Goal: Task Accomplishment & Management: Use online tool/utility

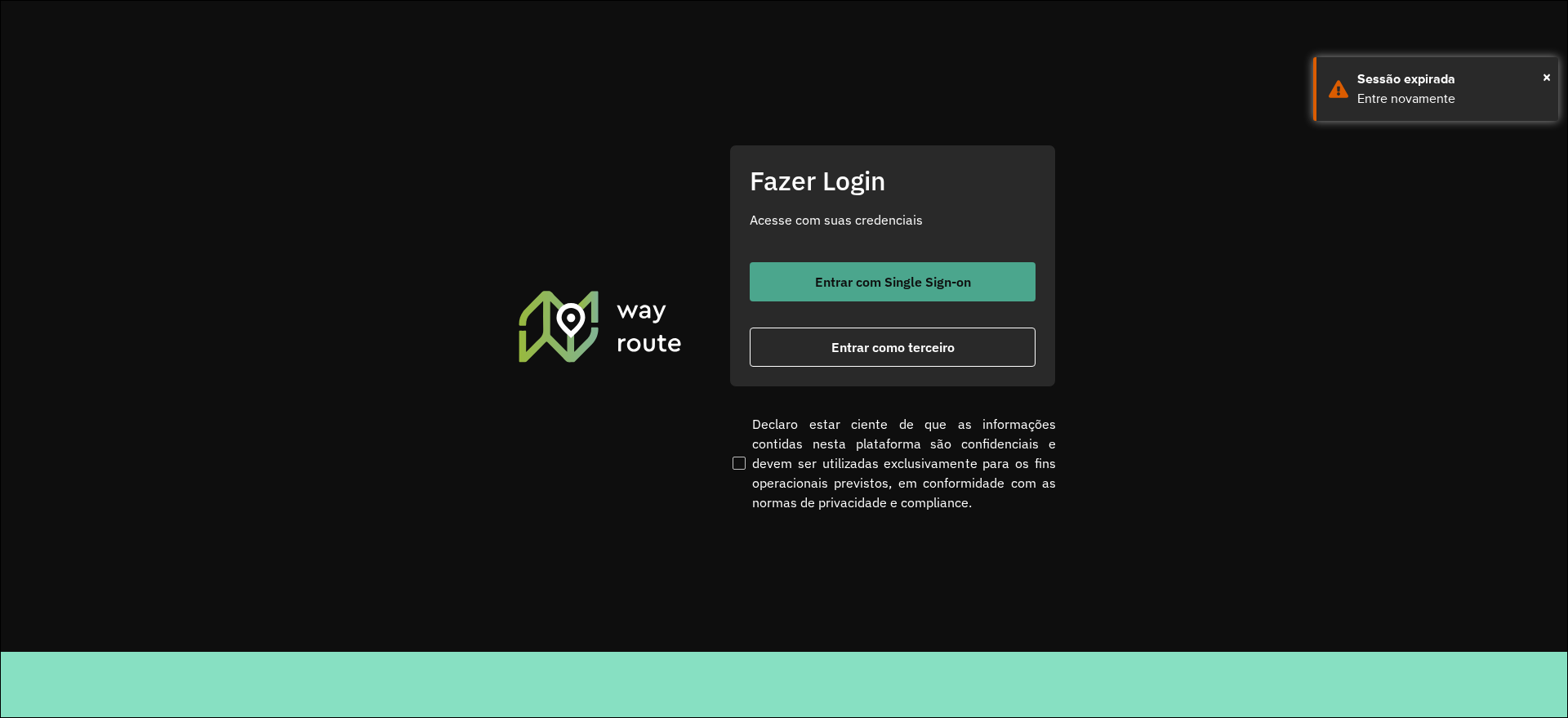
click at [916, 267] on button "Entrar com Single Sign-on" at bounding box center [892, 281] width 285 height 39
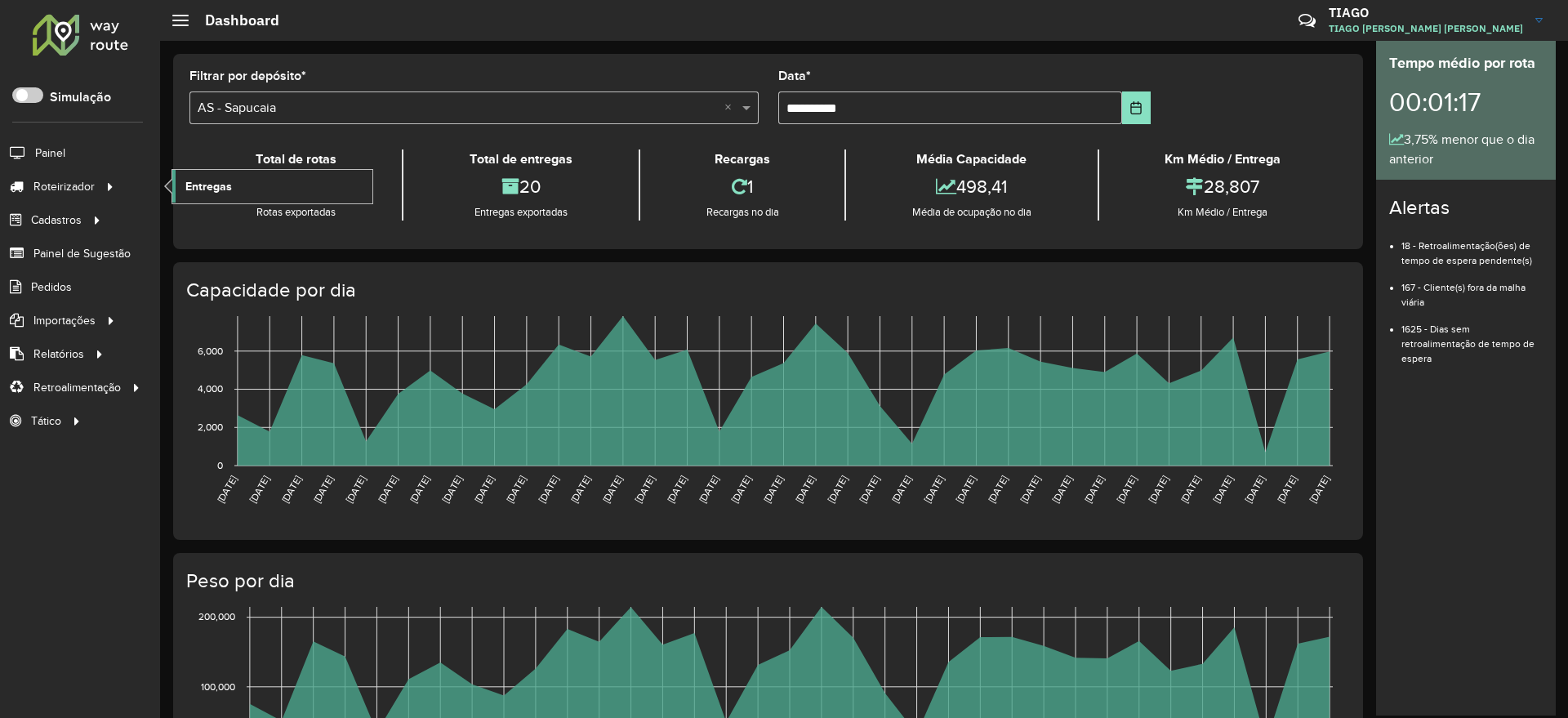
click at [240, 183] on link "Entregas" at bounding box center [272, 186] width 200 height 33
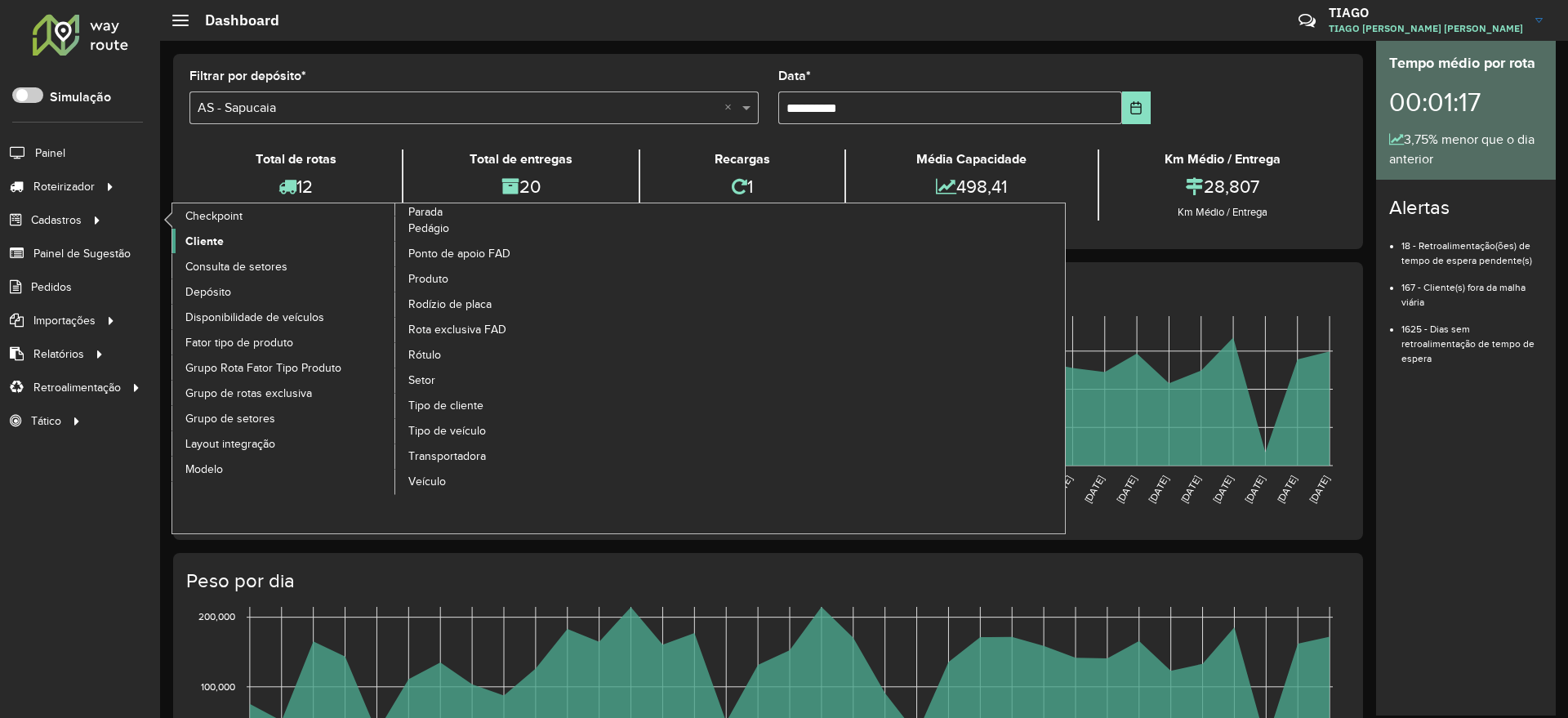
click at [217, 245] on span "Cliente" at bounding box center [204, 241] width 38 height 17
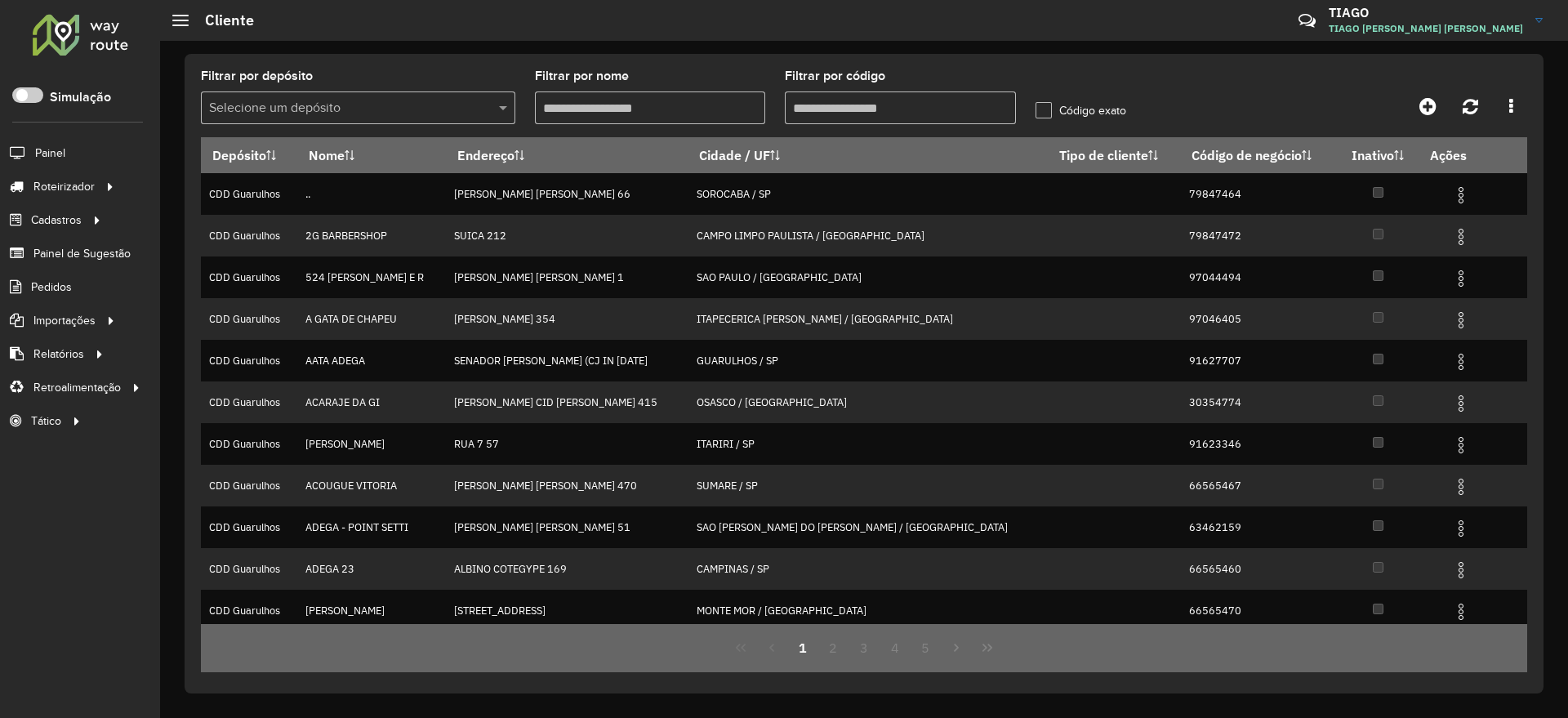
click at [336, 105] on input "text" at bounding box center [342, 109] width 265 height 20
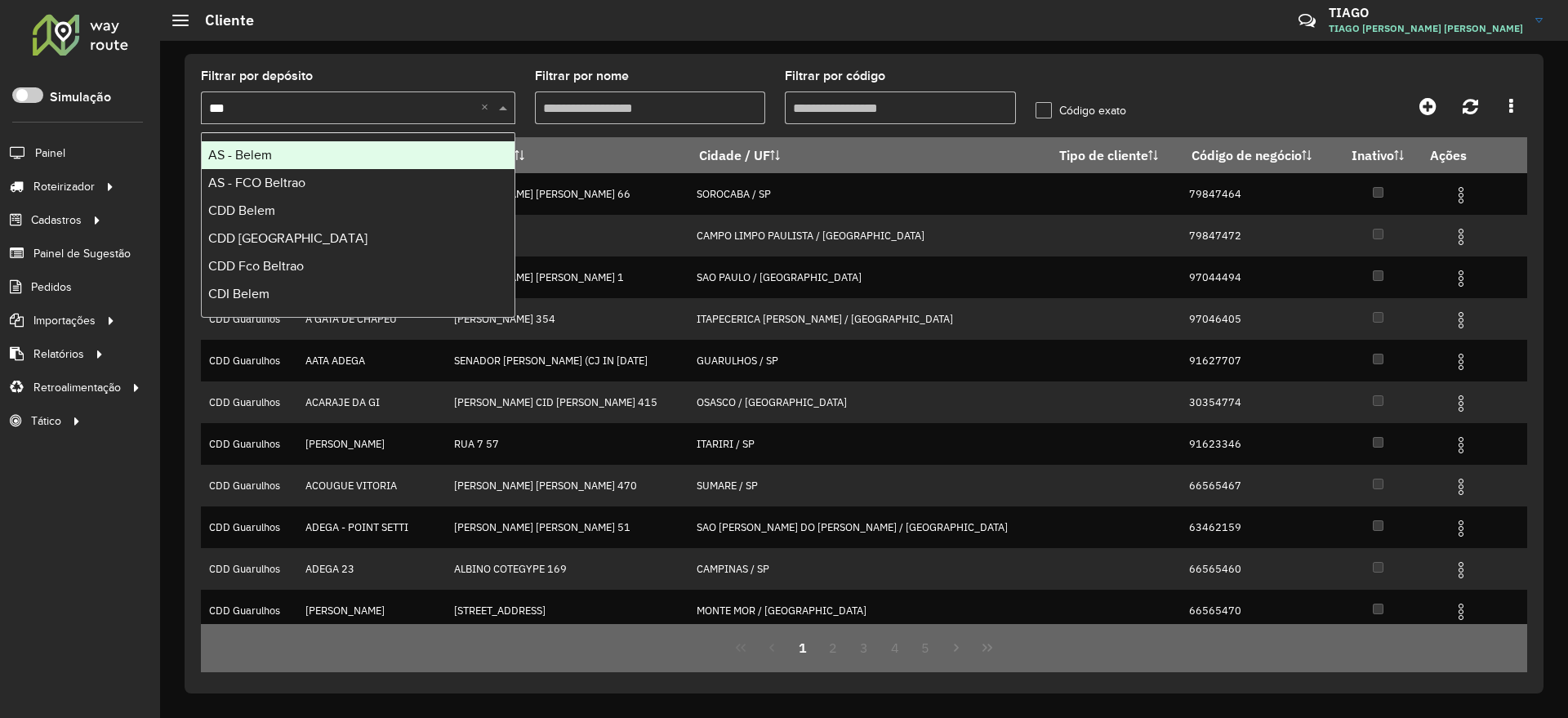
type input "****"
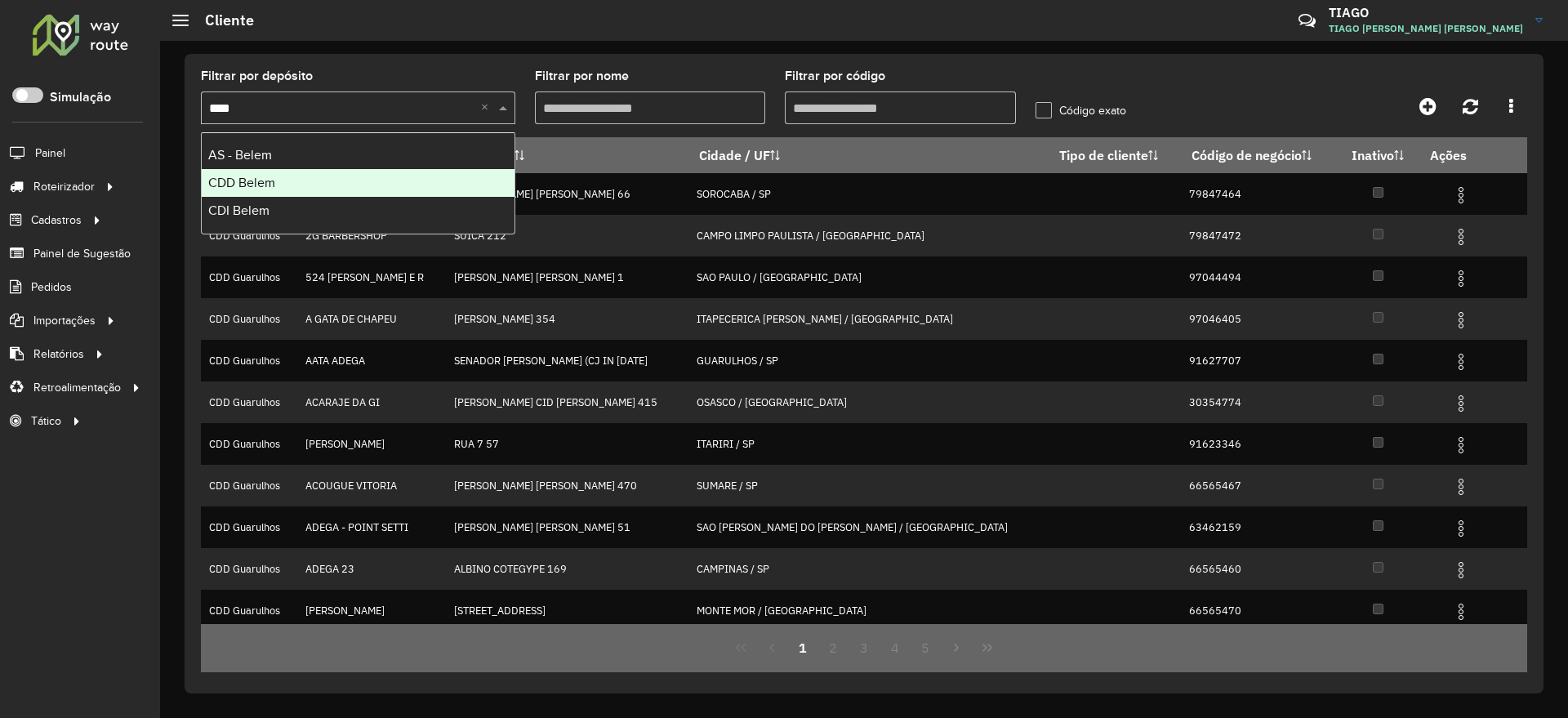
click at [354, 174] on div "CDD Belem" at bounding box center [358, 183] width 312 height 28
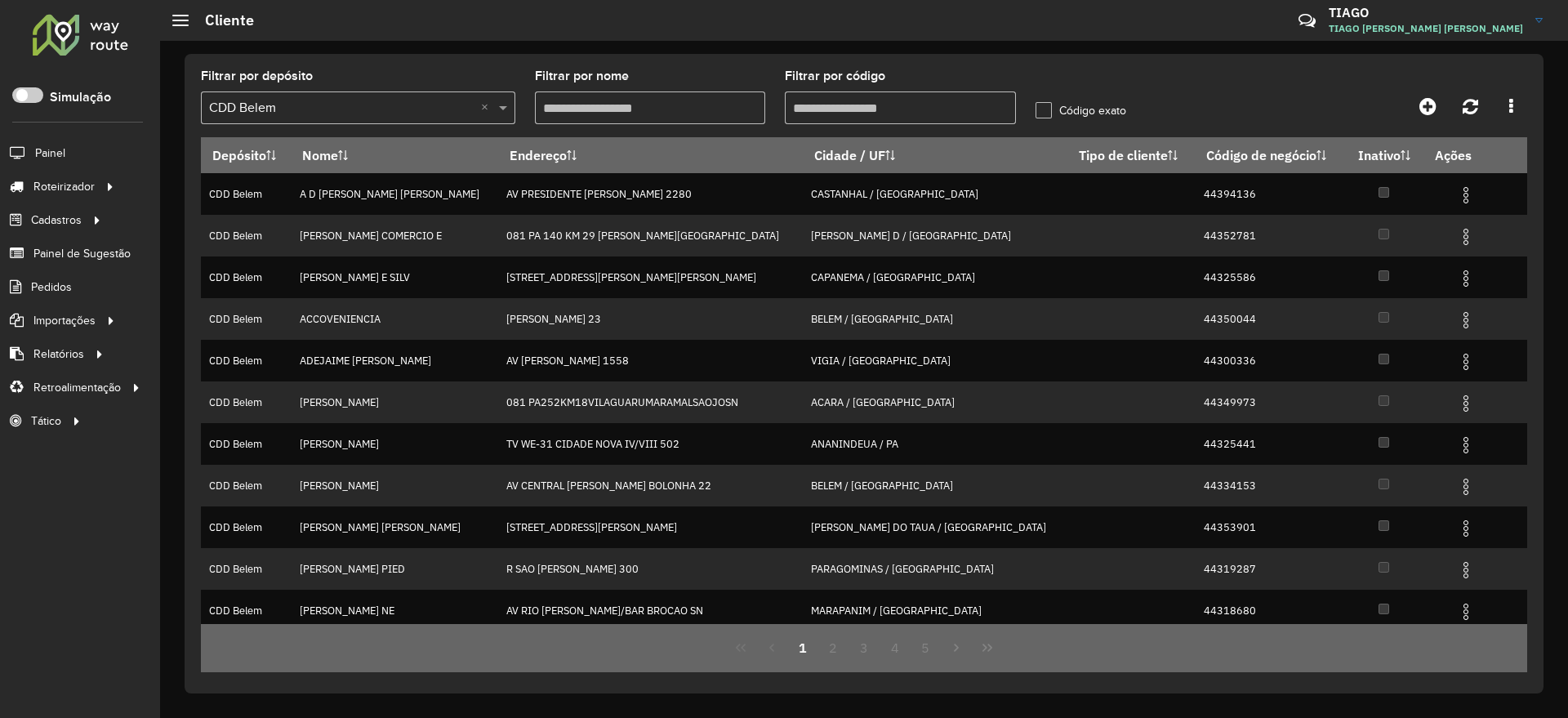
click at [847, 105] on input "Filtrar por código" at bounding box center [900, 108] width 231 height 33
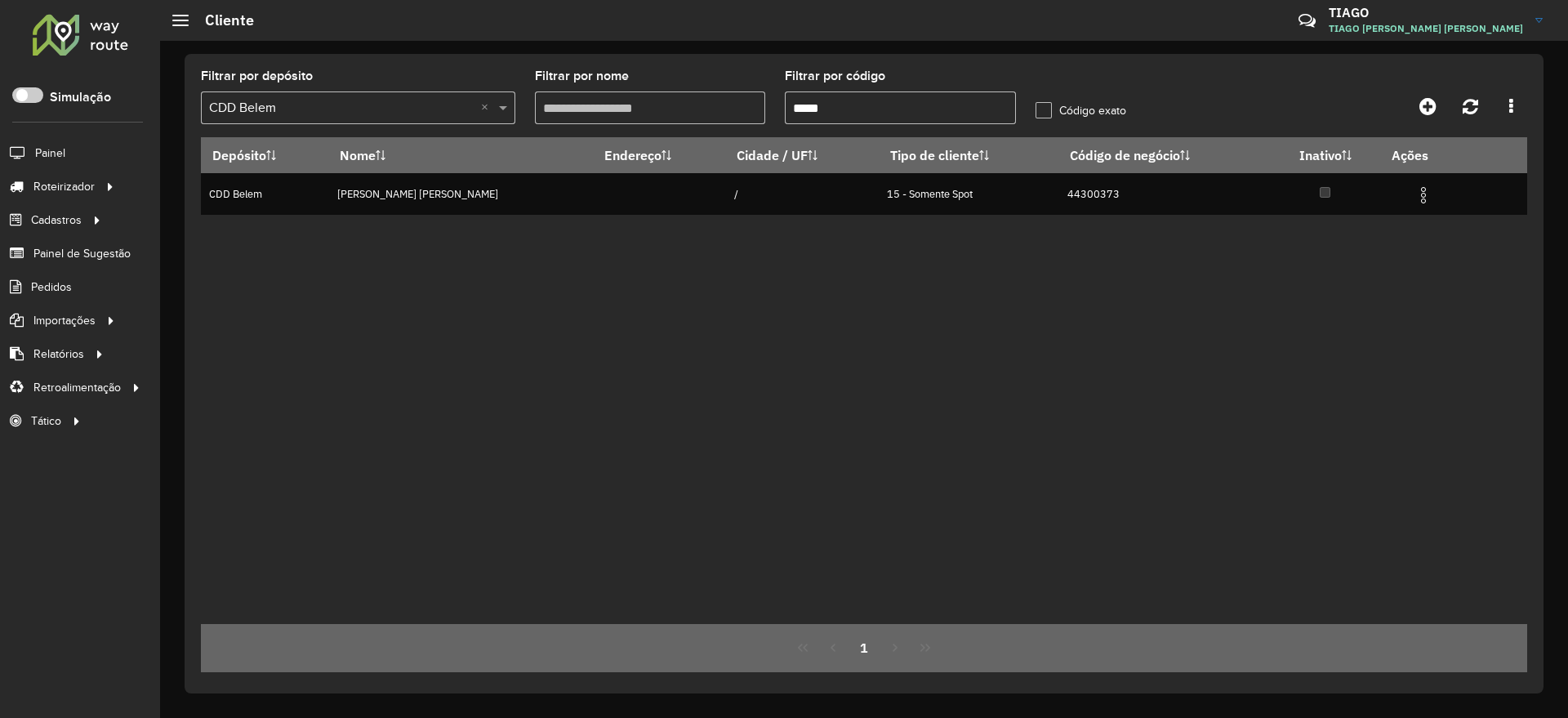
type input "*****"
click at [43, 20] on div at bounding box center [80, 34] width 99 height 43
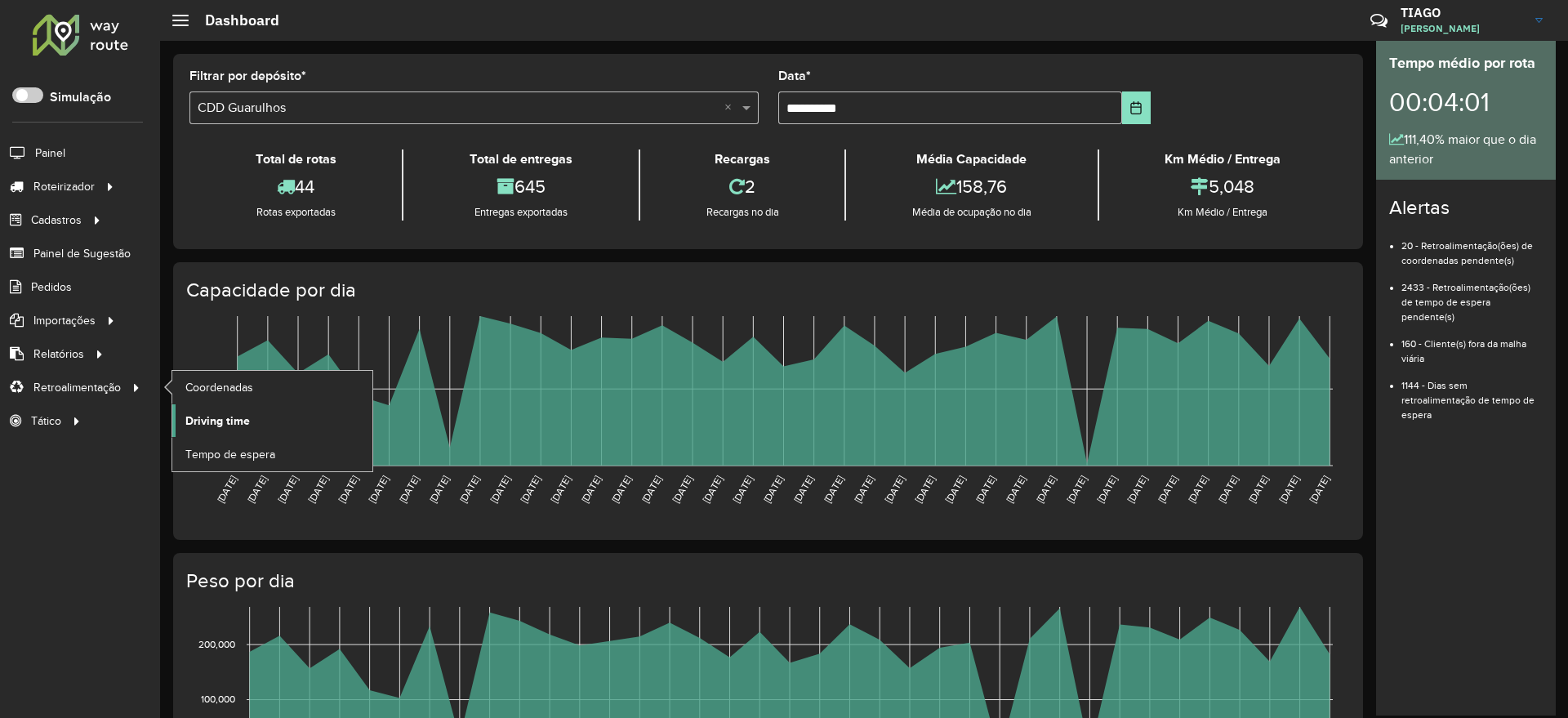
click at [218, 426] on span "Driving time" at bounding box center [218, 420] width 65 height 17
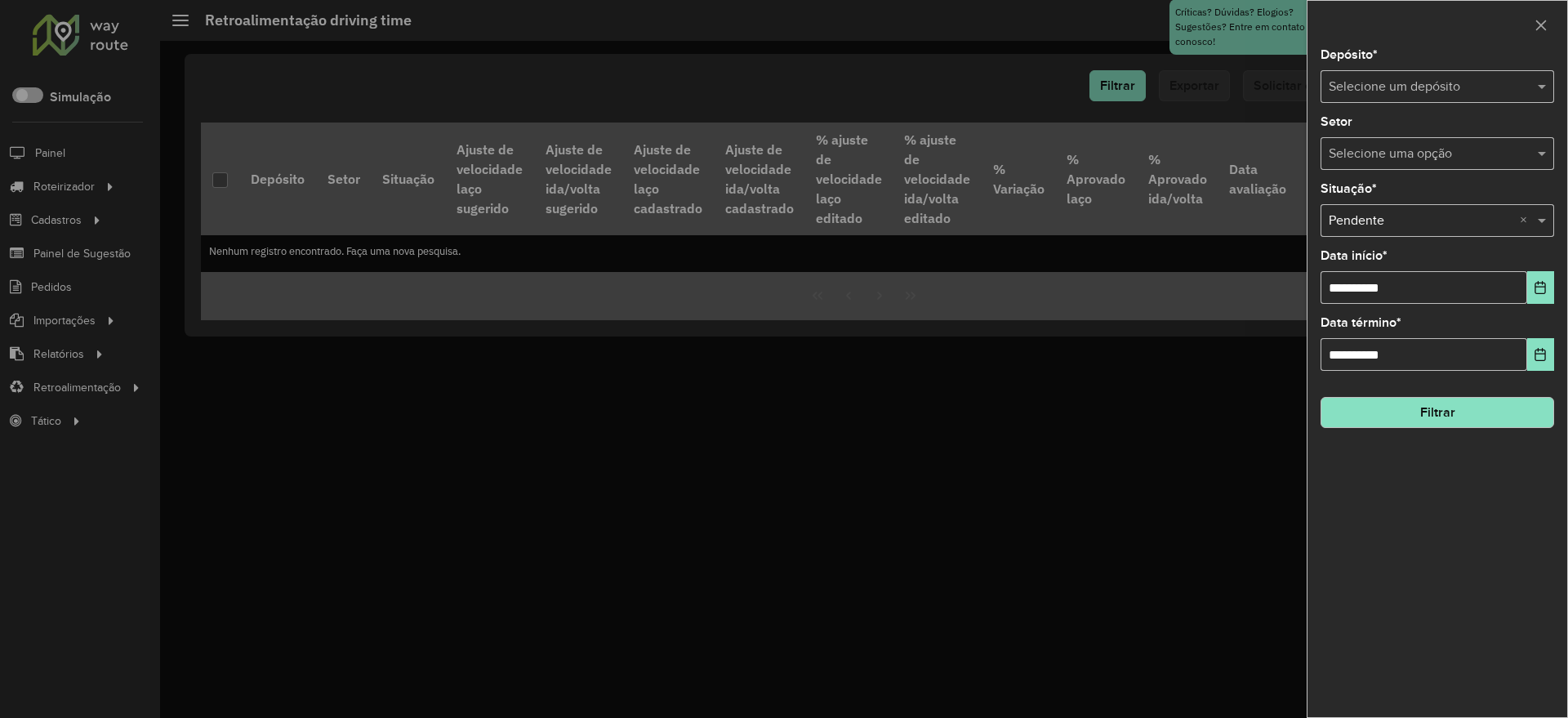
click at [1417, 93] on input "text" at bounding box center [1421, 88] width 185 height 20
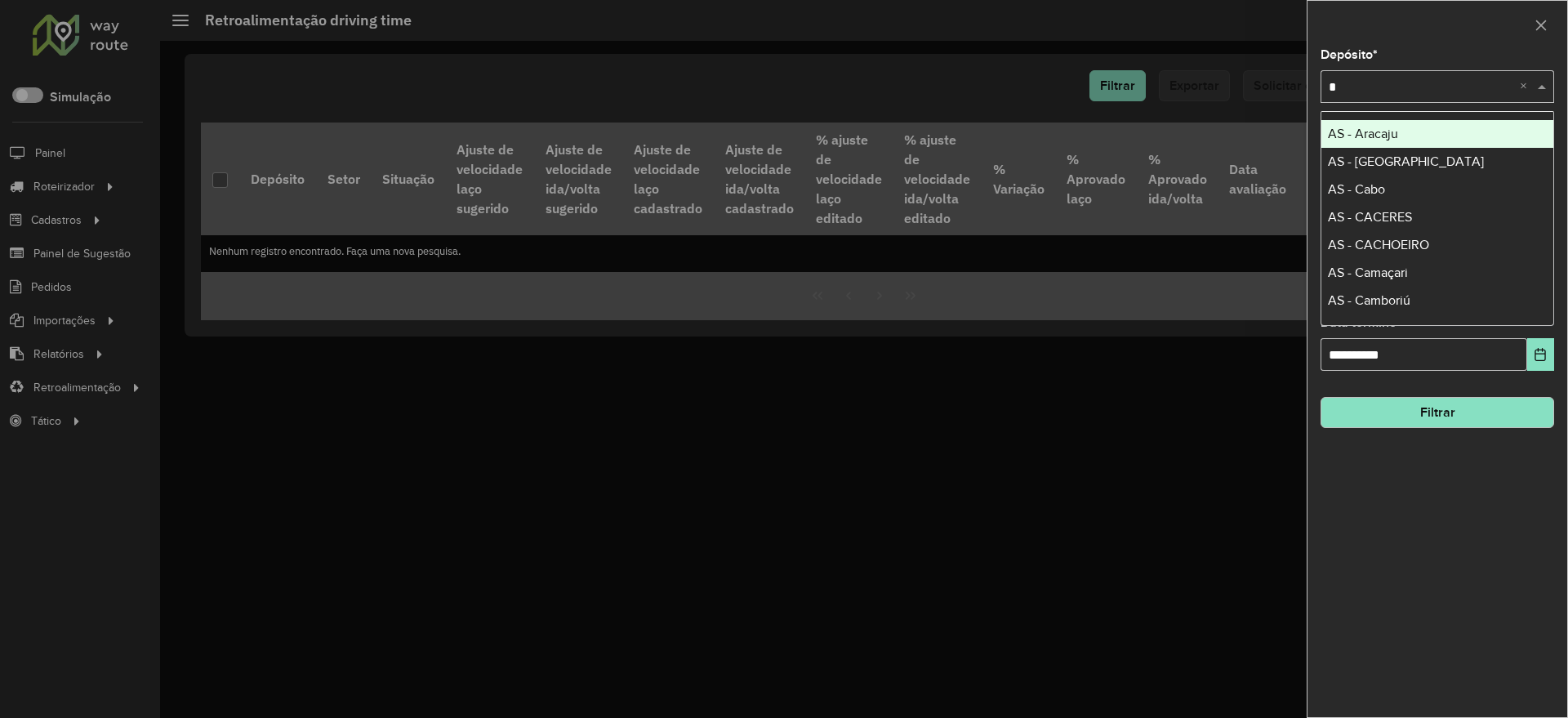
type input "**"
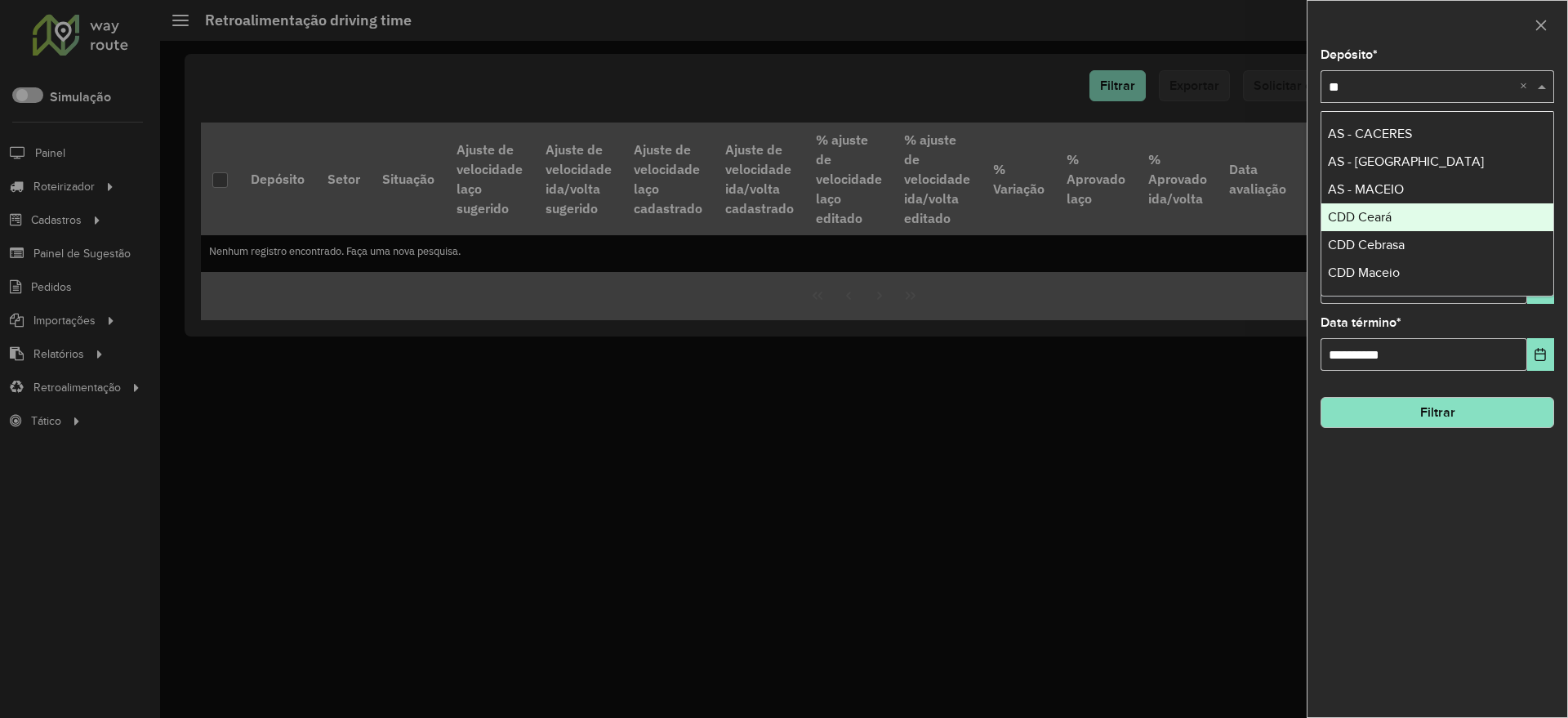
click at [1381, 204] on div "CDD Ceará" at bounding box center [1437, 218] width 232 height 28
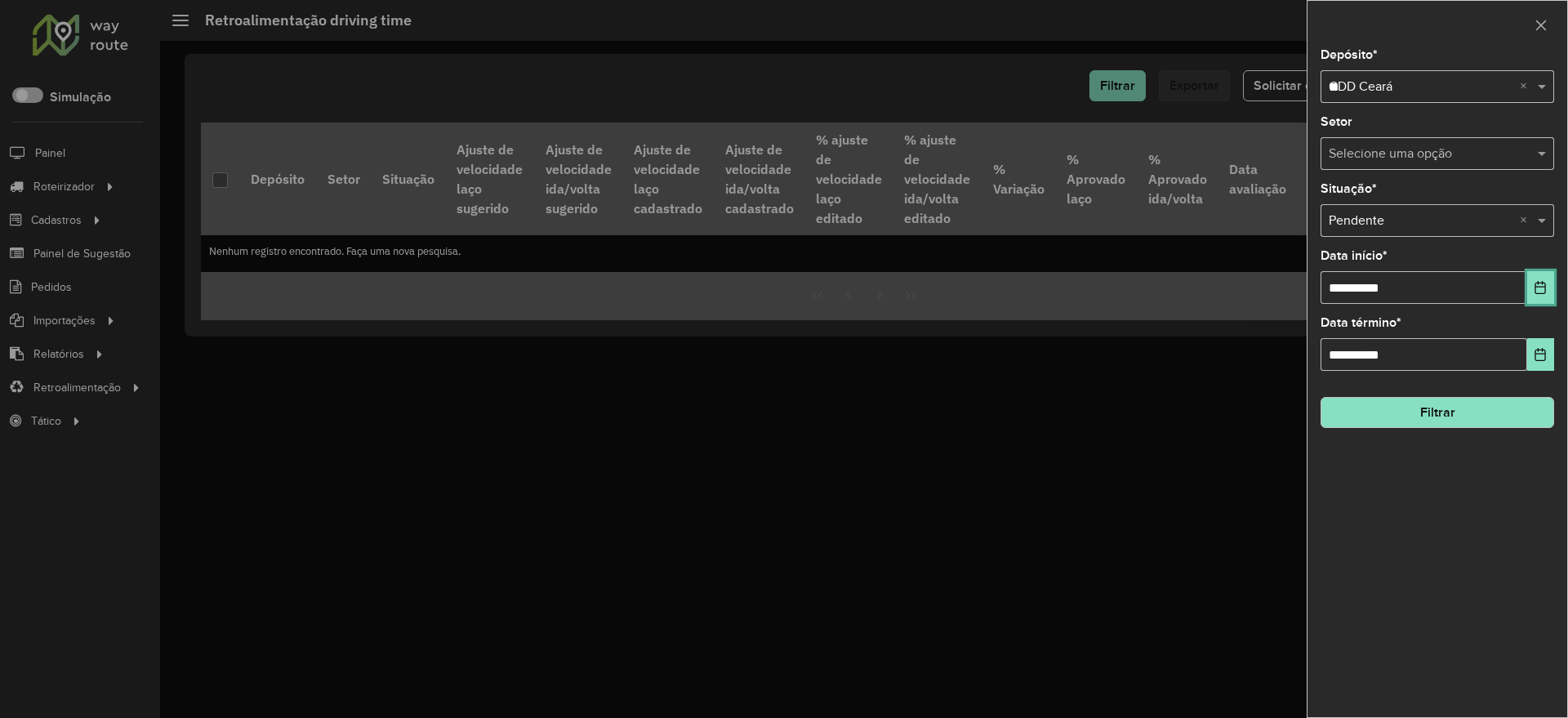
click at [1542, 287] on icon "Choose Date" at bounding box center [1540, 287] width 13 height 13
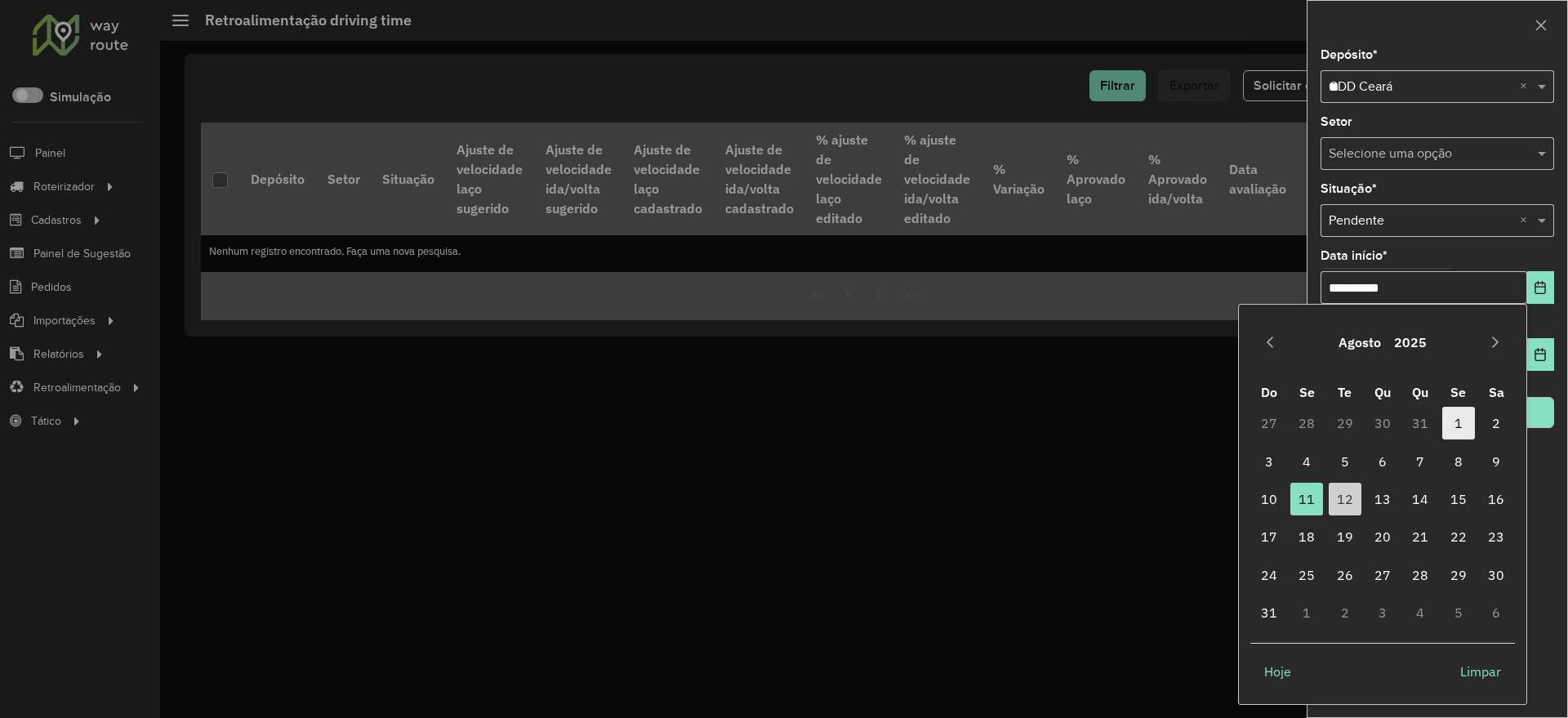
click at [1464, 429] on span "1" at bounding box center [1458, 423] width 33 height 33
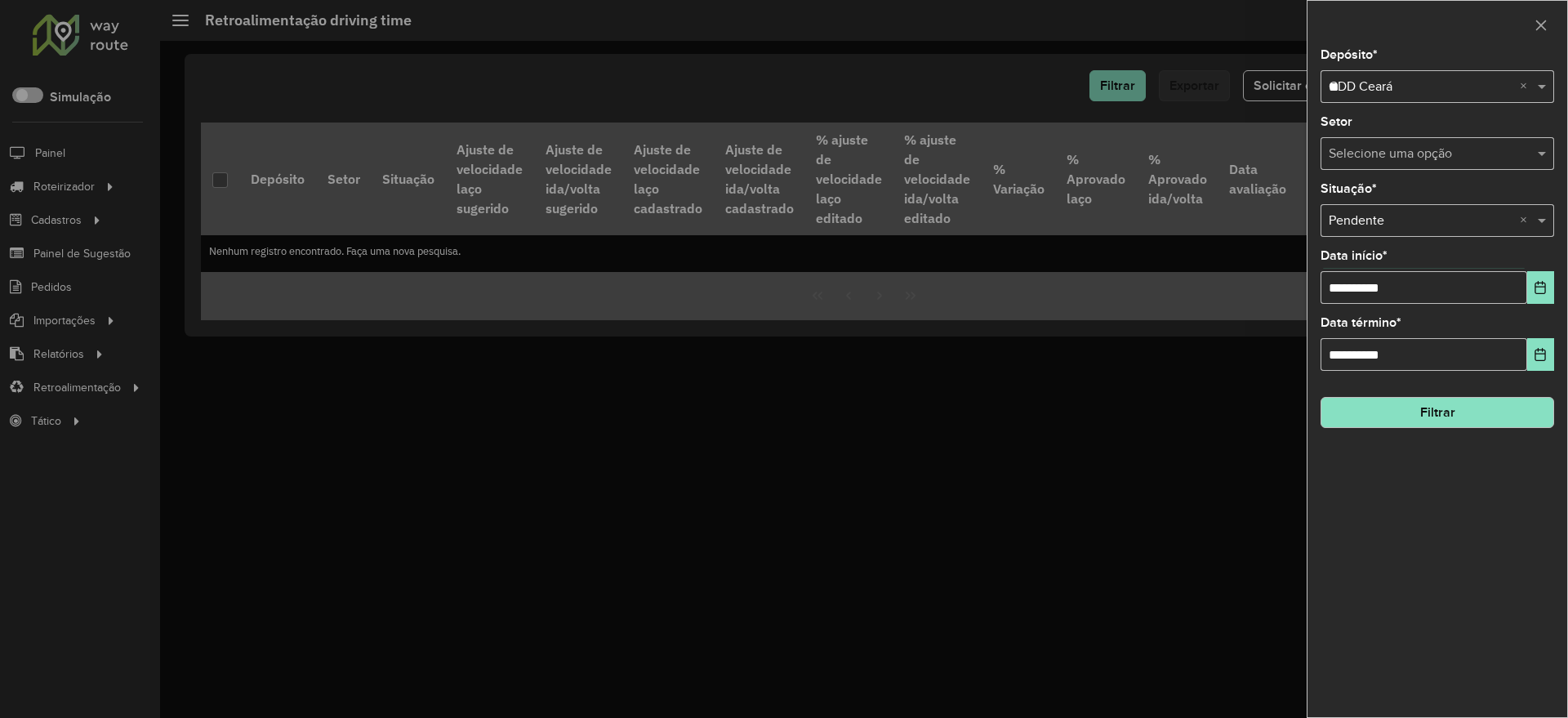
click at [1431, 412] on button "Filtrar" at bounding box center [1437, 412] width 234 height 31
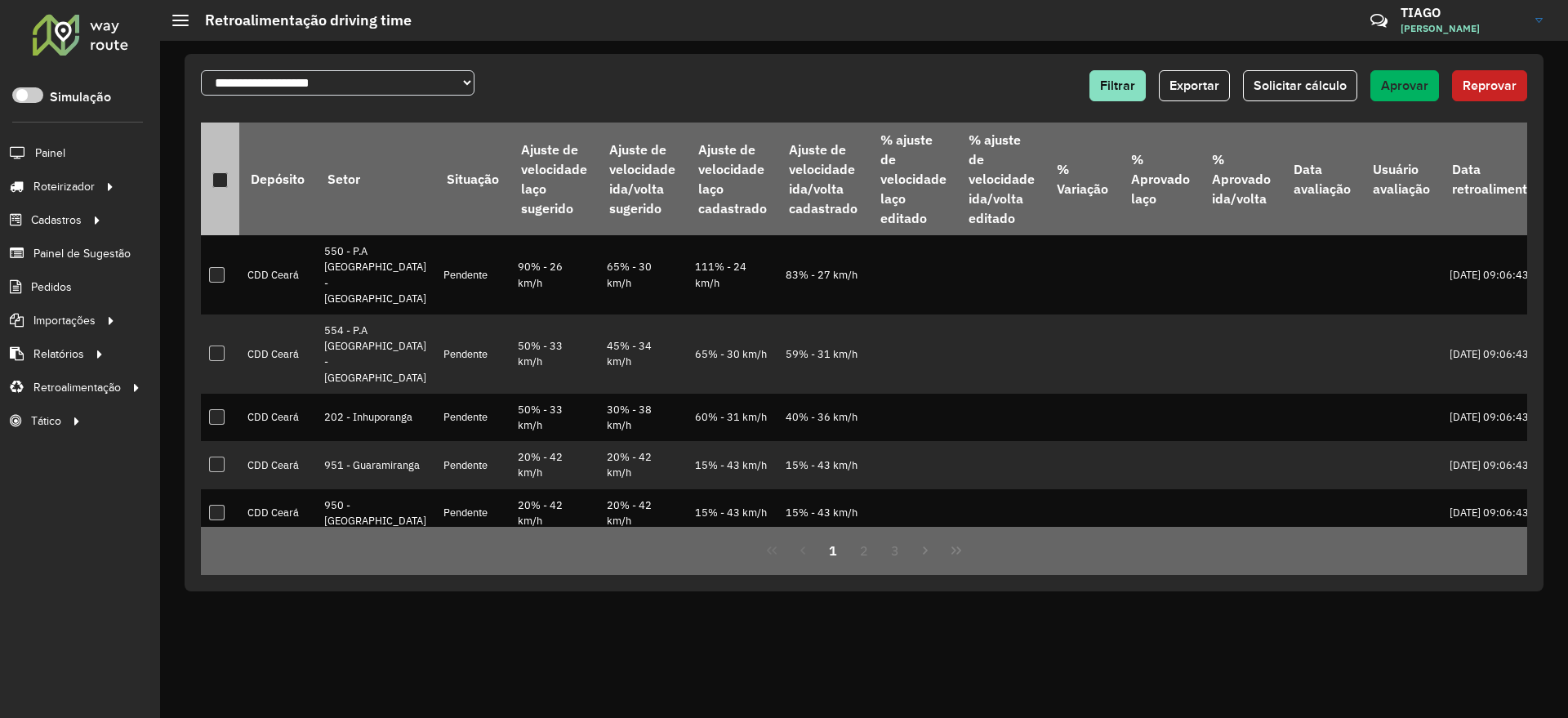
click at [222, 182] on div at bounding box center [220, 180] width 16 height 16
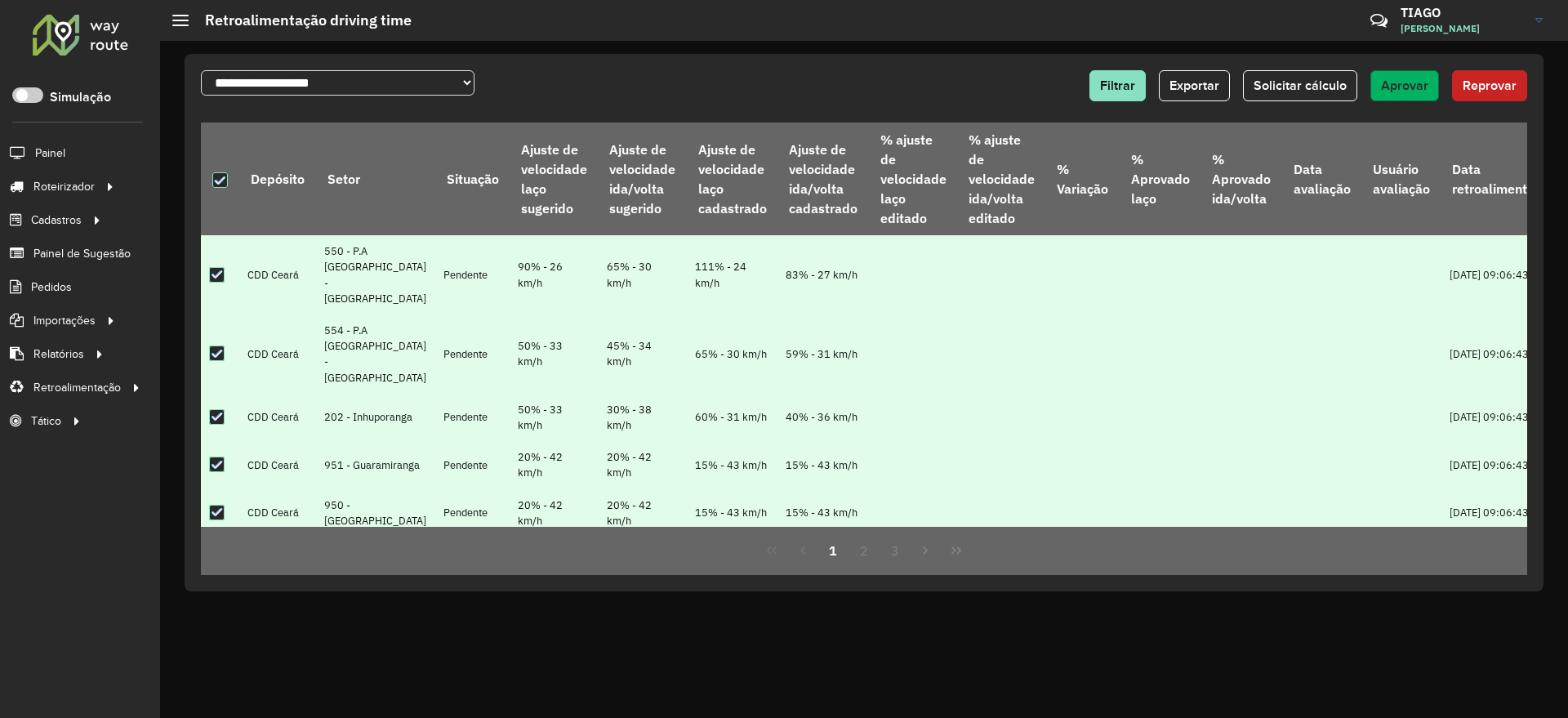
click at [1406, 88] on span "Aprovar" at bounding box center [1404, 85] width 47 height 14
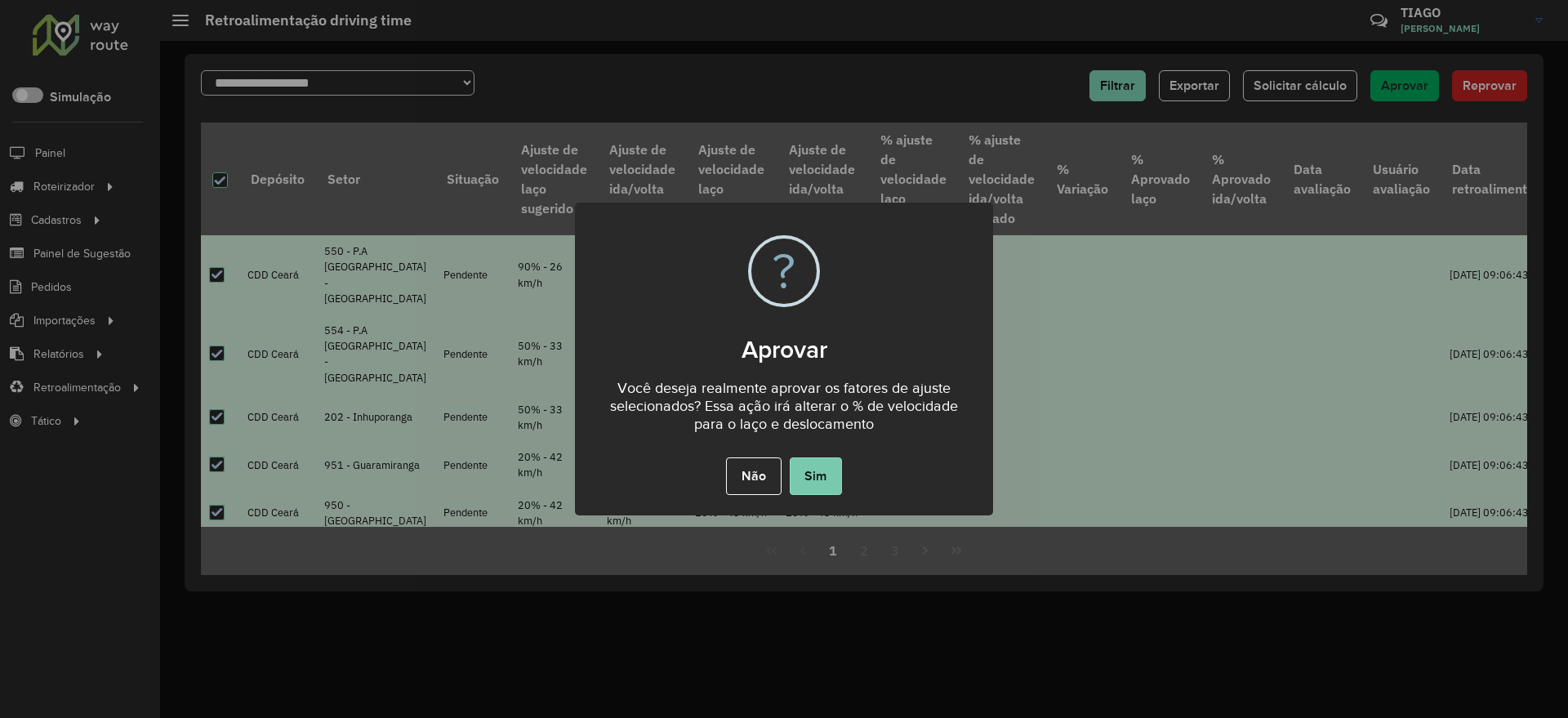
click at [824, 484] on button "Sim" at bounding box center [815, 476] width 52 height 38
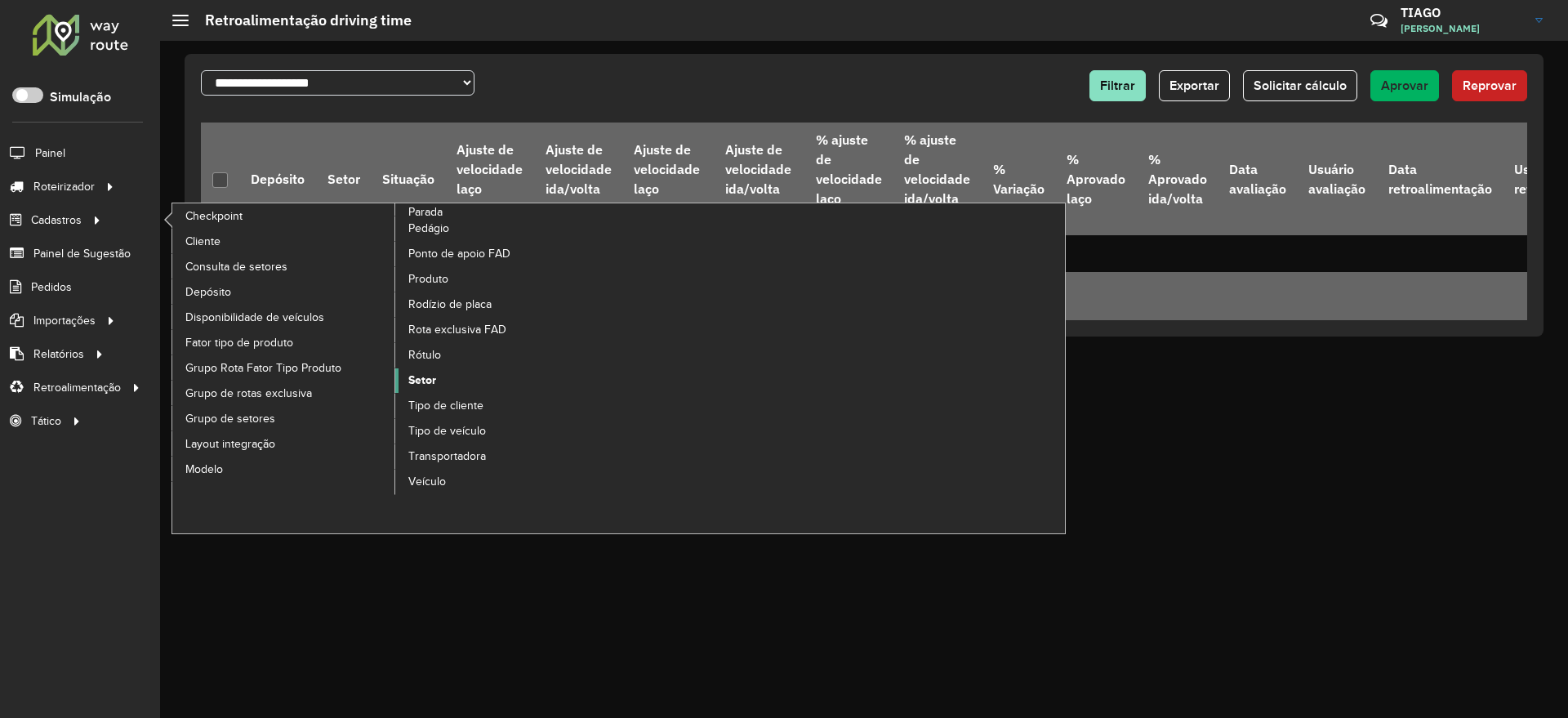
click at [434, 378] on span "Setor" at bounding box center [422, 379] width 28 height 17
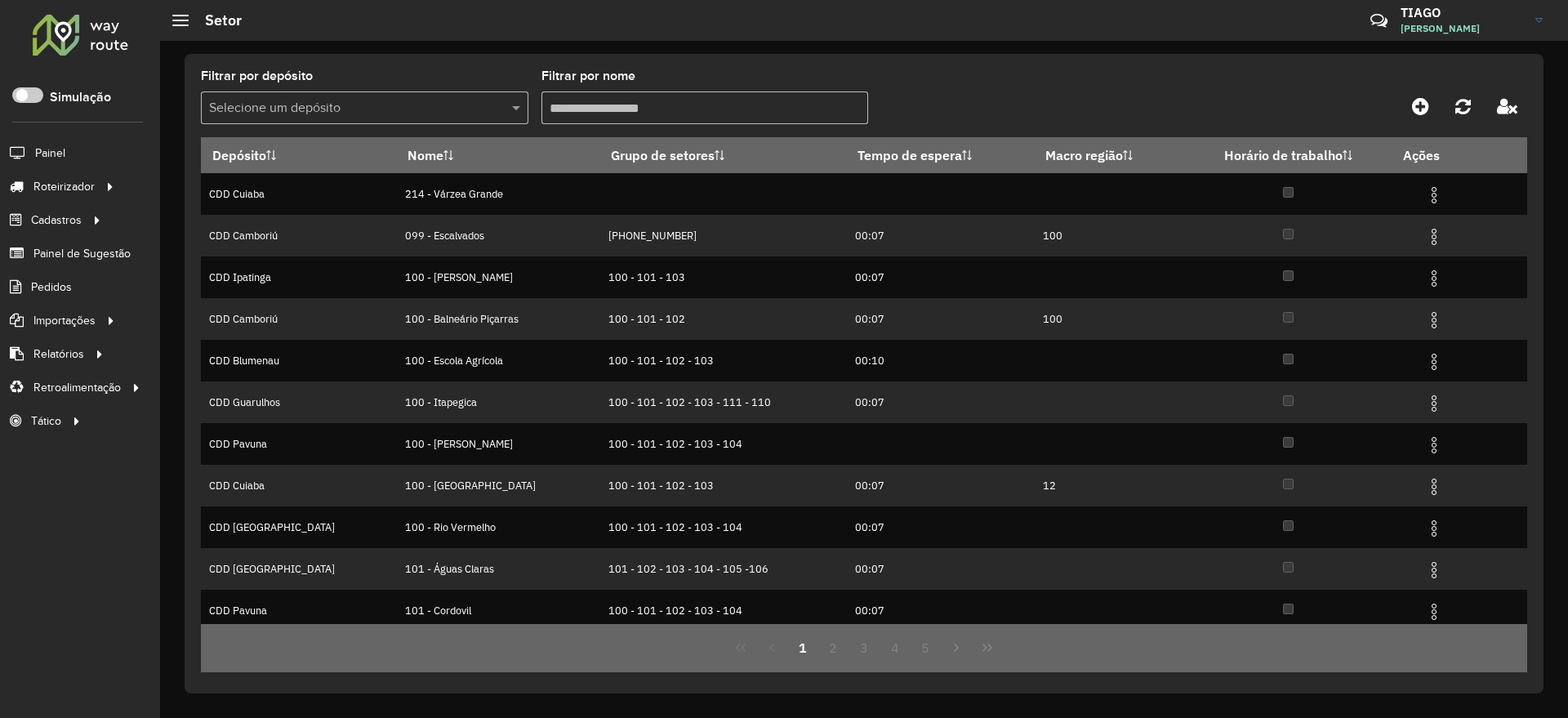
click at [404, 109] on input "text" at bounding box center [348, 109] width 278 height 20
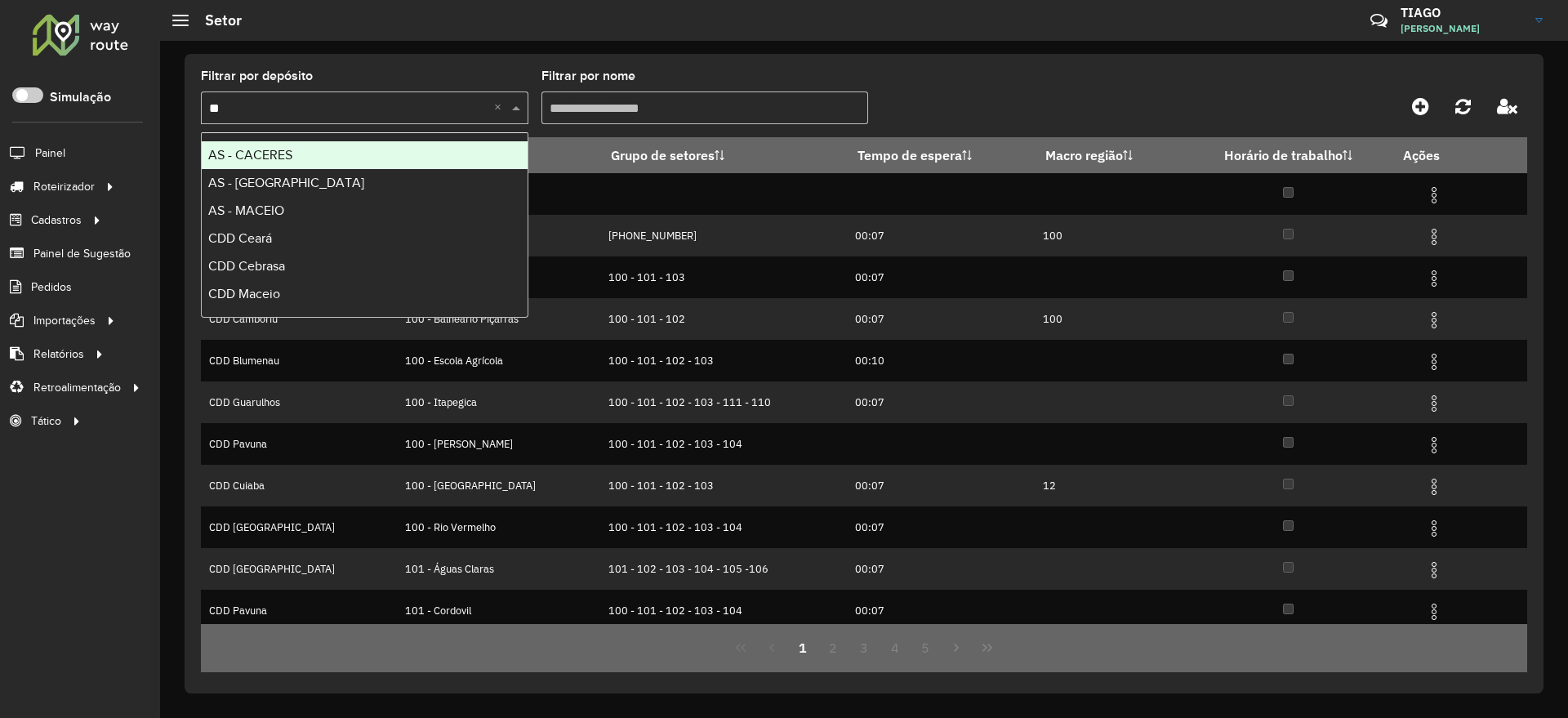
type input "***"
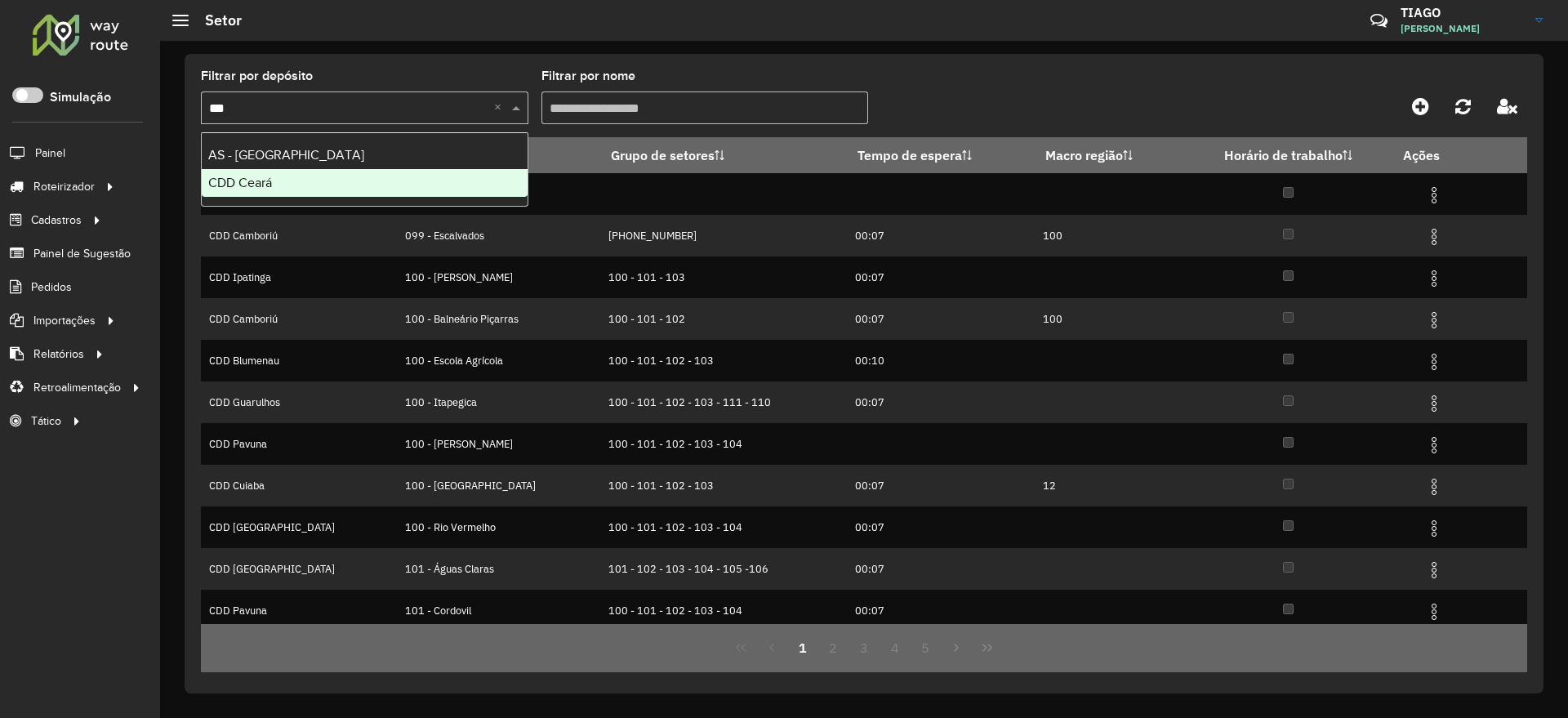
click at [335, 182] on div "CDD Ceará" at bounding box center [365, 183] width 326 height 28
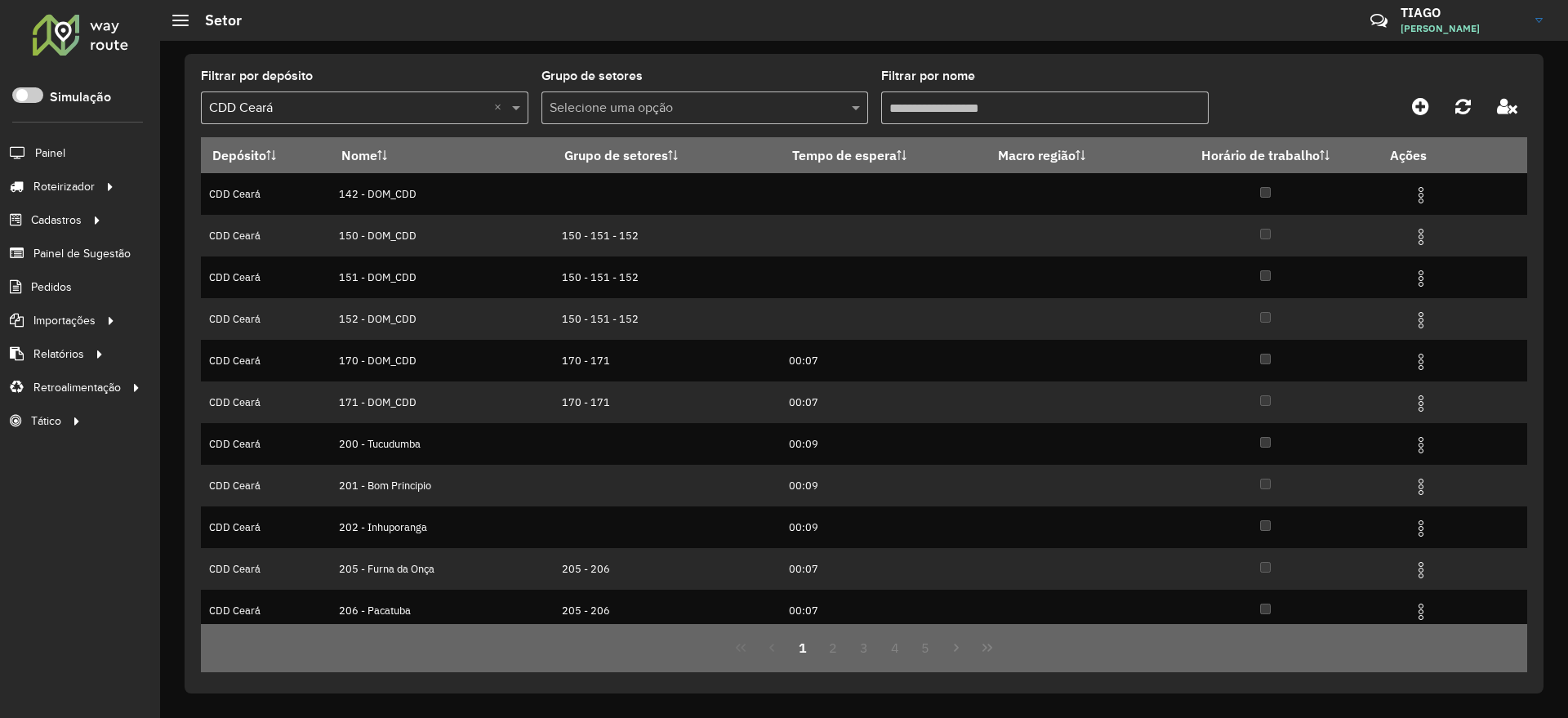
click at [936, 110] on input "Filtrar por nome" at bounding box center [1045, 108] width 327 height 33
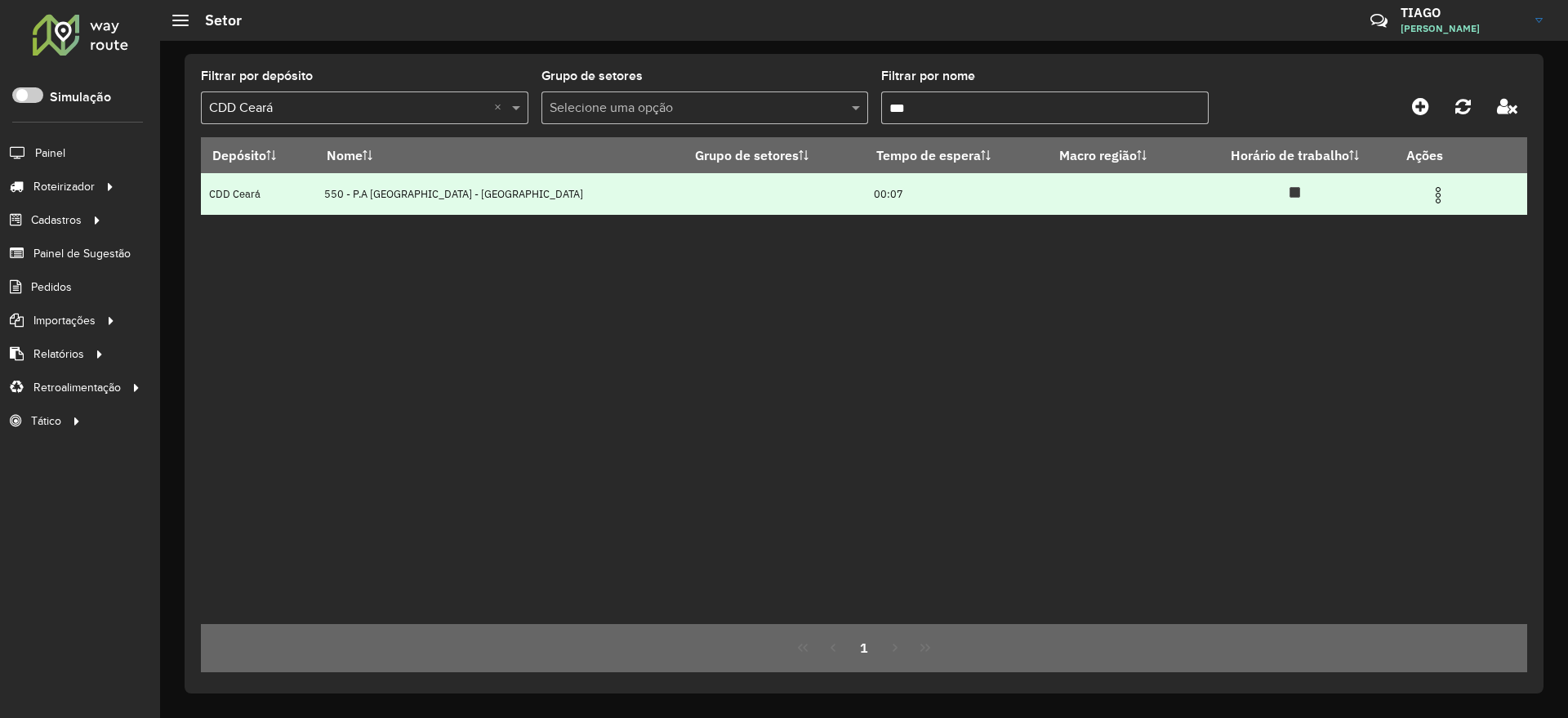
type input "***"
click at [1431, 191] on img at bounding box center [1438, 195] width 20 height 20
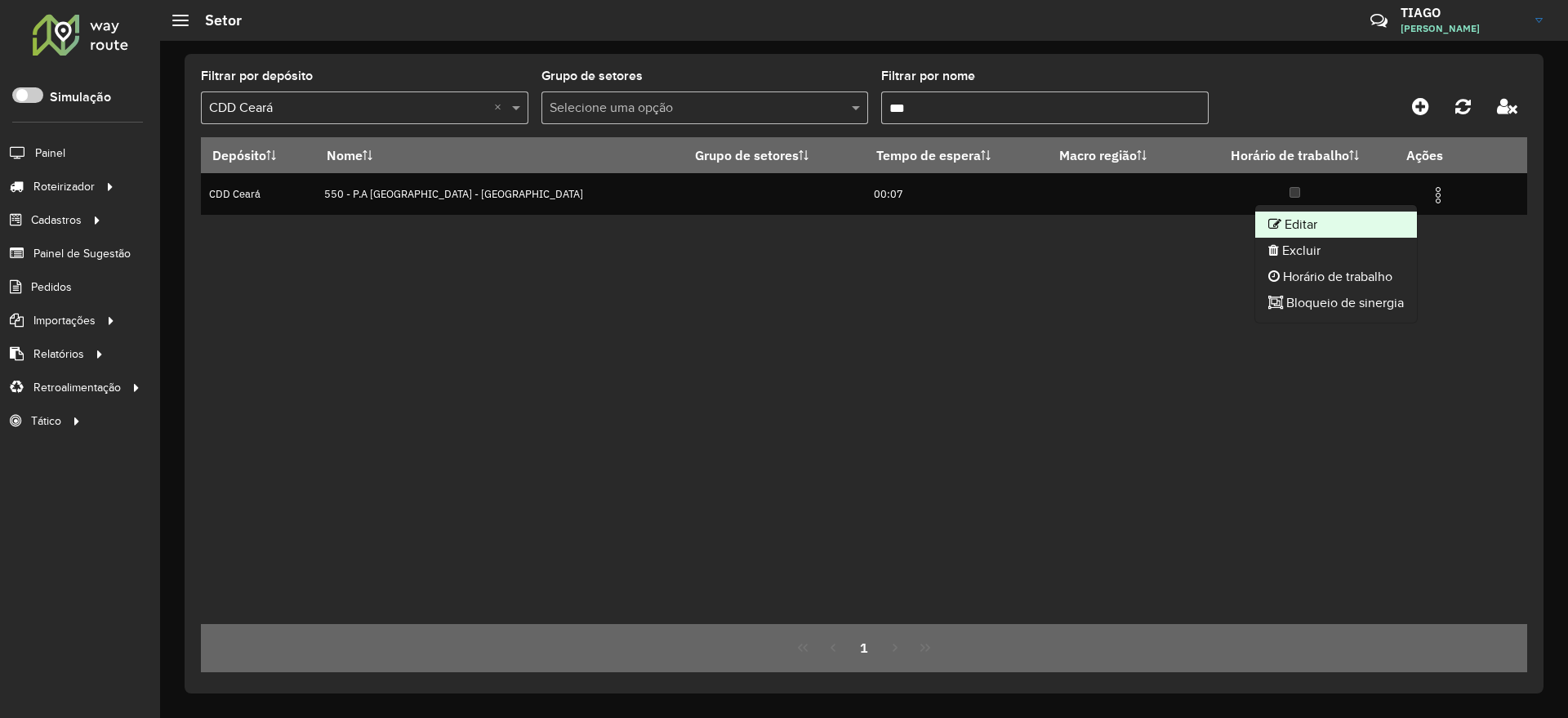
click at [1323, 220] on li "Editar" at bounding box center [1337, 225] width 162 height 26
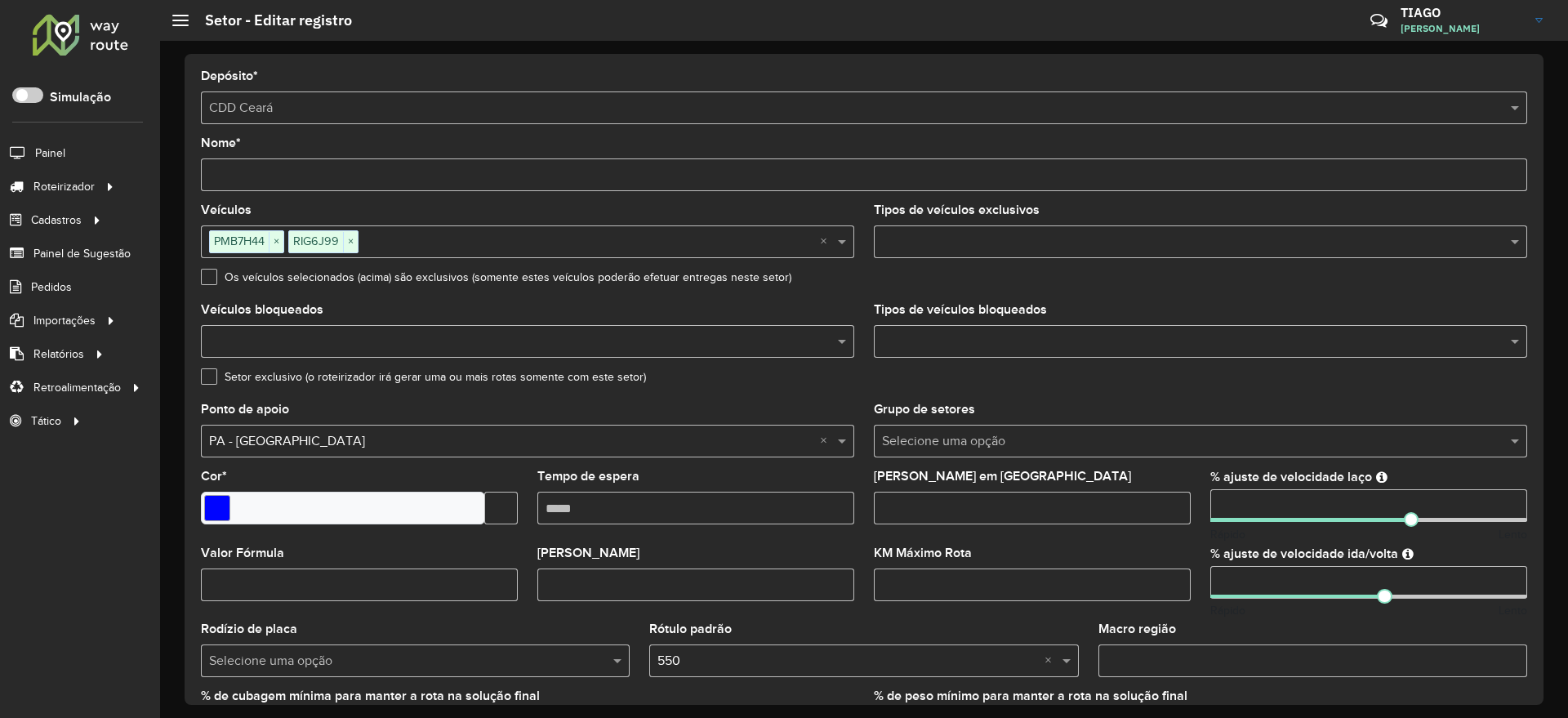
drag, startPoint x: 1256, startPoint y: 503, endPoint x: 1195, endPoint y: 500, distance: 61.1
click at [1195, 500] on formly-group "Veículos PMB7H44 × RIG6J99 × × Tipos de veículos exclusivos Os veículos selecio…" at bounding box center [864, 481] width 1346 height 553
type input "***"
drag, startPoint x: 1255, startPoint y: 580, endPoint x: 1175, endPoint y: 591, distance: 80.8
click at [1175, 591] on formly-group "Veículos PMB7H44 × RIG6J99 × × Tipos de veículos exclusivos Os veículos selecio…" at bounding box center [864, 481] width 1346 height 553
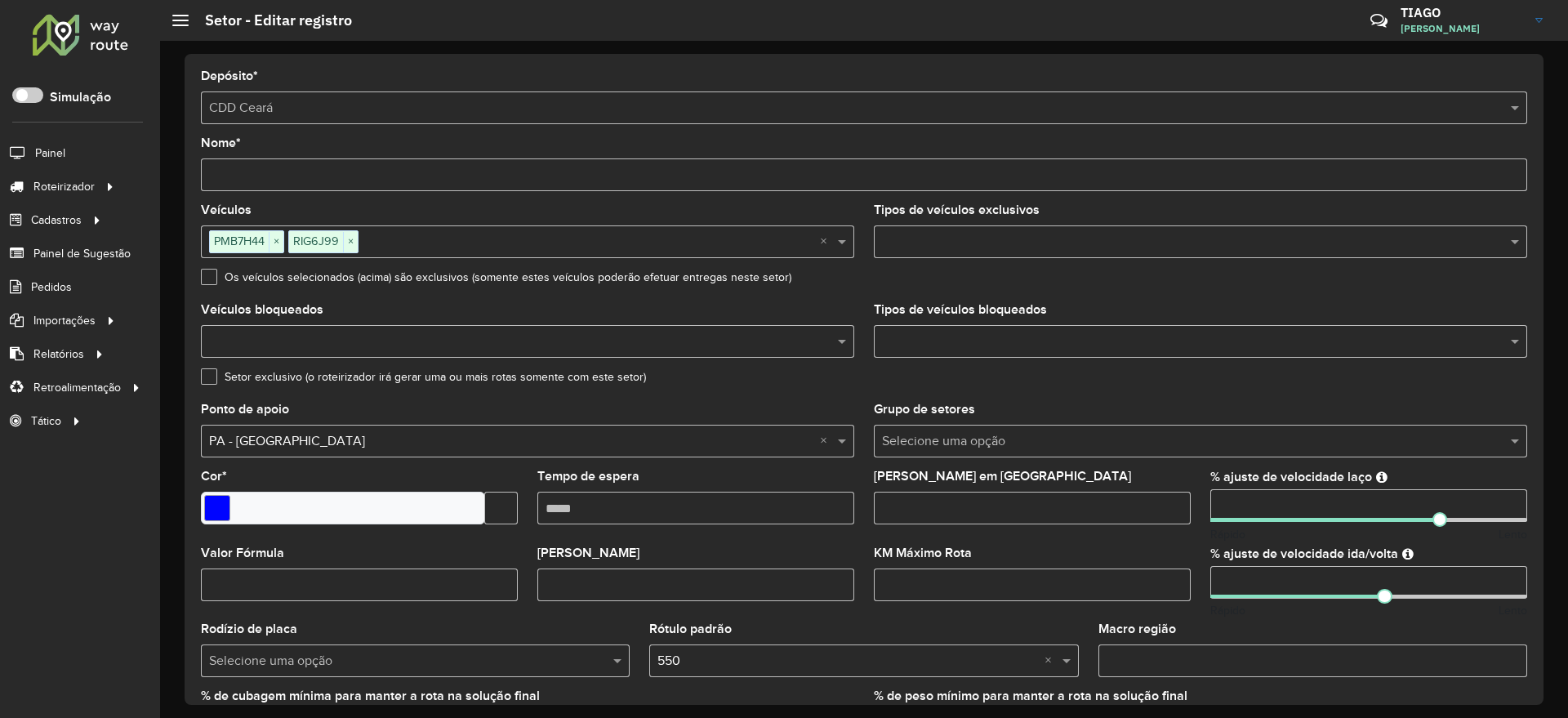
type input "**"
click at [1327, 387] on div "Setor exclusivo (o roteirizador irá gerar uma ou mais rotas somente com este se…" at bounding box center [864, 380] width 1326 height 20
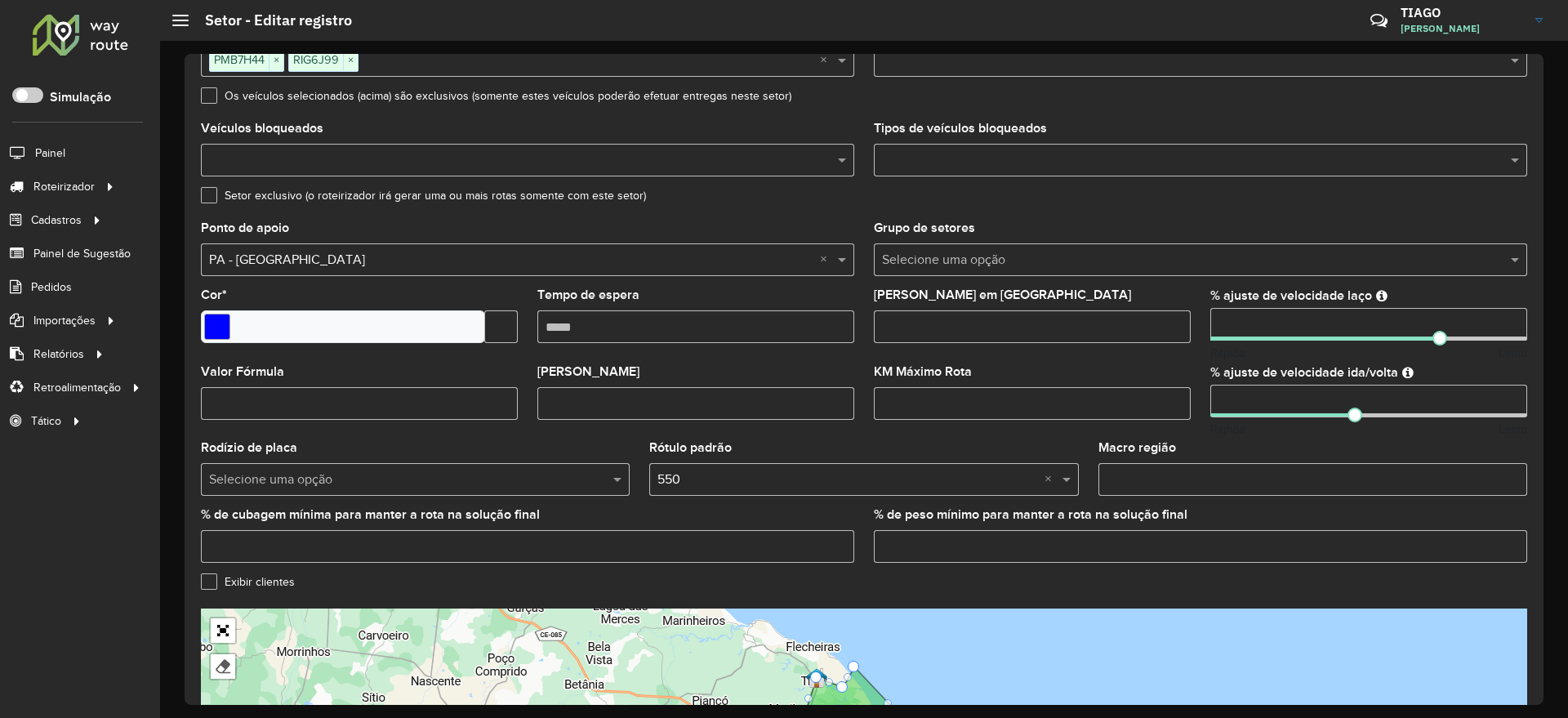
scroll to position [403, 0]
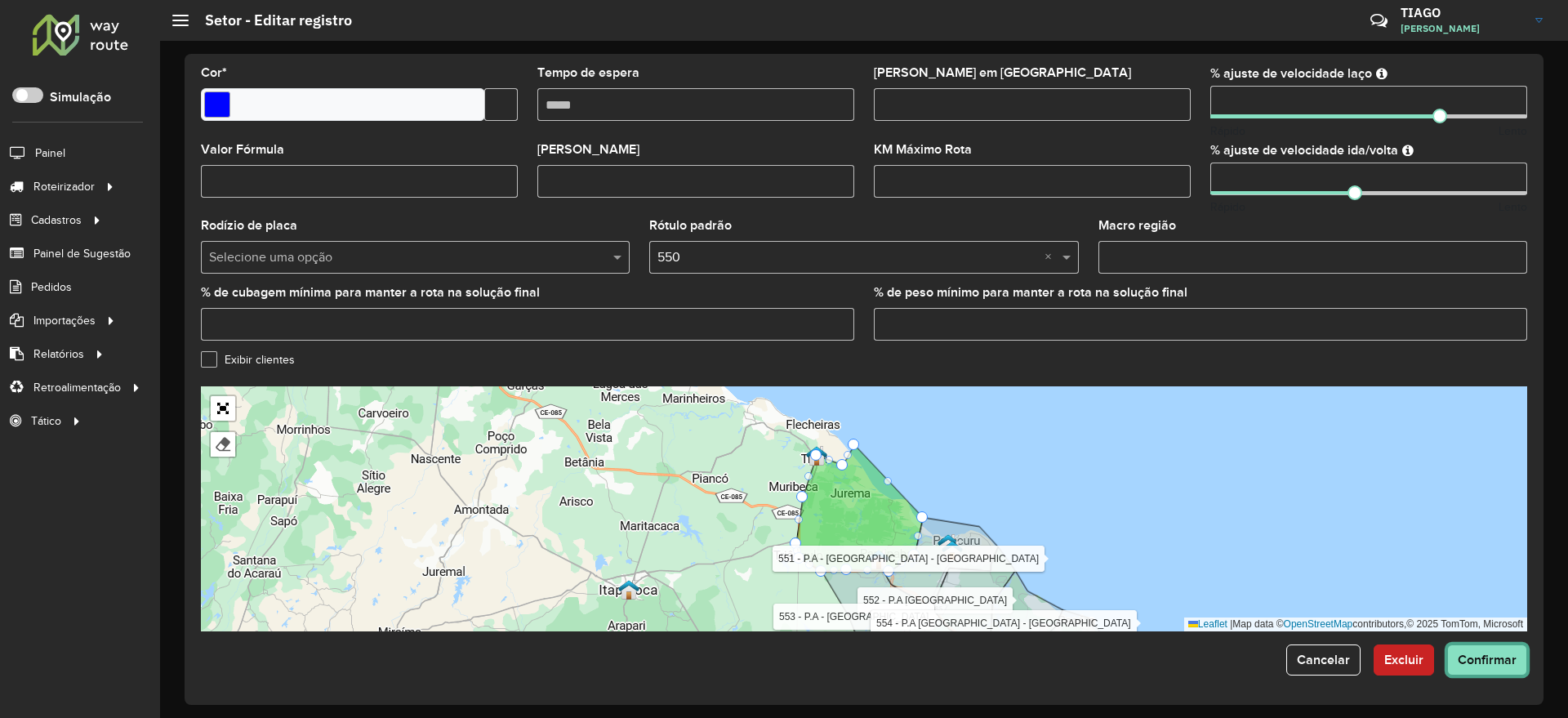
click at [1498, 672] on button "Confirmar" at bounding box center [1487, 660] width 80 height 31
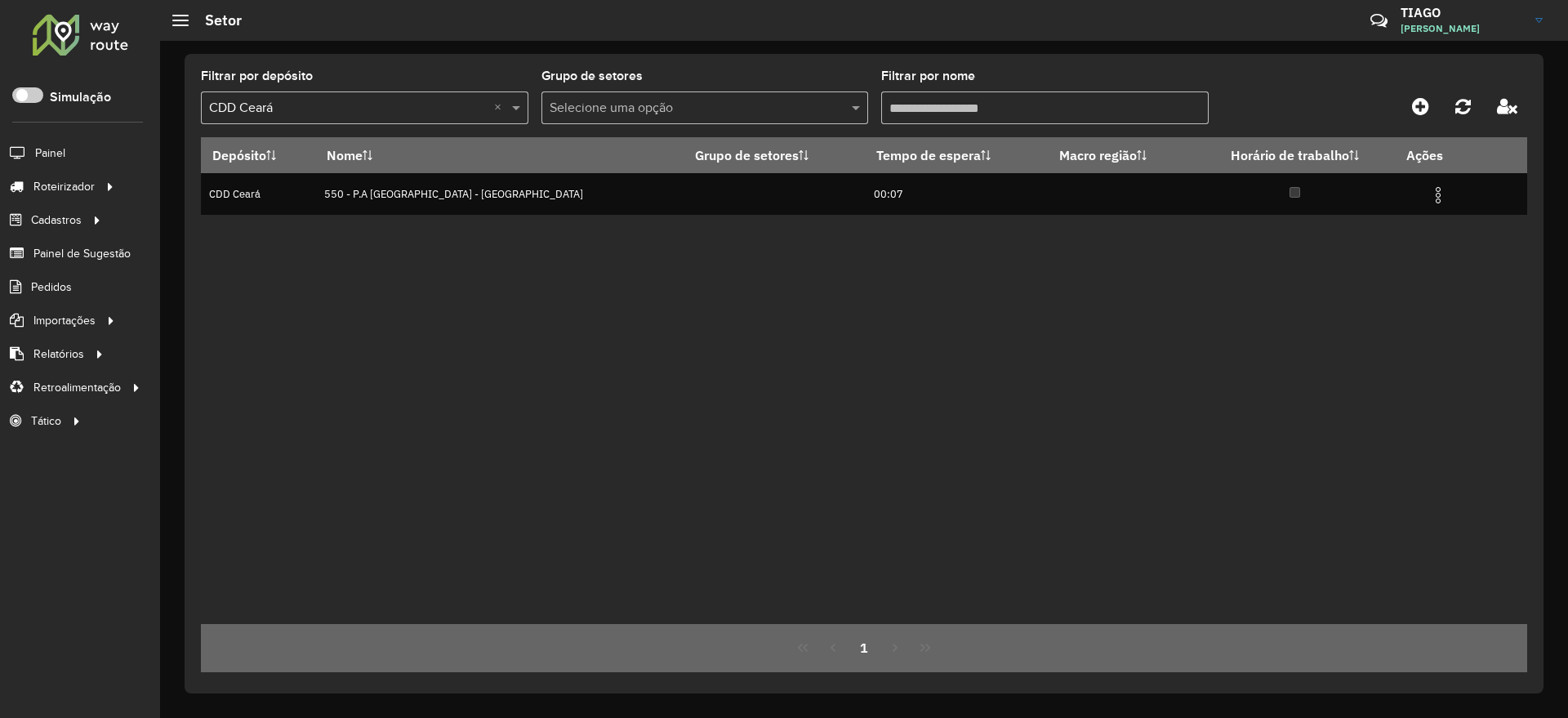
click at [946, 110] on input "Filtrar por nome" at bounding box center [1045, 108] width 327 height 33
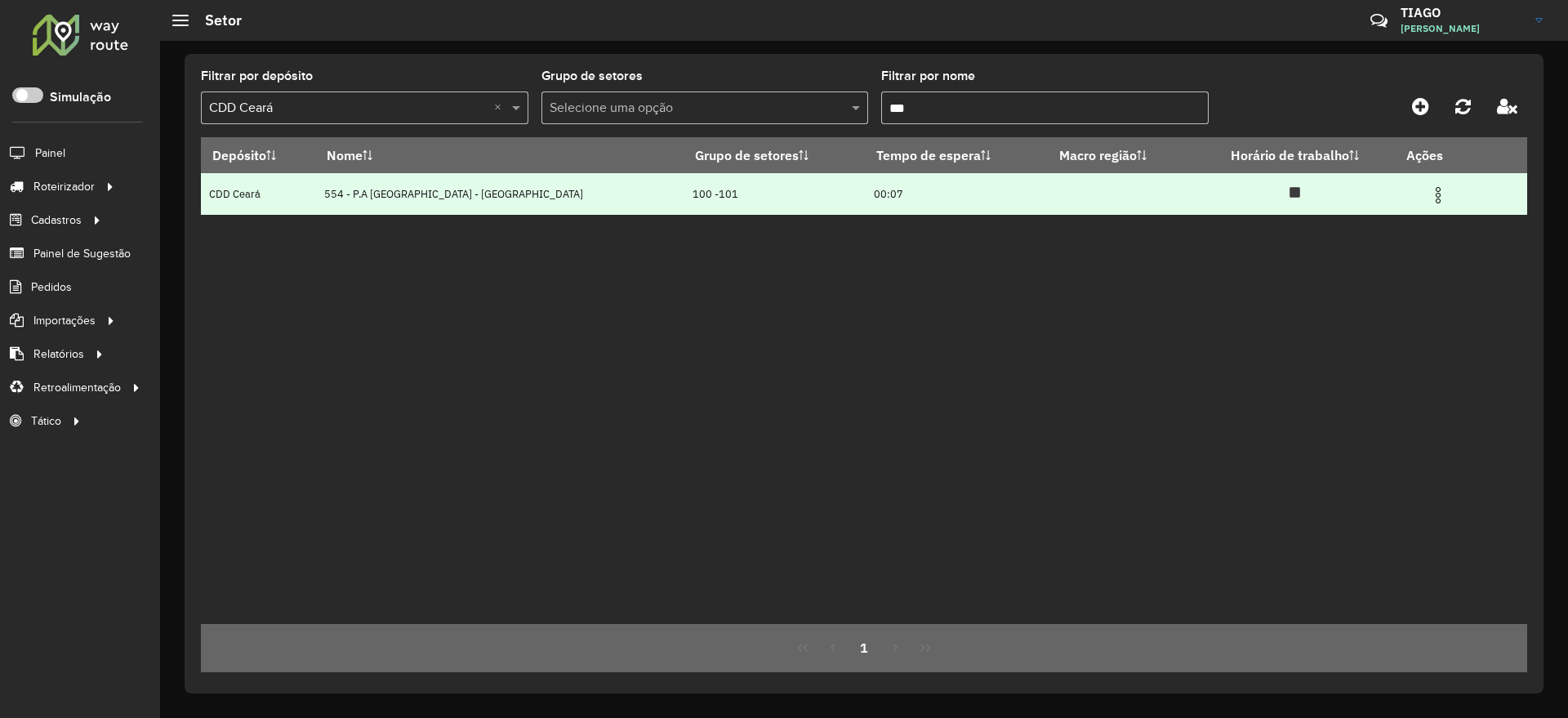
type input "***"
click at [1428, 196] on img at bounding box center [1438, 195] width 20 height 20
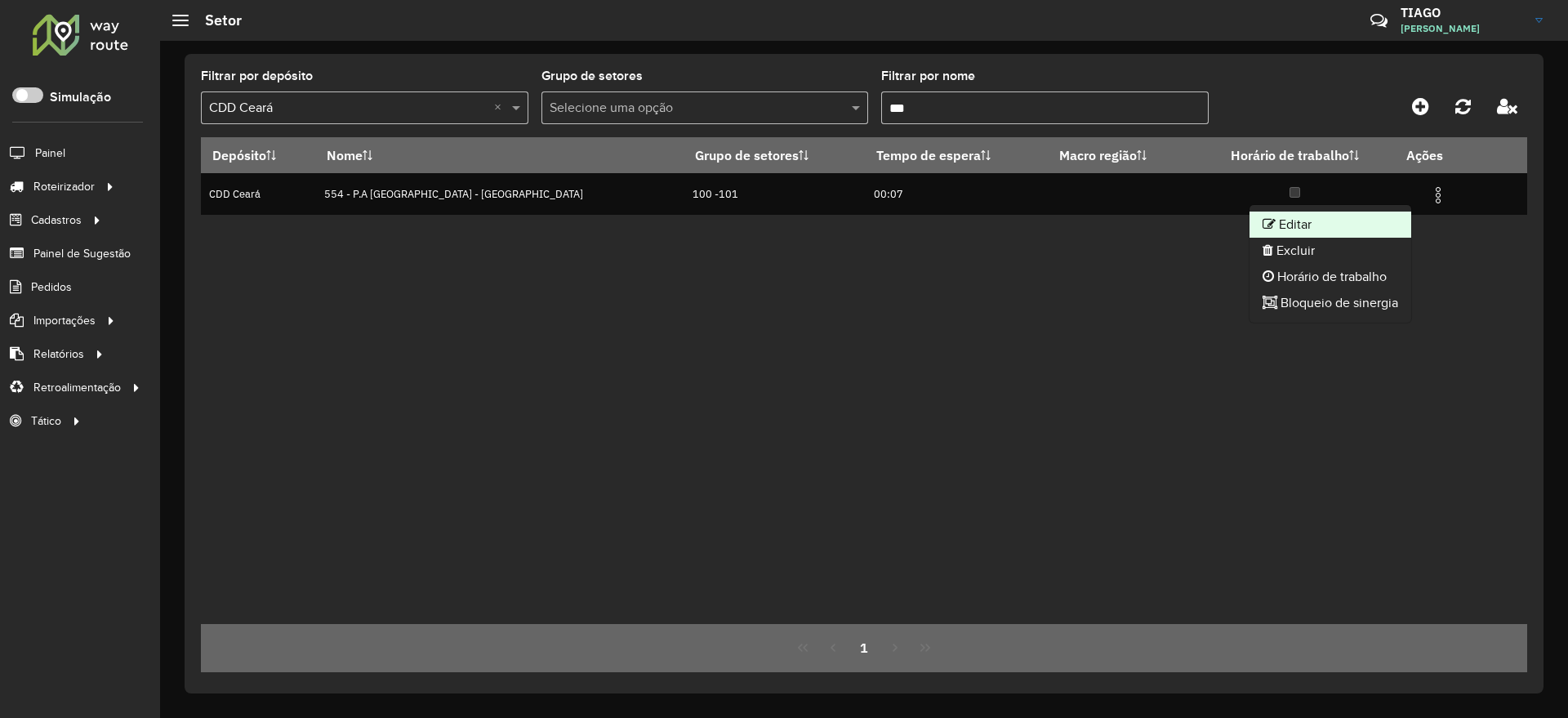
click at [1377, 223] on li "Editar" at bounding box center [1331, 225] width 162 height 26
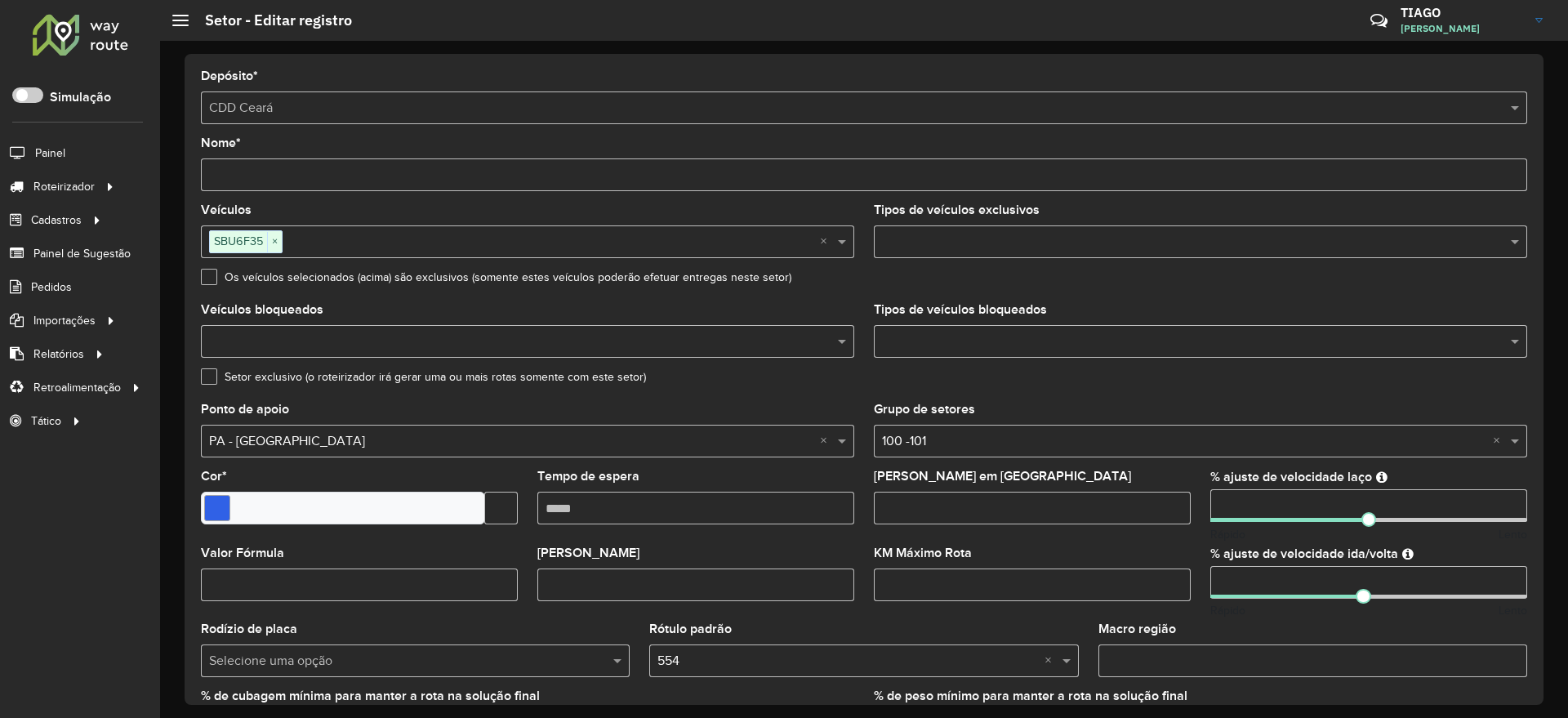
drag, startPoint x: 1248, startPoint y: 505, endPoint x: 1206, endPoint y: 508, distance: 42.1
click at [1206, 508] on formly-field "% ajuste de velocidade laço Rápido Lento" at bounding box center [1368, 509] width 336 height 77
type input "**"
drag, startPoint x: 1252, startPoint y: 572, endPoint x: 1174, endPoint y: 584, distance: 78.9
click at [1174, 584] on formly-group "Veículos SBU6F35 × × Tipos de veículos exclusivos Os veículos selecionados (aci…" at bounding box center [864, 481] width 1346 height 553
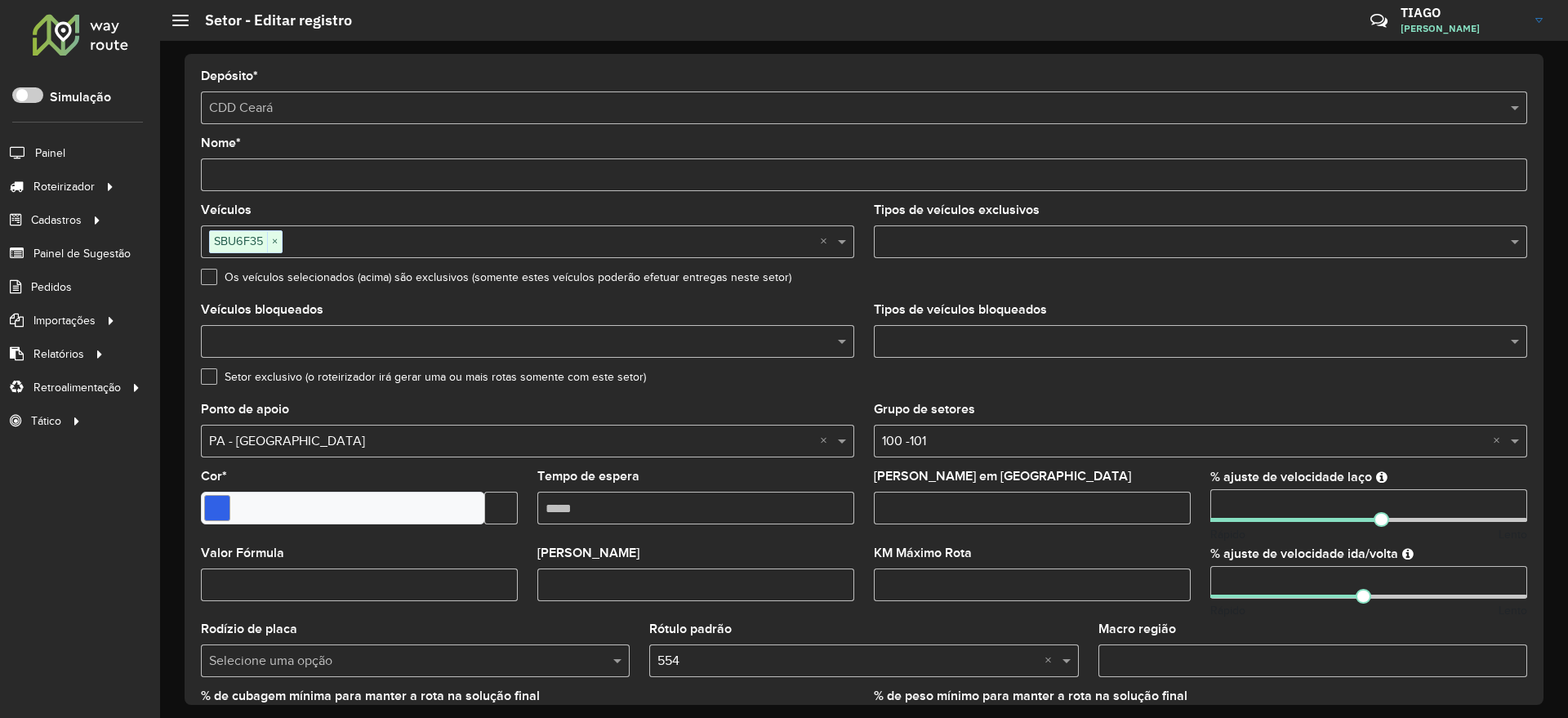
type input "**"
click at [1412, 386] on div "Setor exclusivo (o roteirizador irá gerar uma ou mais rotas somente com este se…" at bounding box center [864, 380] width 1326 height 20
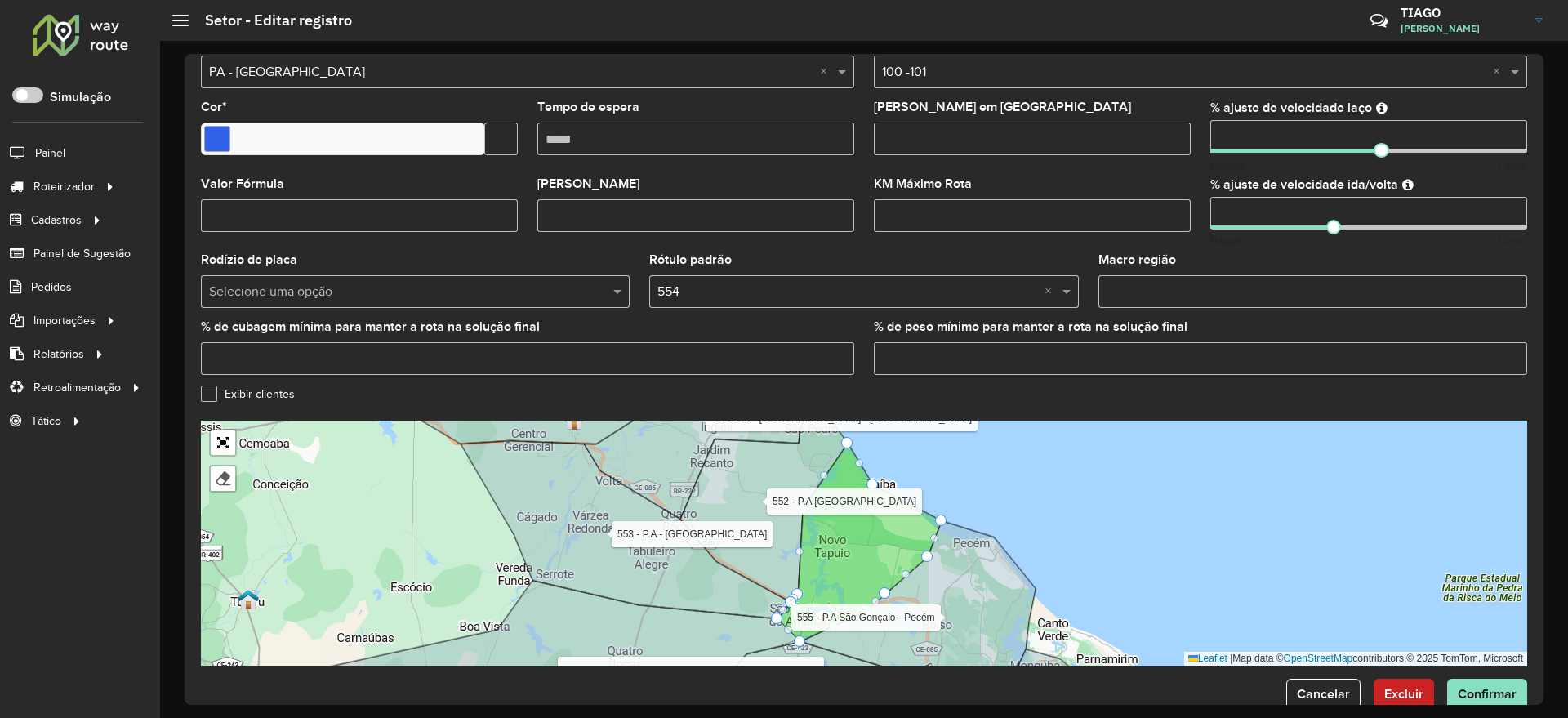
scroll to position [403, 0]
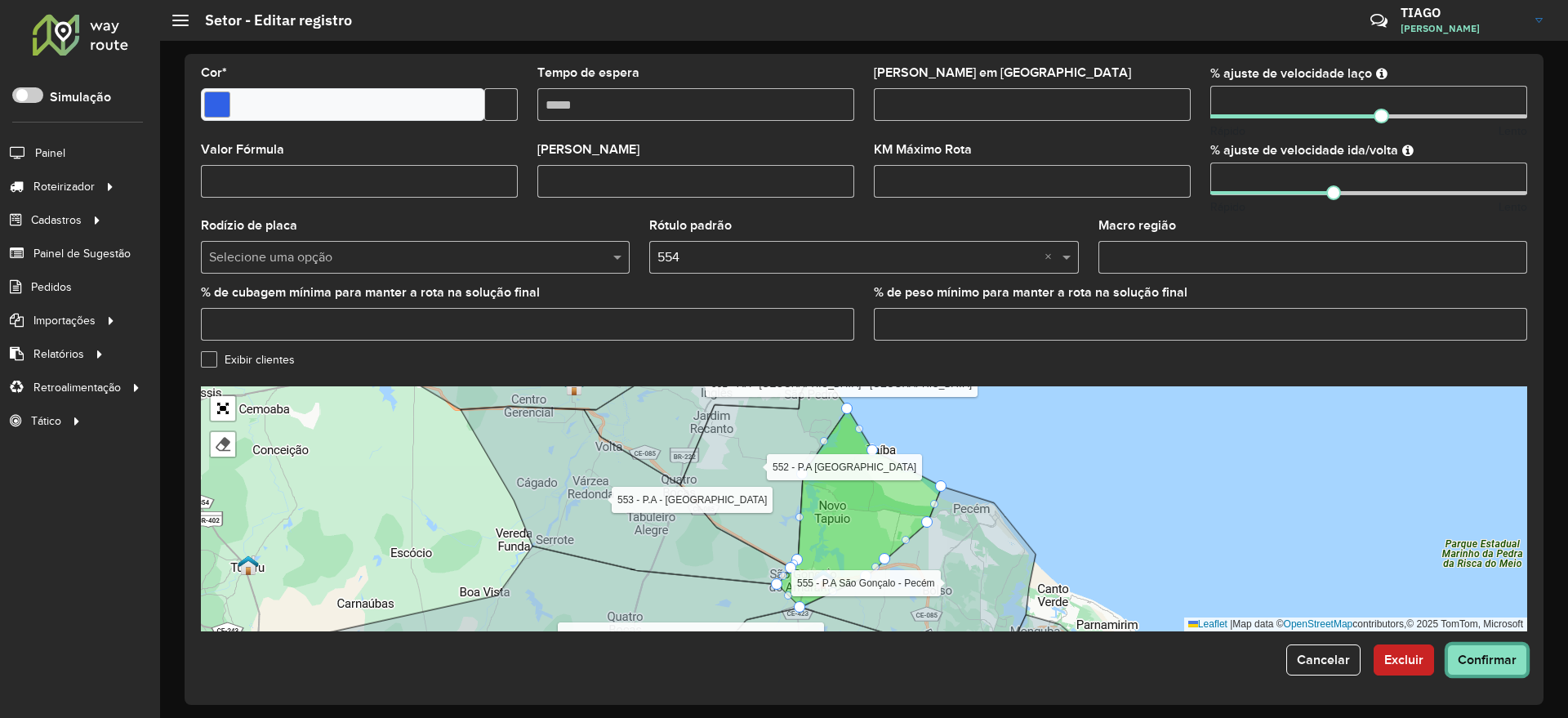
click at [1492, 654] on span "Confirmar" at bounding box center [1487, 659] width 59 height 14
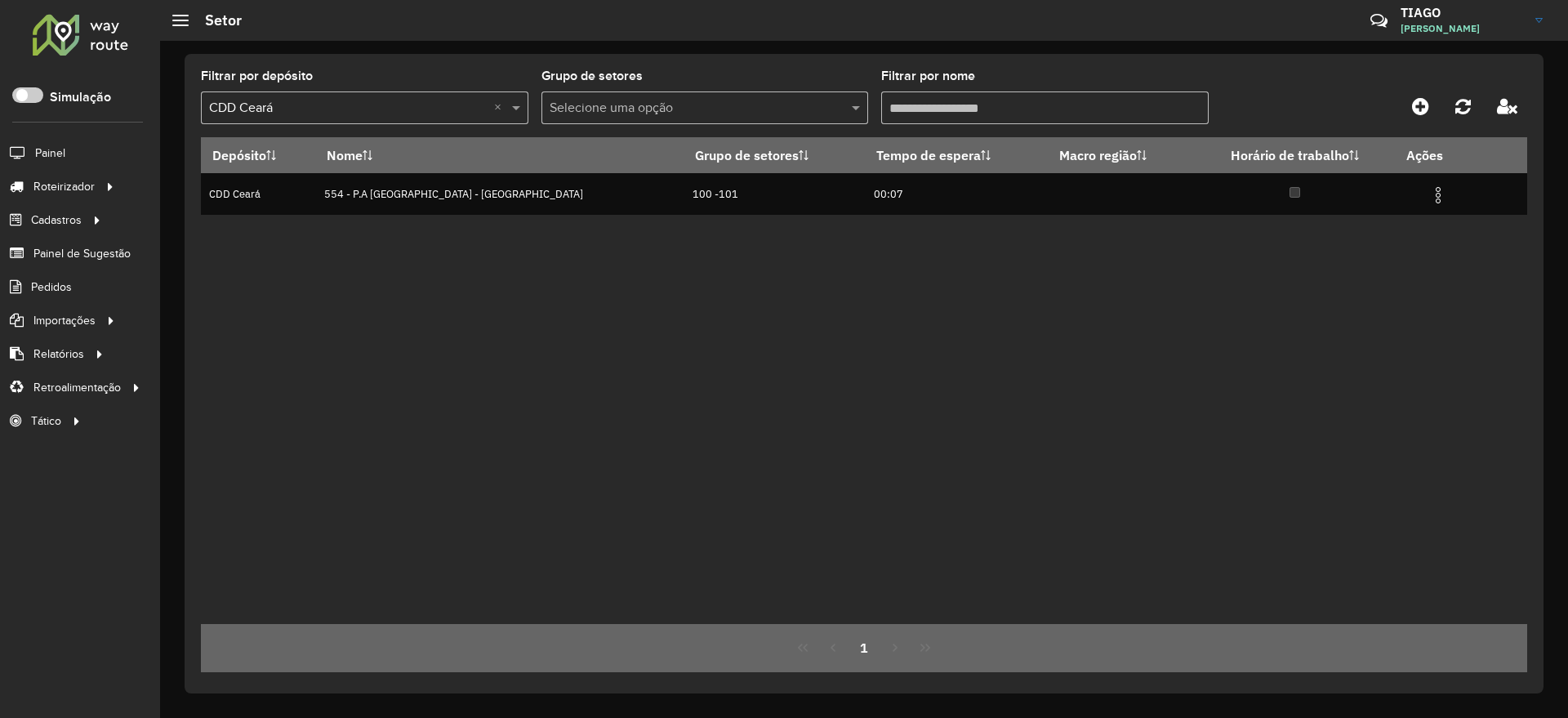
drag, startPoint x: 932, startPoint y: 100, endPoint x: 797, endPoint y: 114, distance: 135.7
click at [797, 114] on formly-group "Filtrar por depósito Selecione um depósito × CDD Ceará × Grupo de setores Selec…" at bounding box center [692, 104] width 982 height 67
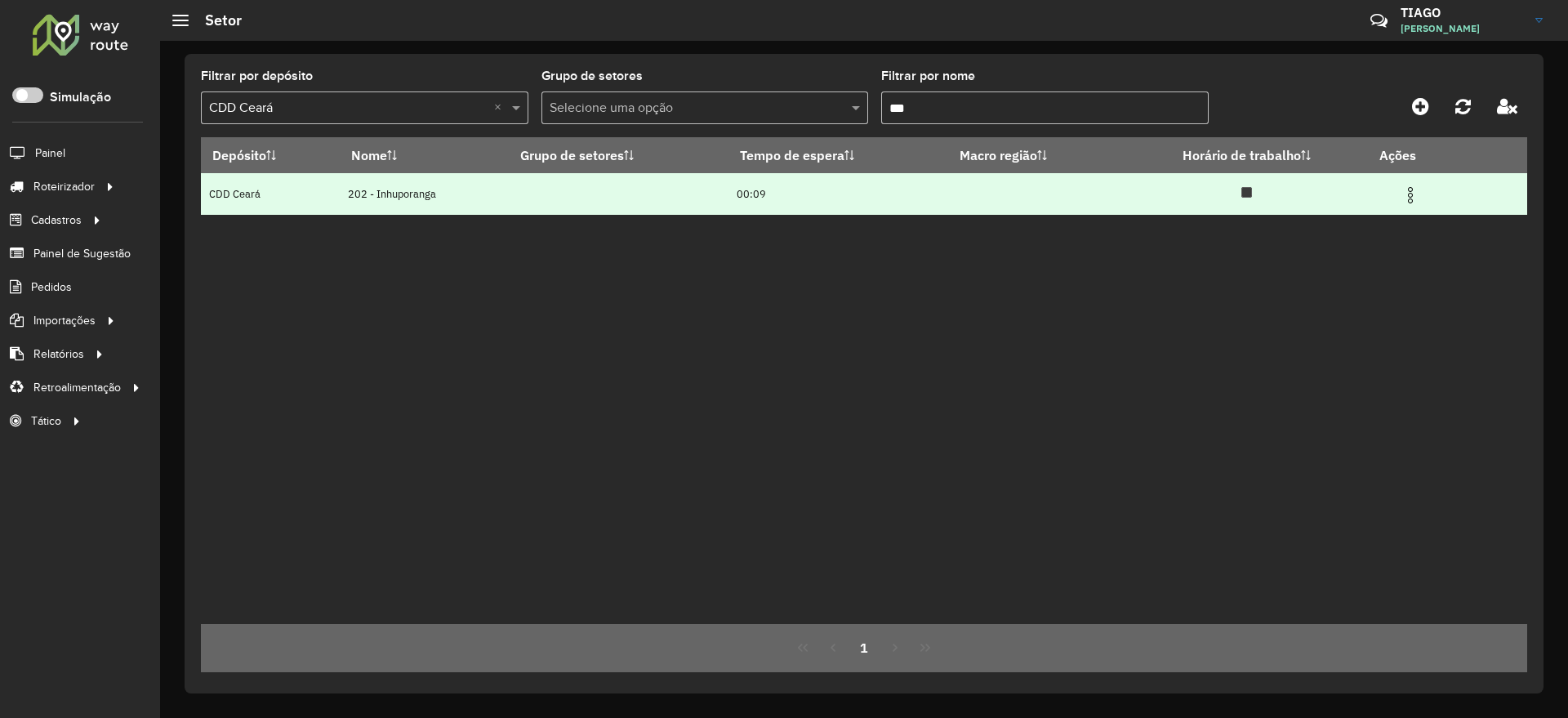
type input "***"
click at [1413, 195] on img at bounding box center [1410, 195] width 20 height 20
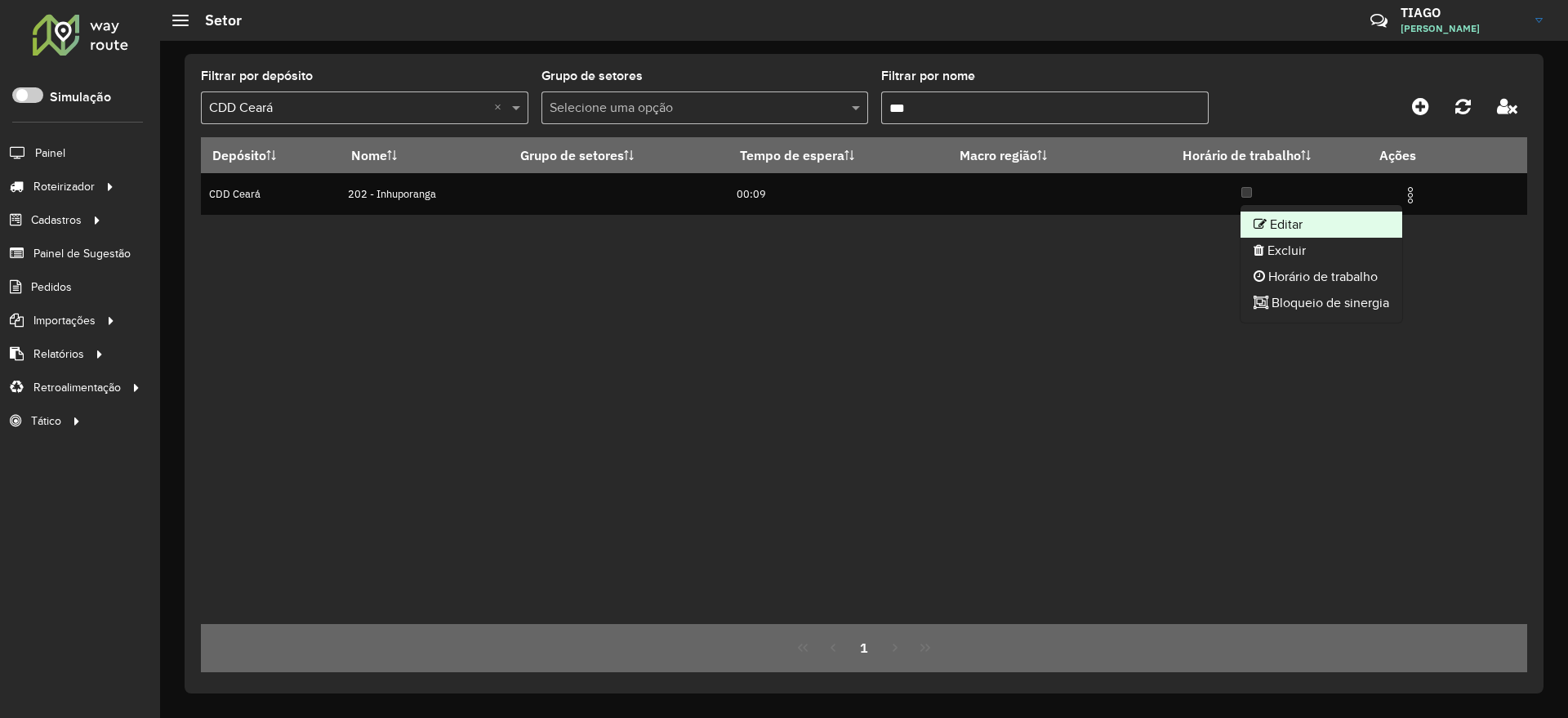
click at [1359, 217] on li "Editar" at bounding box center [1322, 225] width 162 height 26
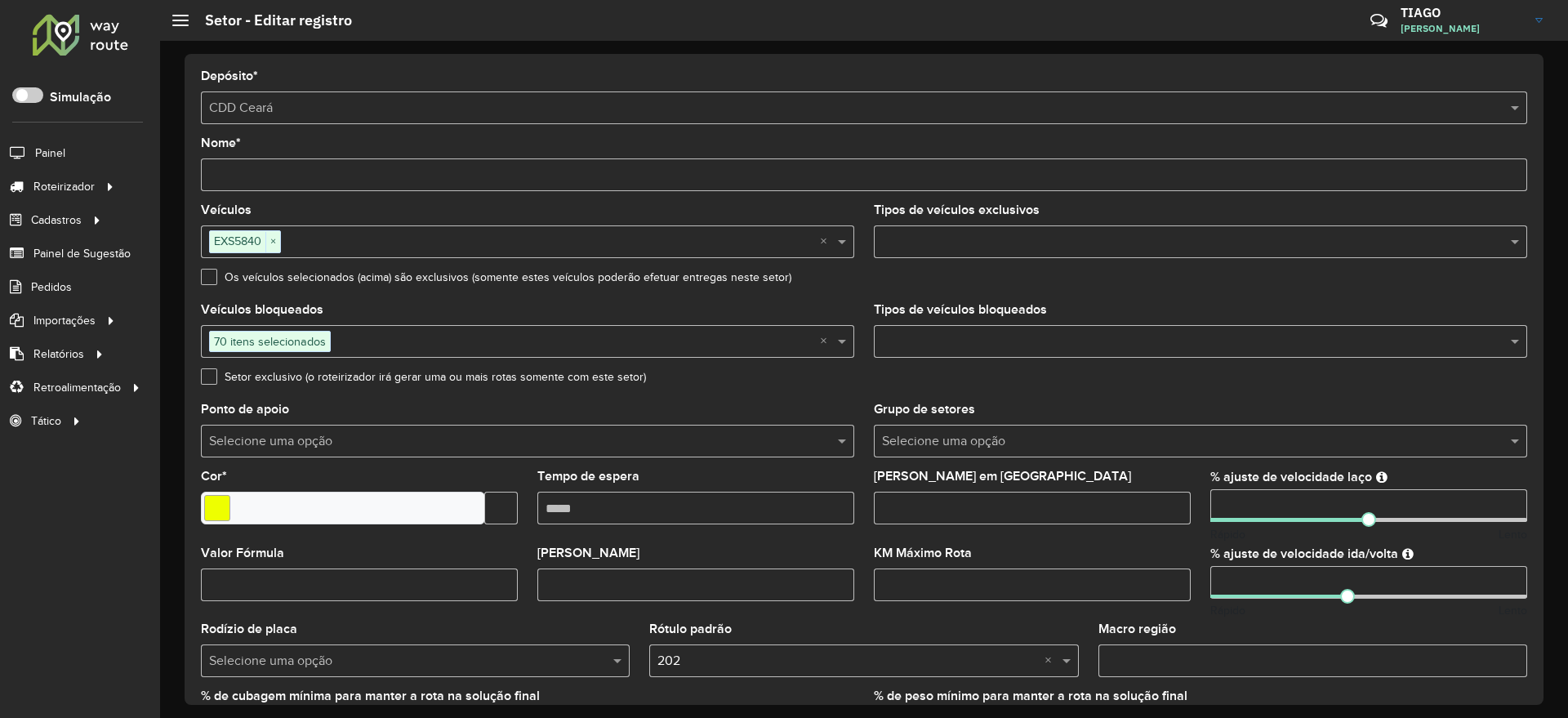
click at [1241, 491] on input "number" at bounding box center [1368, 505] width 317 height 33
type input "**"
click at [1476, 387] on div "Setor exclusivo (o roteirizador irá gerar uma ou mais rotas somente com este se…" at bounding box center [864, 380] width 1326 height 20
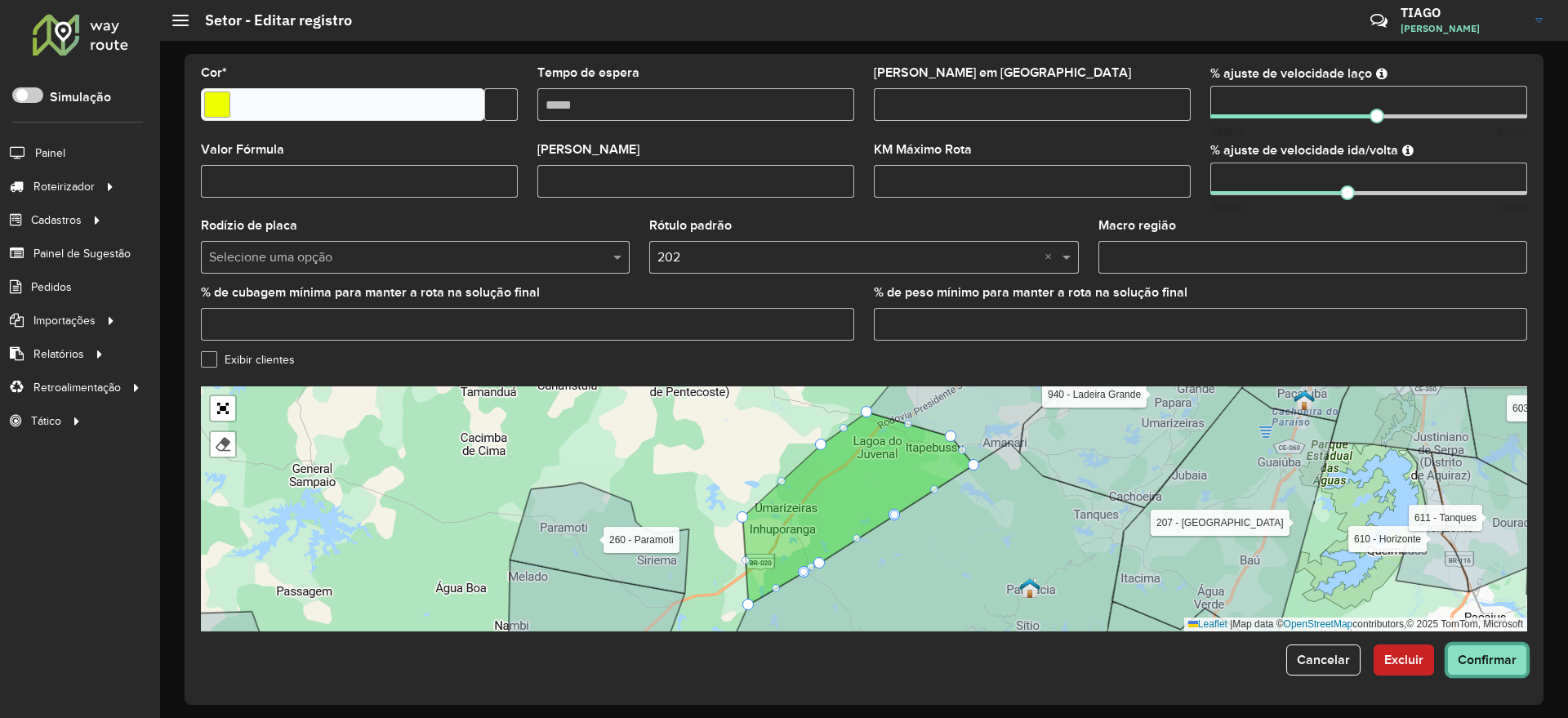
click at [1500, 660] on span "Confirmar" at bounding box center [1487, 659] width 59 height 14
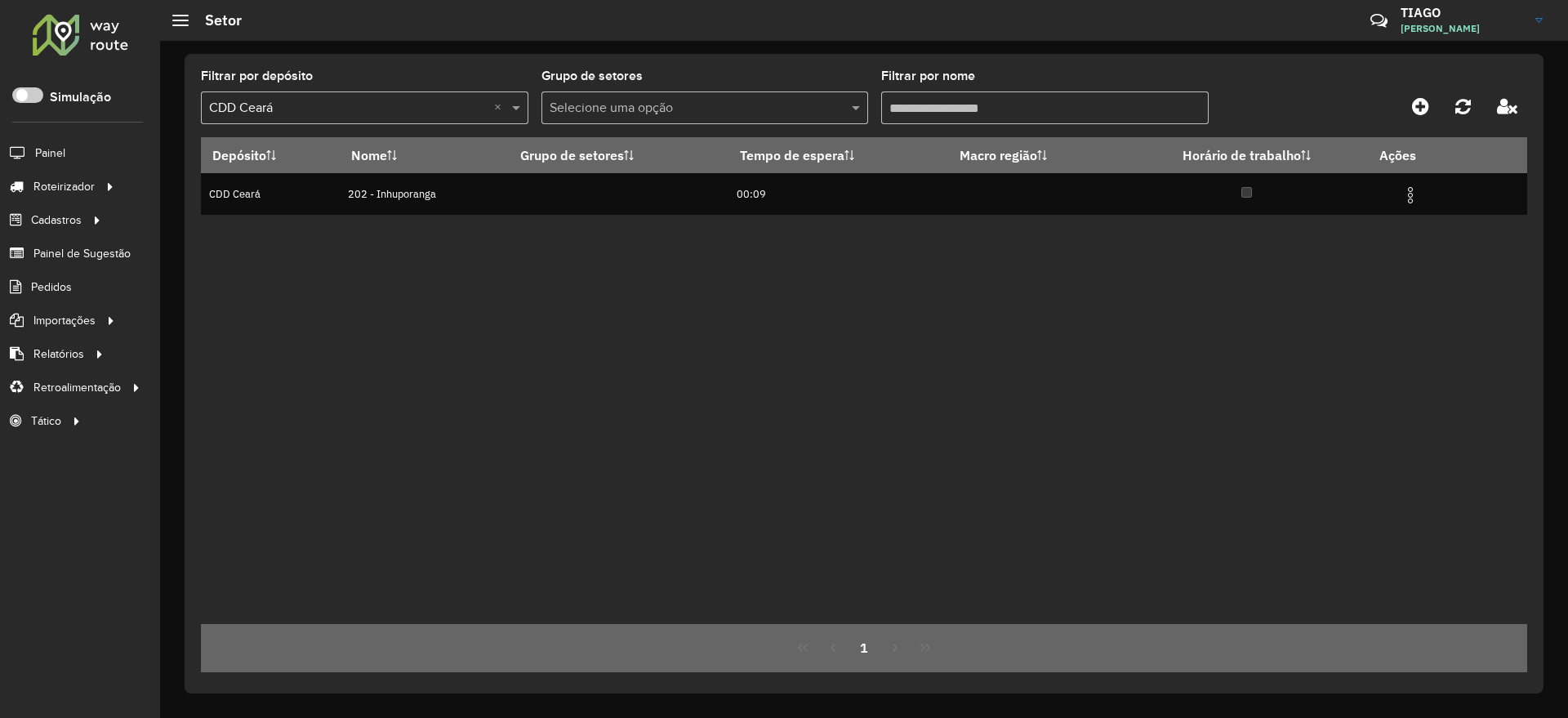
click at [918, 104] on input "Filtrar por nome" at bounding box center [1045, 108] width 327 height 33
type input "*"
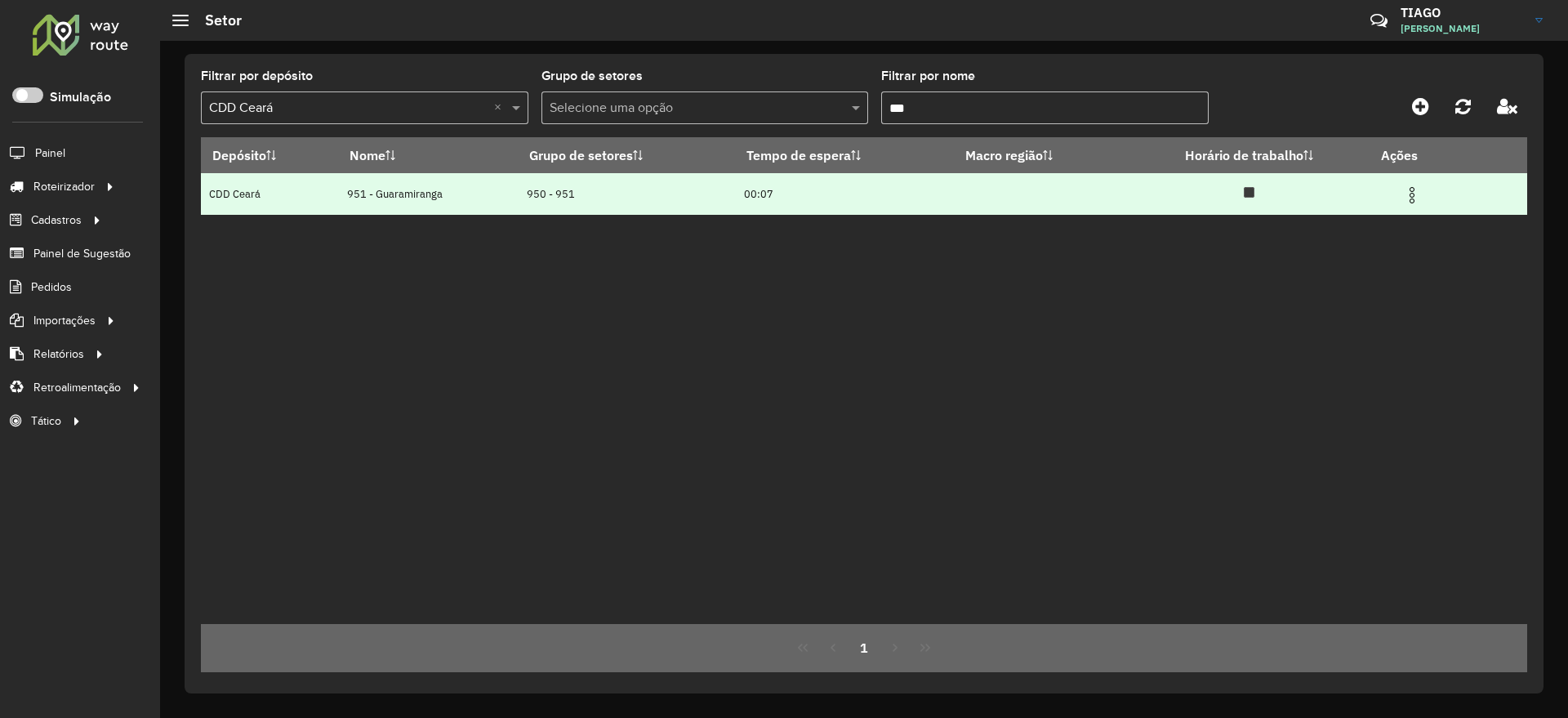
type input "***"
click at [1417, 198] on img at bounding box center [1412, 195] width 20 height 20
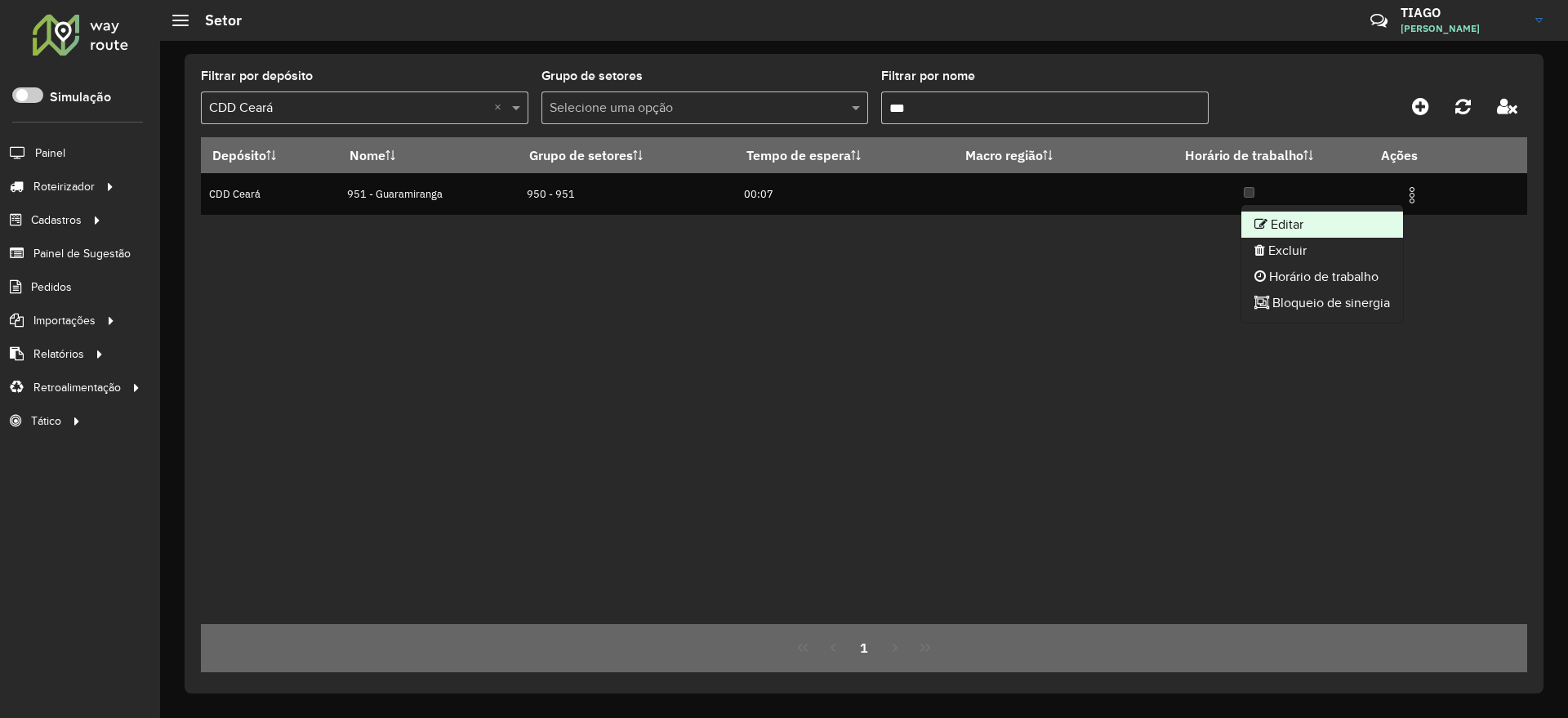
click at [1359, 223] on li "Editar" at bounding box center [1323, 225] width 162 height 26
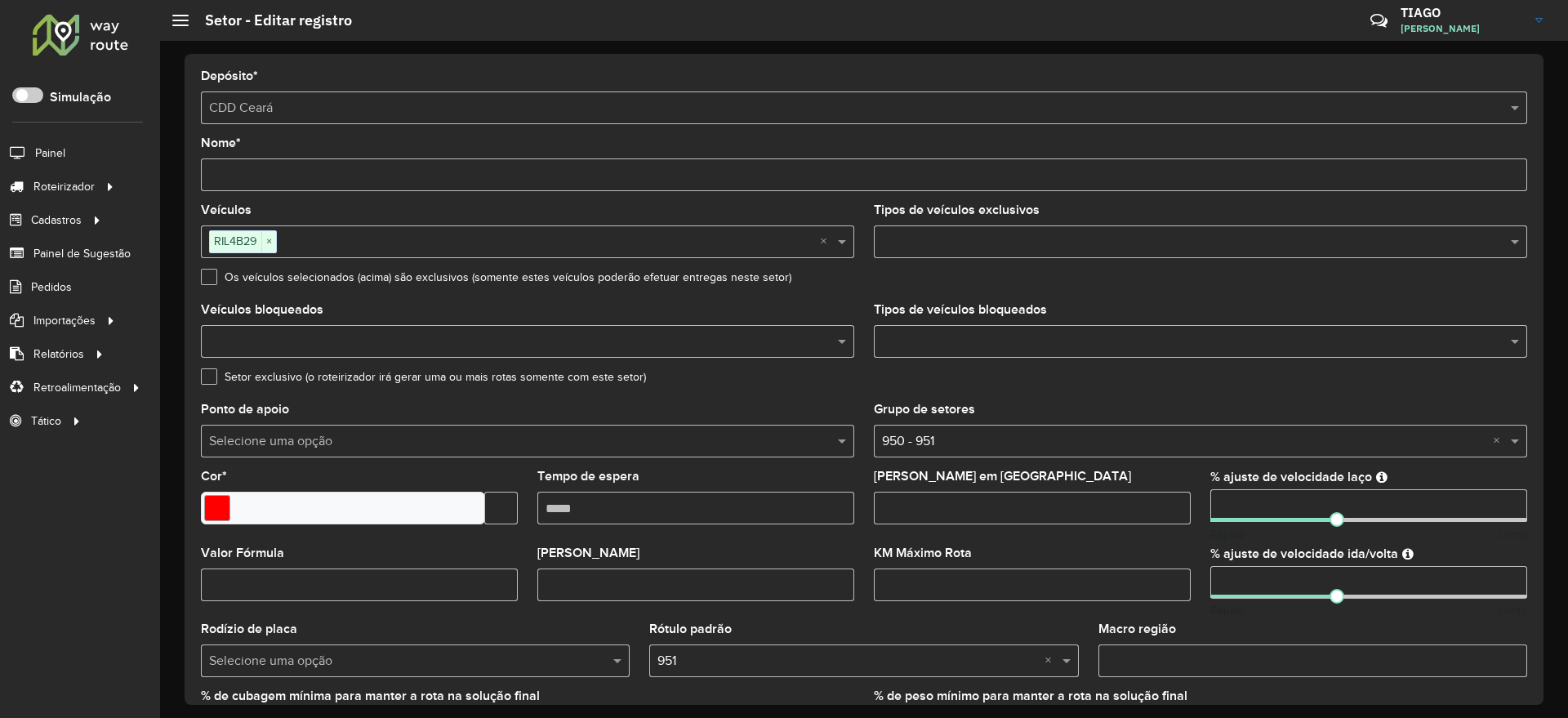
click at [1445, 379] on div "Setor exclusivo (o roteirizador irá gerar uma ou mais rotas somente com este se…" at bounding box center [864, 380] width 1326 height 20
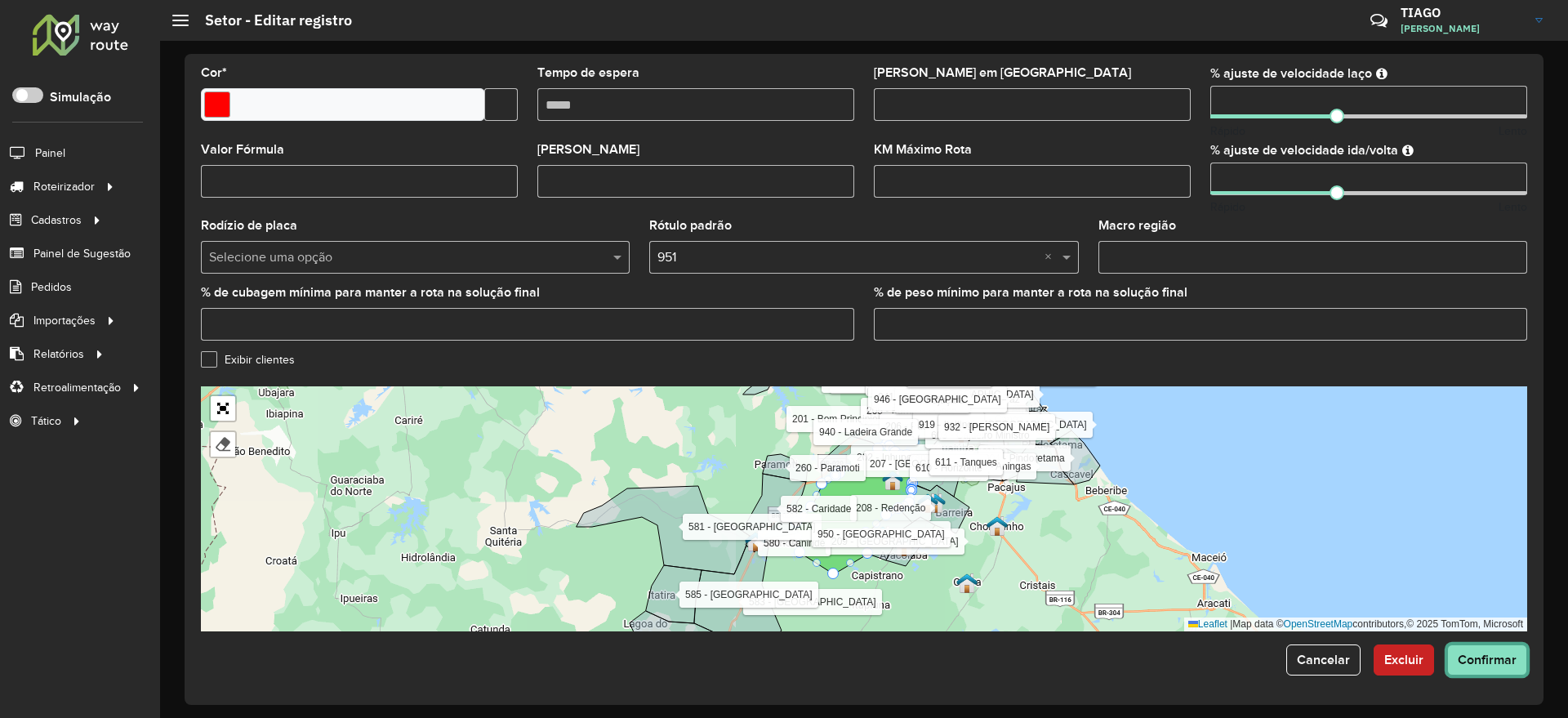
click at [1505, 667] on button "Confirmar" at bounding box center [1487, 660] width 80 height 31
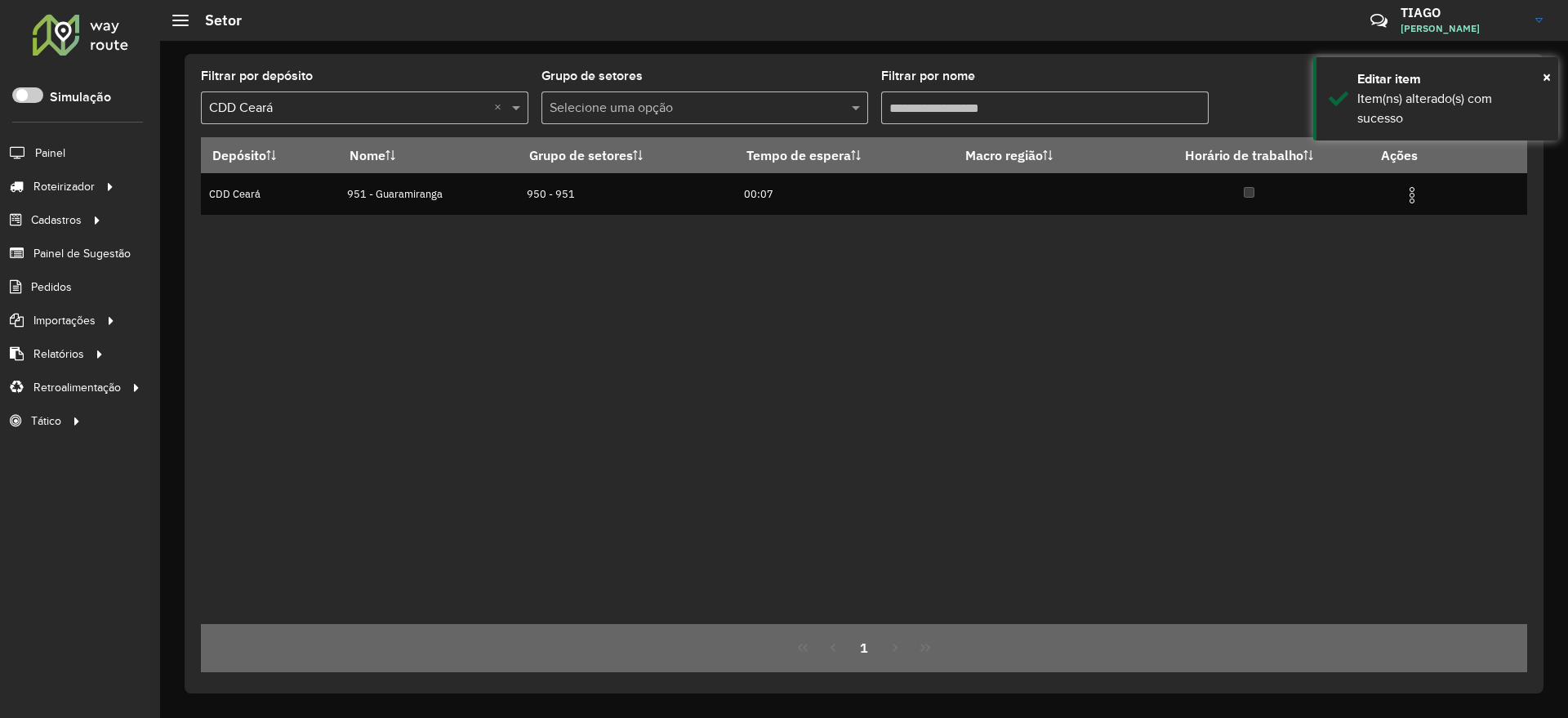
click at [923, 102] on input "Filtrar por nome" at bounding box center [1045, 108] width 327 height 33
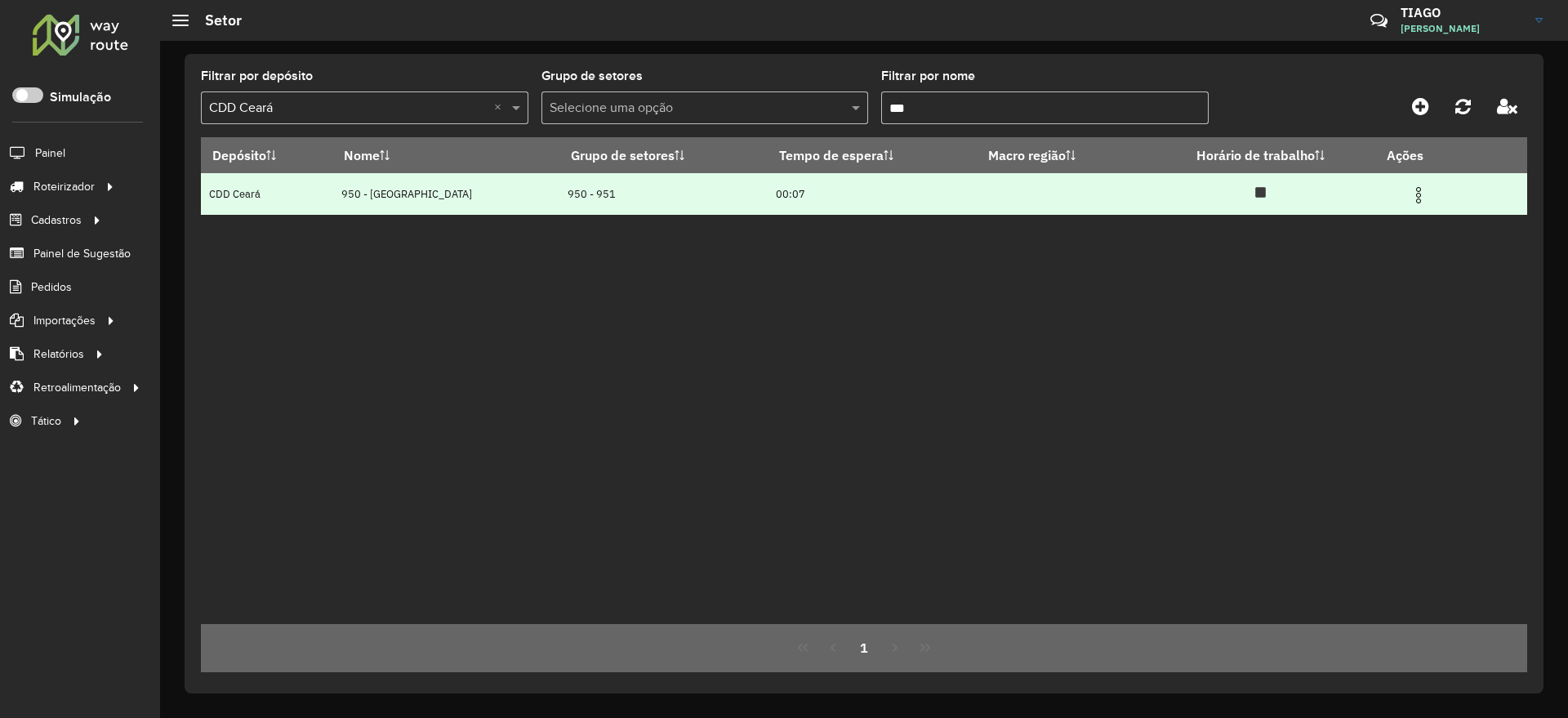
type input "***"
click at [1409, 194] on img at bounding box center [1418, 195] width 20 height 20
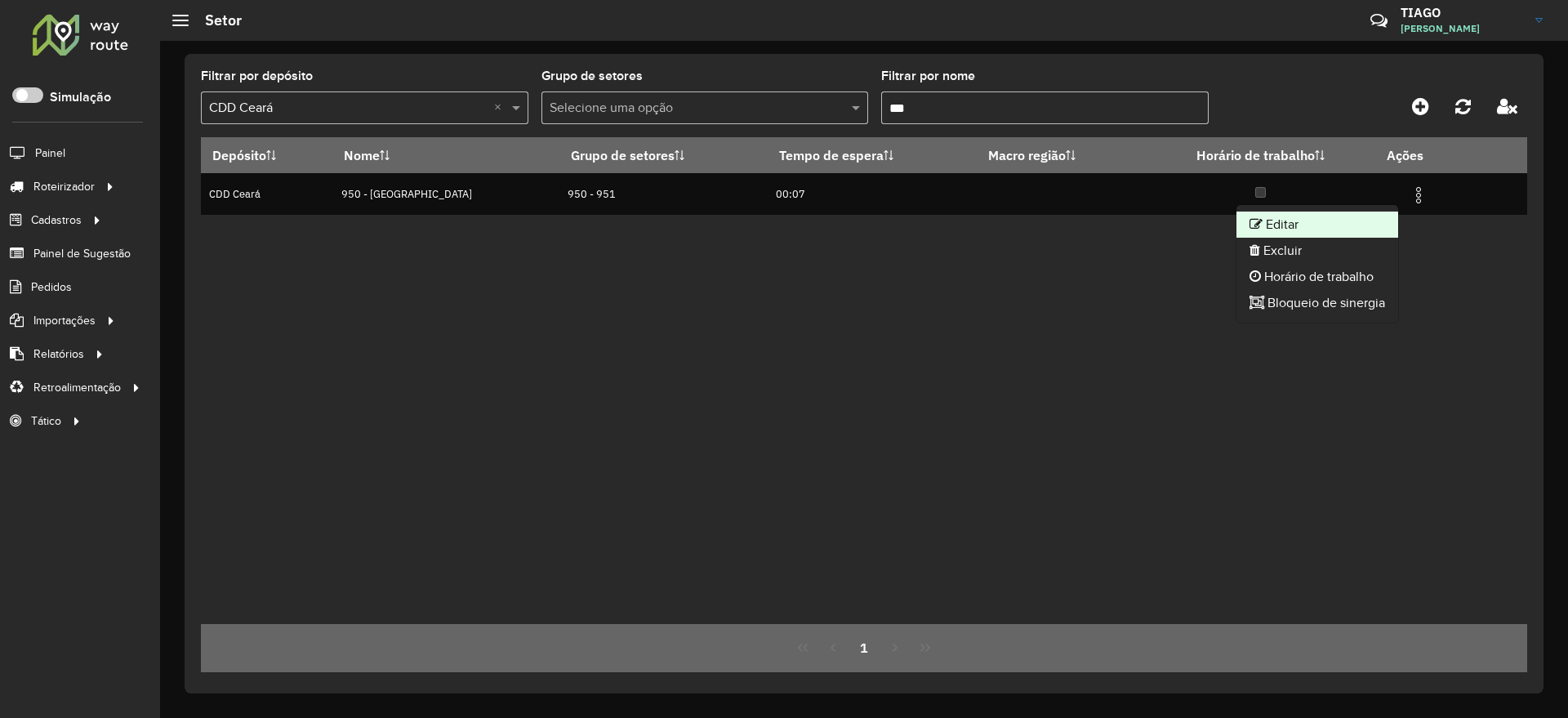
click at [1363, 219] on li "Editar" at bounding box center [1318, 225] width 162 height 26
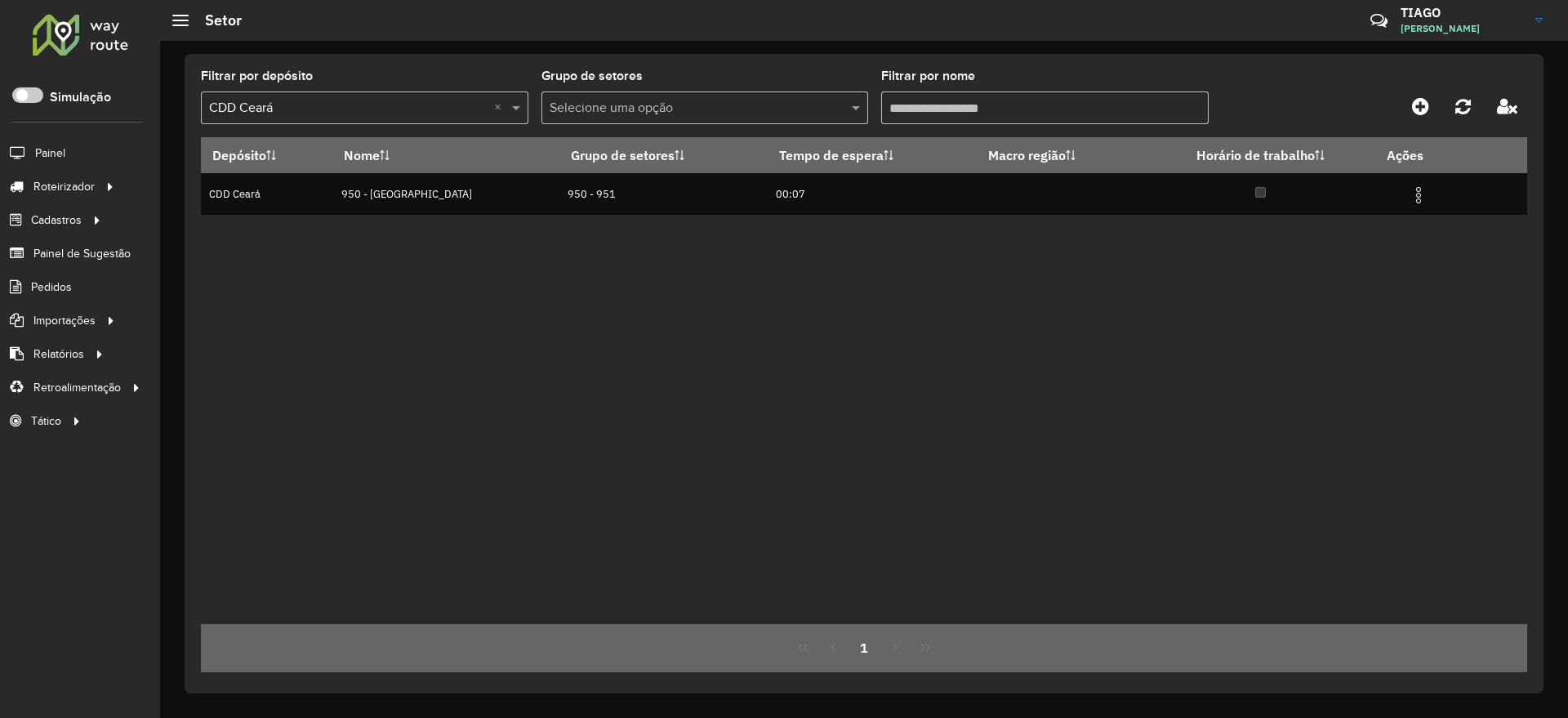
click at [932, 105] on input "Filtrar por nome" at bounding box center [1045, 108] width 327 height 33
type input "*"
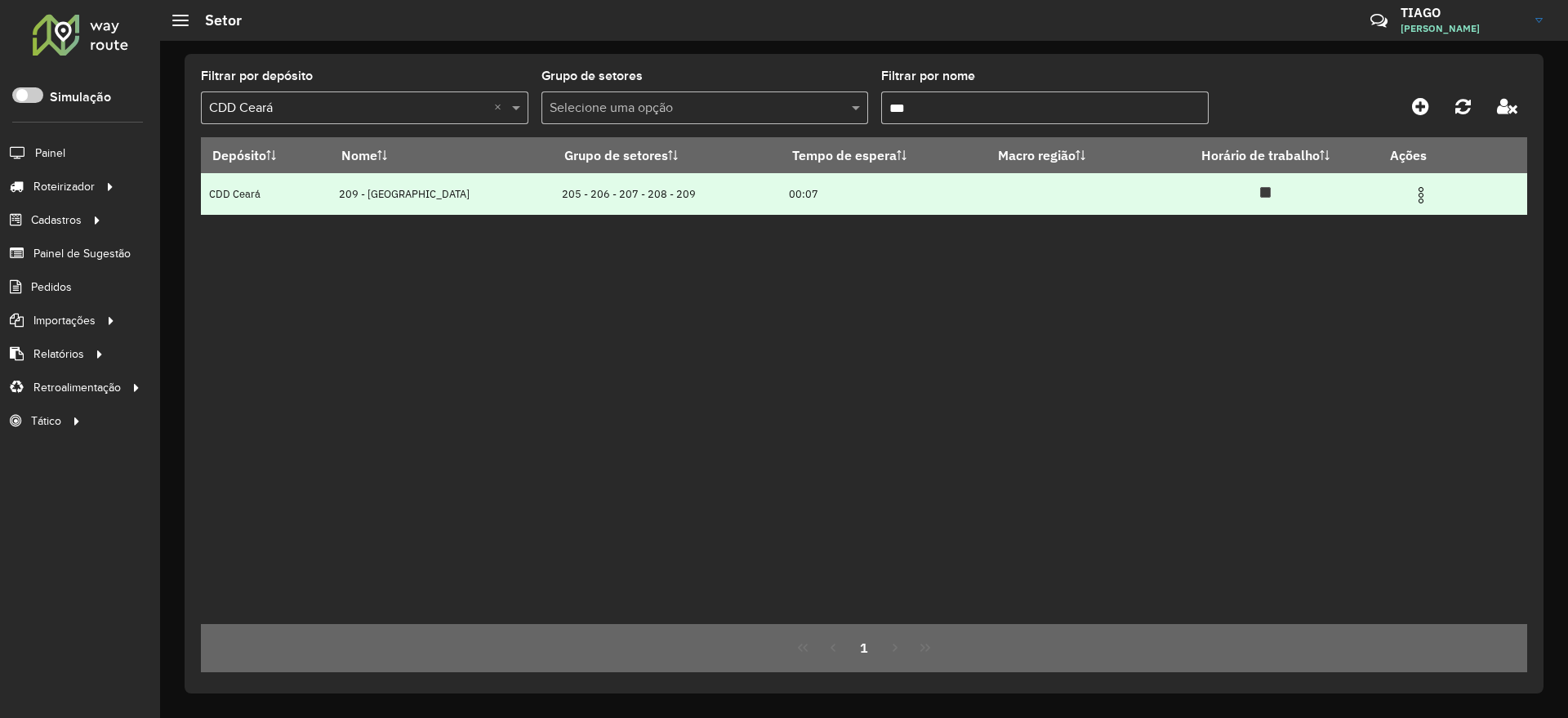
type input "***"
click at [1411, 193] on img at bounding box center [1421, 195] width 20 height 20
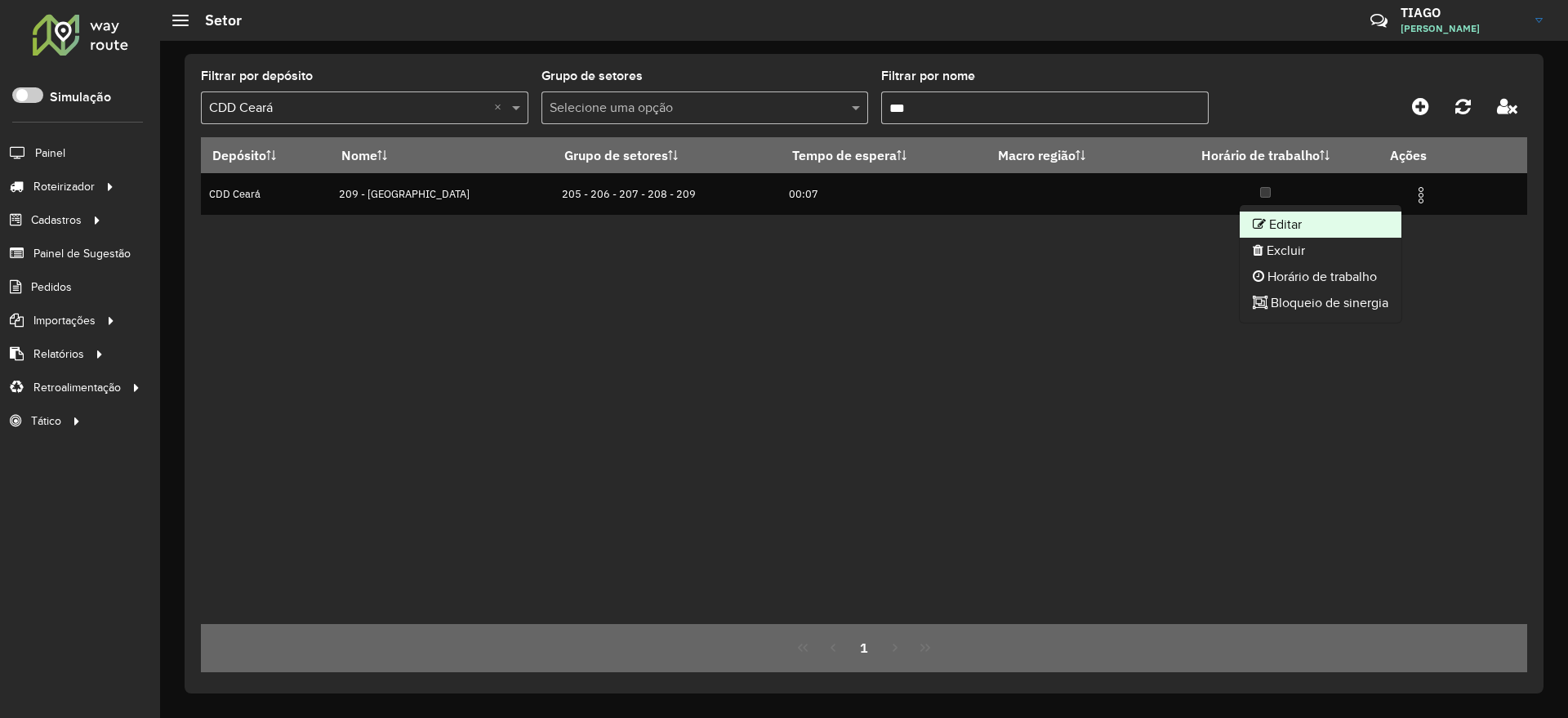
click at [1350, 218] on li "Editar" at bounding box center [1321, 225] width 162 height 26
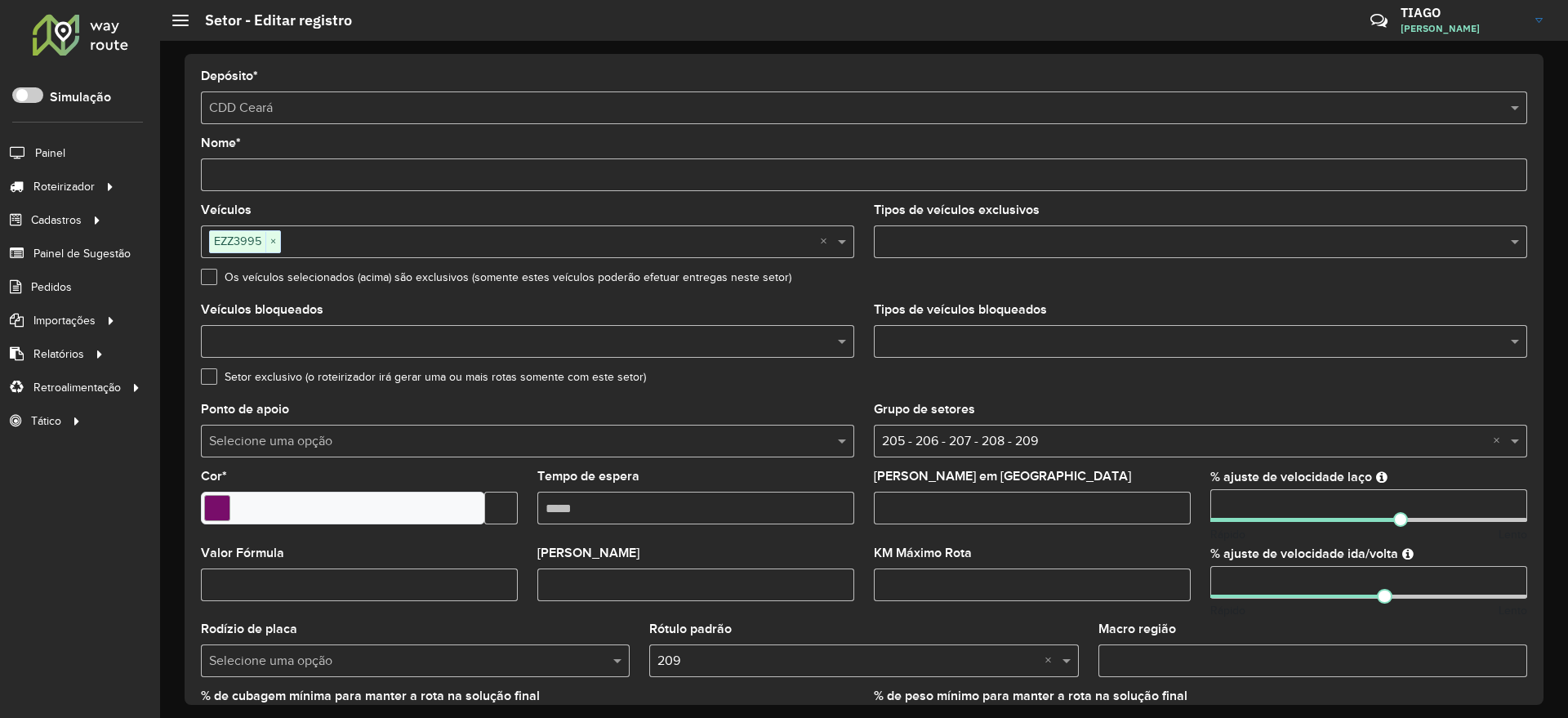
click at [1476, 384] on div "Setor exclusivo (o roteirizador irá gerar uma ou mais rotas somente com este se…" at bounding box center [864, 380] width 1326 height 20
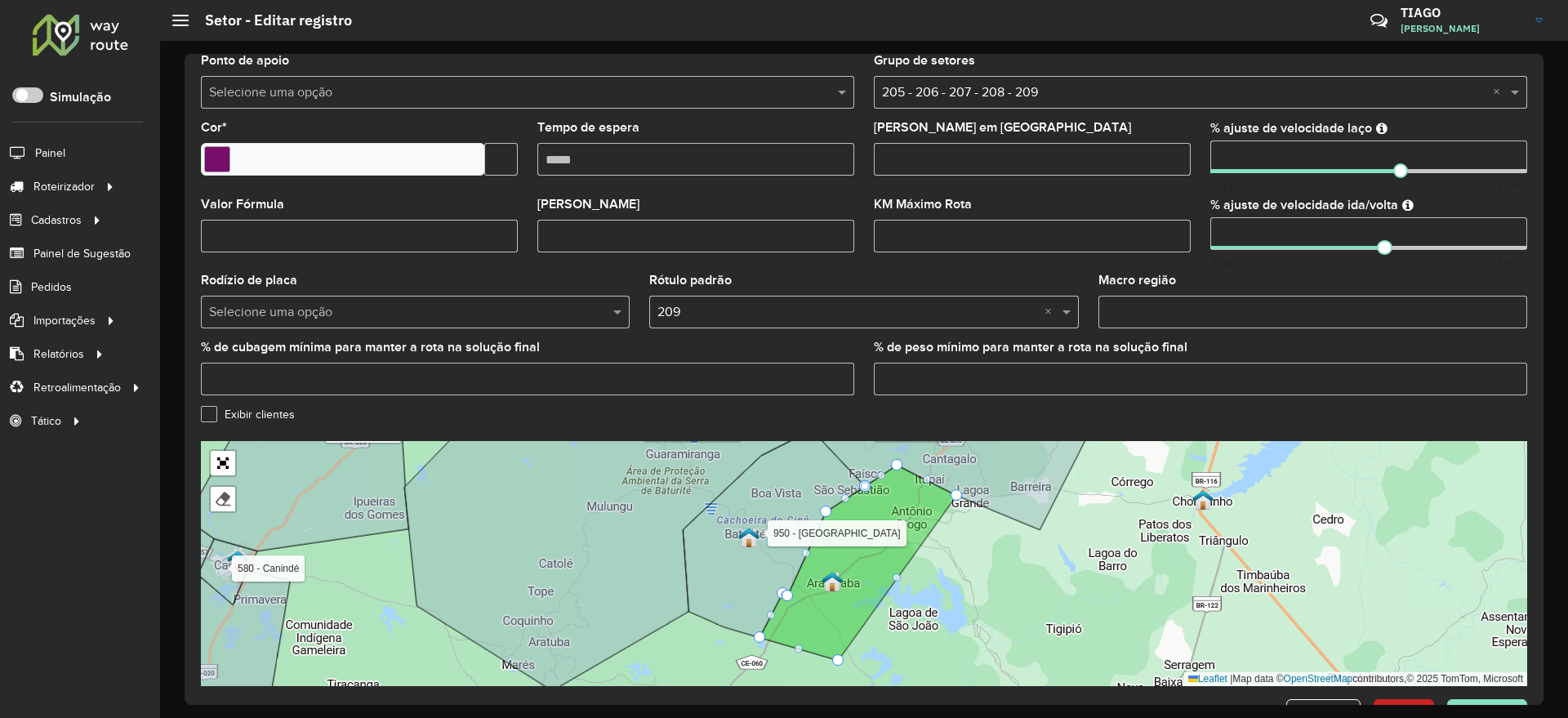
scroll to position [403, 0]
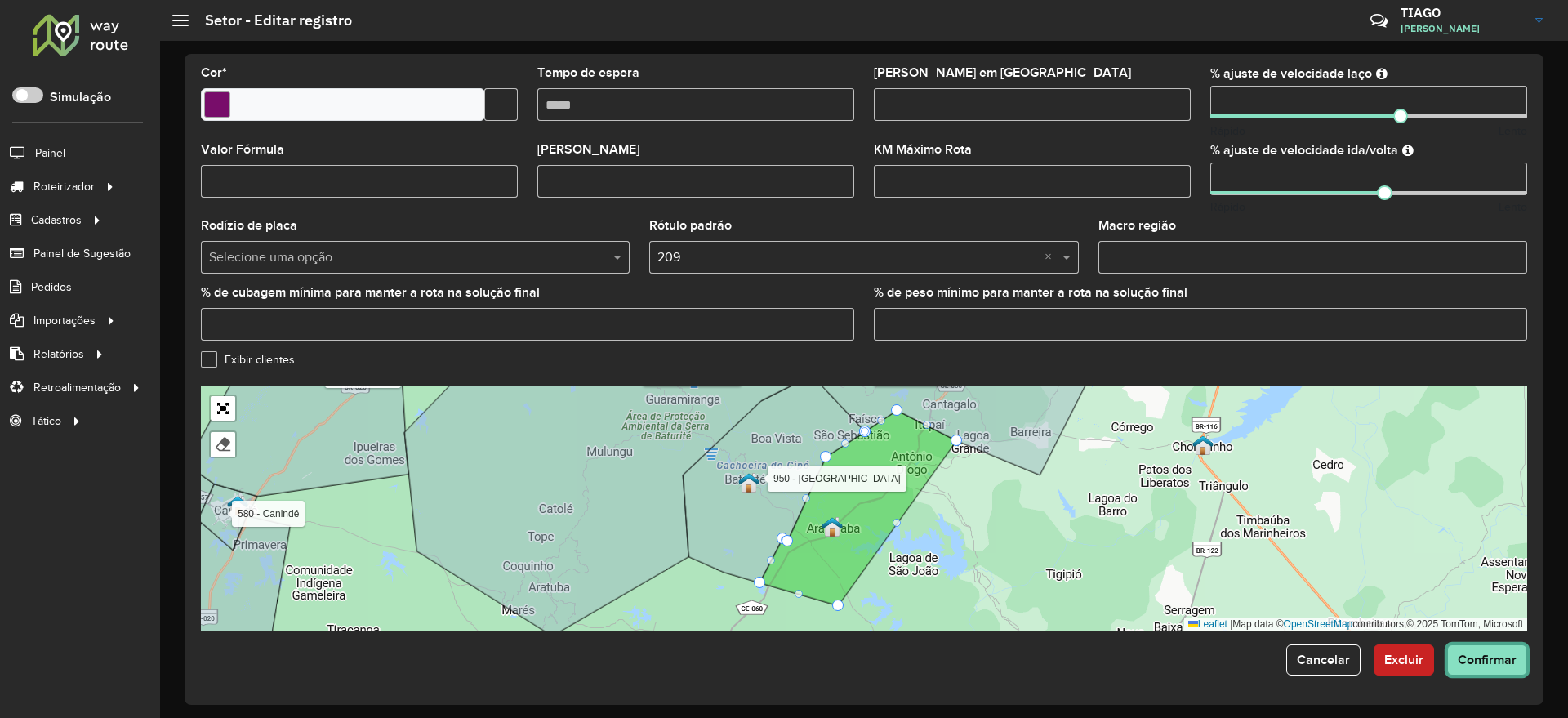
click at [1484, 659] on span "Confirmar" at bounding box center [1487, 659] width 59 height 14
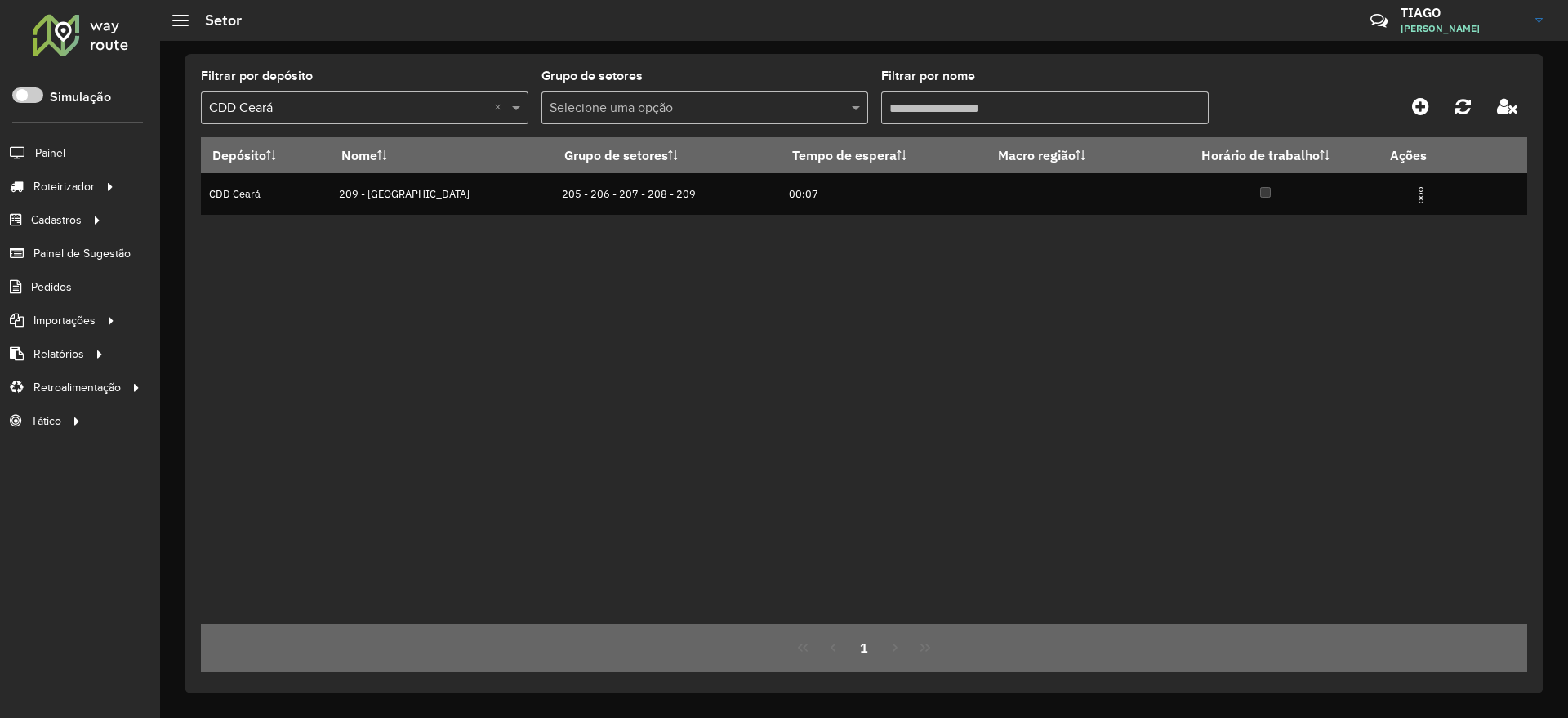
drag, startPoint x: 981, startPoint y: 101, endPoint x: 829, endPoint y: 114, distance: 152.6
click at [829, 114] on formly-group "Filtrar por depósito Selecione um depósito × CDD Ceará × Grupo de setores Selec…" at bounding box center [692, 104] width 982 height 67
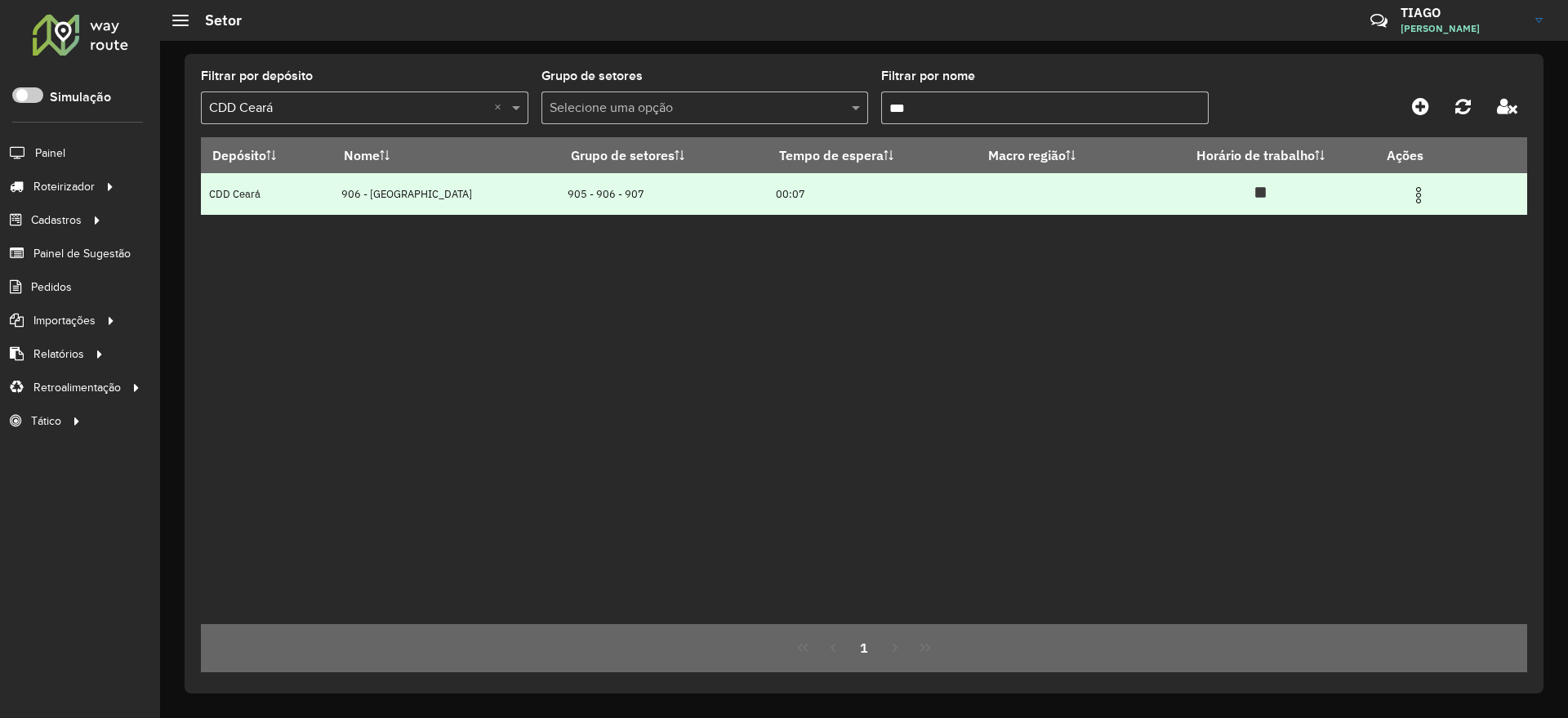
type input "***"
click at [1415, 197] on img at bounding box center [1418, 195] width 20 height 20
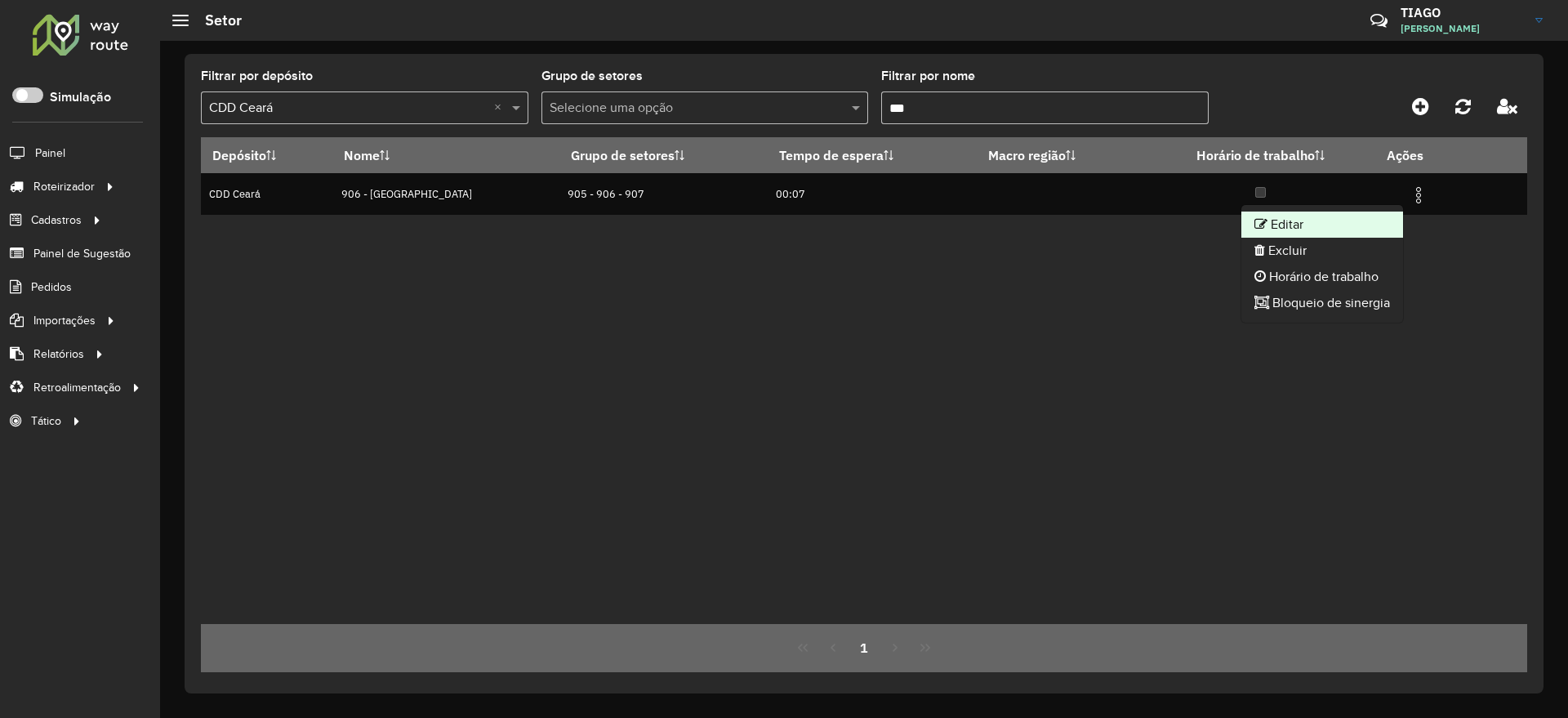
click at [1328, 225] on li "Editar" at bounding box center [1323, 225] width 162 height 26
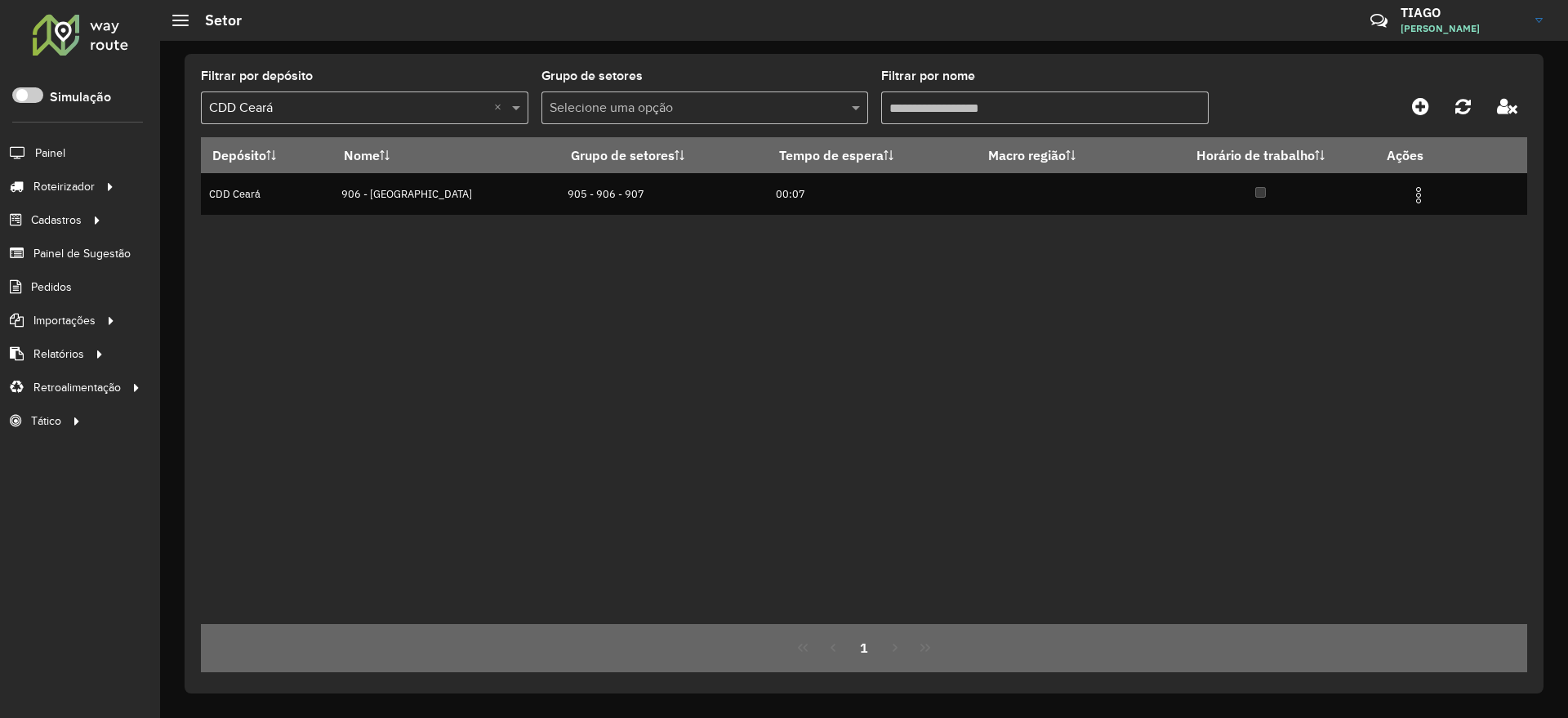
click at [982, 110] on input "Filtrar por nome" at bounding box center [1045, 108] width 327 height 33
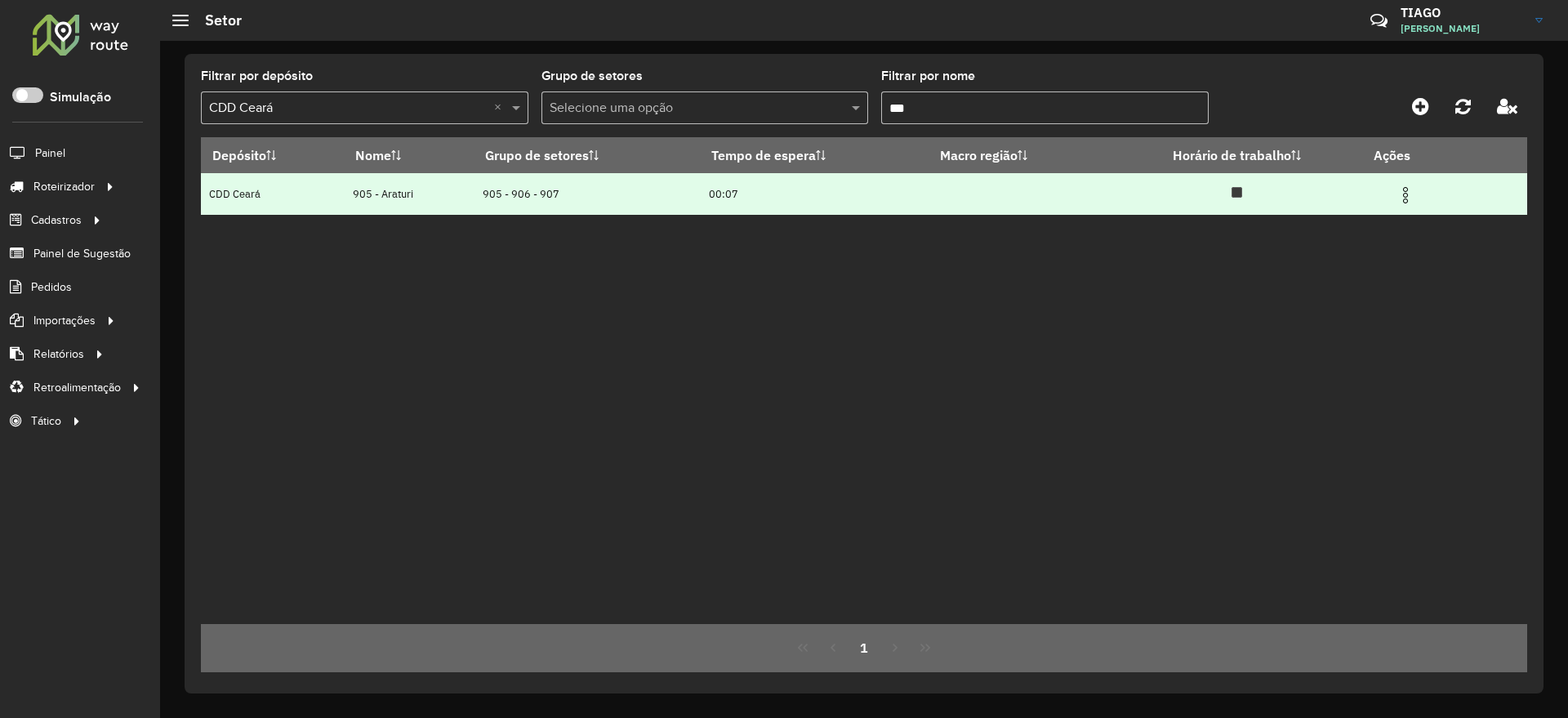
type input "***"
click at [1413, 199] on img at bounding box center [1405, 195] width 20 height 20
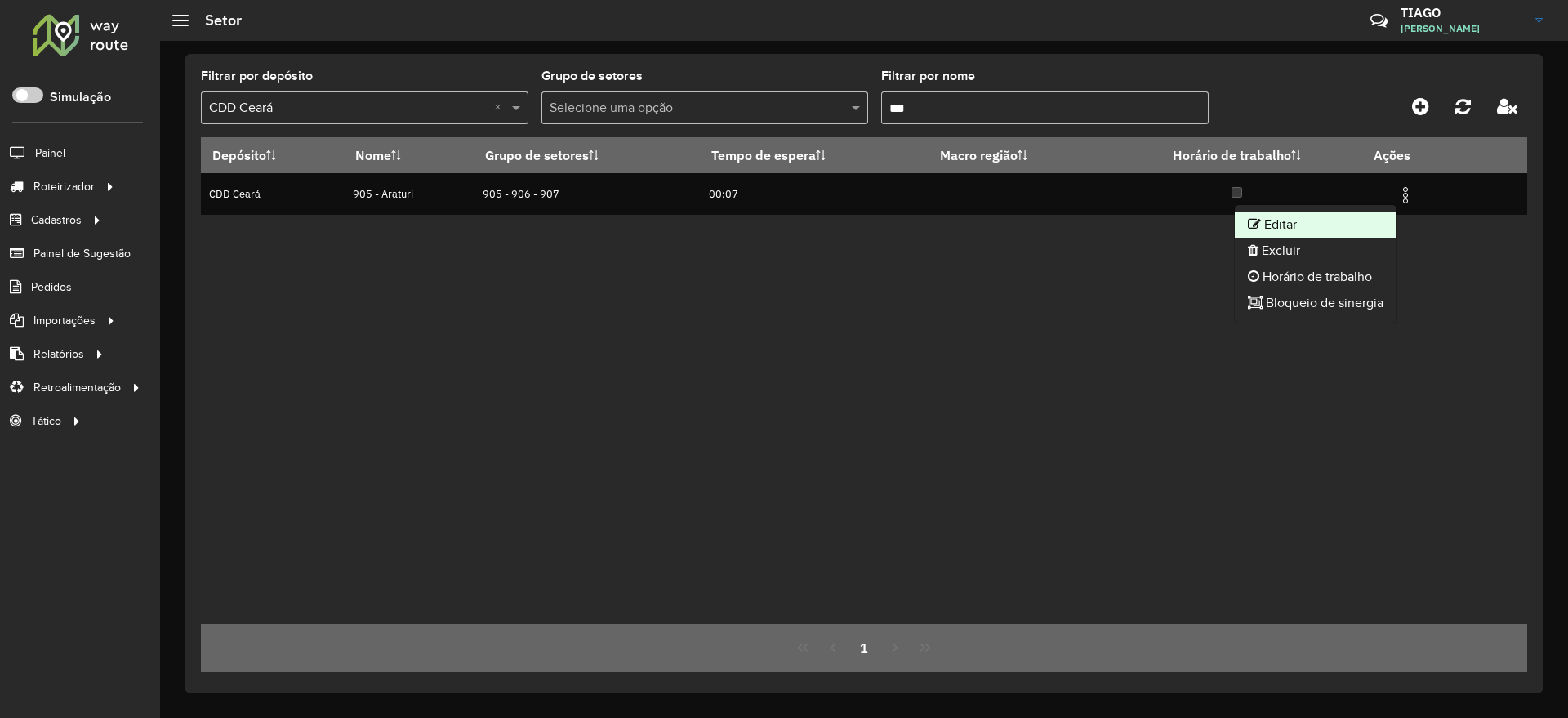
click at [1258, 222] on li "Editar" at bounding box center [1316, 225] width 162 height 26
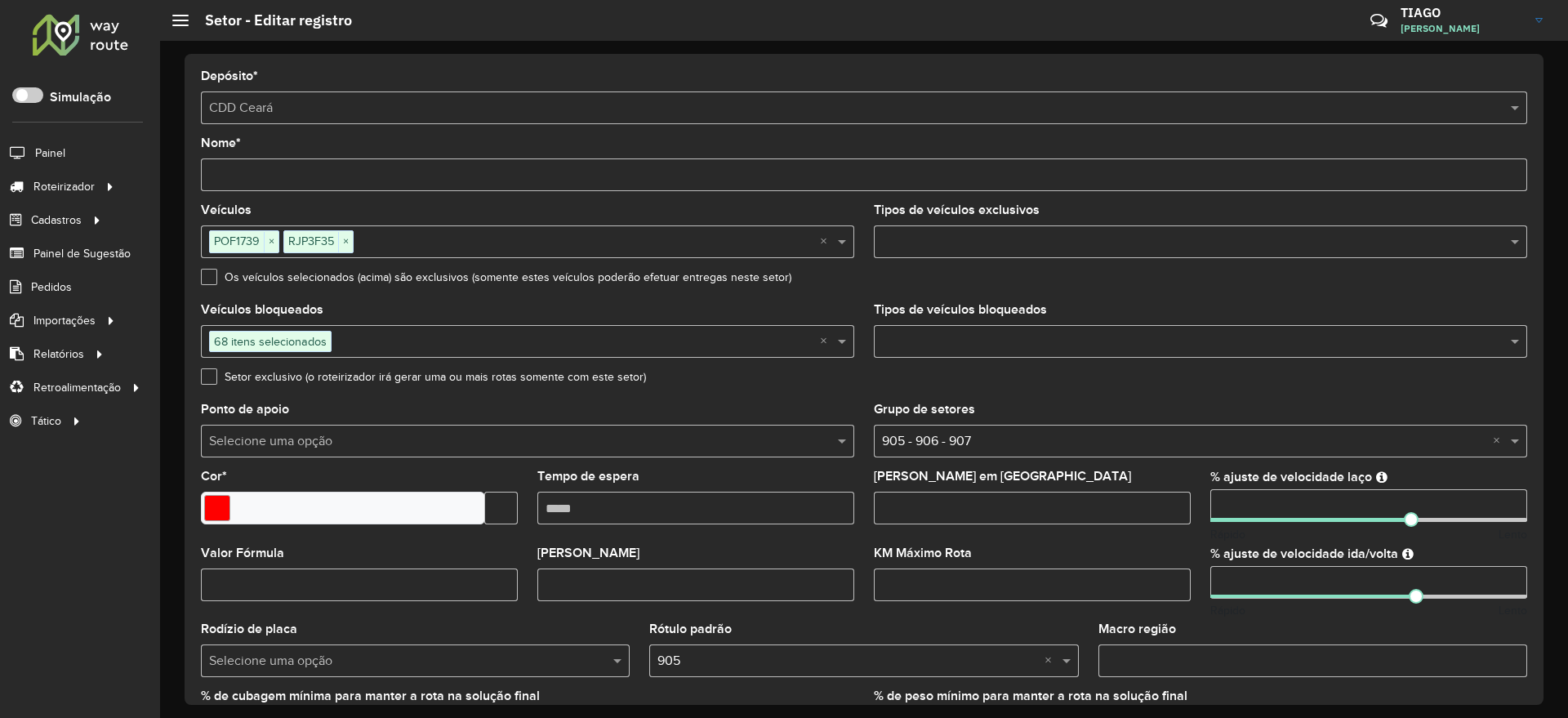
drag, startPoint x: 1258, startPoint y: 495, endPoint x: 1158, endPoint y: 512, distance: 101.4
click at [1158, 512] on formly-group "Veículos POF1739 × RJP3F35 × × Tipos de veículos exclusivos Os veículos selecio…" at bounding box center [864, 481] width 1346 height 553
type input "***"
click at [1409, 400] on formly-field "Setor exclusivo (o roteirizador irá gerar uma ou mais rotas somente com este se…" at bounding box center [864, 387] width 1346 height 33
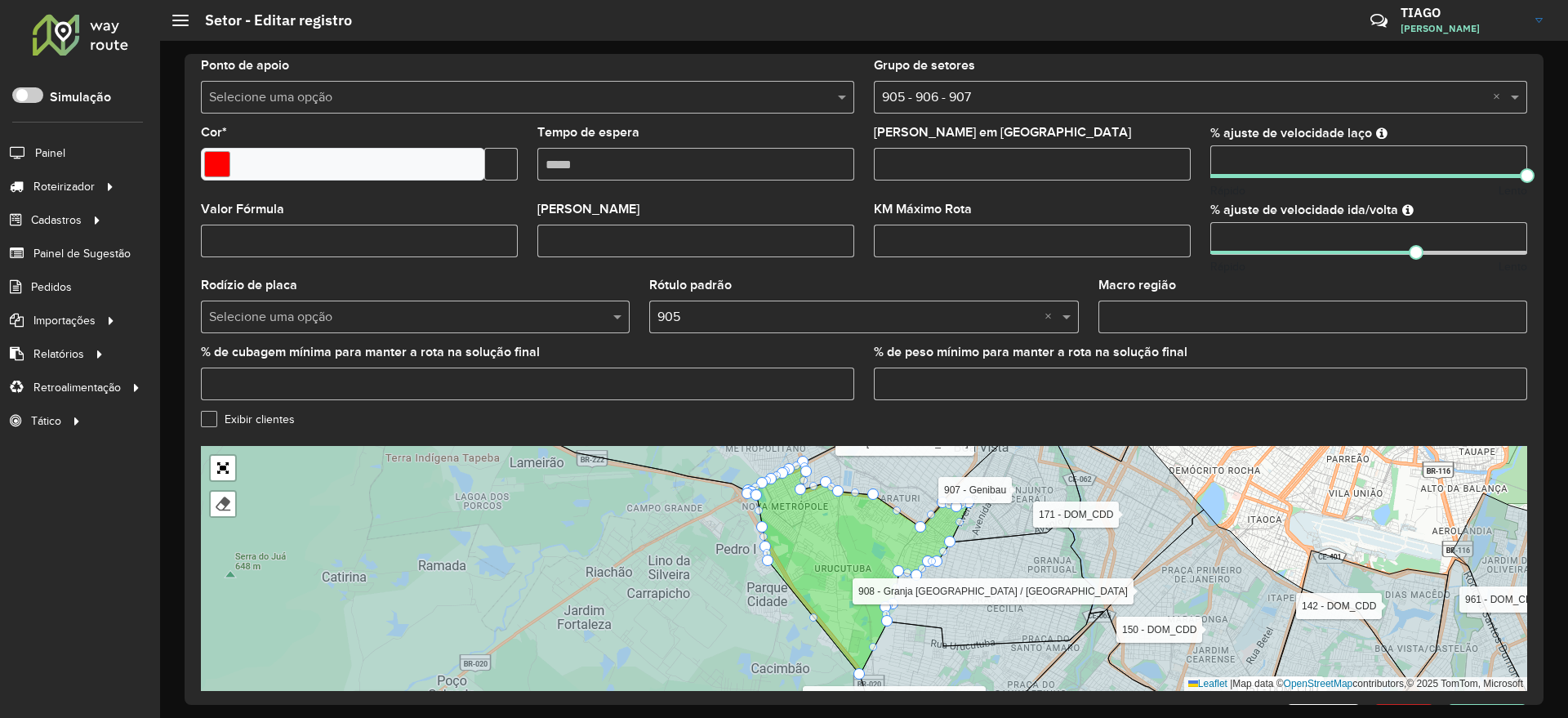
scroll to position [403, 0]
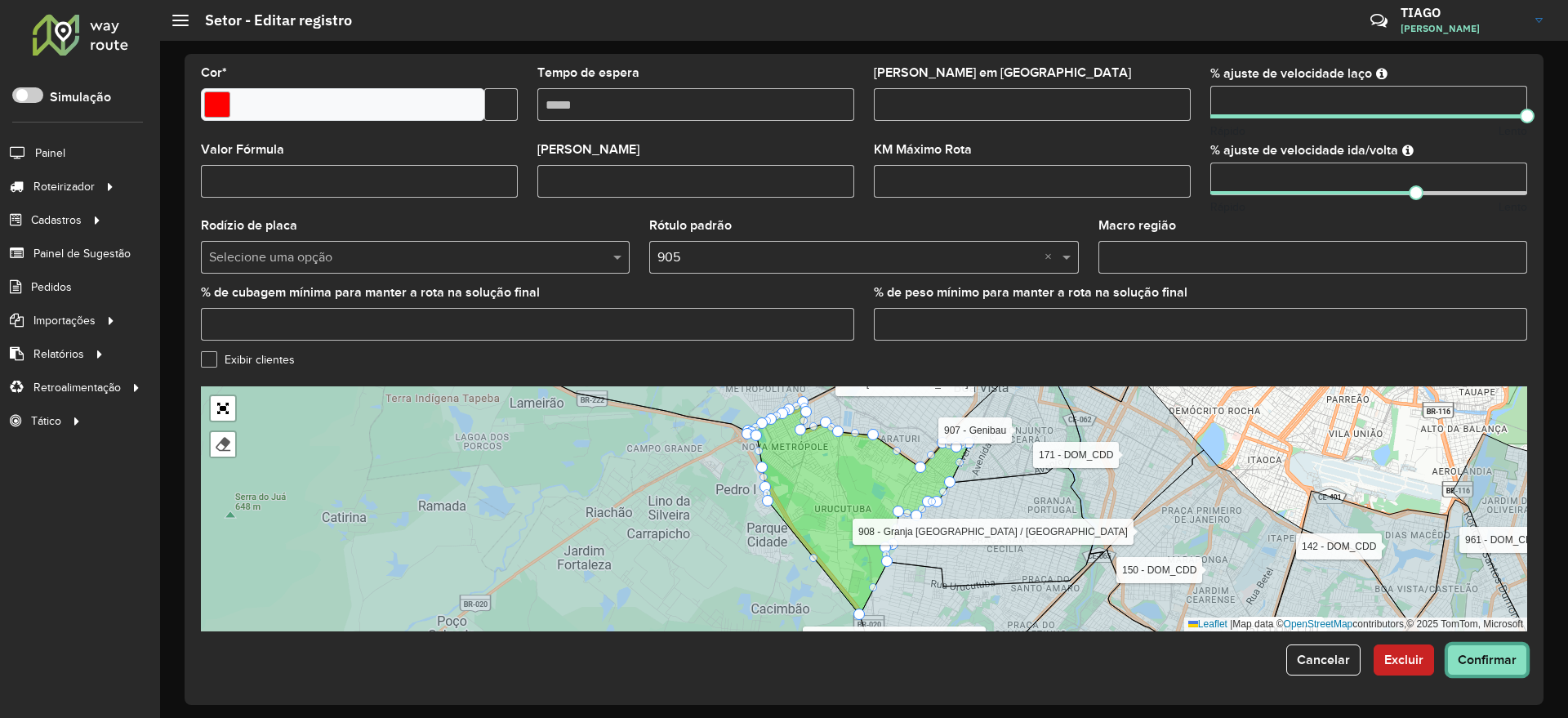
click at [1483, 654] on span "Confirmar" at bounding box center [1487, 659] width 59 height 14
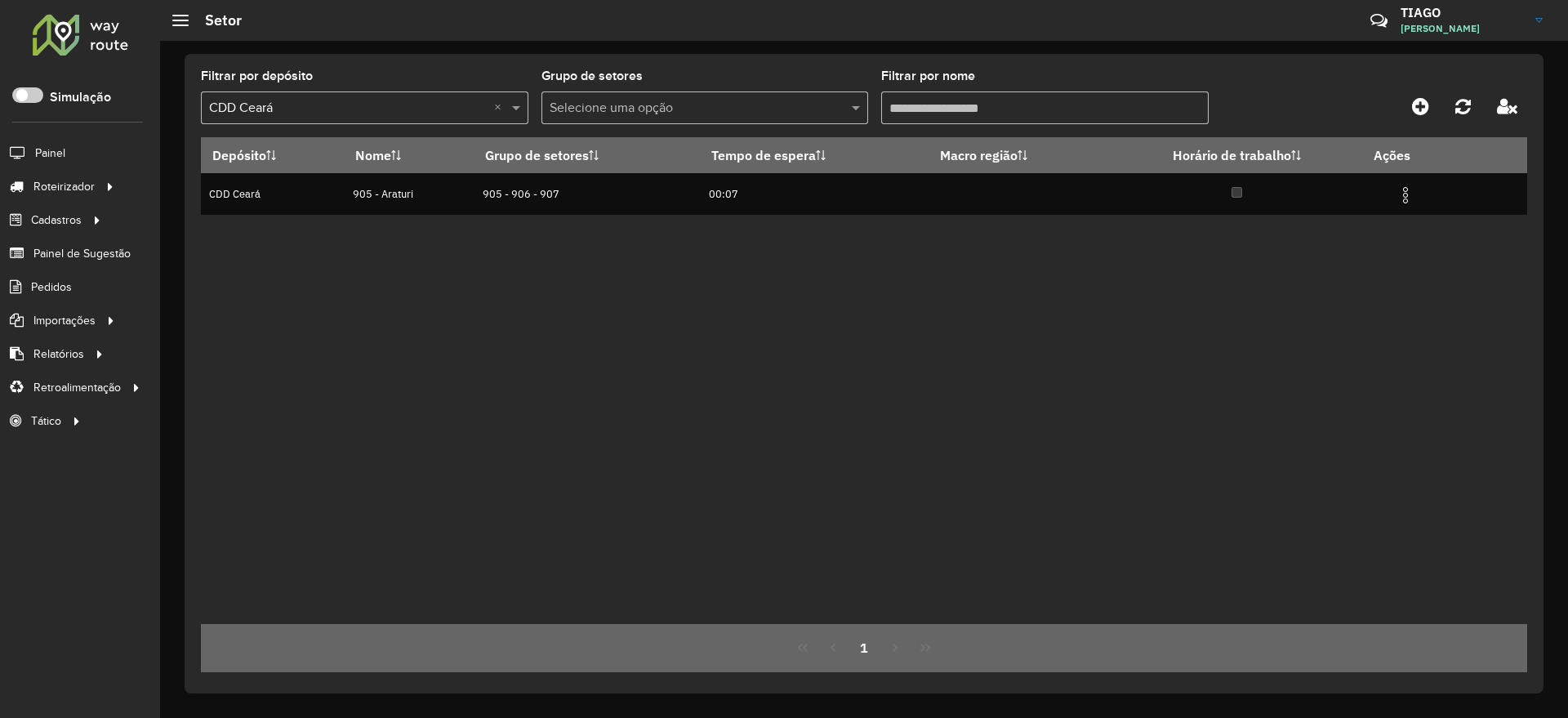
drag, startPoint x: 928, startPoint y: 104, endPoint x: 846, endPoint y: 105, distance: 82.0
click at [846, 105] on formly-group "Filtrar por depósito Selecione um depósito × CDD Ceará × Grupo de setores Selec…" at bounding box center [692, 104] width 982 height 67
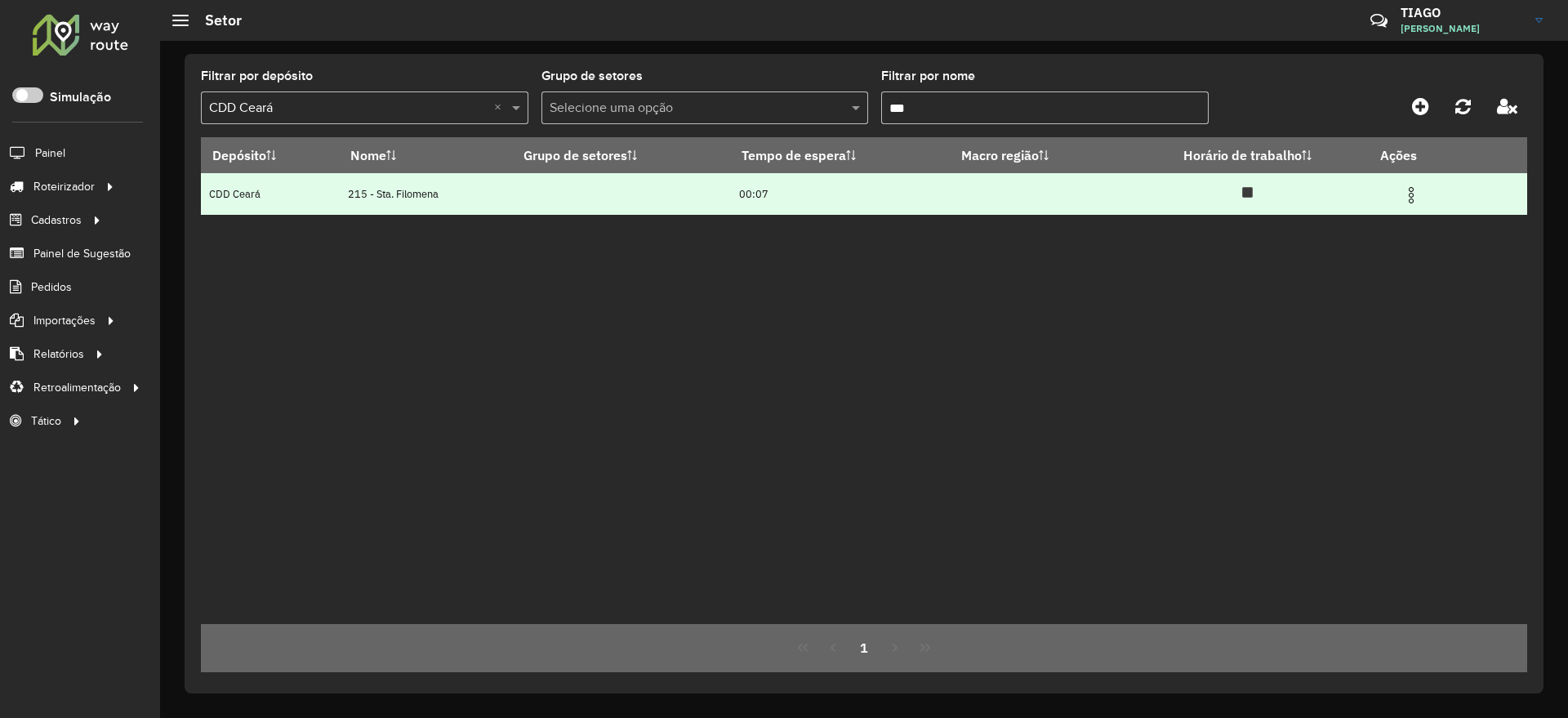
type input "***"
click at [1409, 202] on img at bounding box center [1411, 195] width 20 height 20
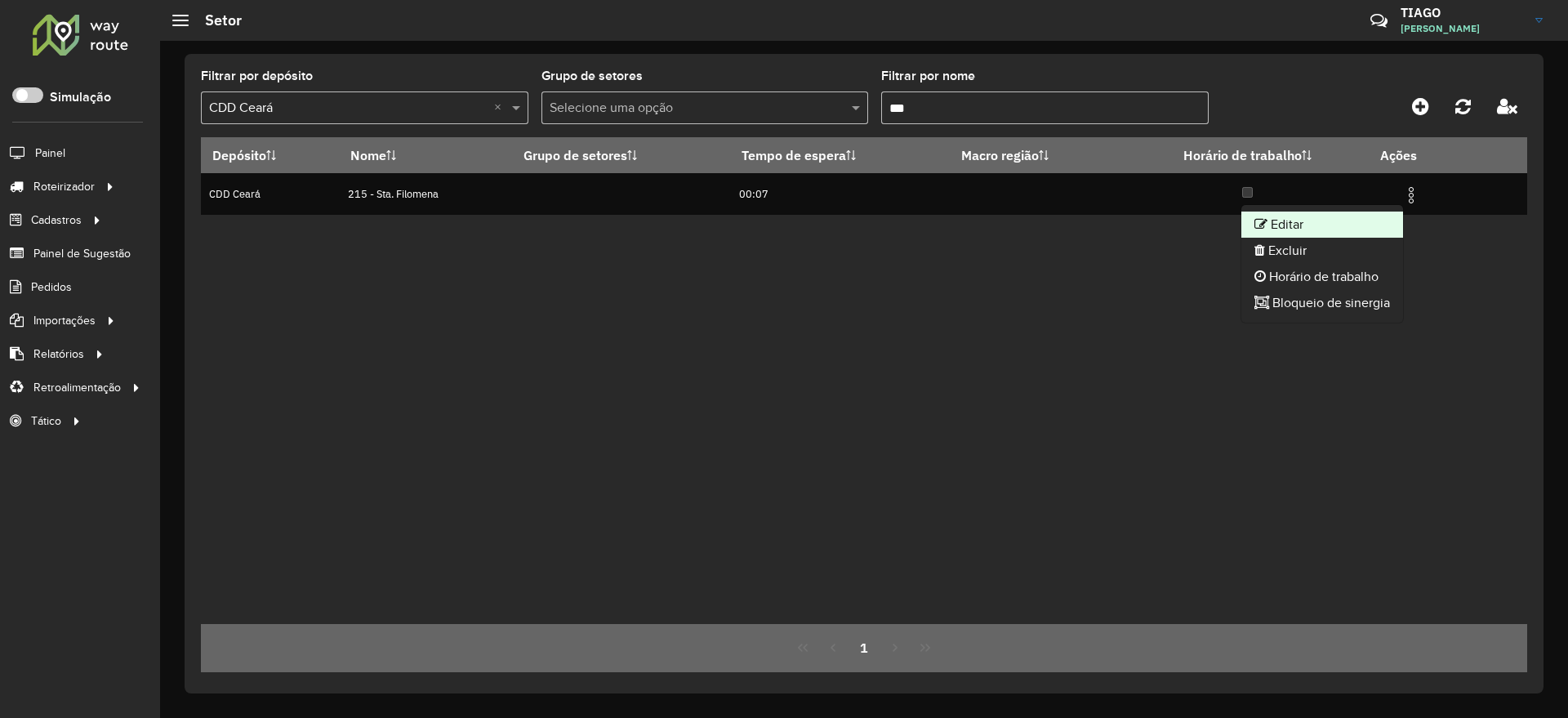
click at [1276, 214] on li "Editar" at bounding box center [1323, 225] width 162 height 26
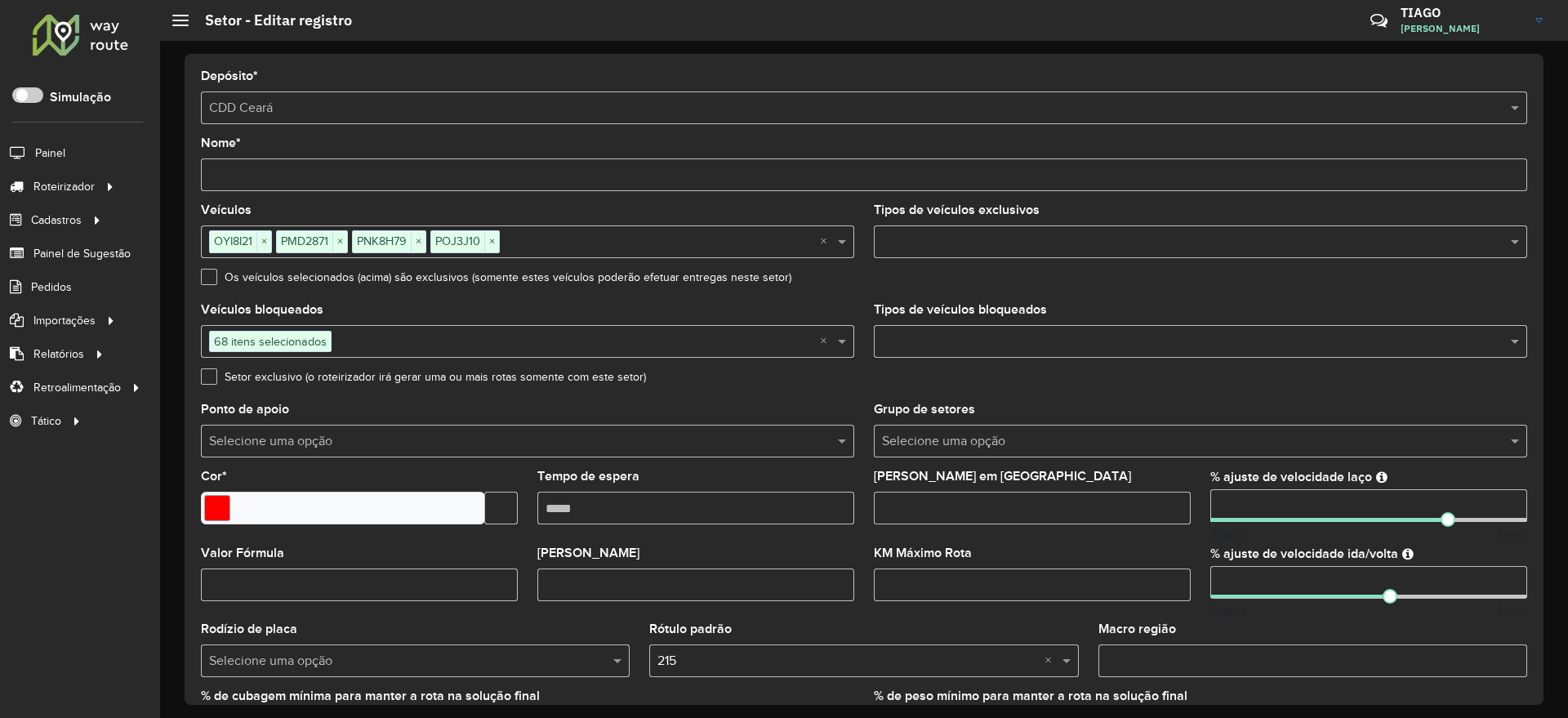
drag, startPoint x: 1247, startPoint y: 503, endPoint x: 1117, endPoint y: 514, distance: 130.5
click at [1117, 514] on formly-group "Veículos OYI8I21 × PMD2871 × PNK8H79 × POJ3J10 × × Tipos de veículos exclusivos…" at bounding box center [864, 481] width 1346 height 553
type input "***"
drag, startPoint x: 1229, startPoint y: 585, endPoint x: 1123, endPoint y: 586, distance: 106.0
click at [1123, 586] on formly-group "Veículos OYI8I21 × PMD2871 × PNK8H79 × POJ3J10 × × Tipos de veículos exclusivos…" at bounding box center [864, 481] width 1346 height 553
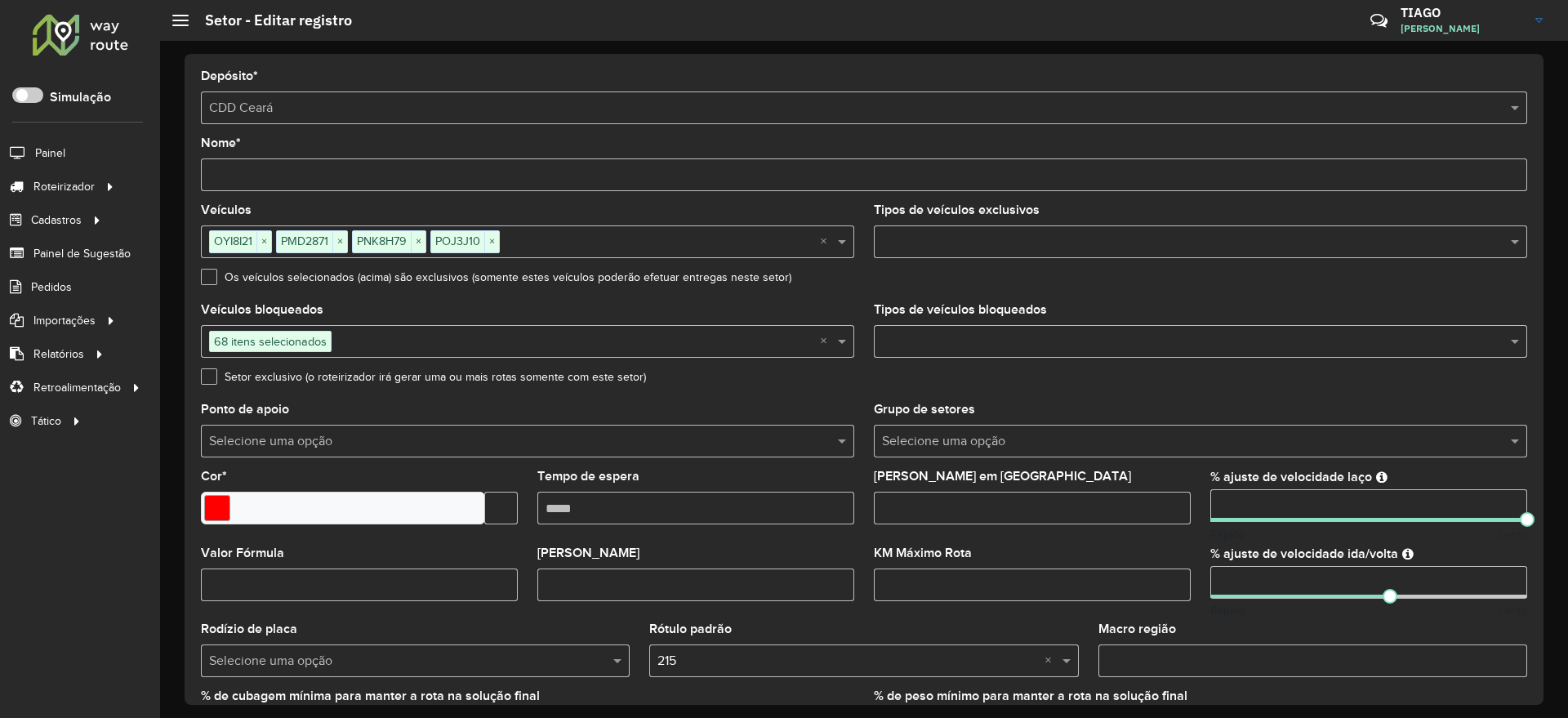
type input "*"
drag, startPoint x: 1210, startPoint y: 585, endPoint x: 1143, endPoint y: 574, distance: 67.9
click at [1143, 574] on formly-group "Veículos OYI8I21 × PMD2871 × PNK8H79 × POJ3J10 × × Tipos de veículos exclusivos…" at bounding box center [864, 481] width 1346 height 553
type input "**"
click at [1435, 400] on formly-field "Setor exclusivo (o roteirizador irá gerar uma ou mais rotas somente com este se…" at bounding box center [864, 387] width 1346 height 33
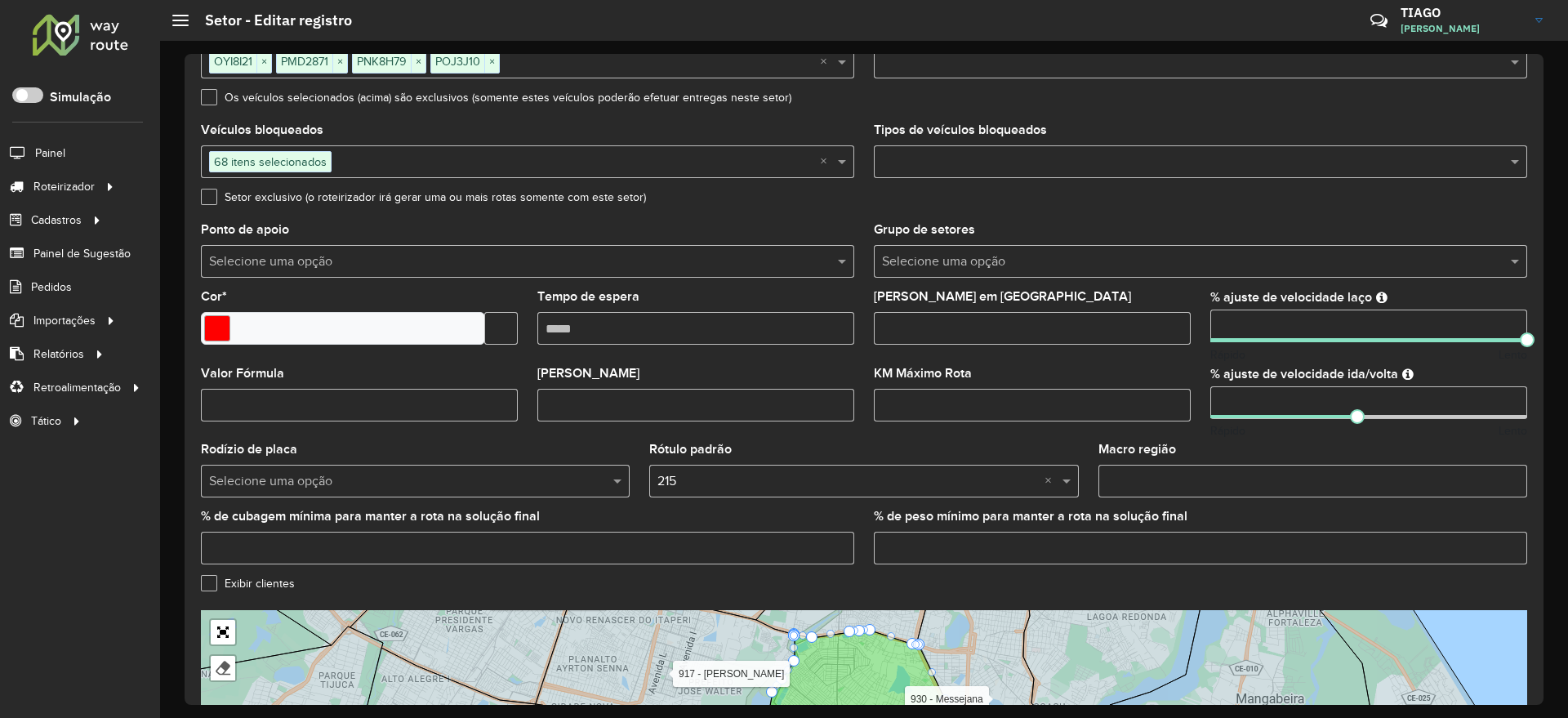
scroll to position [403, 0]
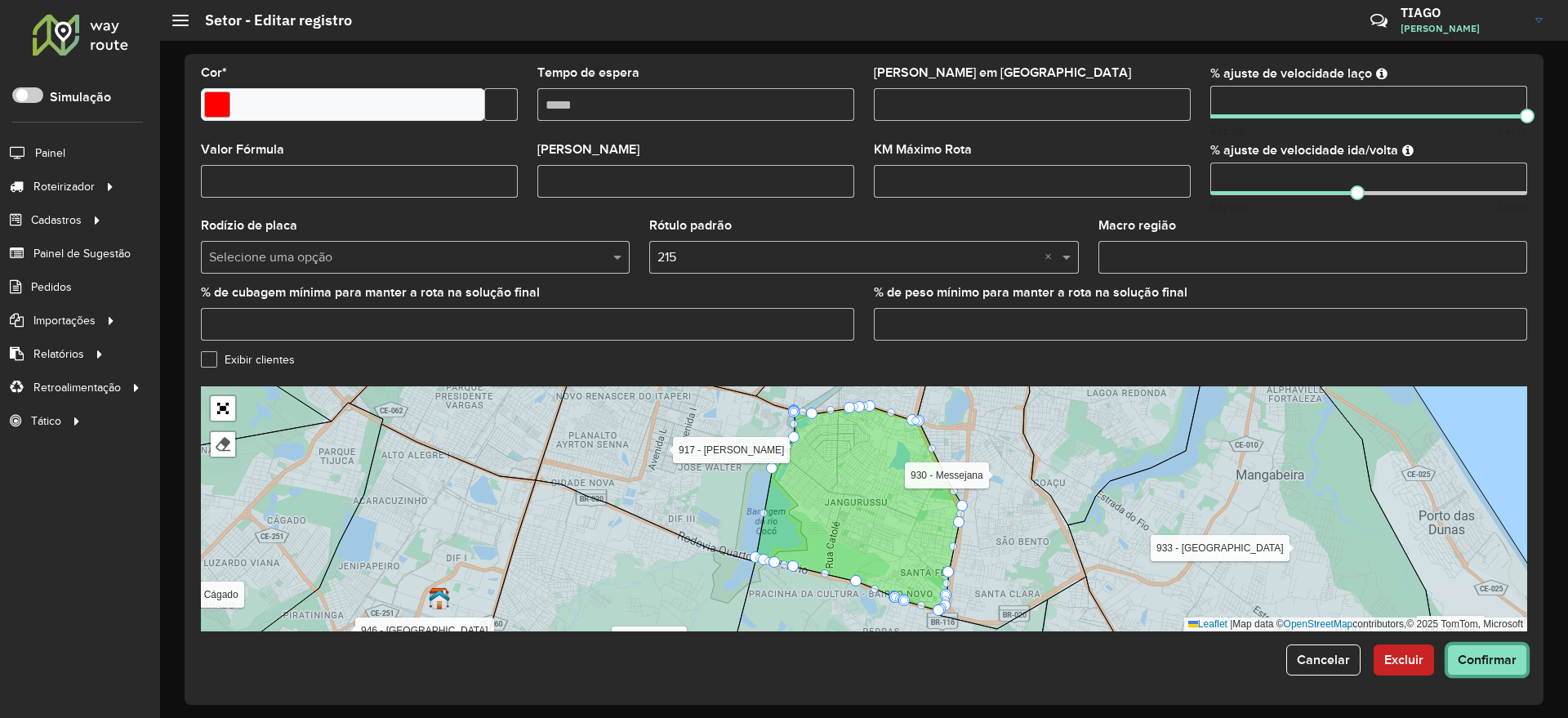
click at [1497, 657] on span "Confirmar" at bounding box center [1487, 659] width 59 height 14
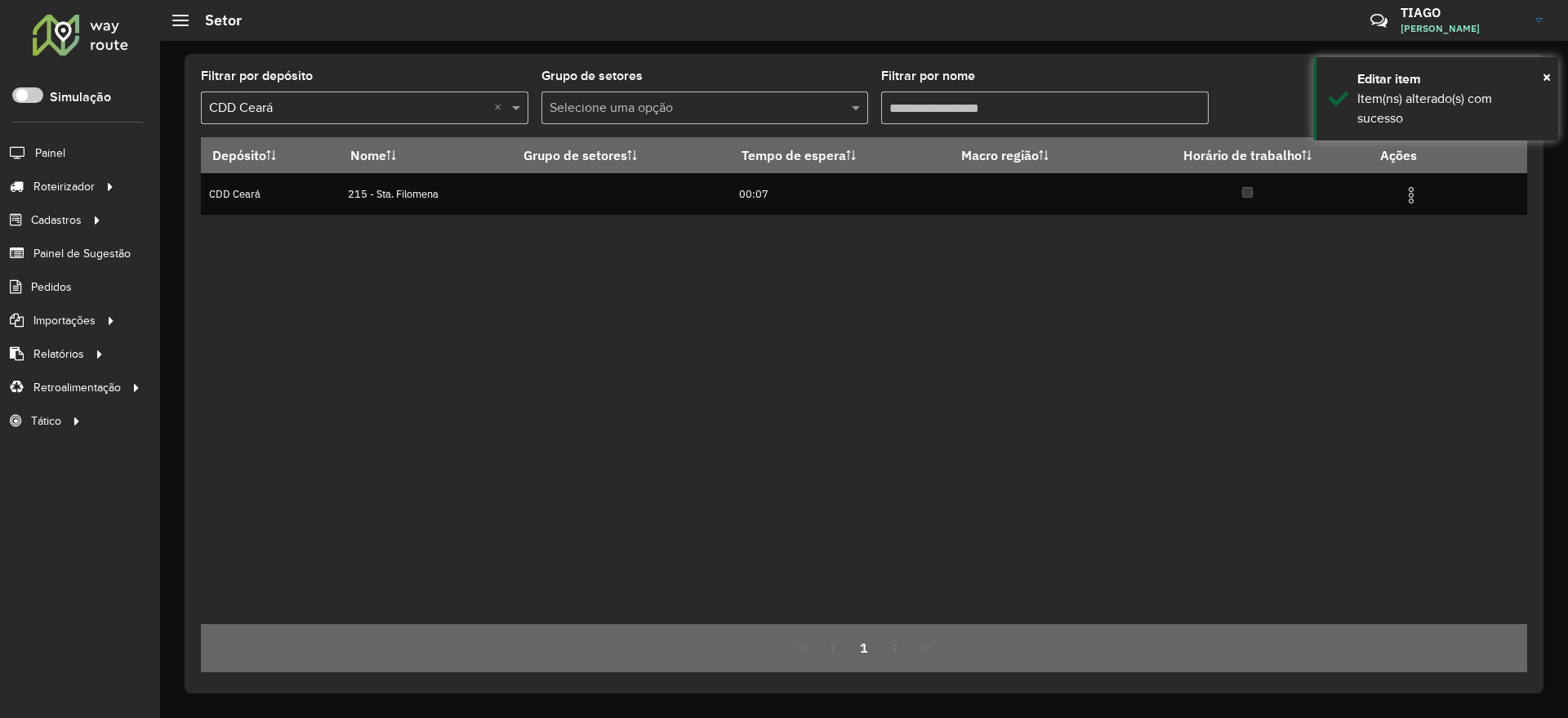
drag, startPoint x: 852, startPoint y: 103, endPoint x: 796, endPoint y: 105, distance: 56.0
click at [796, 105] on formly-group "Filtrar por depósito Selecione um depósito × CDD Ceará × Grupo de setores Selec…" at bounding box center [692, 104] width 982 height 67
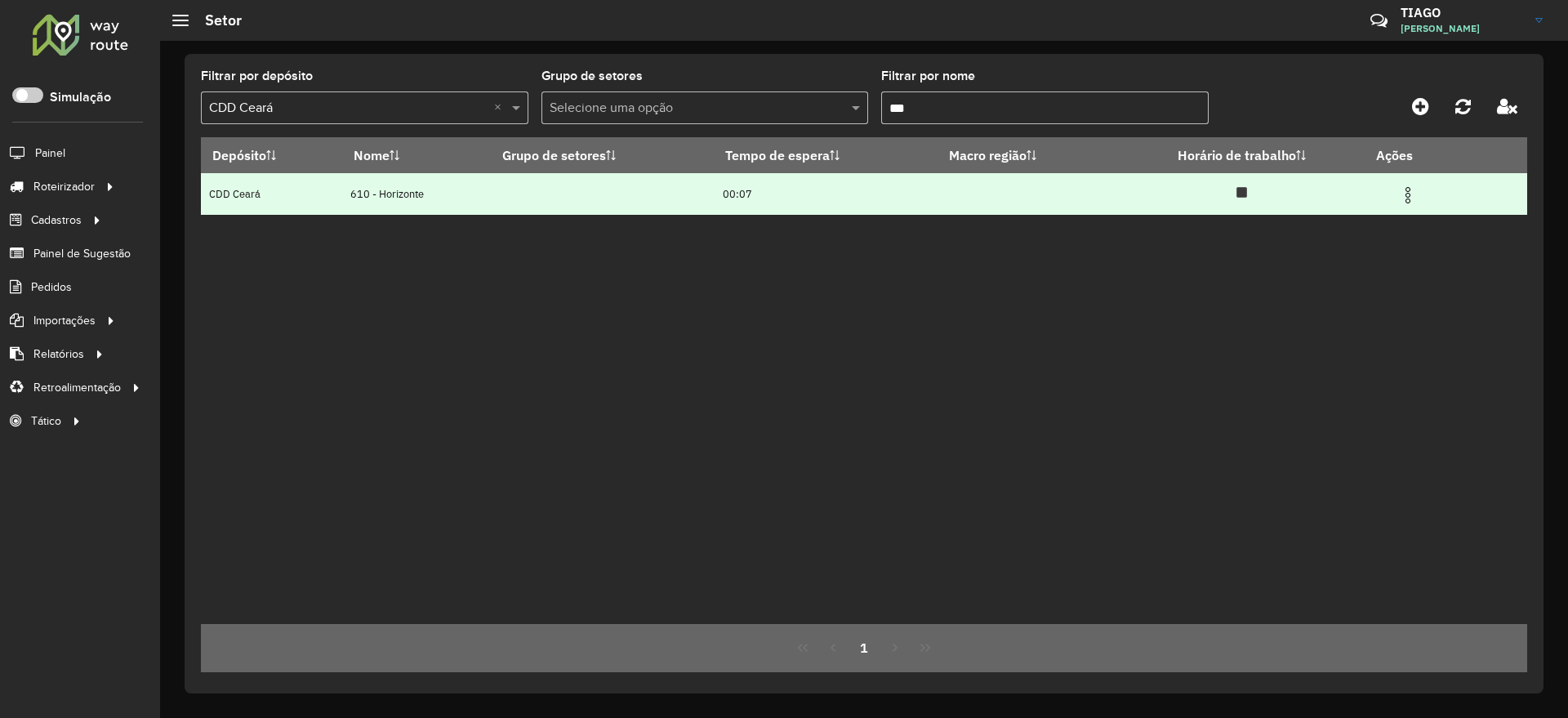
type input "***"
click at [1409, 191] on img at bounding box center [1408, 195] width 20 height 20
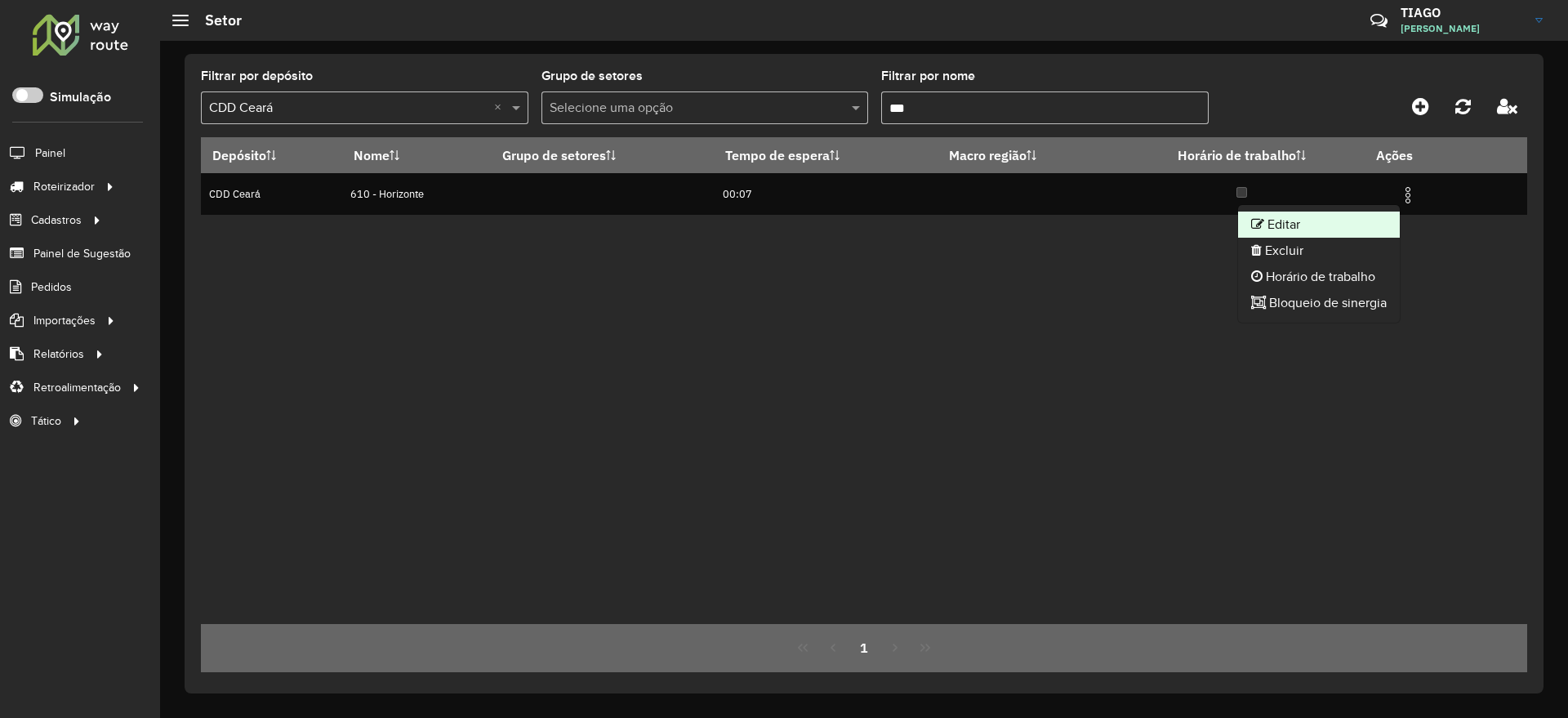
click at [1335, 215] on li "Editar" at bounding box center [1319, 225] width 162 height 26
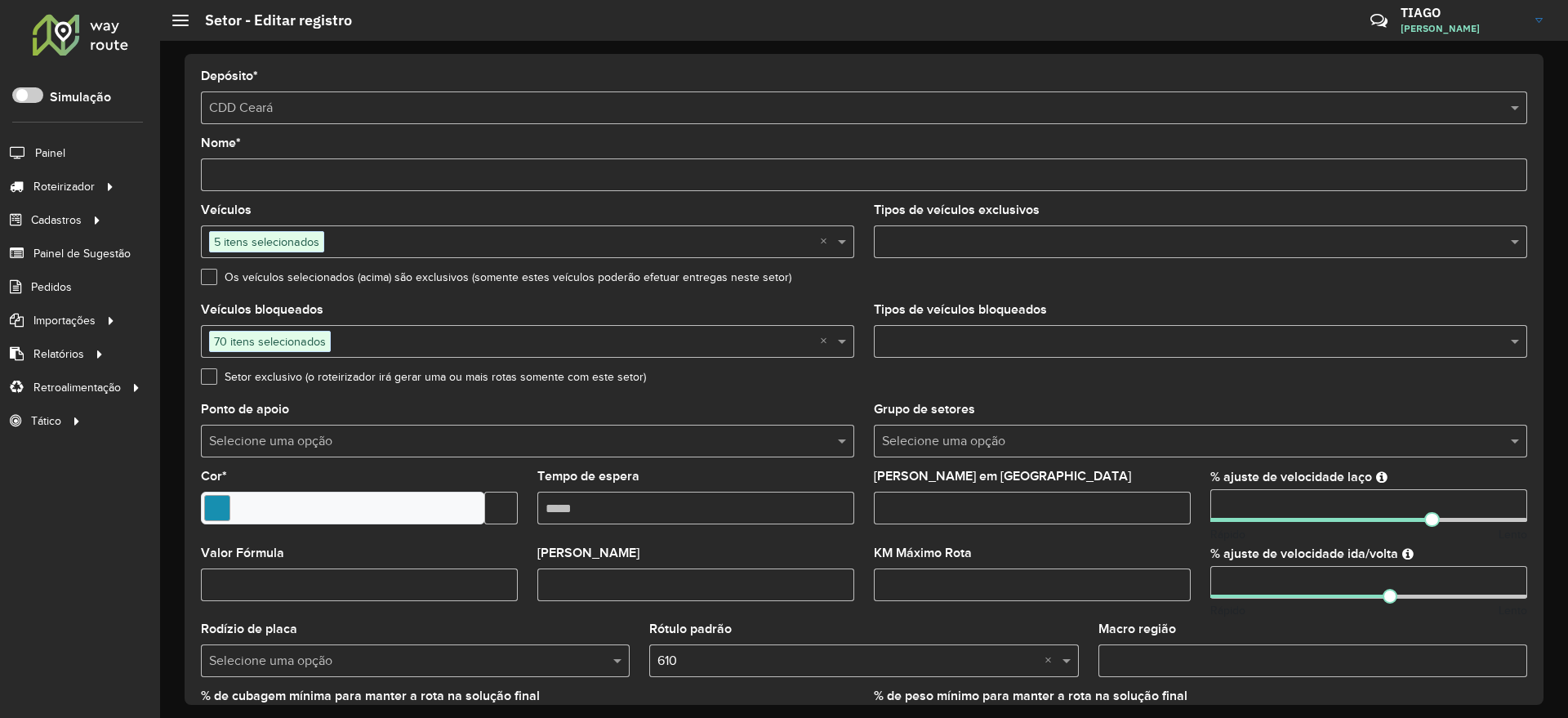
drag, startPoint x: 1248, startPoint y: 505, endPoint x: 1175, endPoint y: 506, distance: 73.0
click at [1175, 506] on formly-group "Veículos 5 itens selecionados × Tipos de veículos exclusivos Os veículos seleci…" at bounding box center [864, 481] width 1346 height 553
type input "***"
click at [1374, 390] on formly-field "Setor exclusivo (o roteirizador irá gerar uma ou mais rotas somente com este se…" at bounding box center [864, 387] width 1346 height 33
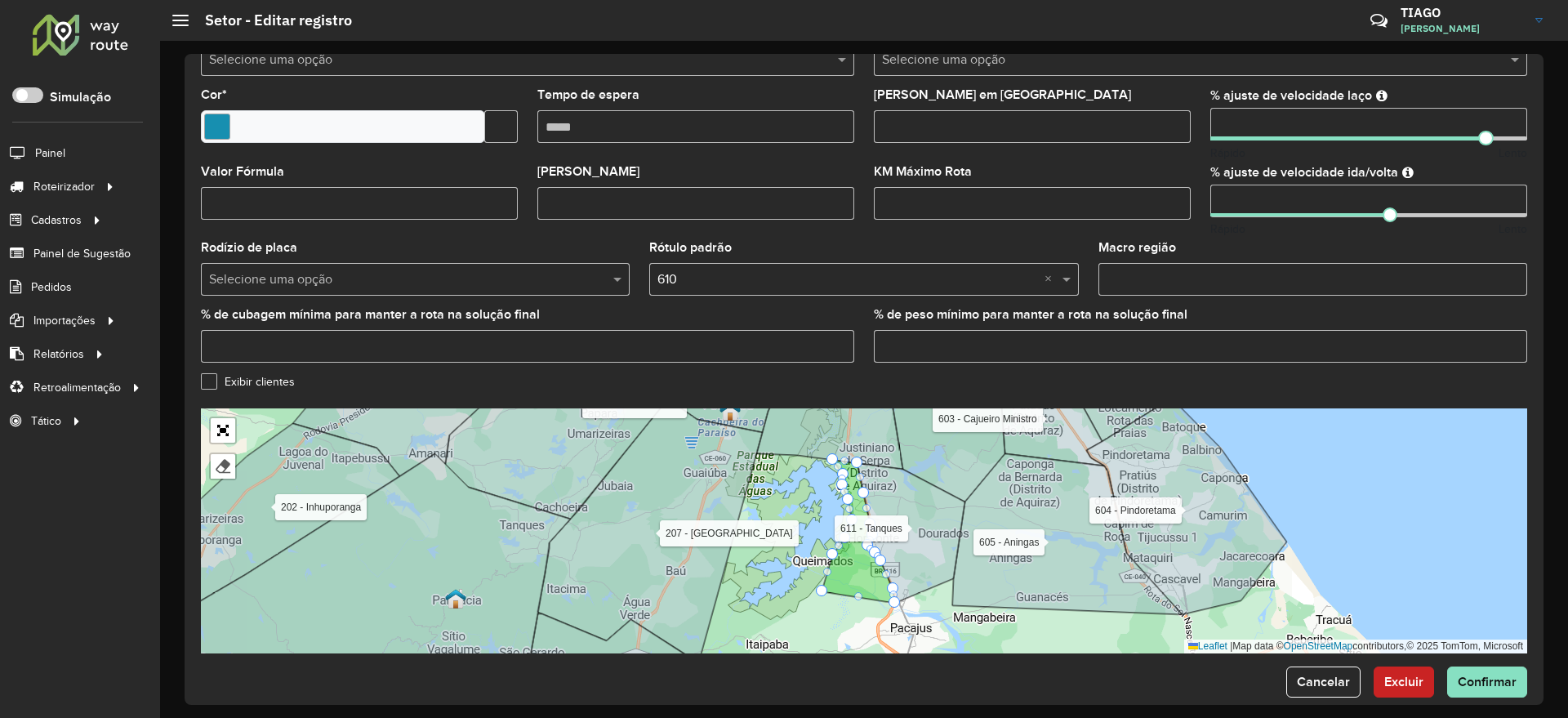
scroll to position [403, 0]
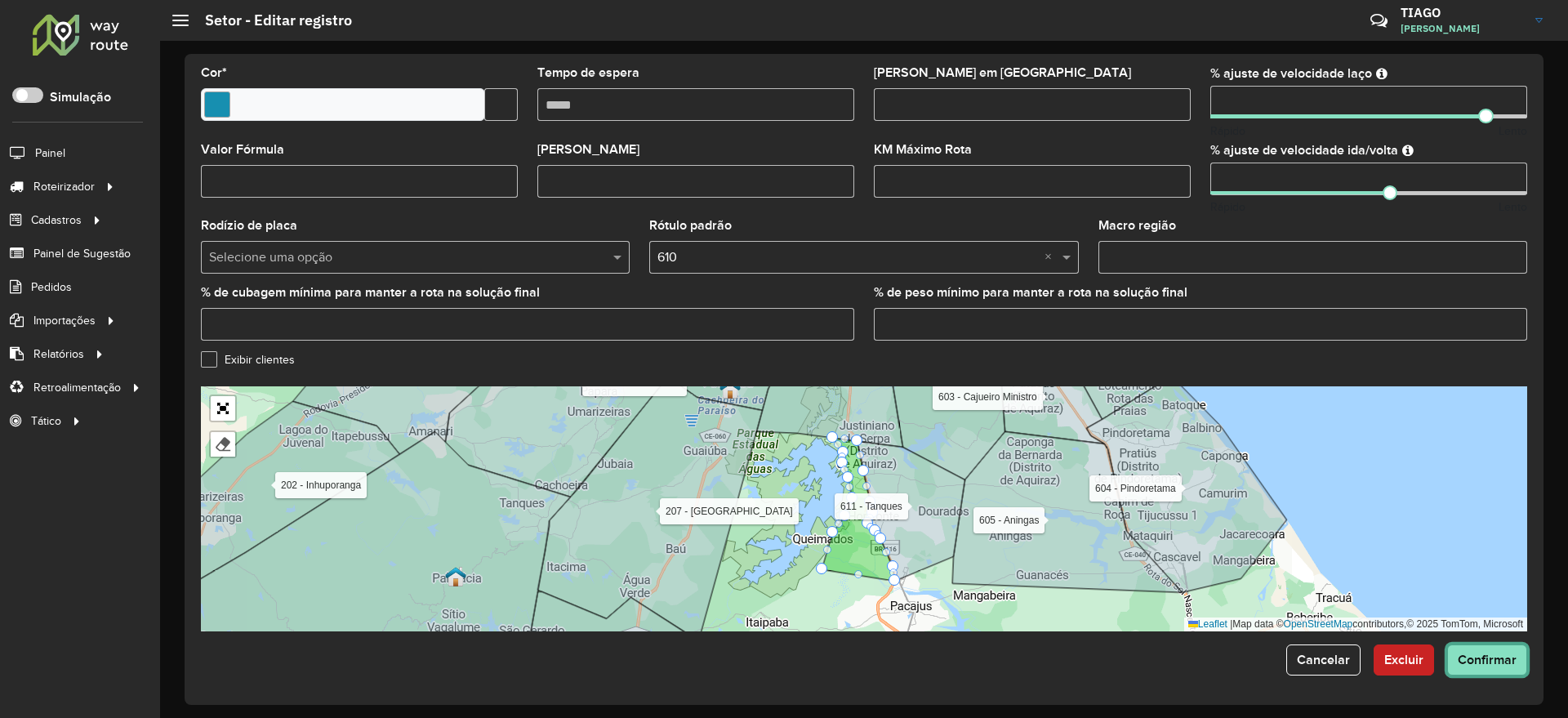
click at [1498, 666] on span "Confirmar" at bounding box center [1487, 659] width 59 height 14
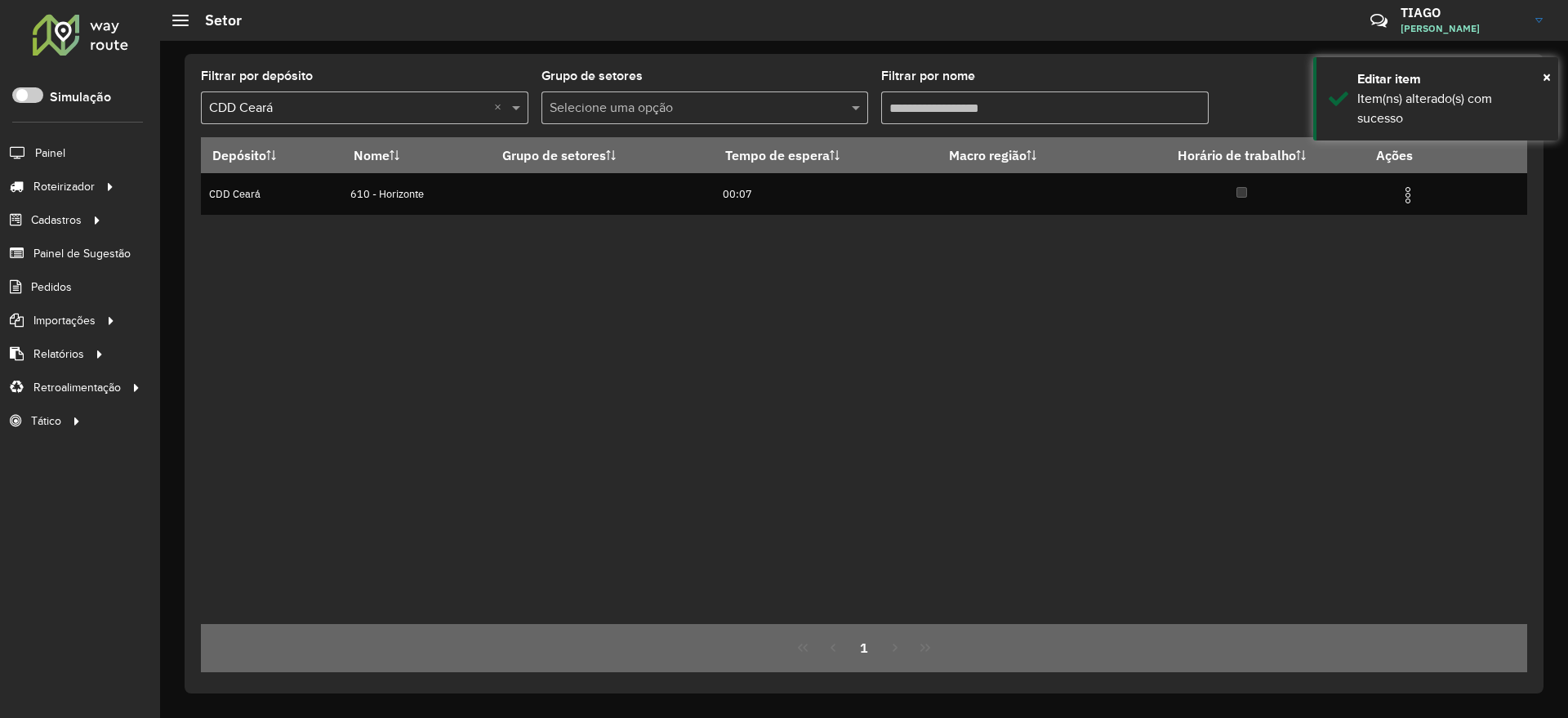
drag, startPoint x: 833, startPoint y: 106, endPoint x: 811, endPoint y: 109, distance: 22.2
click at [811, 109] on formly-group "Filtrar por depósito Selecione um depósito × CDD Ceará × Grupo de setores Selec…" at bounding box center [692, 104] width 982 height 67
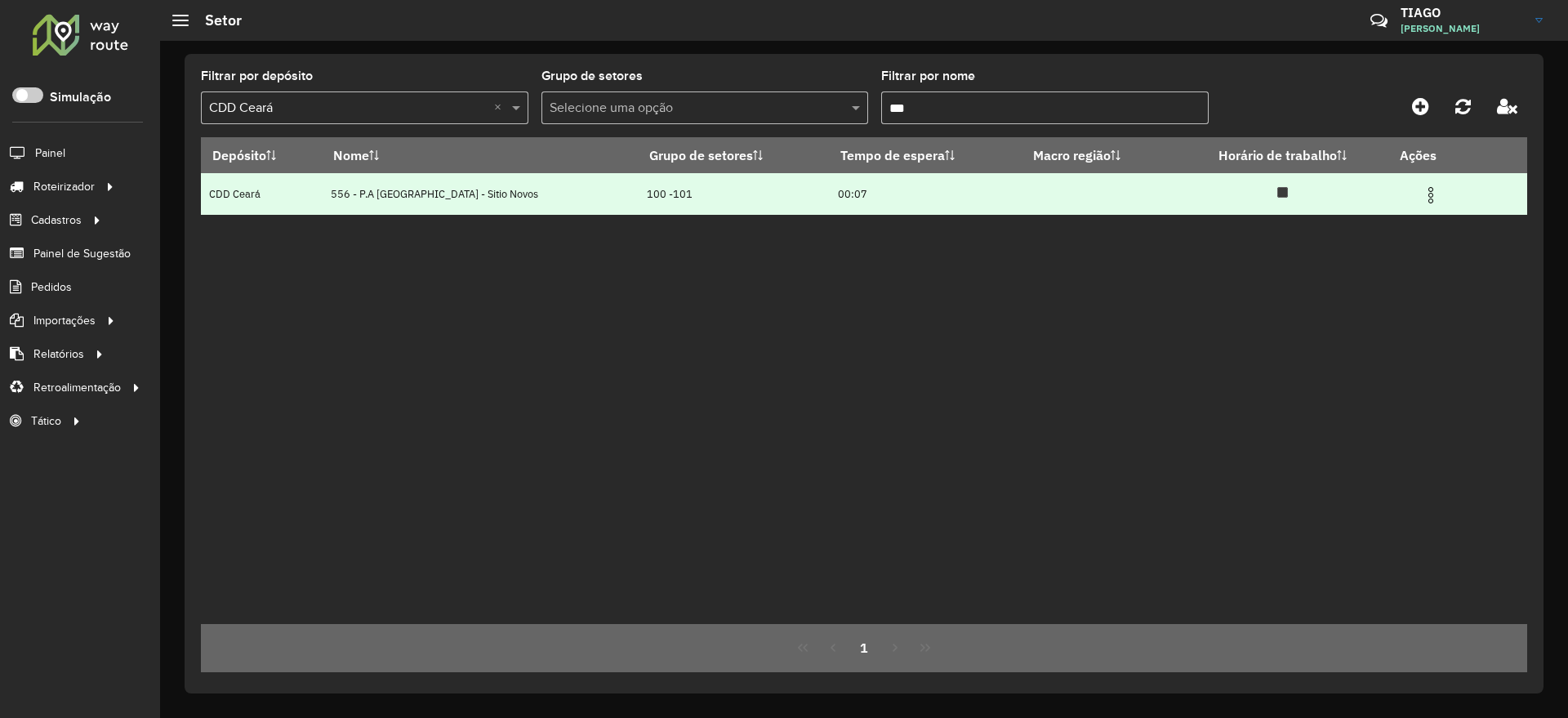
type input "***"
click at [1427, 191] on img at bounding box center [1431, 195] width 20 height 20
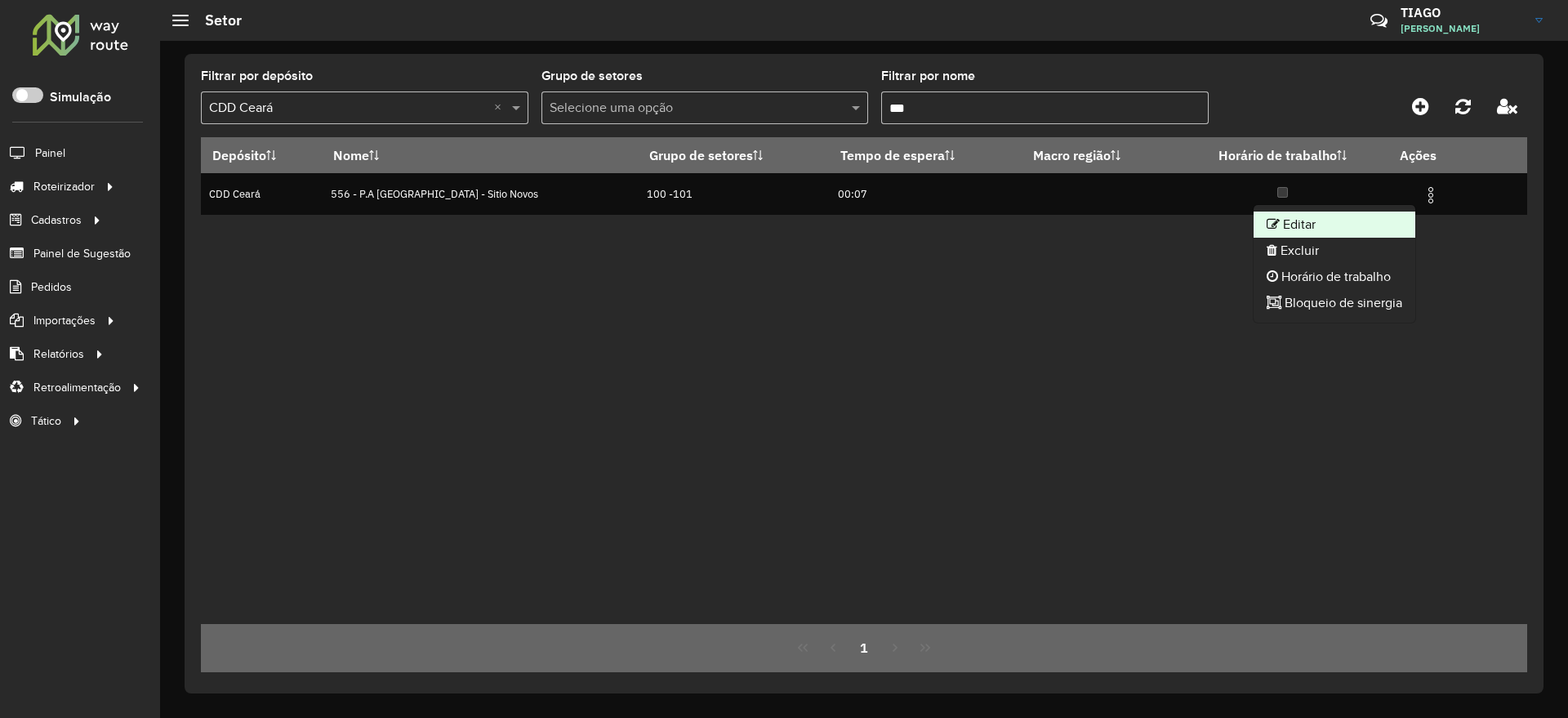
click at [1355, 221] on li "Editar" at bounding box center [1335, 225] width 162 height 26
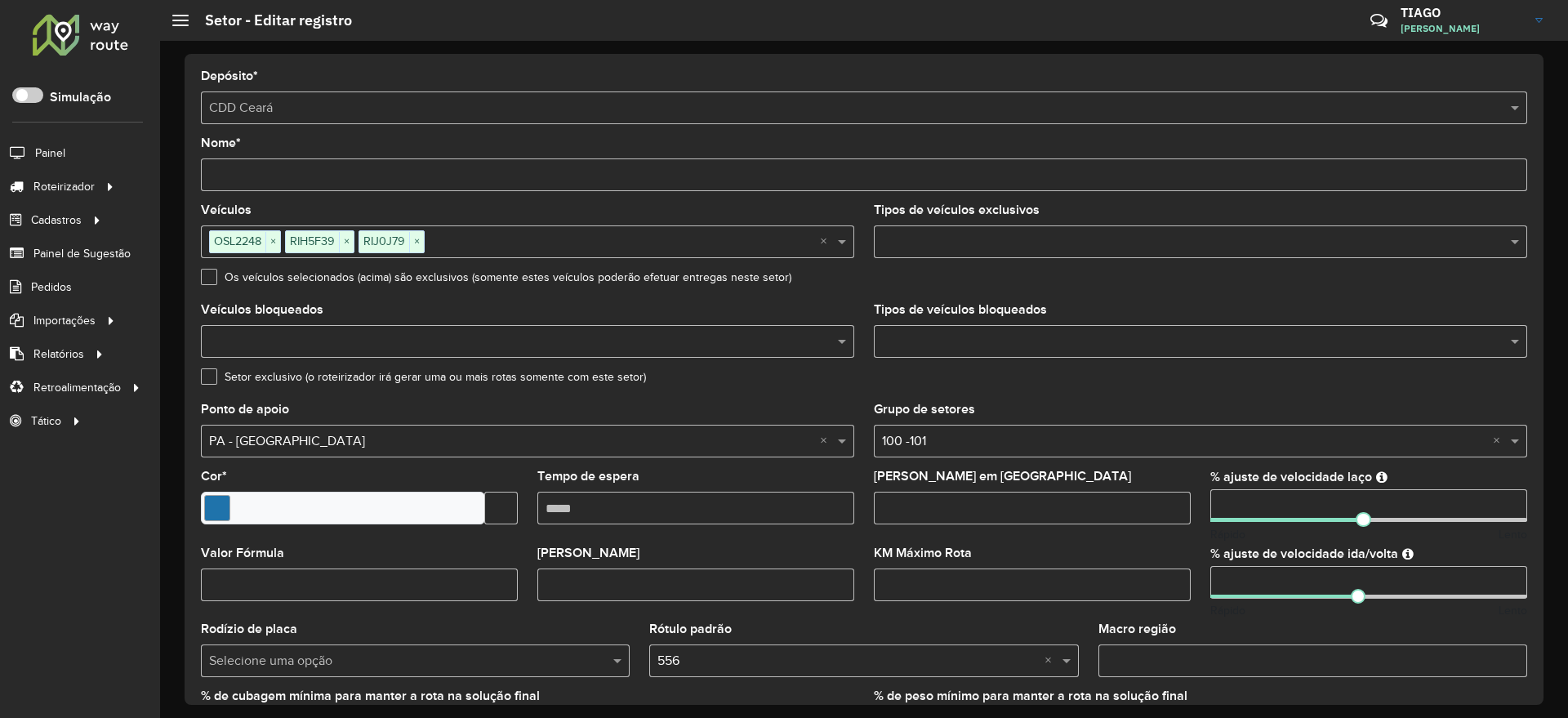
click at [1409, 386] on div "Setor exclusivo (o roteirizador irá gerar uma ou mais rotas somente com este se…" at bounding box center [864, 380] width 1326 height 20
drag, startPoint x: 1265, startPoint y: 511, endPoint x: 1153, endPoint y: 503, distance: 112.3
click at [1153, 503] on formly-group "Veículos OSL2248 × RIH5F39 × RIJ0J79 × × Tipos de veículos exclusivos Os veícul…" at bounding box center [864, 481] width 1346 height 553
type input "**"
drag, startPoint x: 1211, startPoint y: 581, endPoint x: 1201, endPoint y: 582, distance: 10.0
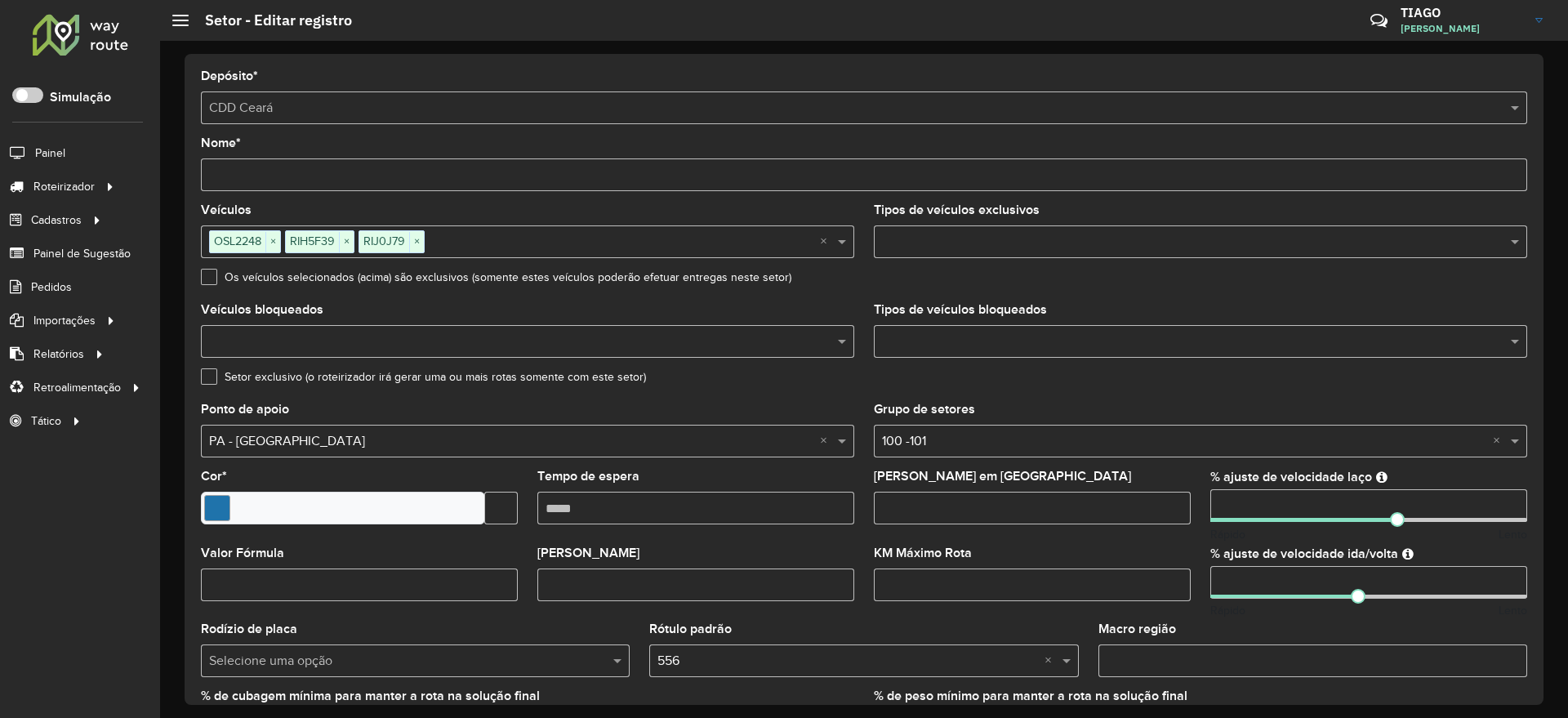
click at [1201, 582] on formly-field "% ajuste de velocidade ida/volta Rápido Lento" at bounding box center [1368, 586] width 336 height 77
drag, startPoint x: 1237, startPoint y: 578, endPoint x: 1186, endPoint y: 579, distance: 51.0
click at [1186, 579] on formly-group "Veículos OSL2248 × RIH5F39 × RIJ0J79 × × Tipos de veículos exclusivos Os veícul…" at bounding box center [864, 481] width 1346 height 553
type input "**"
click at [1462, 406] on div "Grupo de setores Selecione uma opção × 100 -101 ×" at bounding box center [1200, 430] width 654 height 54
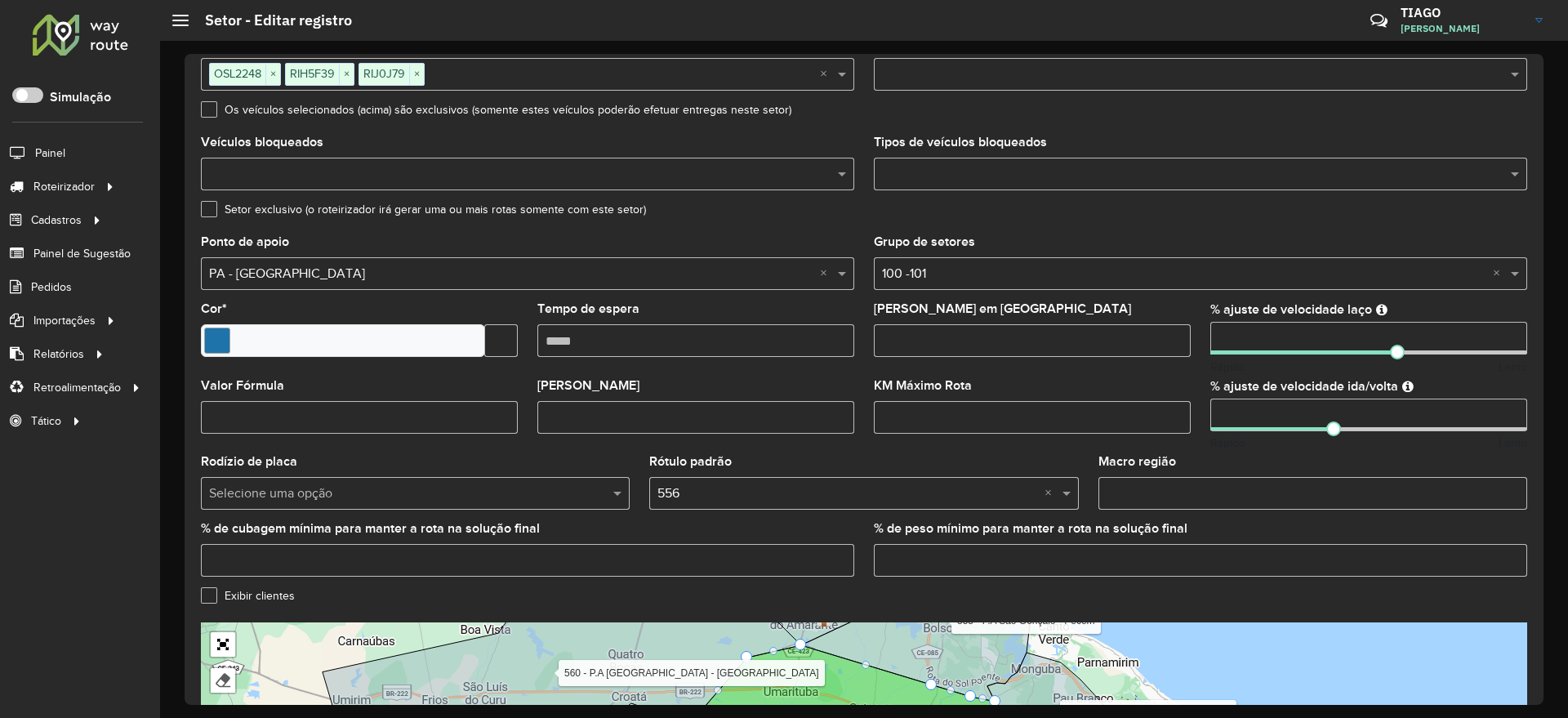
scroll to position [403, 0]
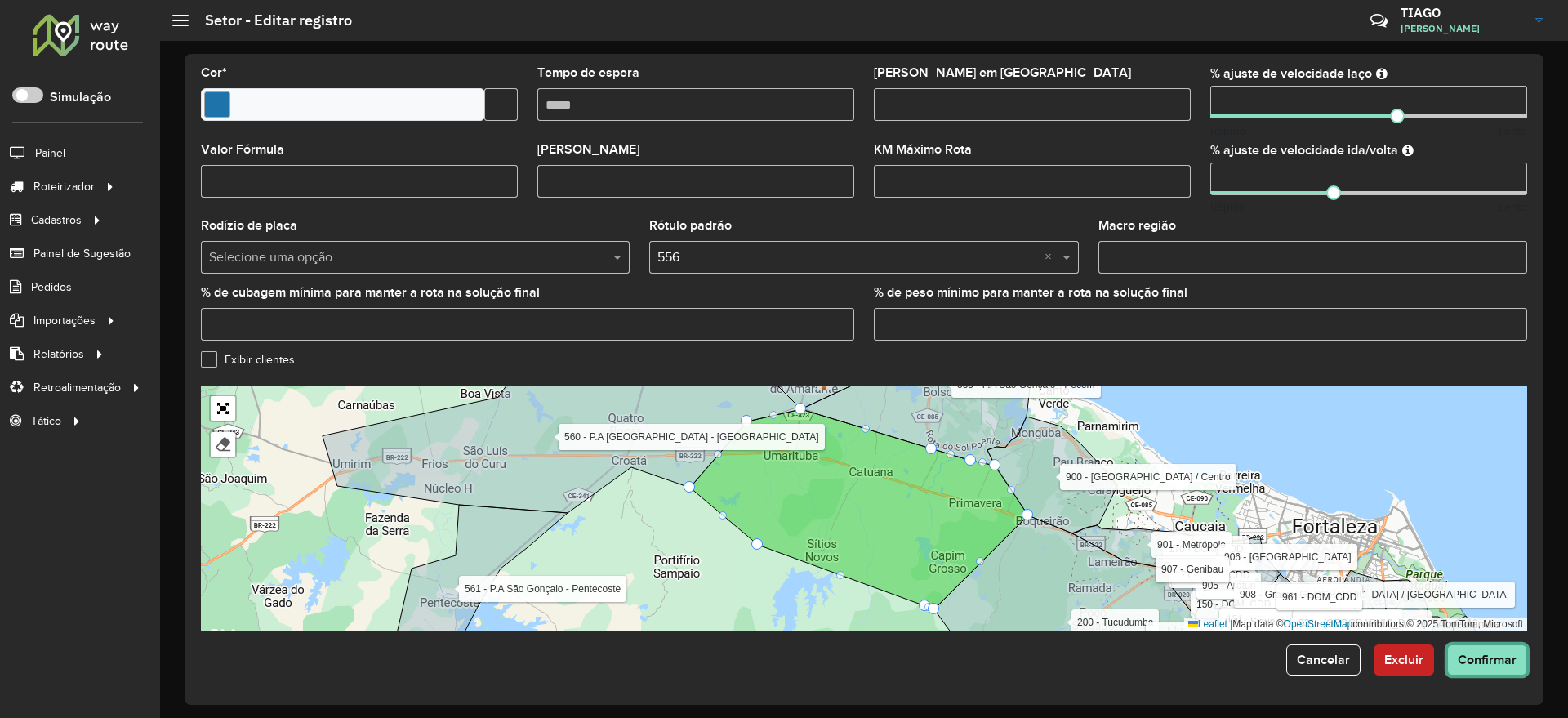
click at [1502, 650] on button "Confirmar" at bounding box center [1487, 660] width 80 height 31
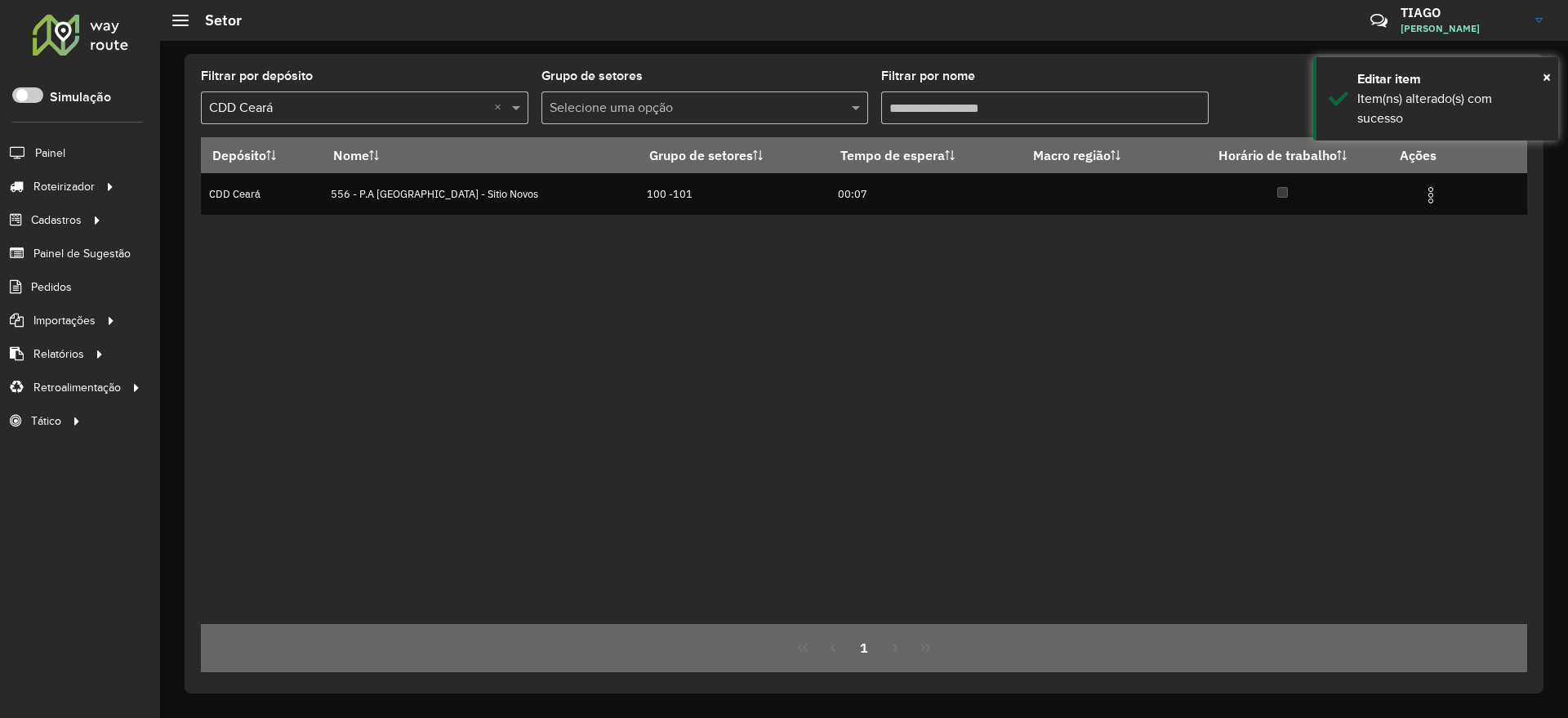
drag, startPoint x: 926, startPoint y: 111, endPoint x: 775, endPoint y: 110, distance: 151.0
click at [775, 110] on formly-group "Filtrar por depósito Selecione um depósito × CDD Ceará × Grupo de setores Selec…" at bounding box center [692, 104] width 982 height 67
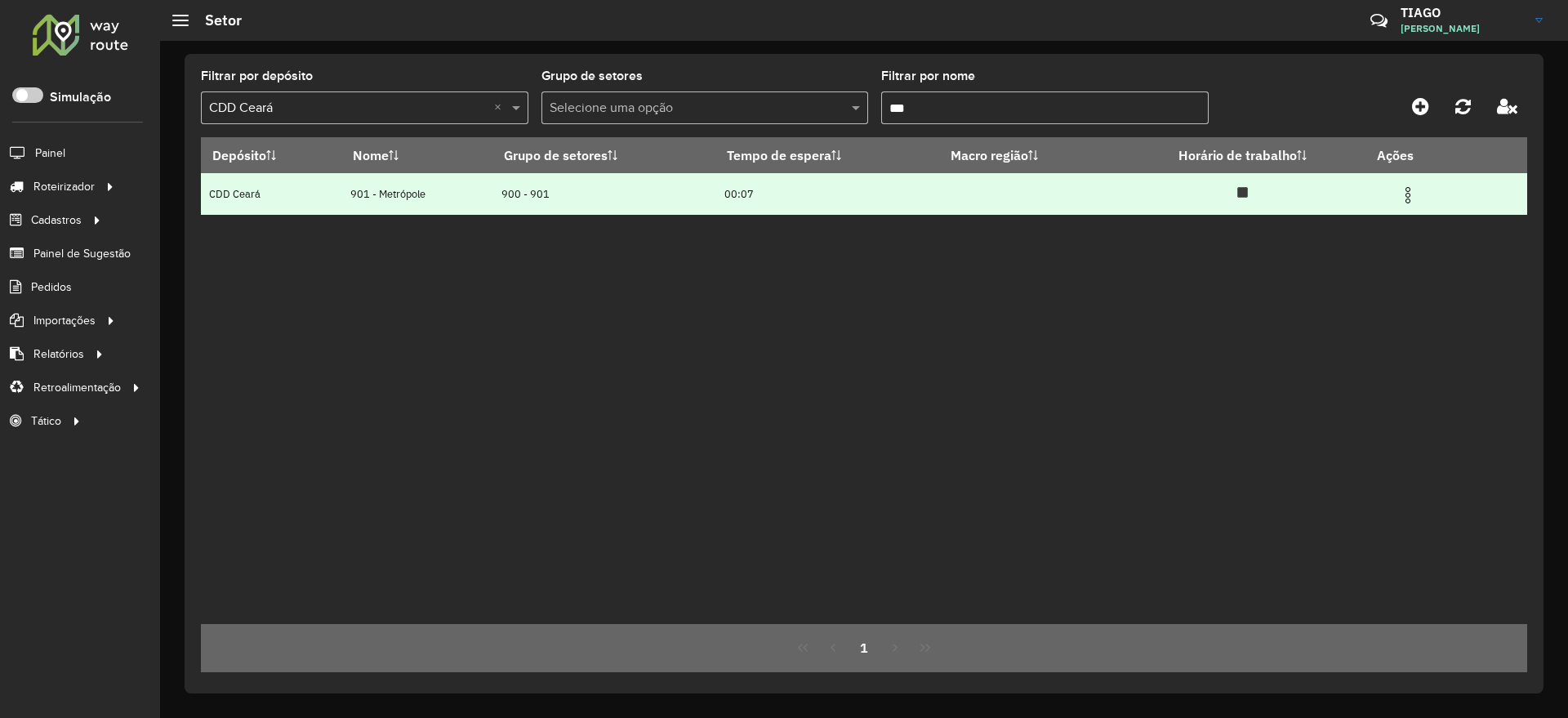
type input "***"
click at [1410, 194] on img at bounding box center [1408, 195] width 20 height 20
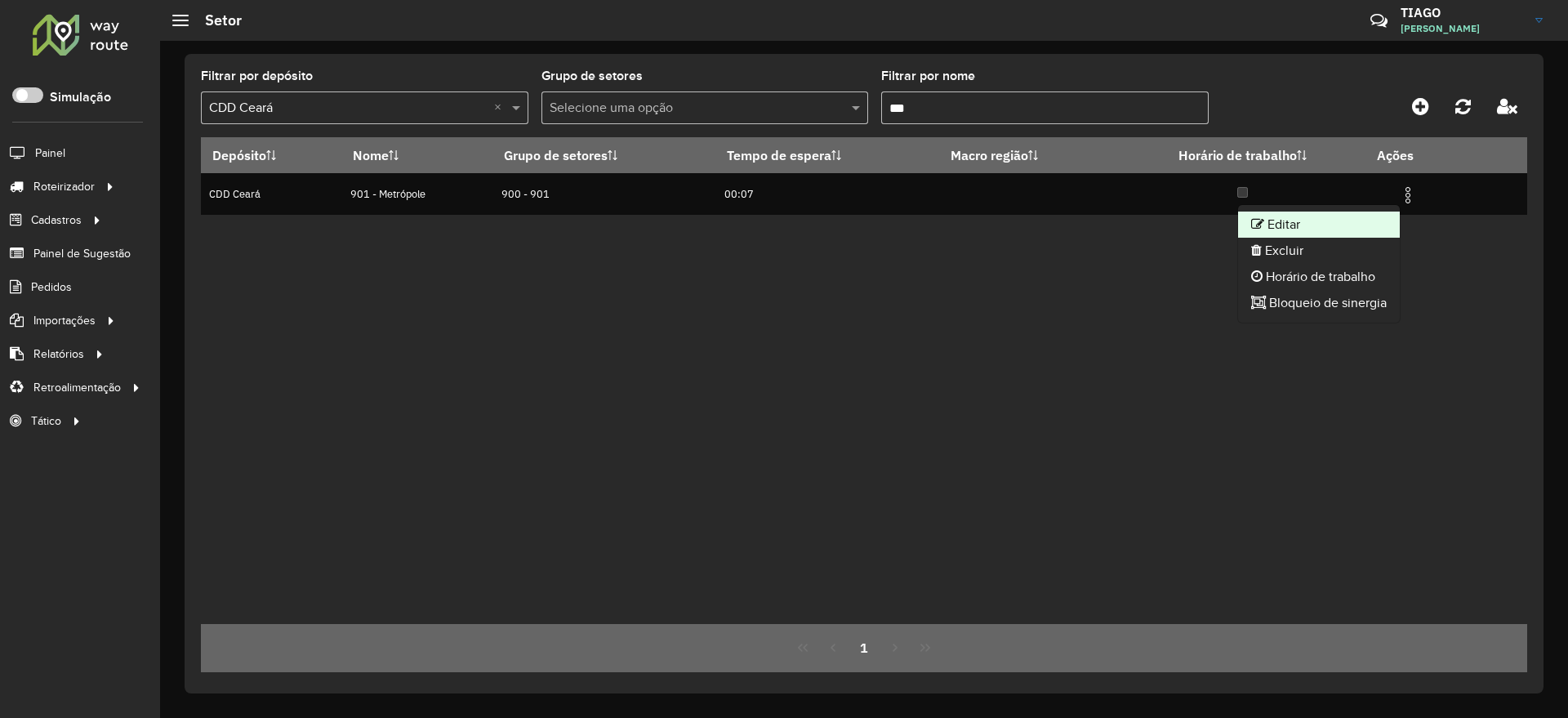
click at [1324, 221] on li "Editar" at bounding box center [1319, 225] width 162 height 26
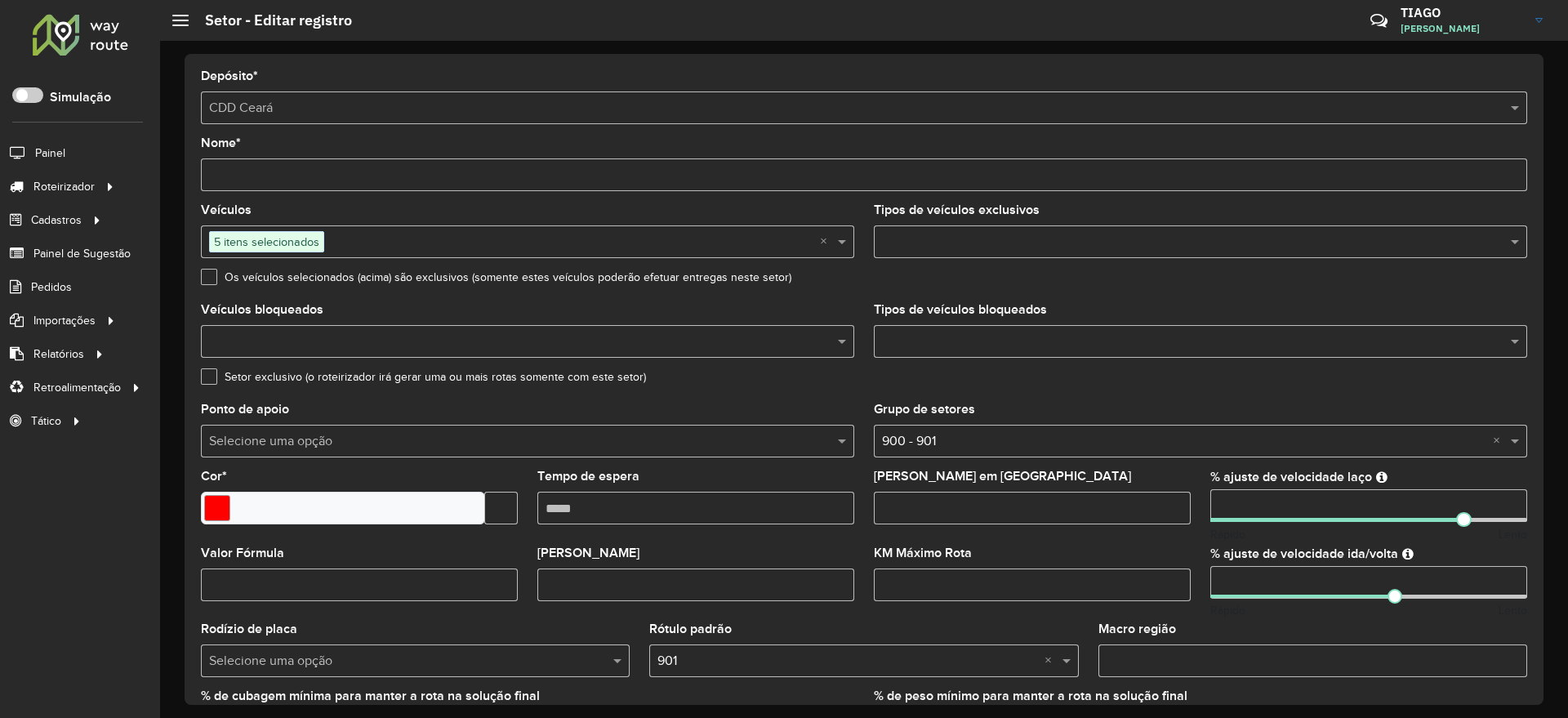
drag, startPoint x: 1256, startPoint y: 503, endPoint x: 1186, endPoint y: 506, distance: 70.1
click at [1186, 506] on formly-group "Veículos 5 itens selecionados × Tipos de veículos exclusivos Os veículos seleci…" at bounding box center [864, 481] width 1346 height 553
type input "***"
click at [1310, 381] on div "Setor exclusivo (o roteirizador irá gerar uma ou mais rotas somente com este se…" at bounding box center [864, 380] width 1326 height 20
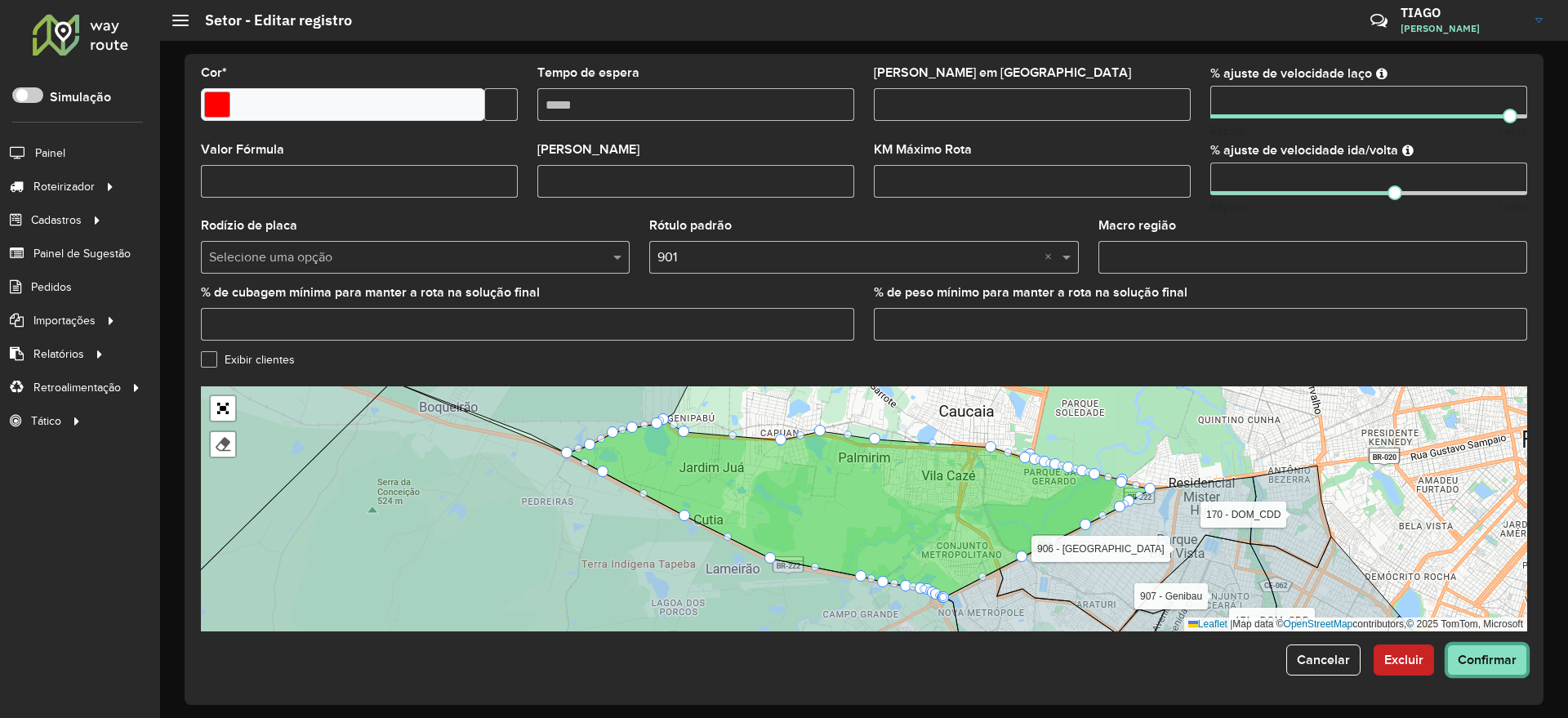
click at [1507, 660] on span "Confirmar" at bounding box center [1487, 659] width 59 height 14
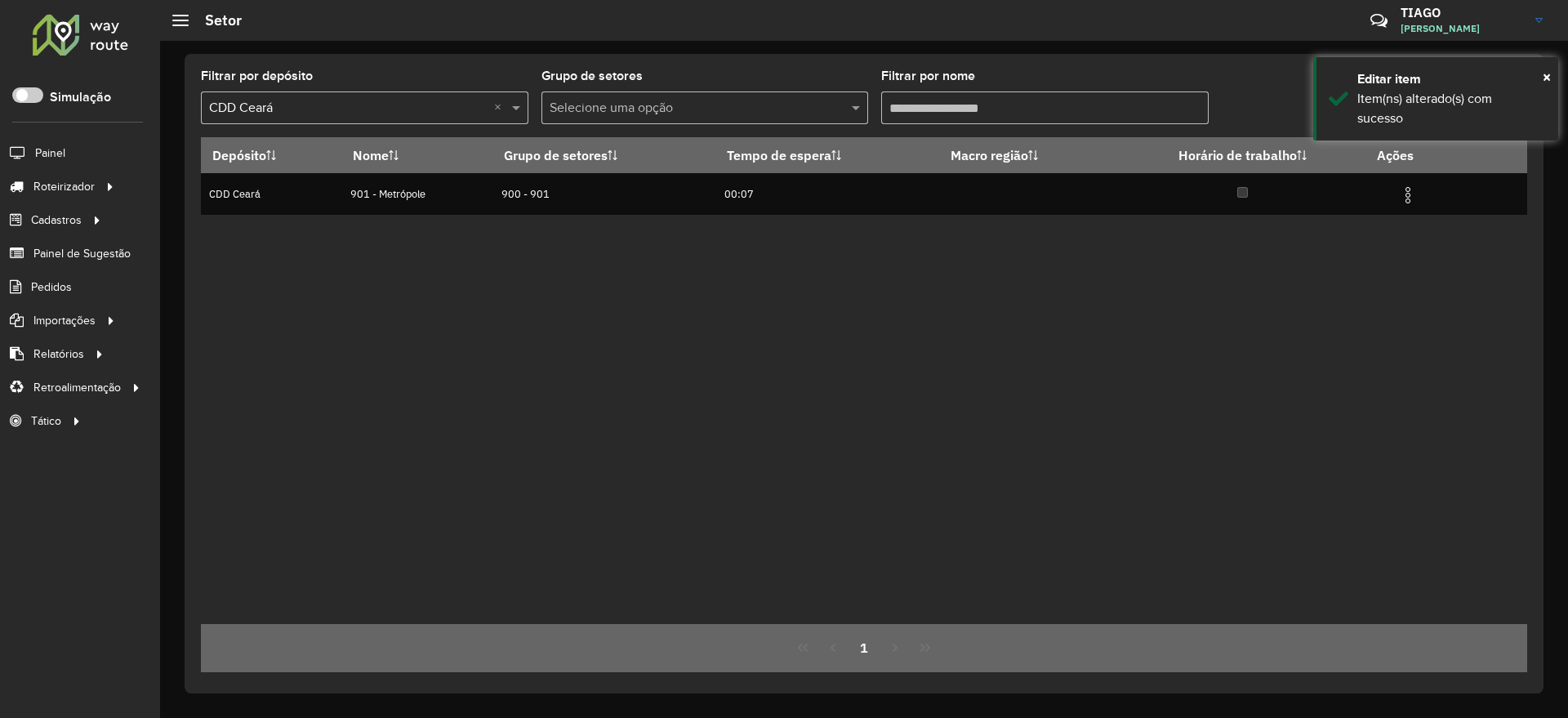
click at [980, 110] on input "Filtrar por nome" at bounding box center [1045, 108] width 327 height 33
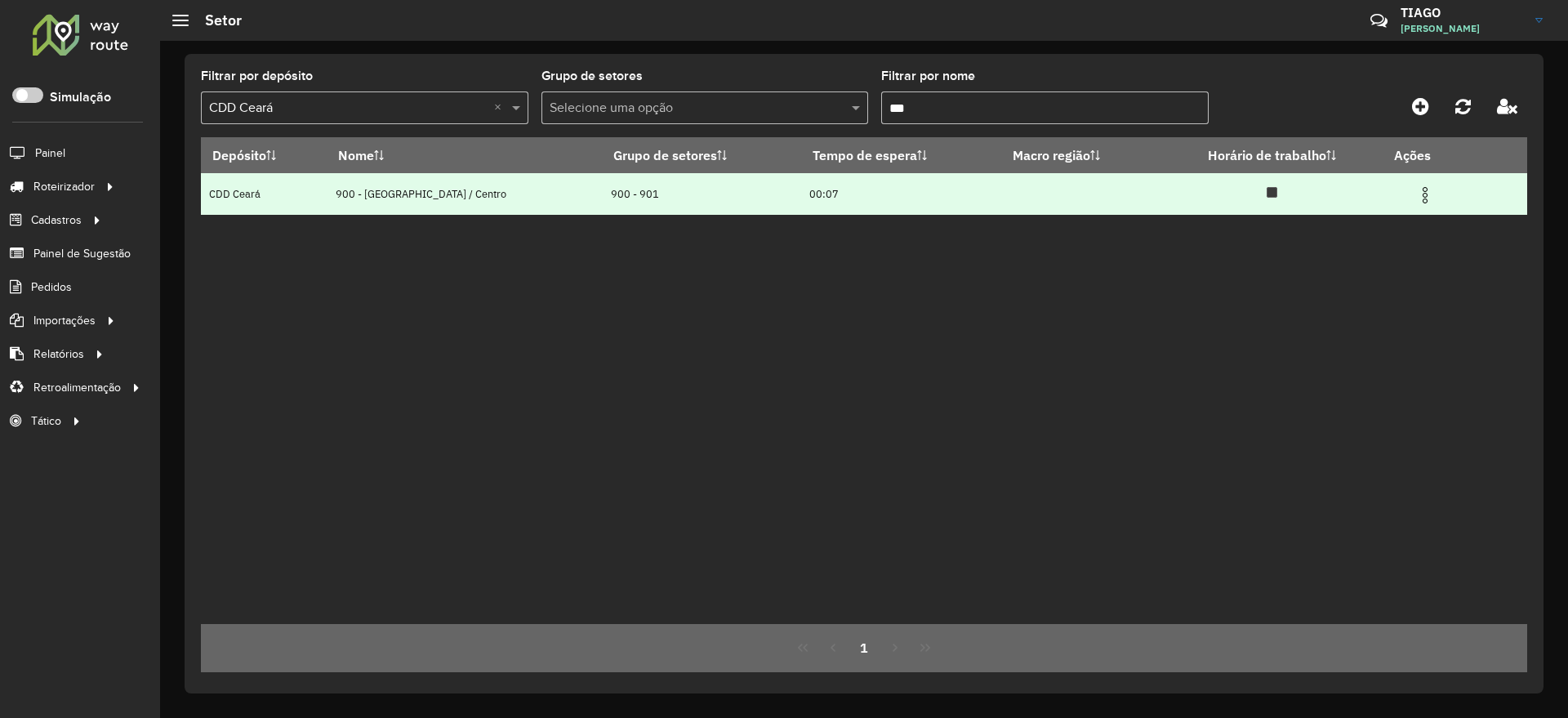
type input "***"
click at [1418, 194] on img at bounding box center [1425, 195] width 20 height 20
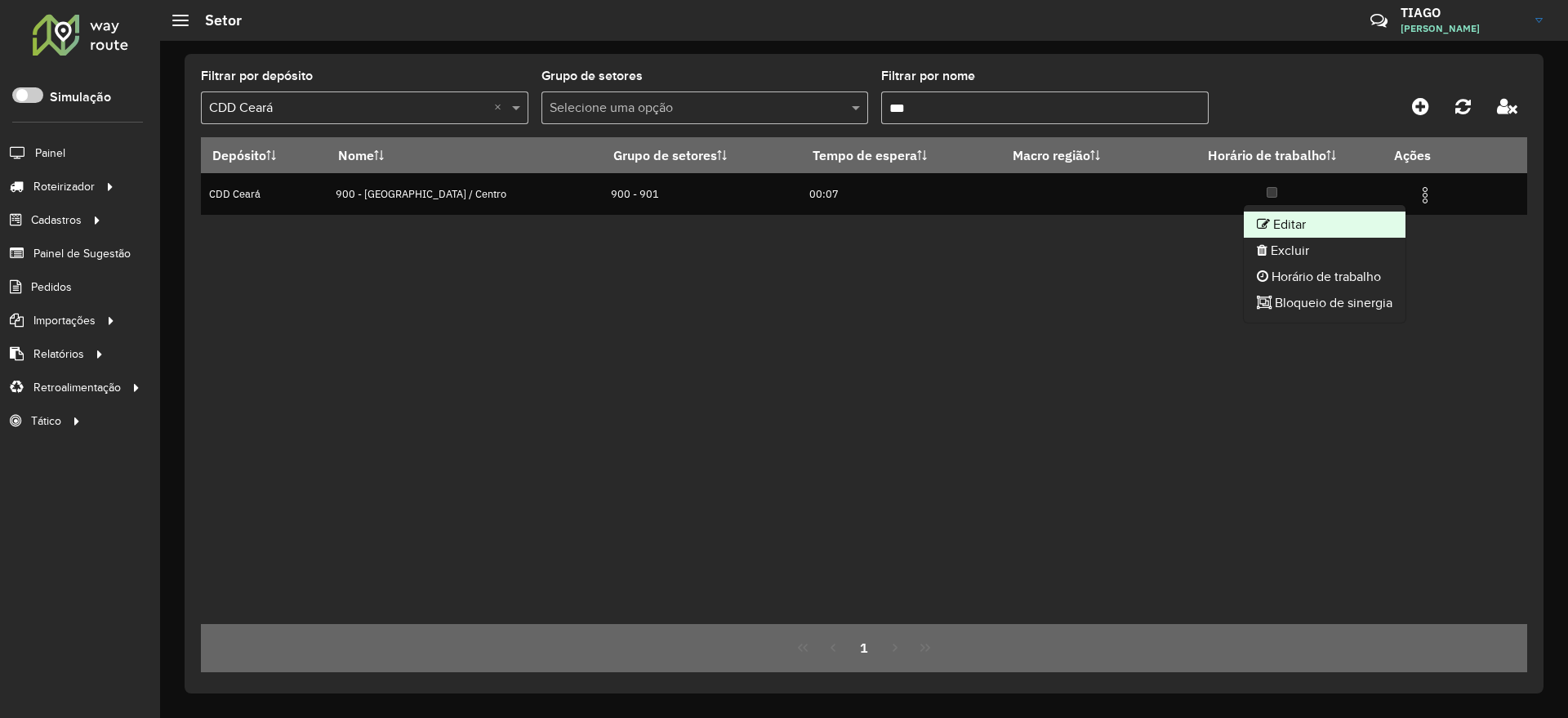
click at [1349, 218] on li "Editar" at bounding box center [1325, 225] width 162 height 26
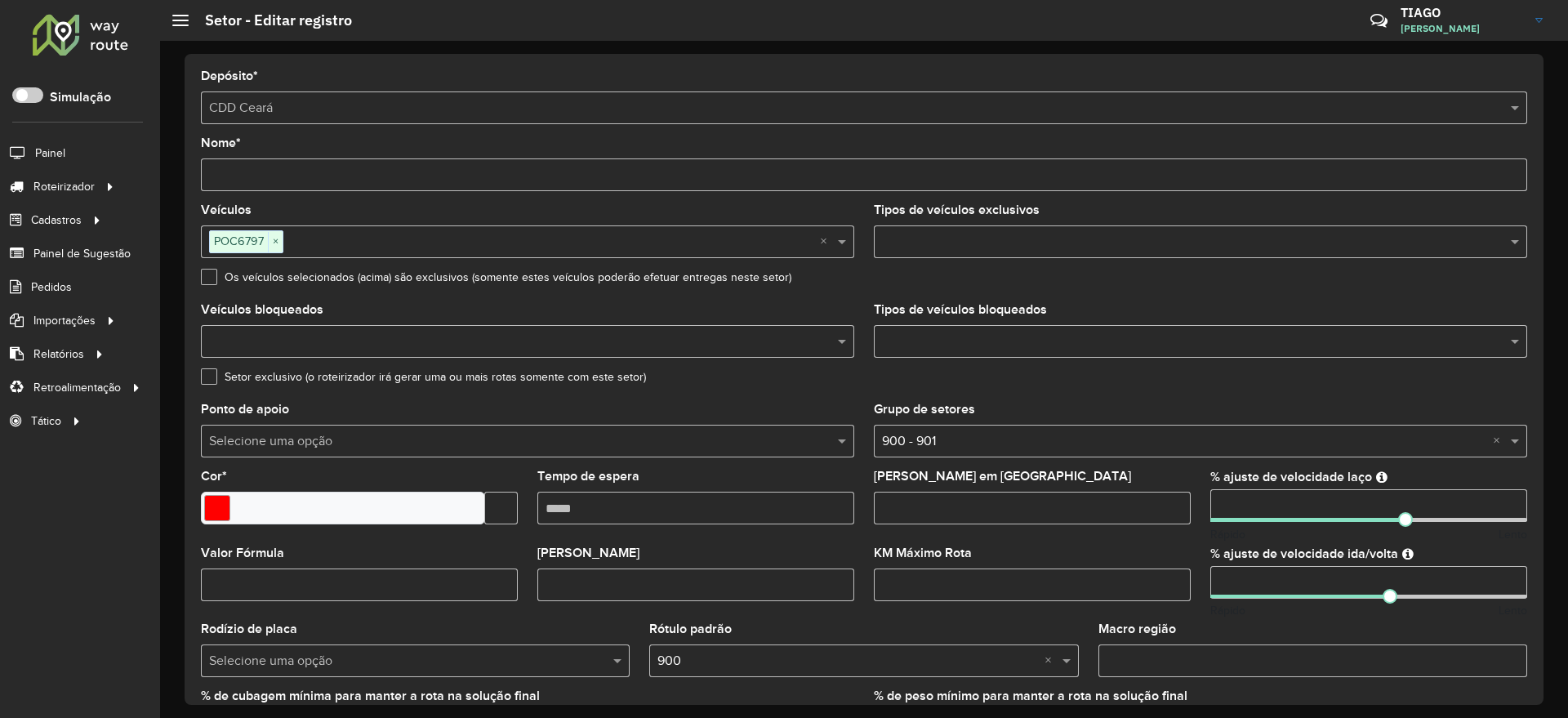
drag, startPoint x: 1256, startPoint y: 494, endPoint x: 1134, endPoint y: 503, distance: 122.3
click at [1134, 503] on formly-group "Veículos POC6797 × × Tipos de veículos exclusivos Os veículos selecionados (aci…" at bounding box center [864, 481] width 1346 height 553
type input "***"
click at [1475, 372] on div "Setor exclusivo (o roteirizador irá gerar uma ou mais rotas somente com este se…" at bounding box center [864, 380] width 1326 height 20
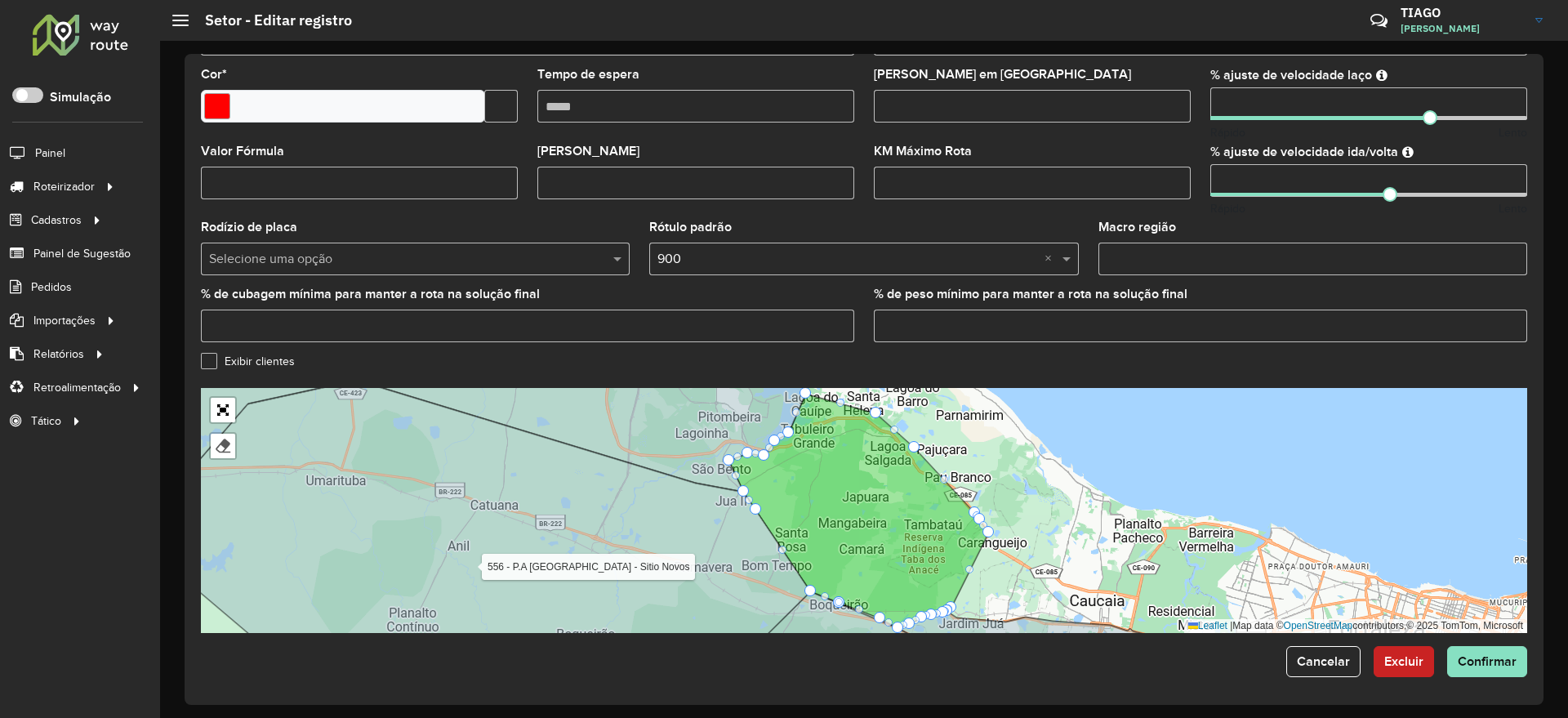
scroll to position [403, 0]
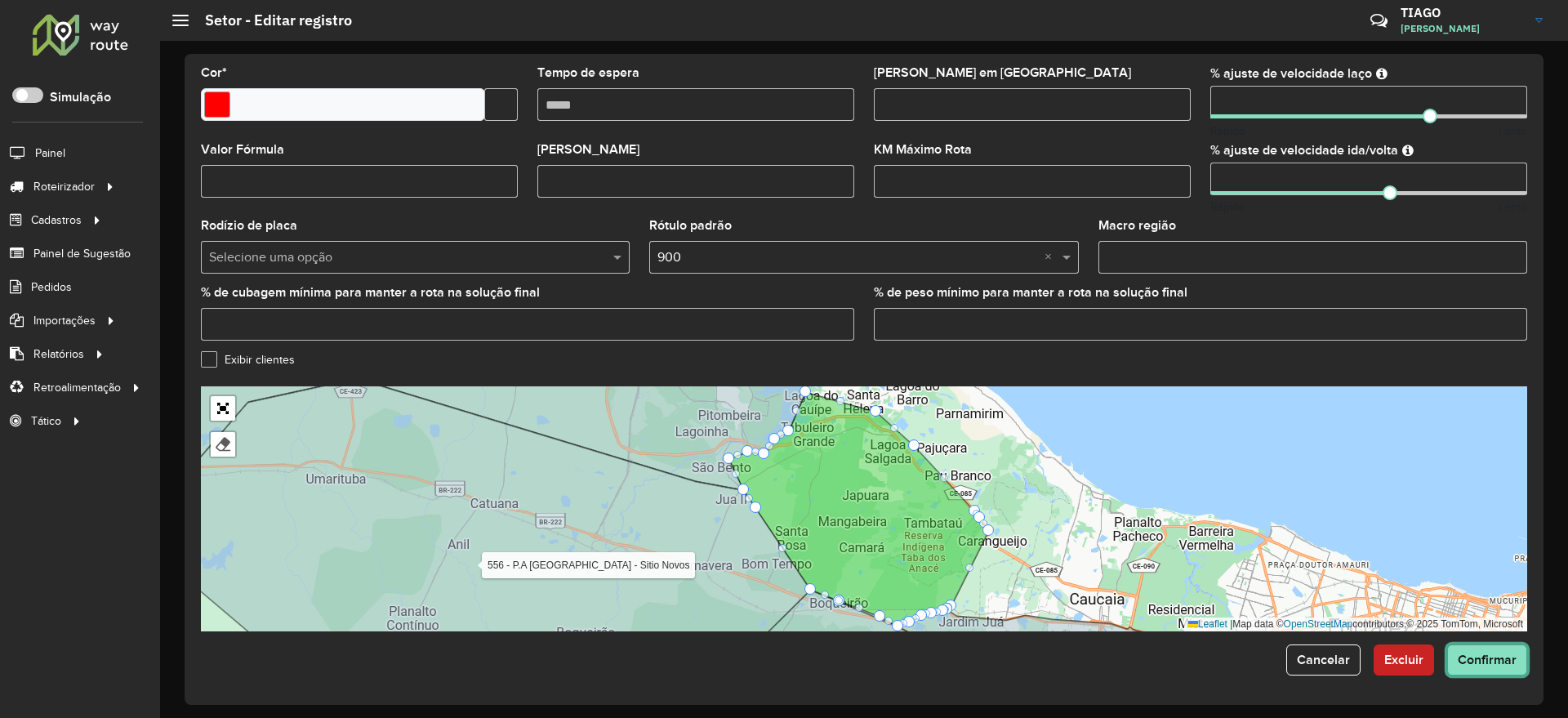
click at [1506, 657] on span "Confirmar" at bounding box center [1487, 659] width 59 height 14
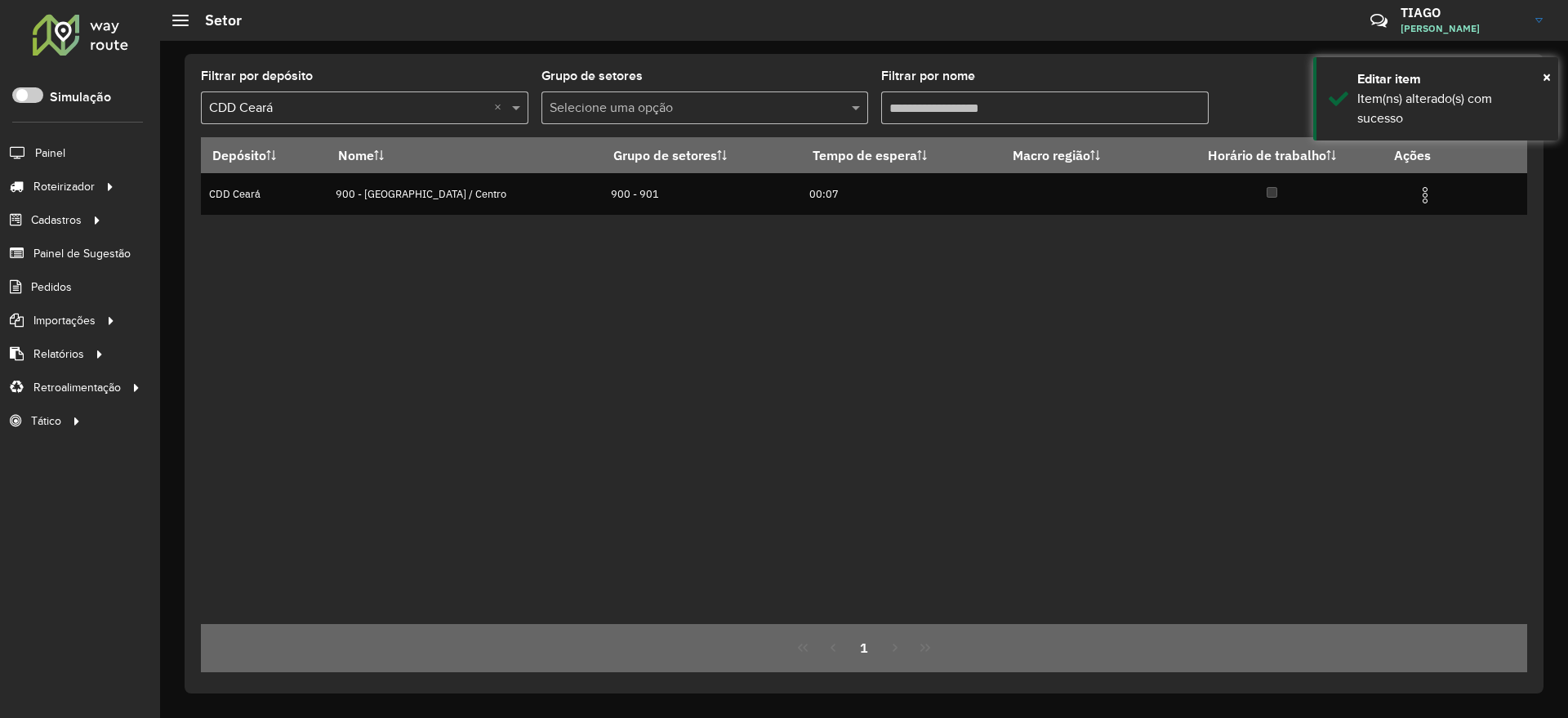
drag, startPoint x: 973, startPoint y: 115, endPoint x: 807, endPoint y: 107, distance: 166.2
click at [807, 107] on formly-group "Filtrar por depósito Selecione um depósito × CDD Ceará × Grupo de setores Selec…" at bounding box center [692, 104] width 982 height 67
type input "***"
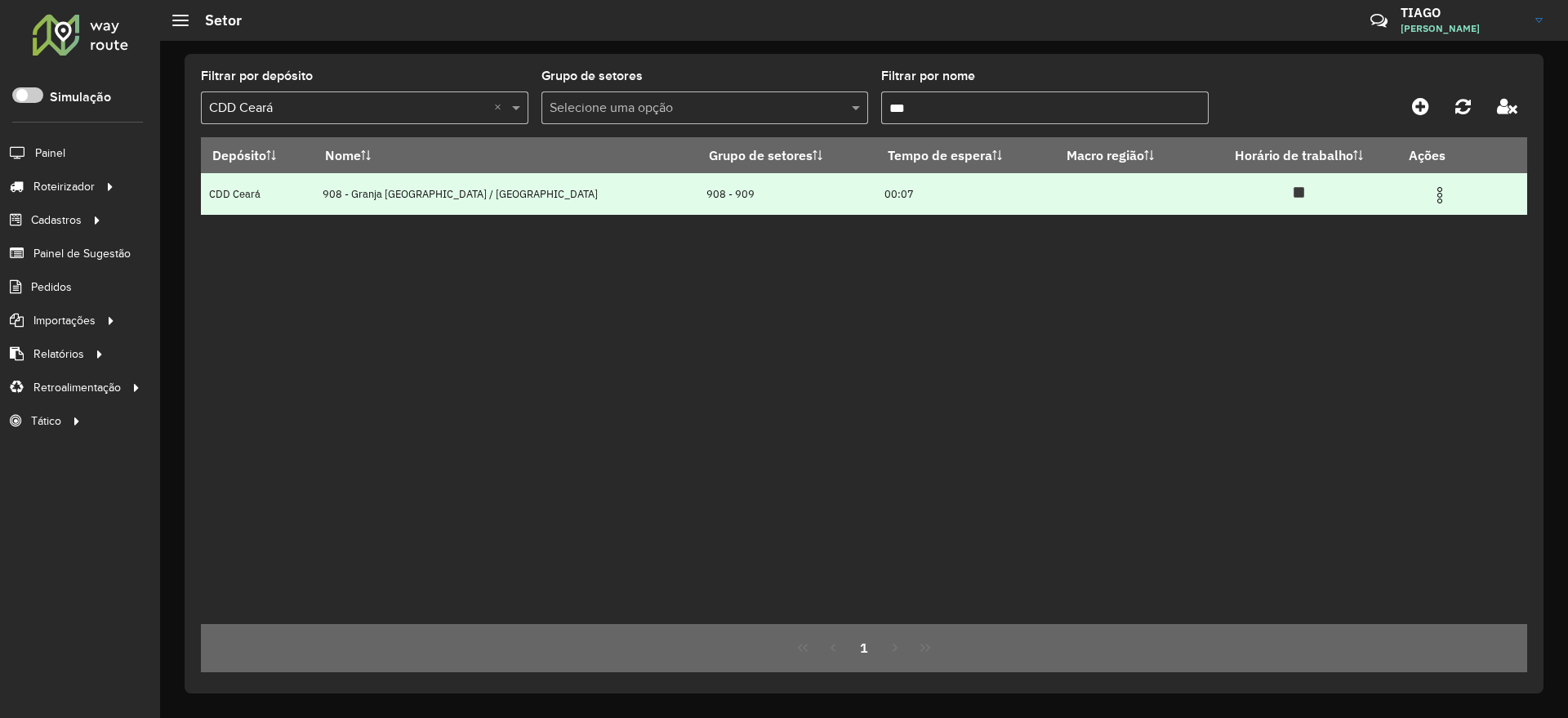
click at [1430, 195] on img at bounding box center [1440, 195] width 20 height 20
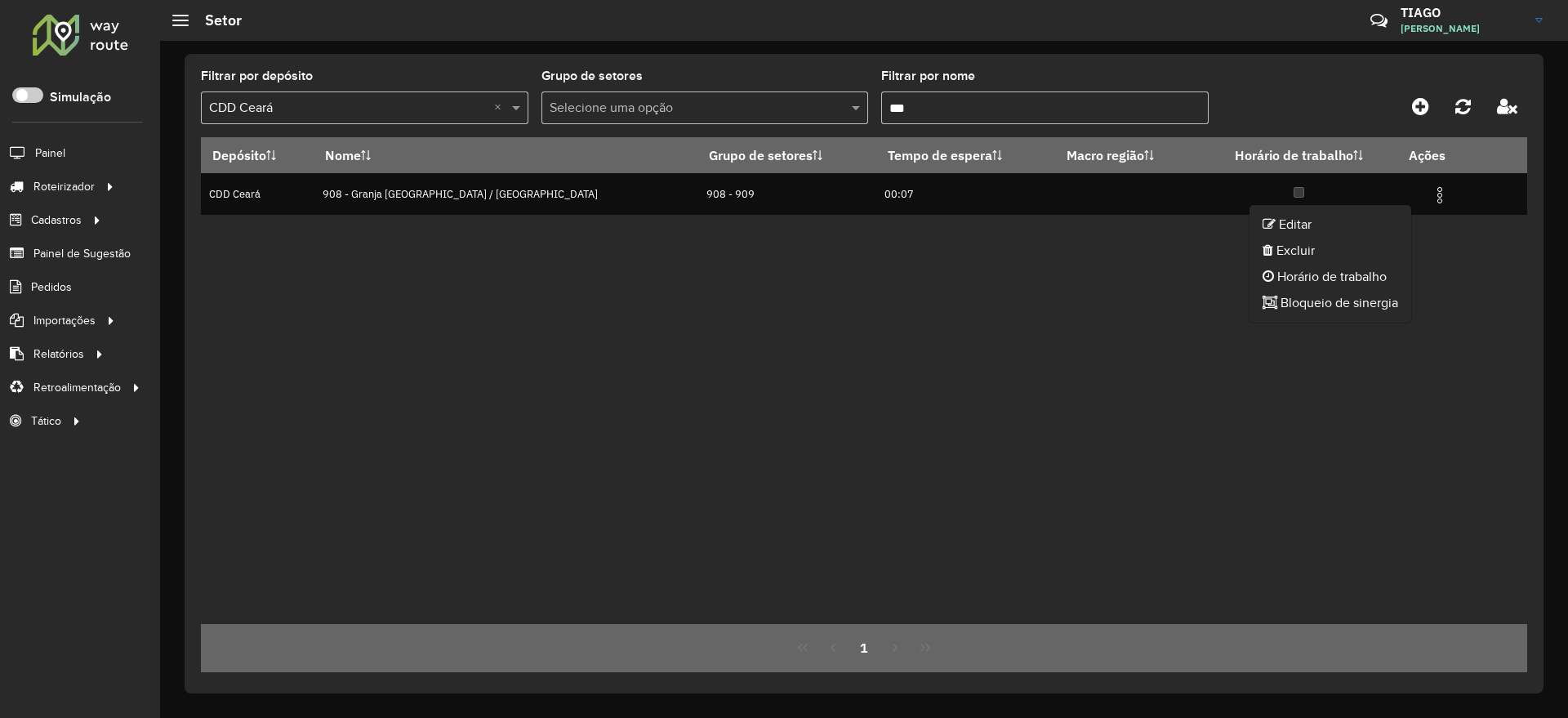
click at [1368, 213] on ul "Editar Excluir Horário de trabalho Bloqueio de sinergia" at bounding box center [1331, 264] width 164 height 119
click at [1365, 221] on div "Depósito Nome Grupo de setores Tempo de espera Macro região Horário de trabalho…" at bounding box center [864, 380] width 1326 height 487
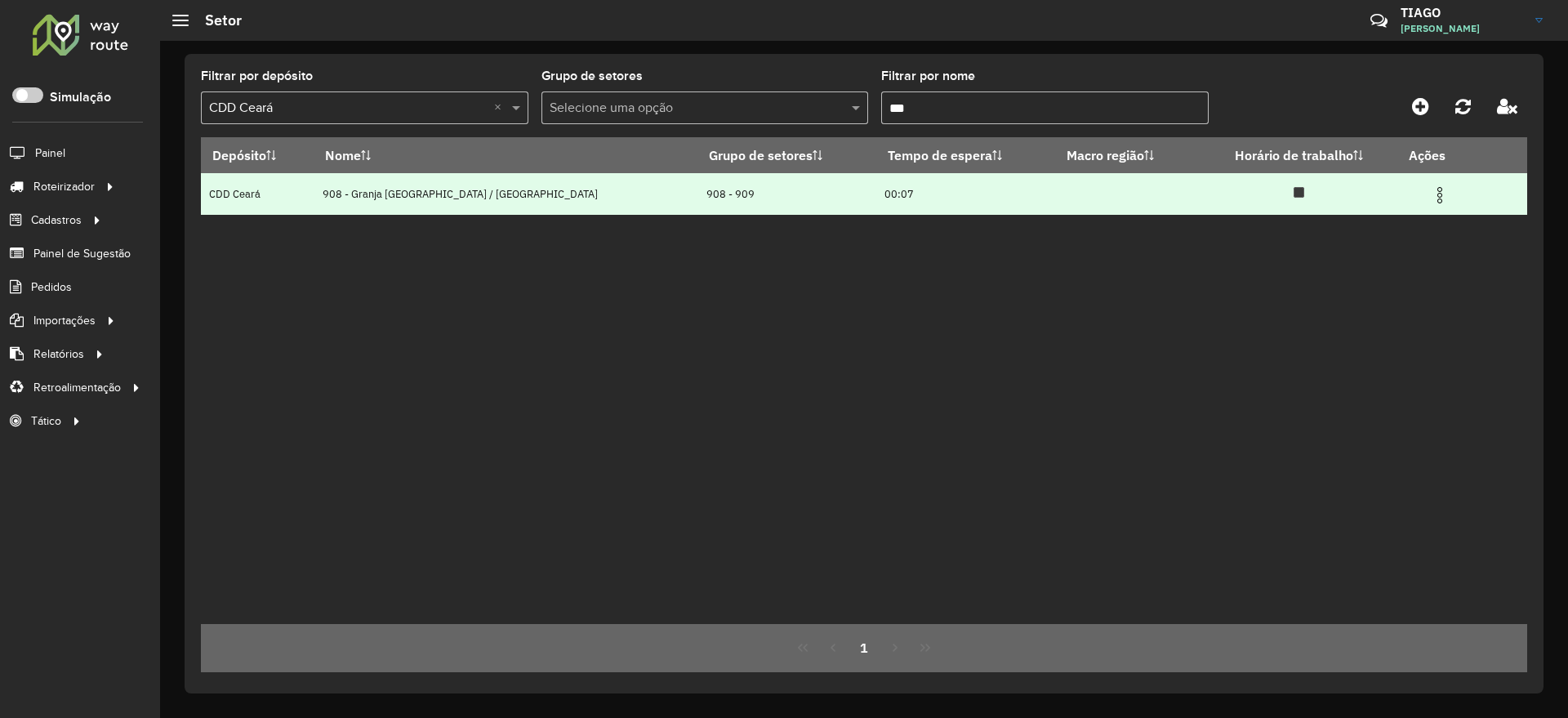
click at [1430, 192] on img at bounding box center [1440, 195] width 20 height 20
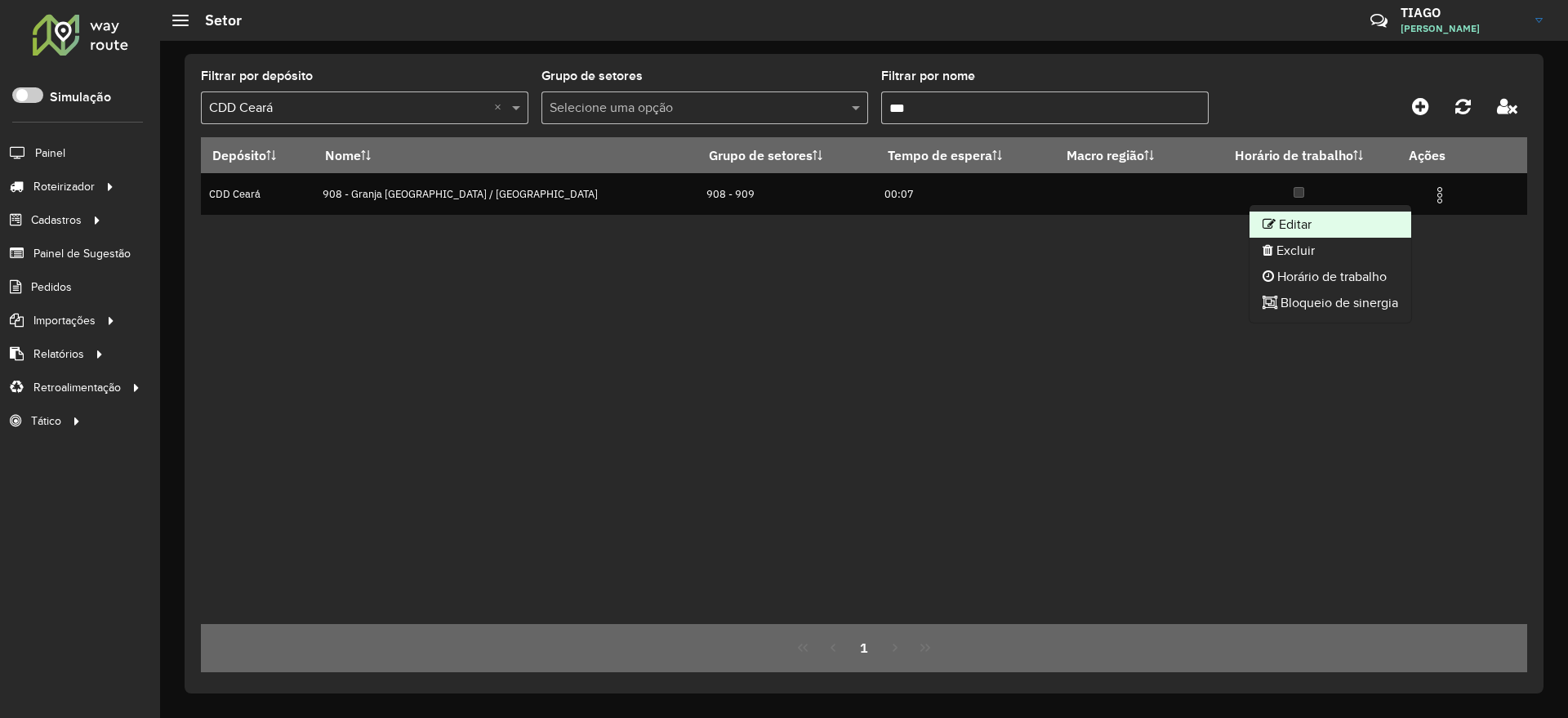
click at [1343, 227] on li "Editar" at bounding box center [1331, 225] width 162 height 26
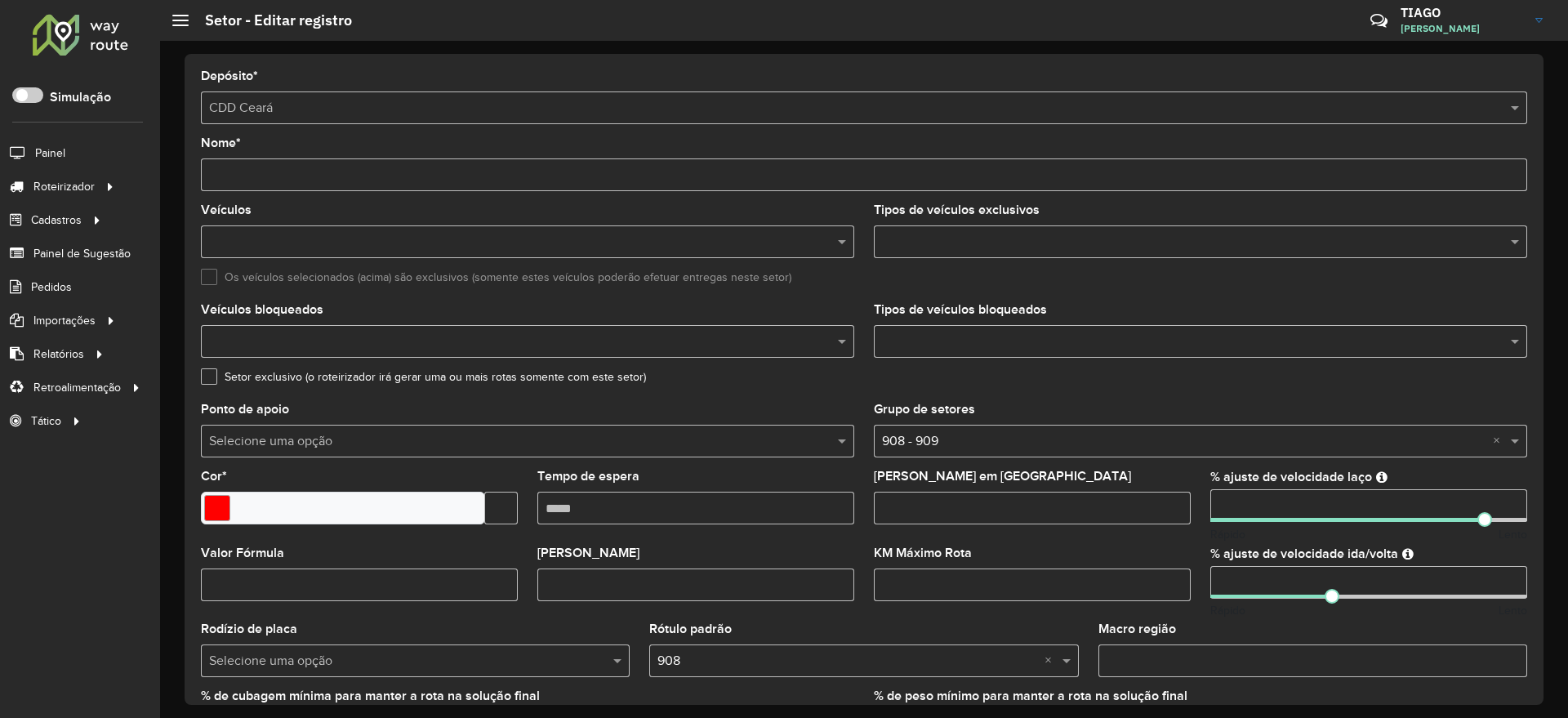
drag, startPoint x: 1252, startPoint y: 506, endPoint x: 1115, endPoint y: 496, distance: 137.4
click at [1115, 496] on formly-group "Veículos Tipos de veículos exclusivos Os veículos selecionados (acima) são excl…" at bounding box center [864, 481] width 1346 height 553
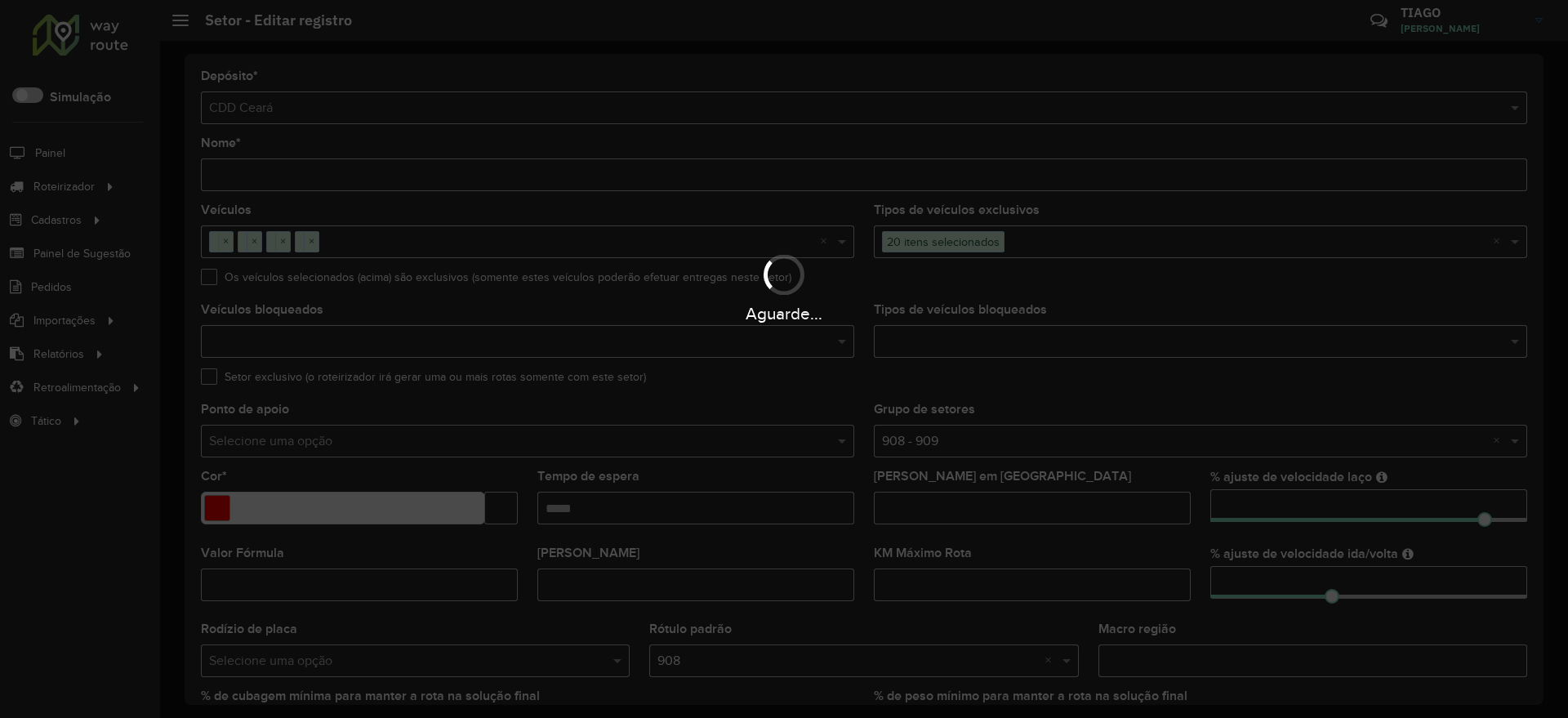
type input "***"
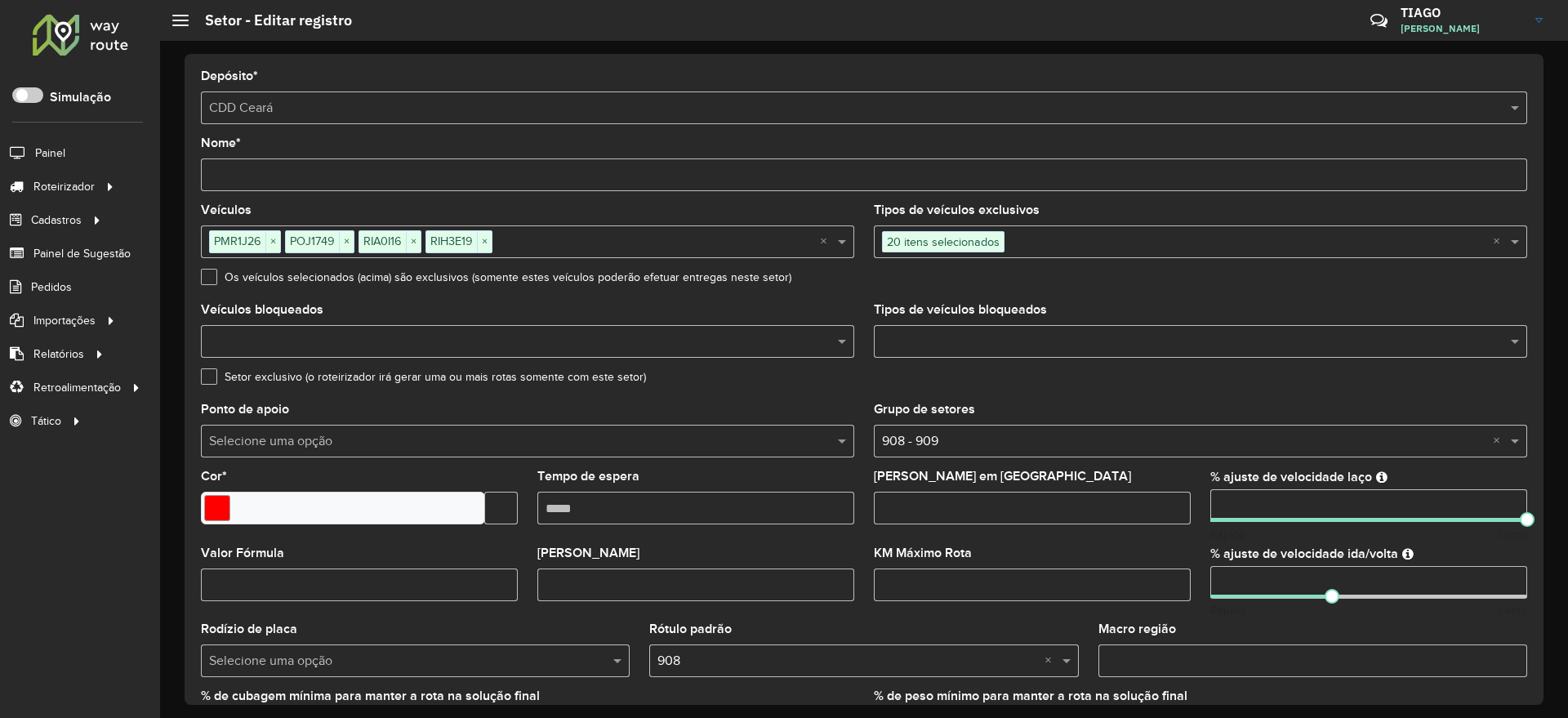
click at [1418, 385] on div "Setor exclusivo (o roteirizador irá gerar uma ou mais rotas somente com este se…" at bounding box center [864, 380] width 1326 height 20
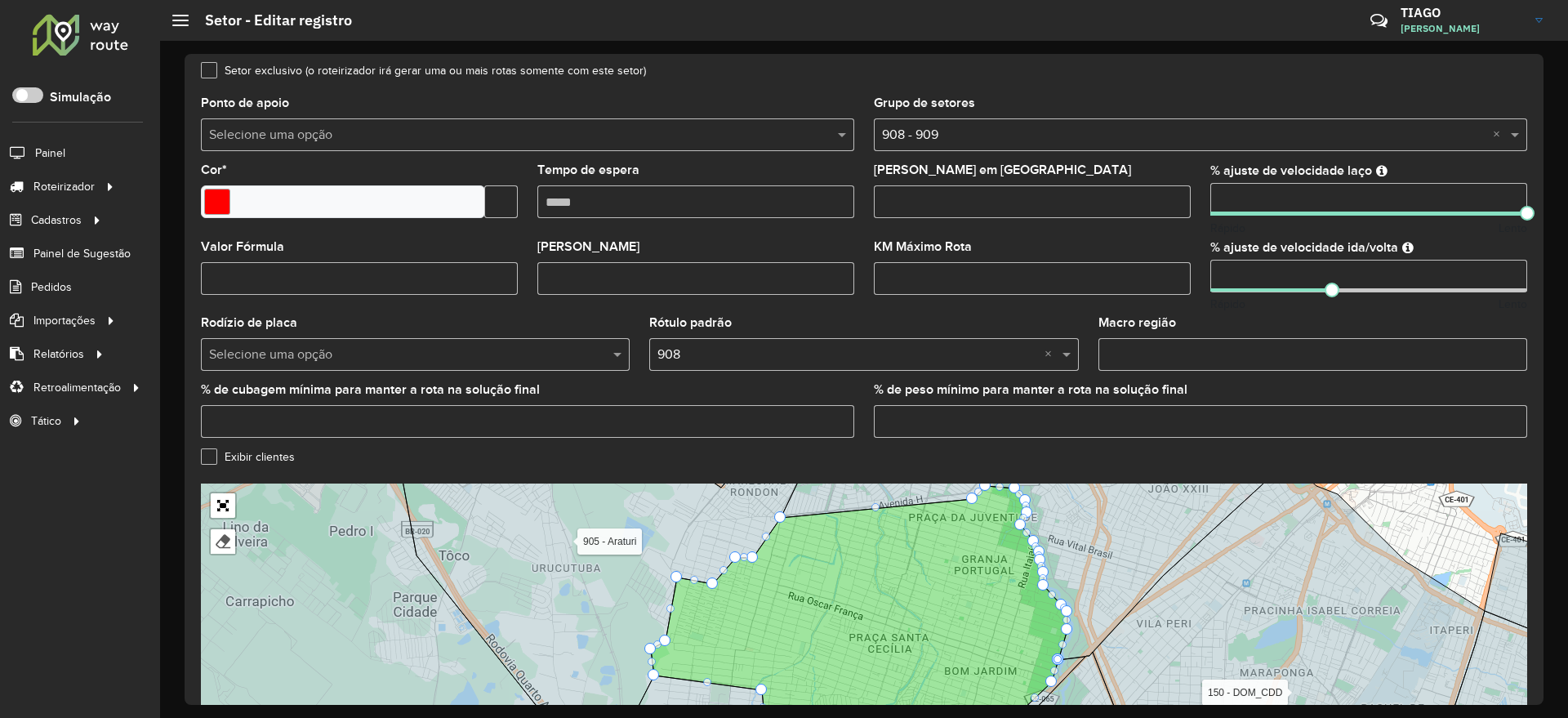
scroll to position [403, 0]
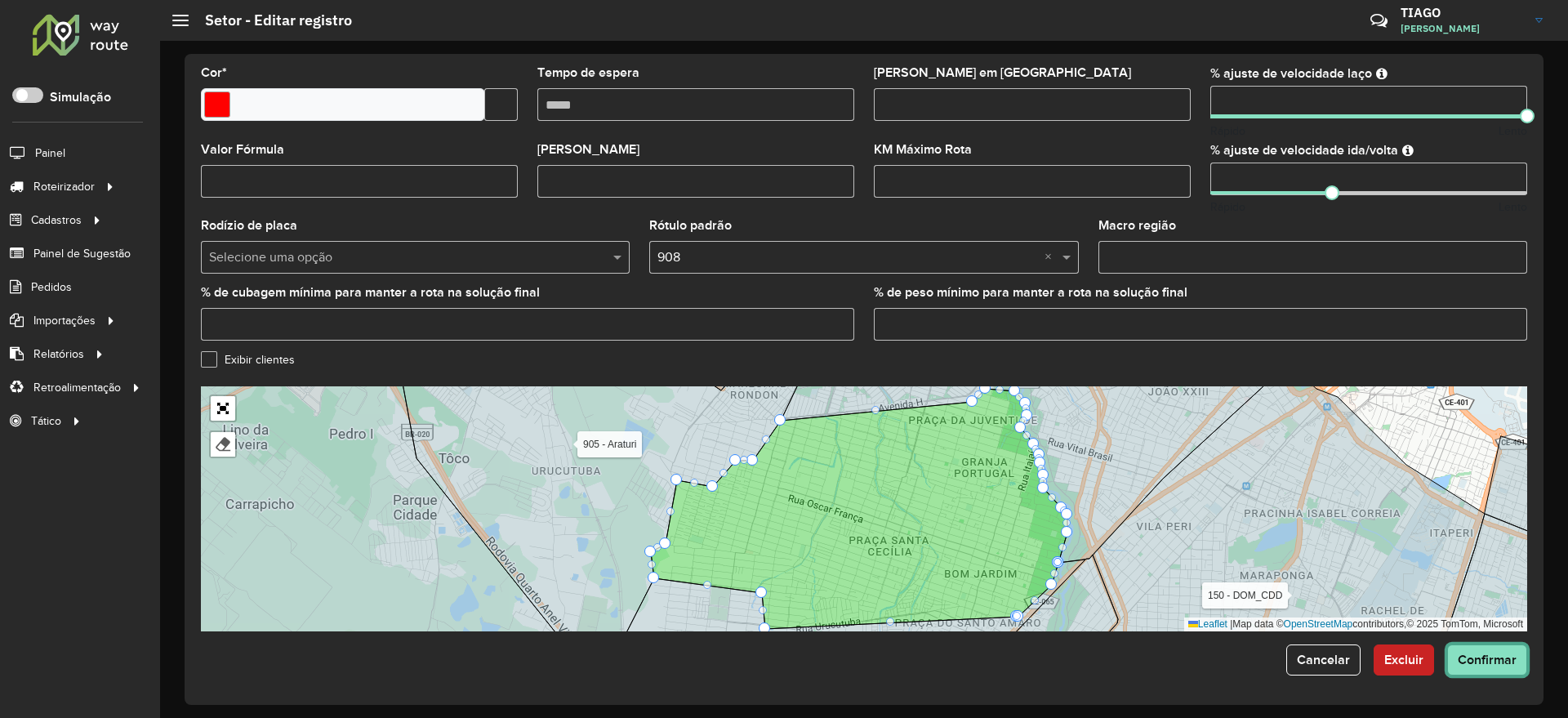
click at [1500, 670] on button "Confirmar" at bounding box center [1487, 660] width 80 height 31
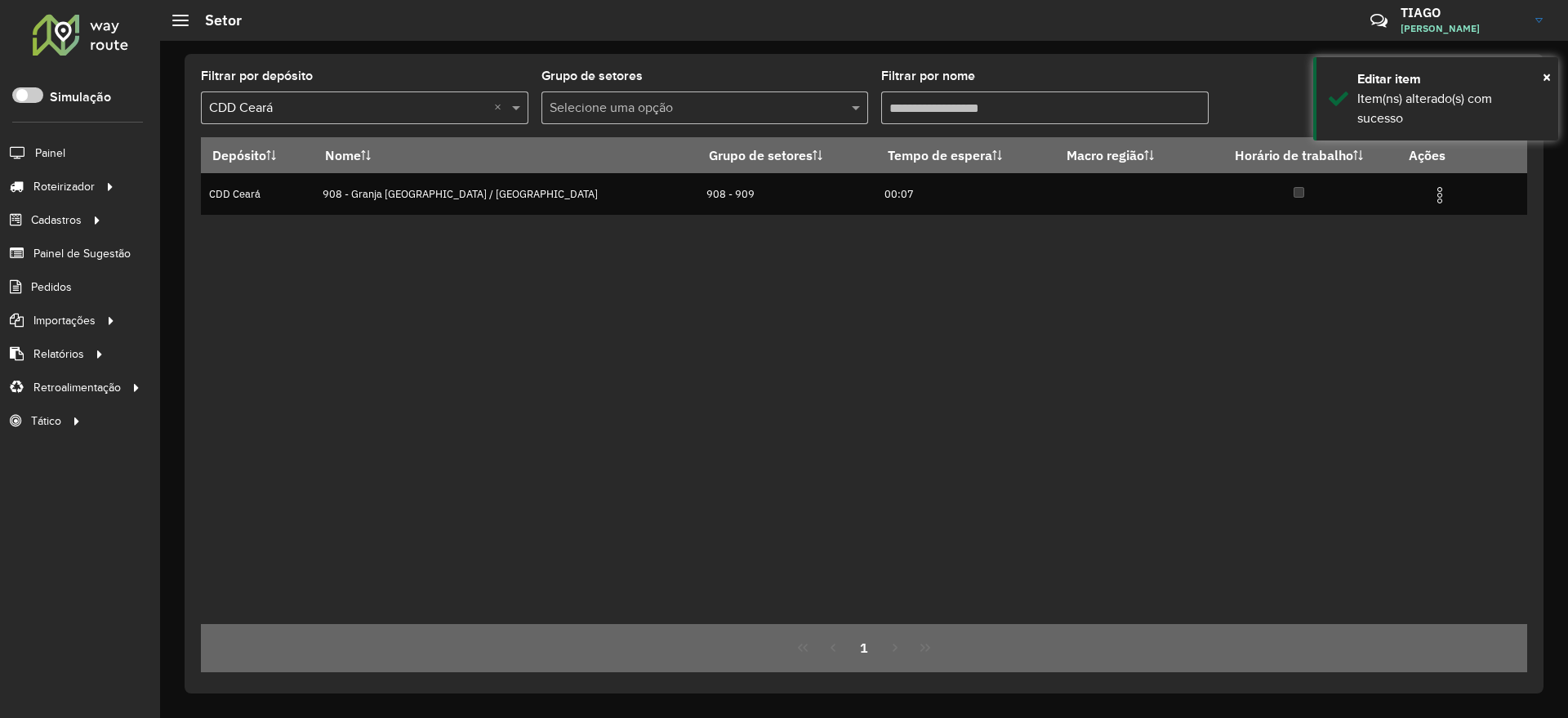
drag, startPoint x: 863, startPoint y: 105, endPoint x: 780, endPoint y: 106, distance: 83.0
click at [780, 106] on formly-group "Filtrar por depósito Selecione um depósito × CDD Ceará × Grupo de setores Selec…" at bounding box center [692, 104] width 982 height 67
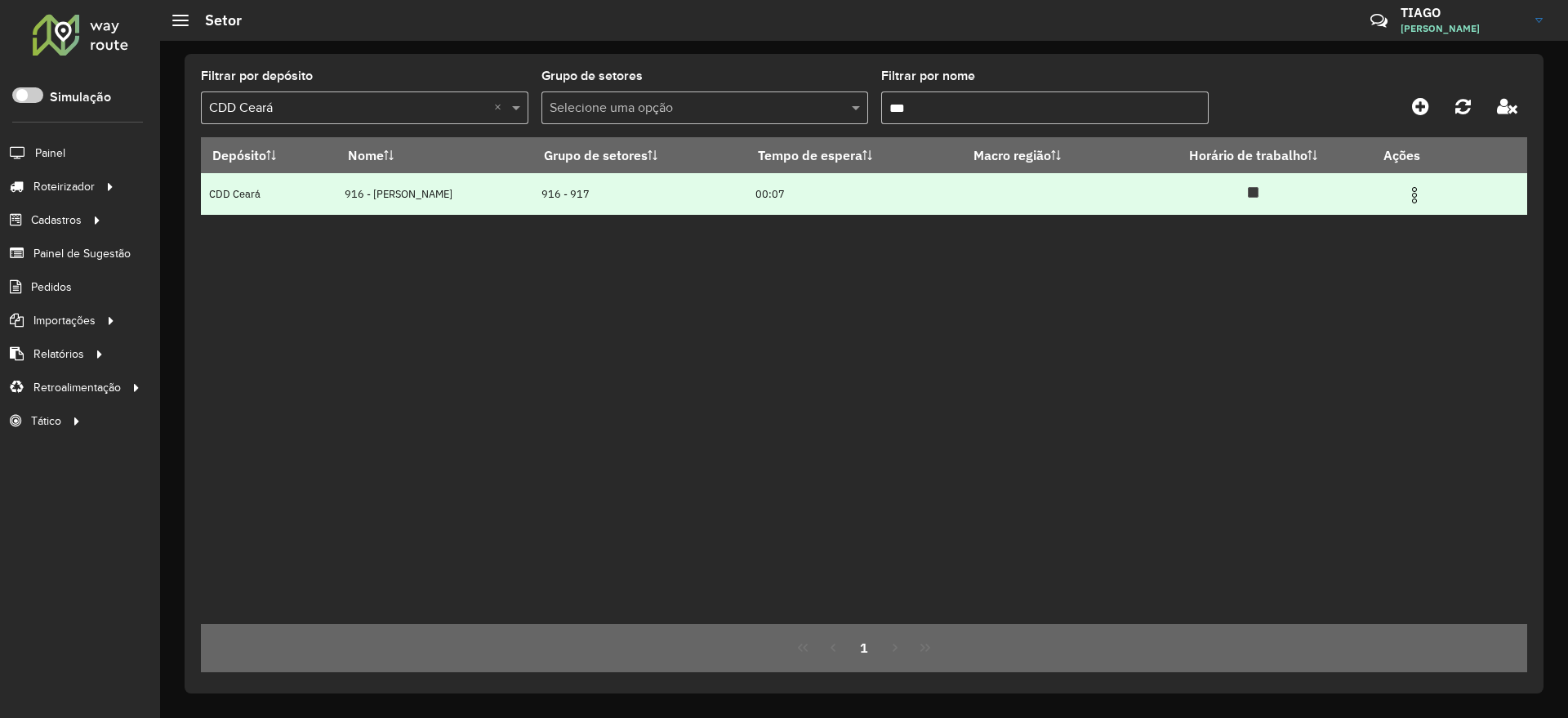
type input "***"
click at [1421, 192] on img at bounding box center [1414, 195] width 20 height 20
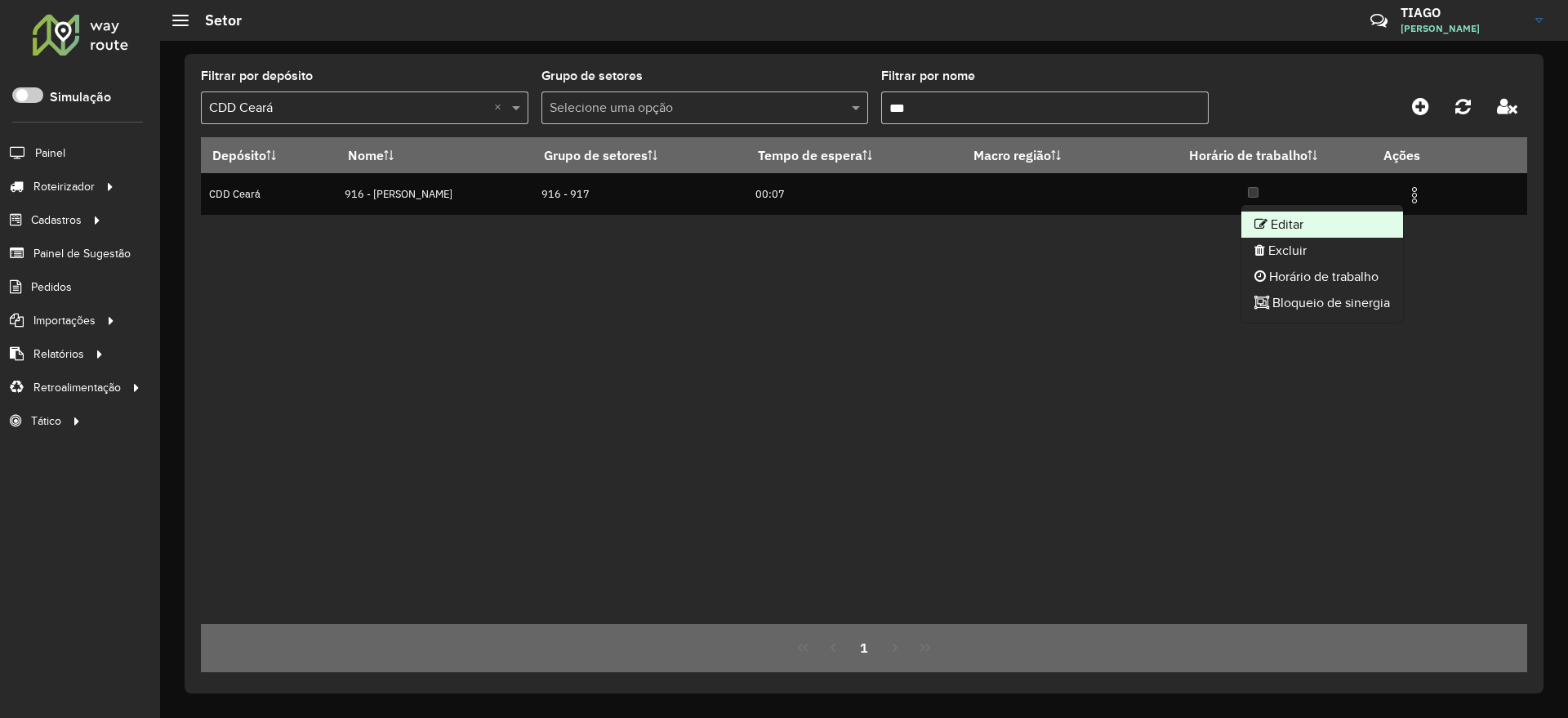
click at [1305, 222] on li "Editar" at bounding box center [1323, 225] width 162 height 26
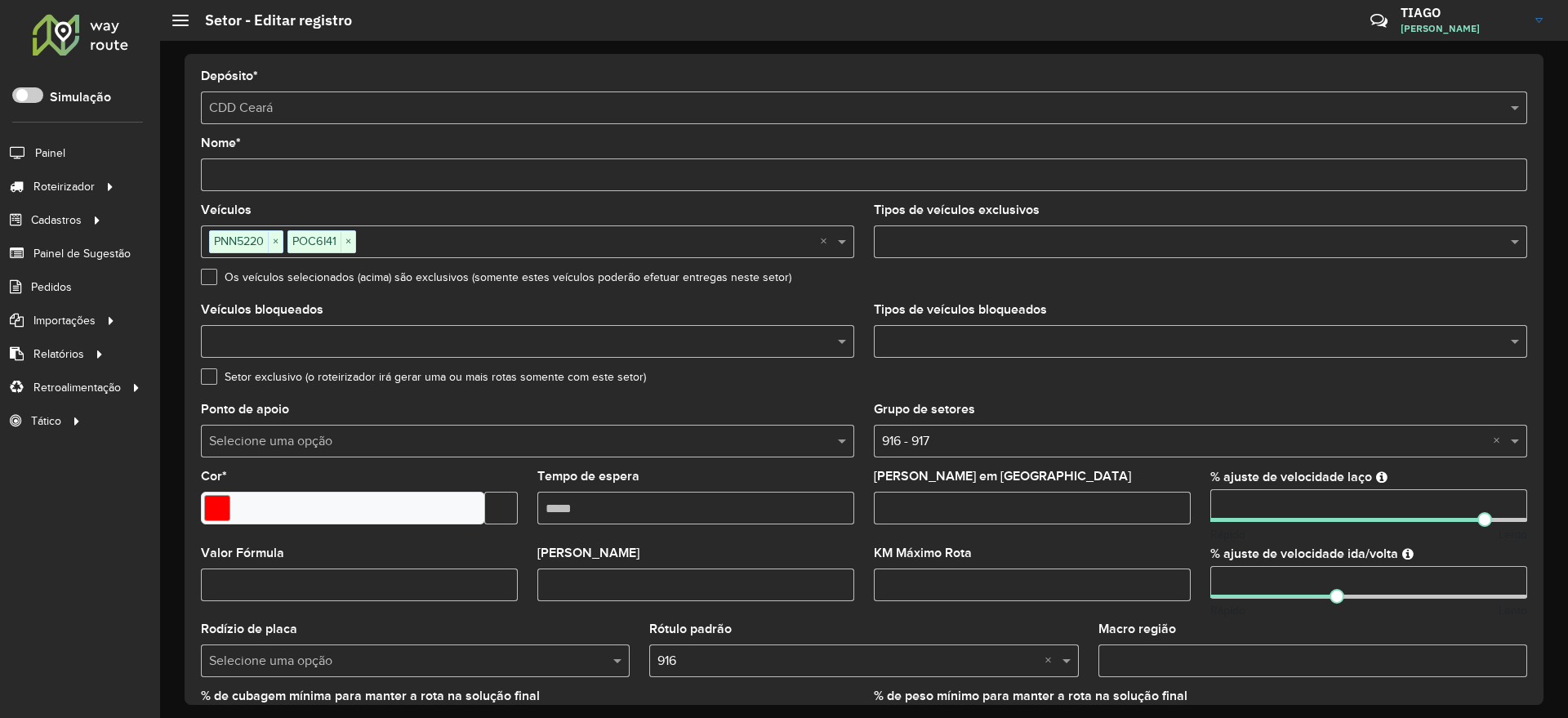
drag, startPoint x: 1233, startPoint y: 502, endPoint x: 976, endPoint y: 517, distance: 257.4
click at [976, 517] on formly-group "Veículos PNN5220 × POC6I41 × × Tipos de veículos exclusivos Os veículos selecio…" at bounding box center [864, 481] width 1346 height 553
type input "***"
click at [1462, 394] on formly-field "Setor exclusivo (o roteirizador irá gerar uma ou mais rotas somente com este se…" at bounding box center [864, 387] width 1346 height 33
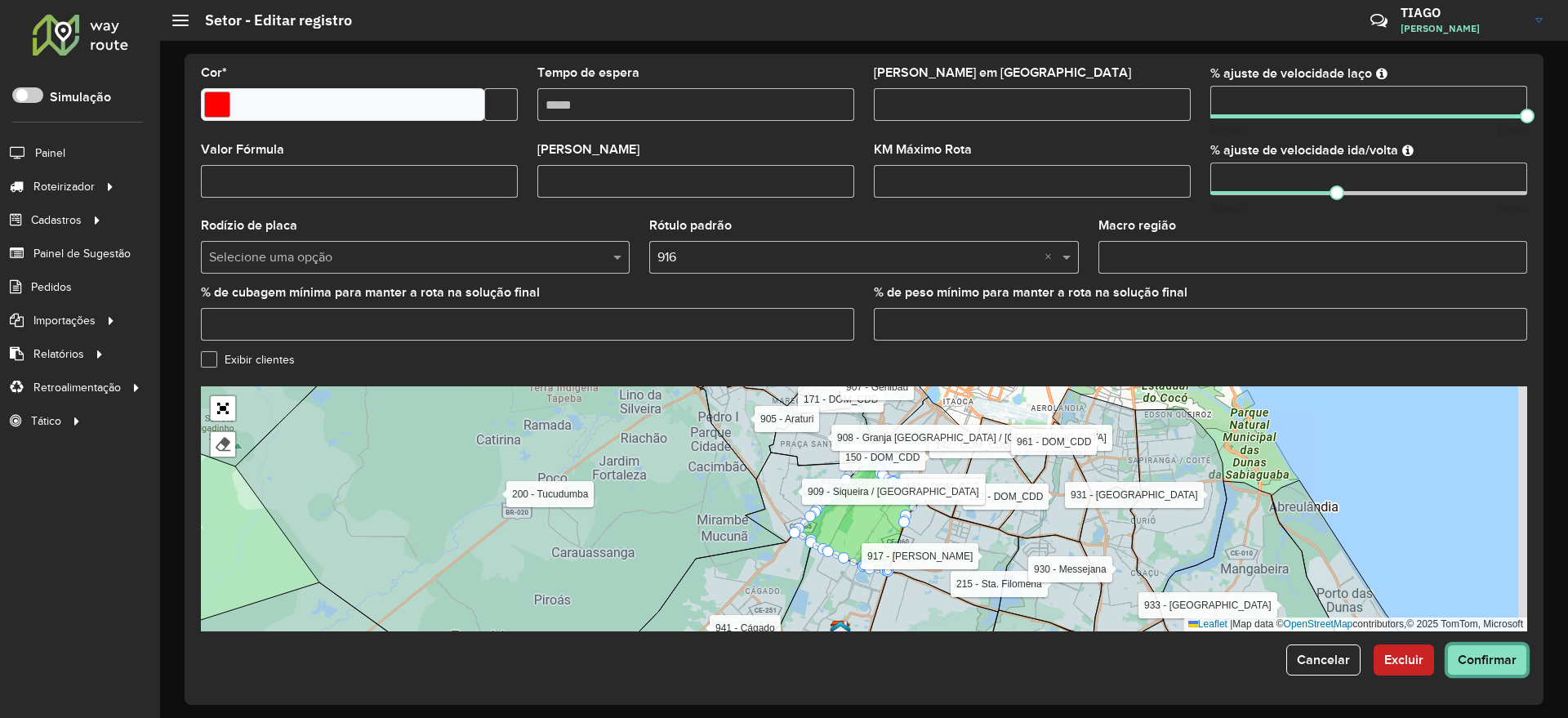
click at [1503, 663] on span "Confirmar" at bounding box center [1487, 659] width 59 height 14
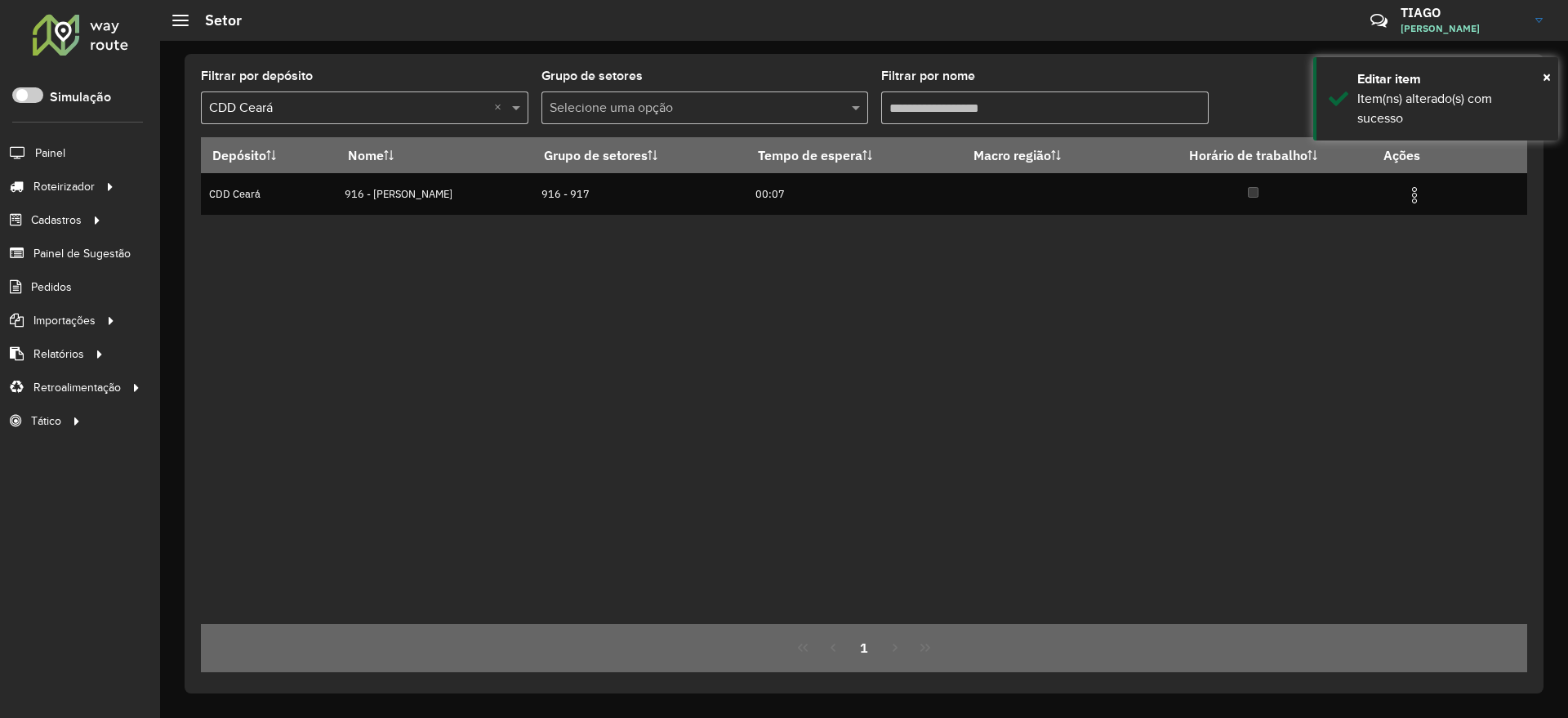
click at [921, 101] on input "Filtrar por nome" at bounding box center [1045, 108] width 327 height 33
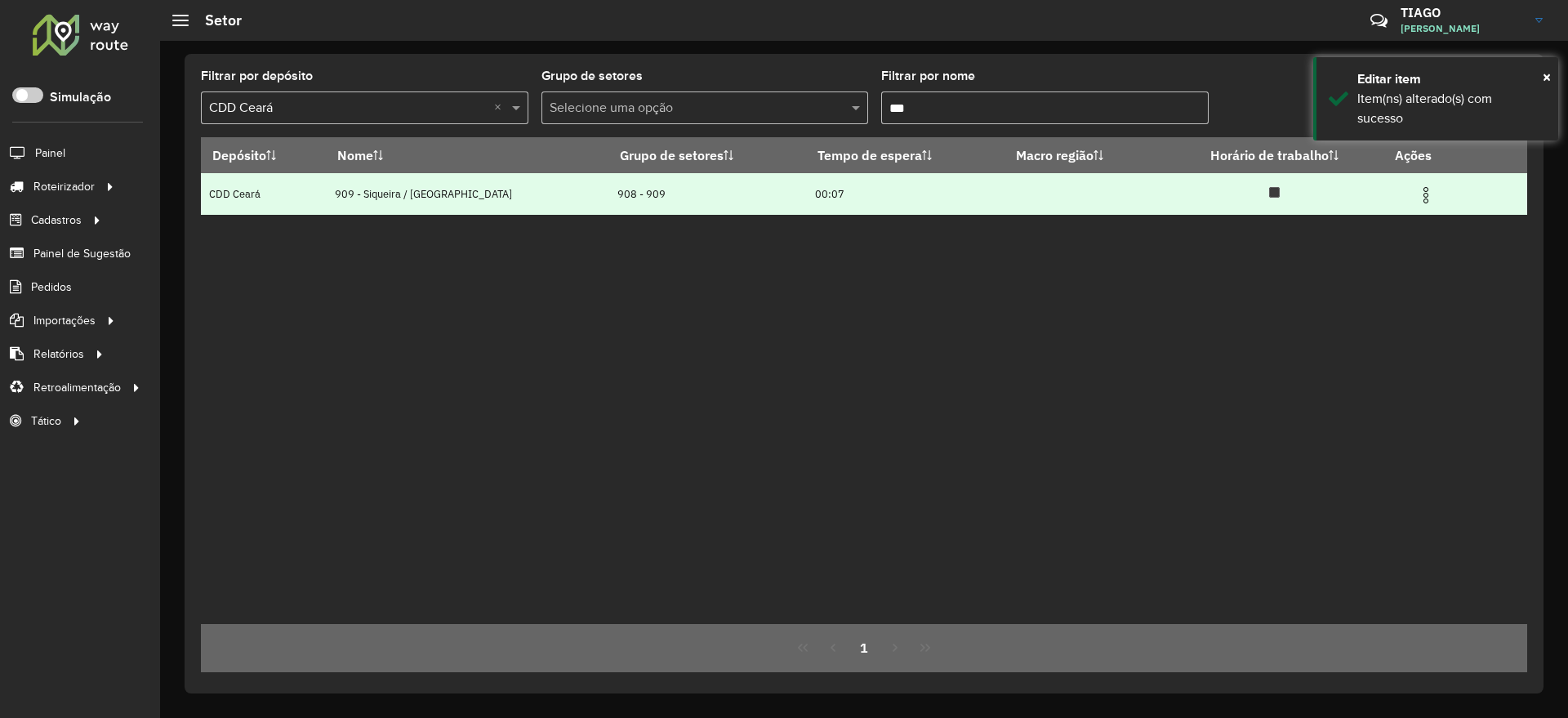
type input "***"
click at [1417, 192] on img at bounding box center [1426, 195] width 20 height 20
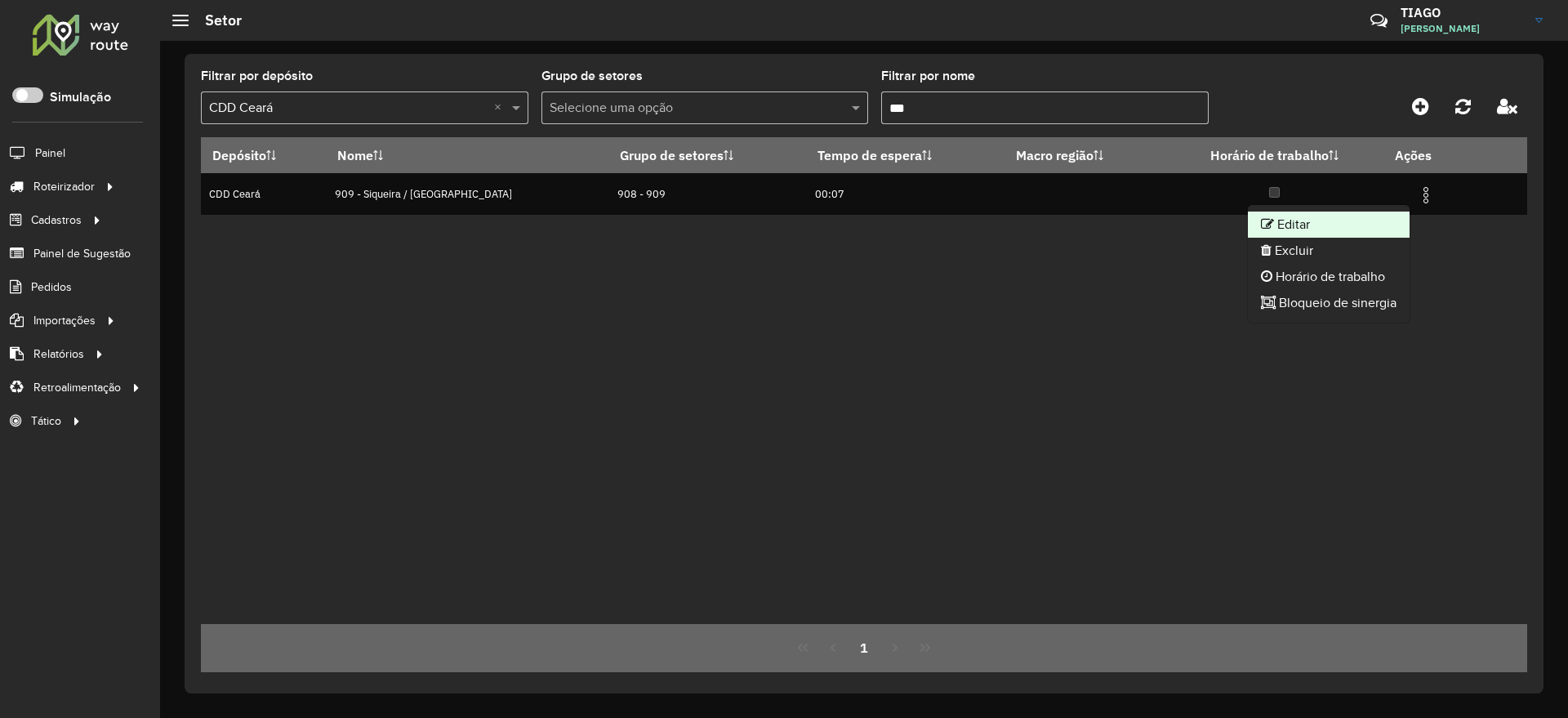
click at [1328, 222] on li "Editar" at bounding box center [1329, 225] width 162 height 26
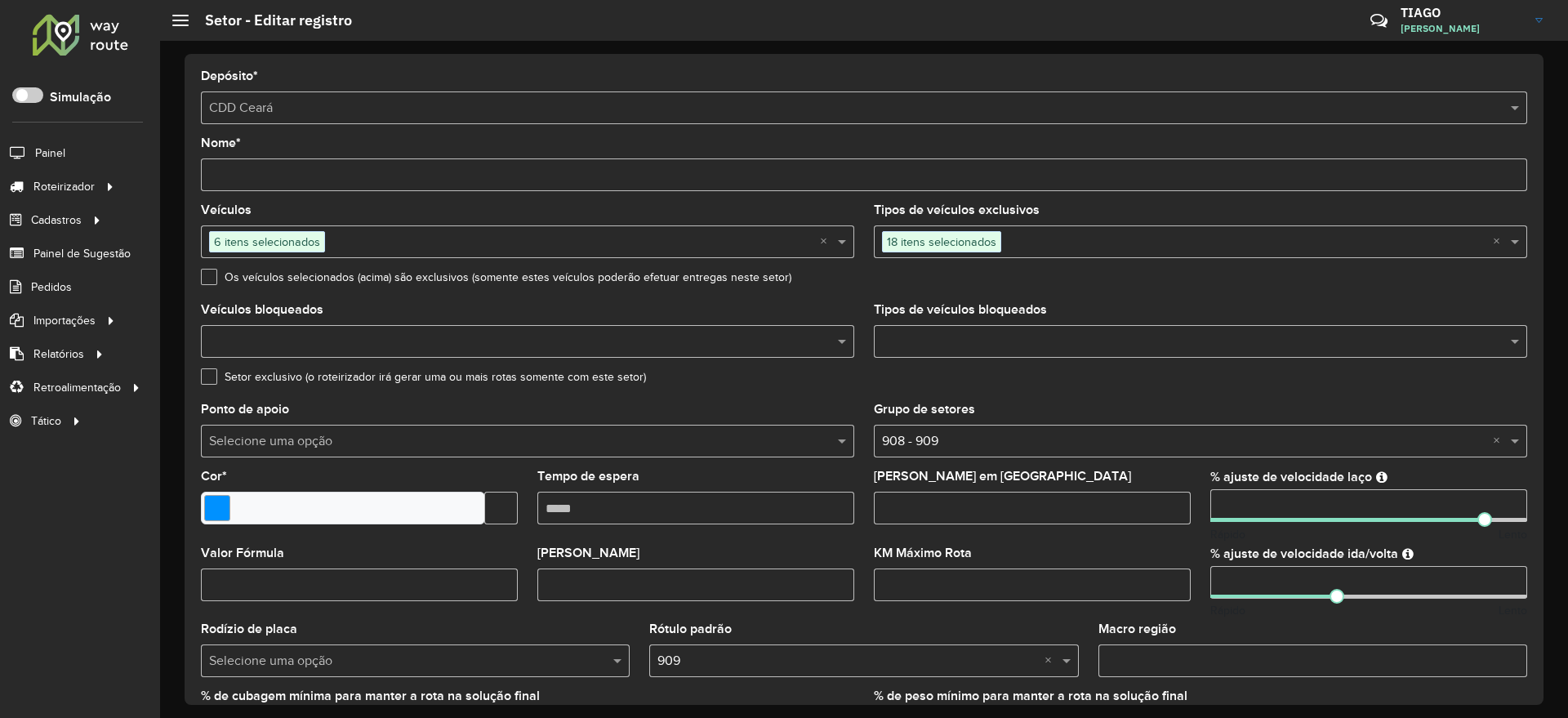
drag, startPoint x: 1214, startPoint y: 507, endPoint x: 1179, endPoint y: 504, distance: 35.1
click at [1179, 504] on formly-group "Veículos 6 itens selecionados × Tipos de veículos exclusivos 18 itens seleciona…" at bounding box center [864, 481] width 1346 height 553
type input "***"
click at [1369, 385] on div "Setor exclusivo (o roteirizador irá gerar uma ou mais rotas somente com este se…" at bounding box center [864, 380] width 1326 height 20
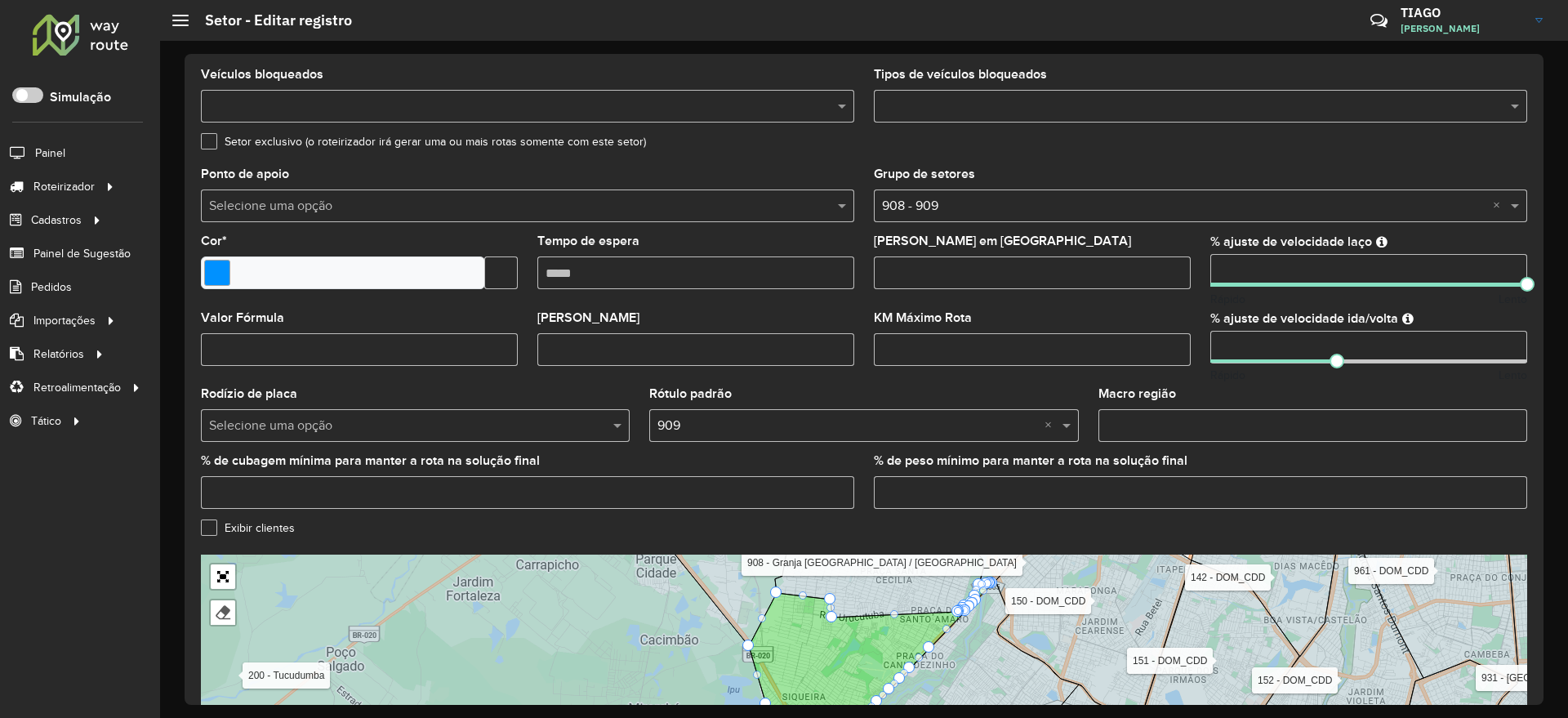
scroll to position [403, 0]
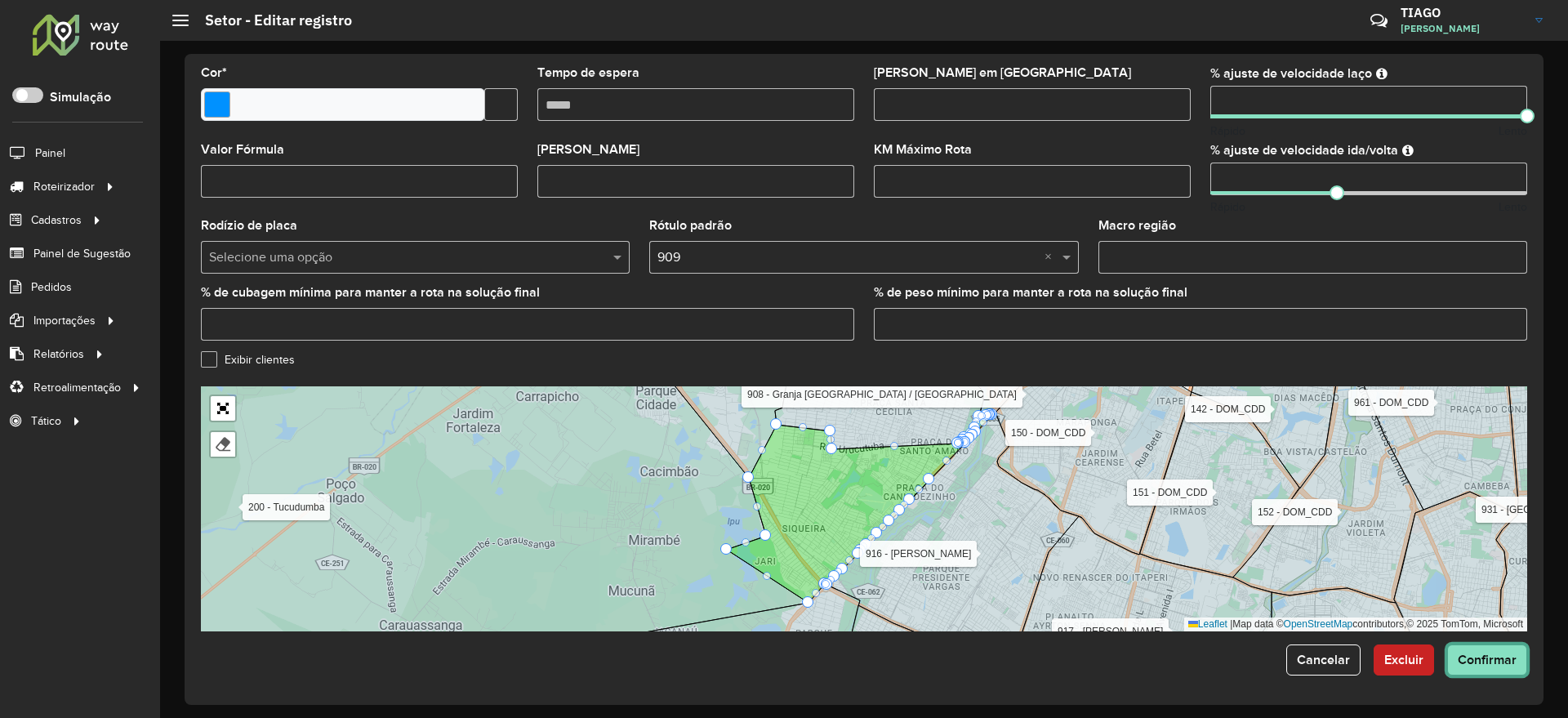
click at [1499, 649] on button "Confirmar" at bounding box center [1487, 660] width 80 height 31
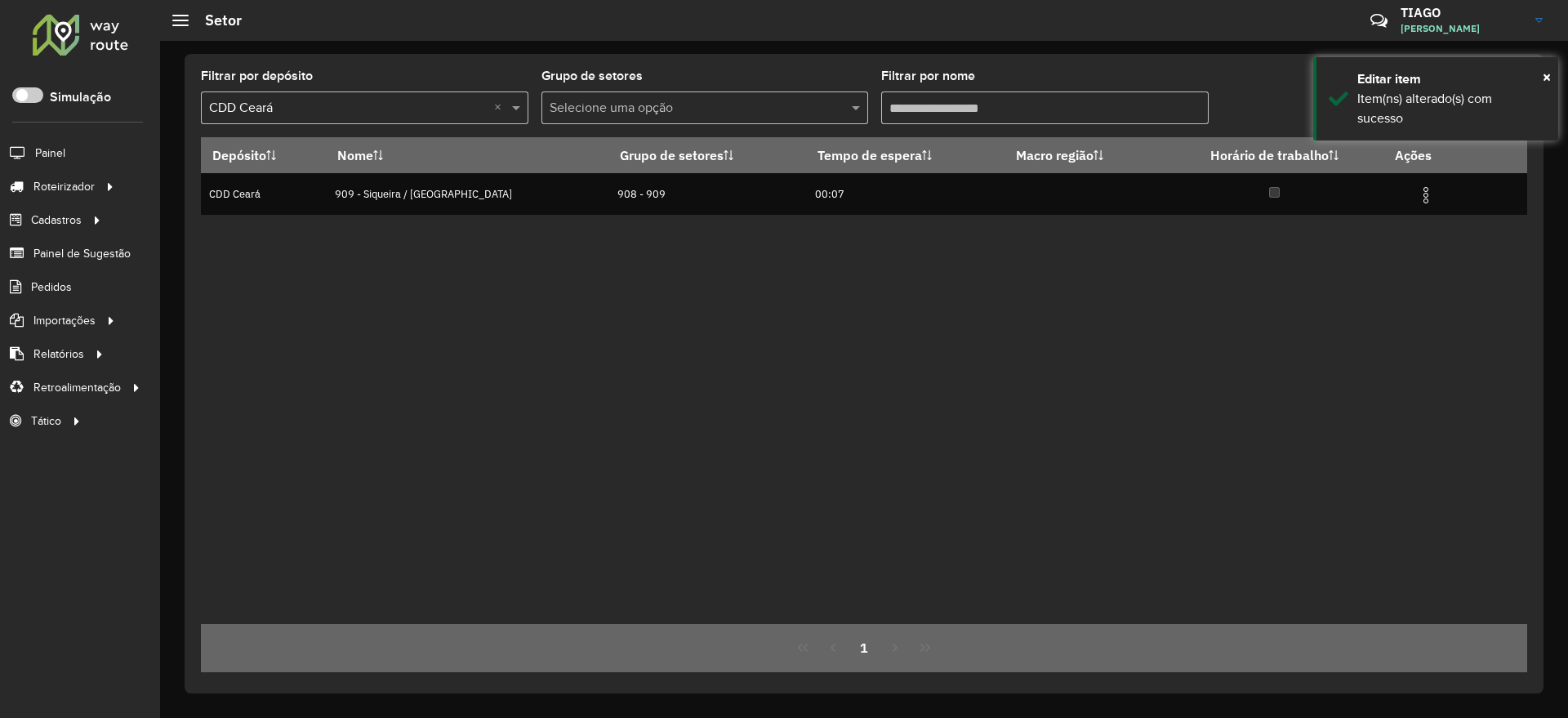
click at [959, 112] on input "Filtrar por nome" at bounding box center [1045, 108] width 327 height 33
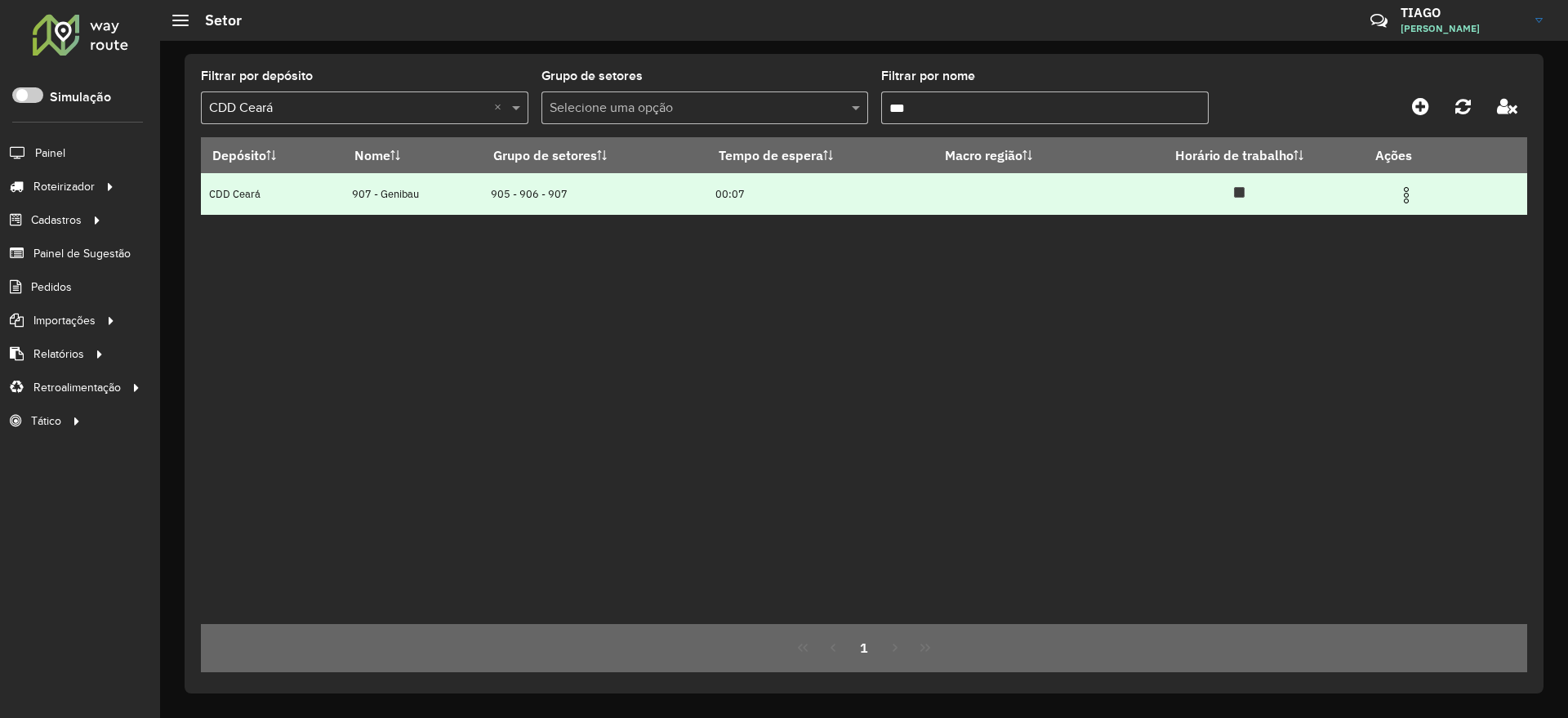
type input "***"
click at [1415, 191] on img at bounding box center [1406, 195] width 20 height 20
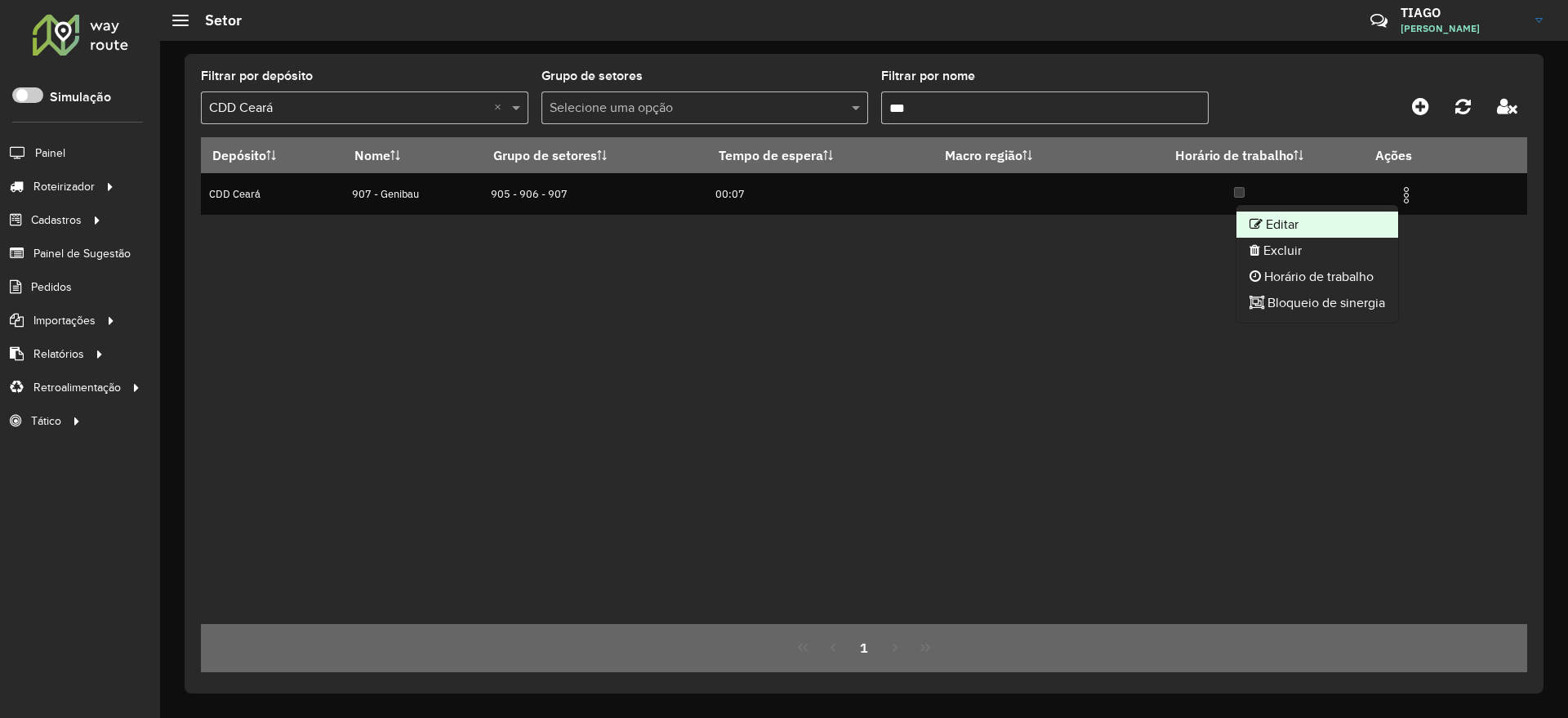
click at [1334, 217] on li "Editar" at bounding box center [1318, 225] width 162 height 26
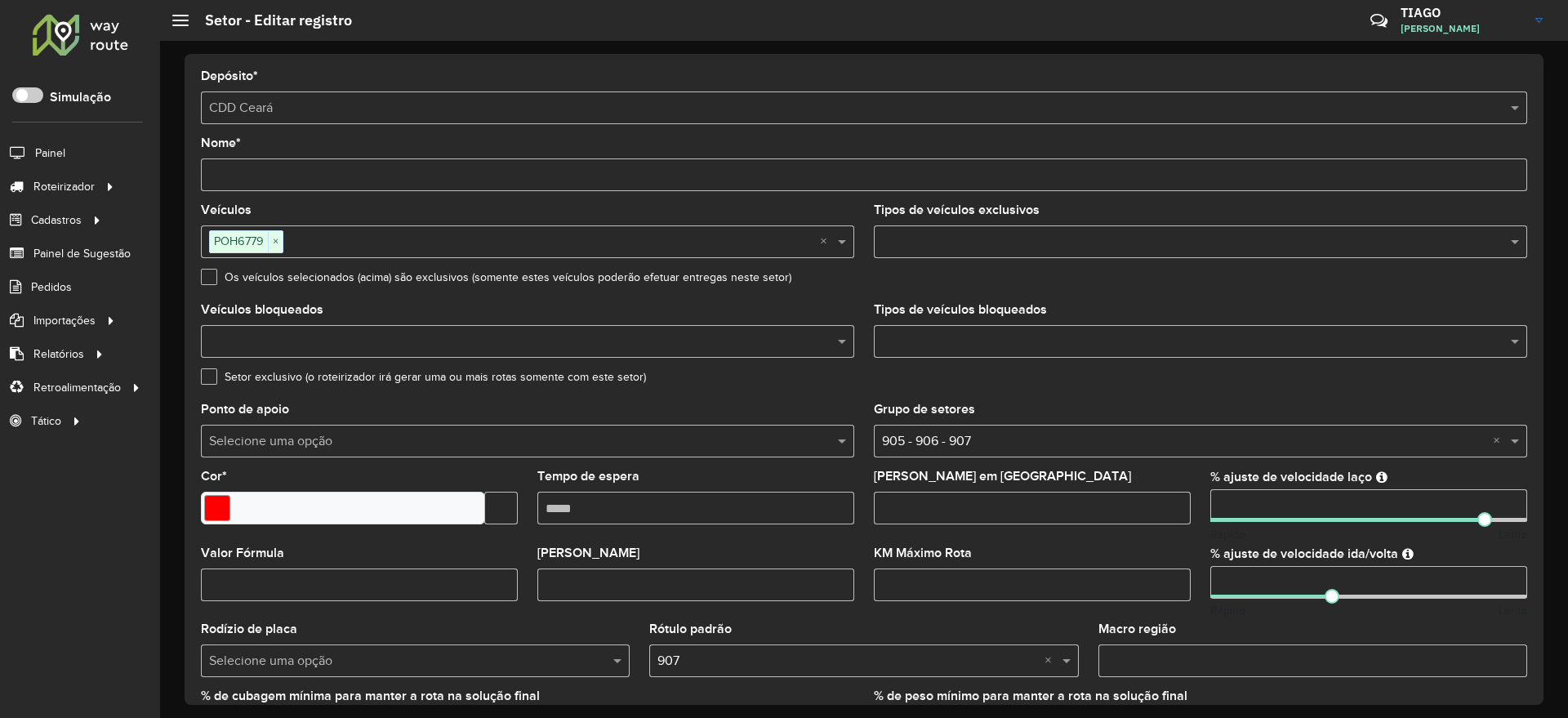
drag, startPoint x: 1268, startPoint y: 514, endPoint x: 1043, endPoint y: 522, distance: 225.1
click at [1043, 522] on formly-group "Veículos POH6779 × × Tipos de veículos exclusivos Os veículos selecionados (aci…" at bounding box center [864, 481] width 1346 height 553
type input "***"
click at [1458, 387] on div "Setor exclusivo (o roteirizador irá gerar uma ou mais rotas somente com este se…" at bounding box center [864, 380] width 1326 height 20
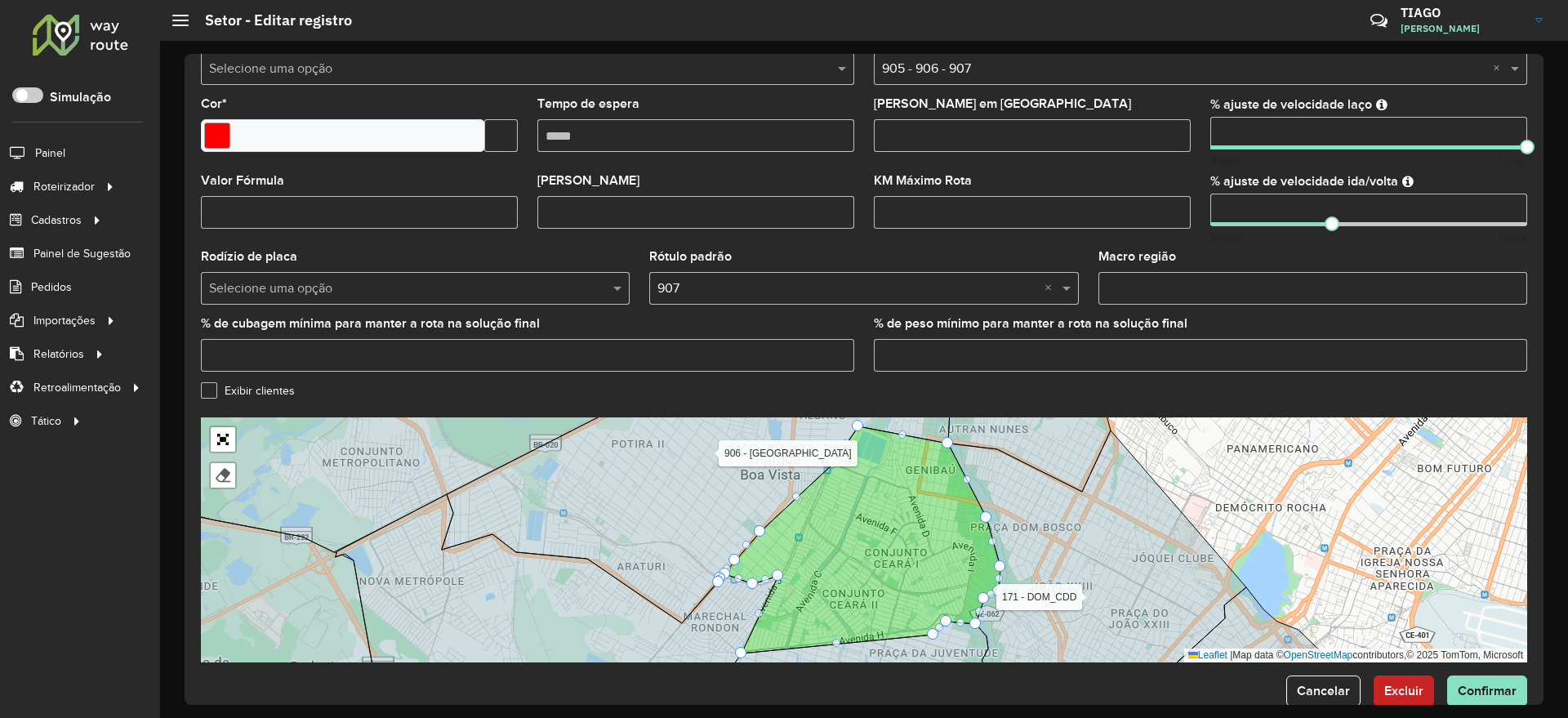
scroll to position [403, 0]
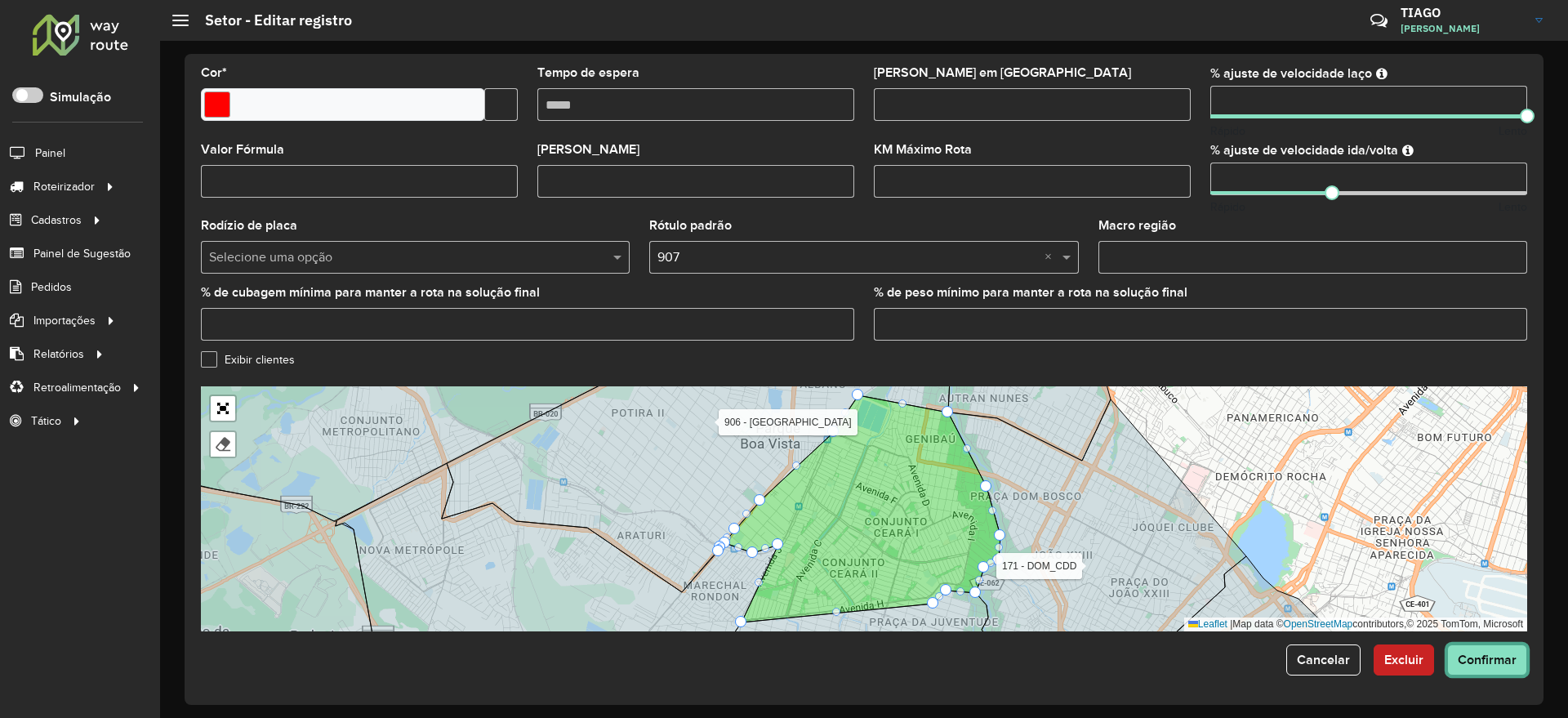
click at [1494, 658] on span "Confirmar" at bounding box center [1487, 659] width 59 height 14
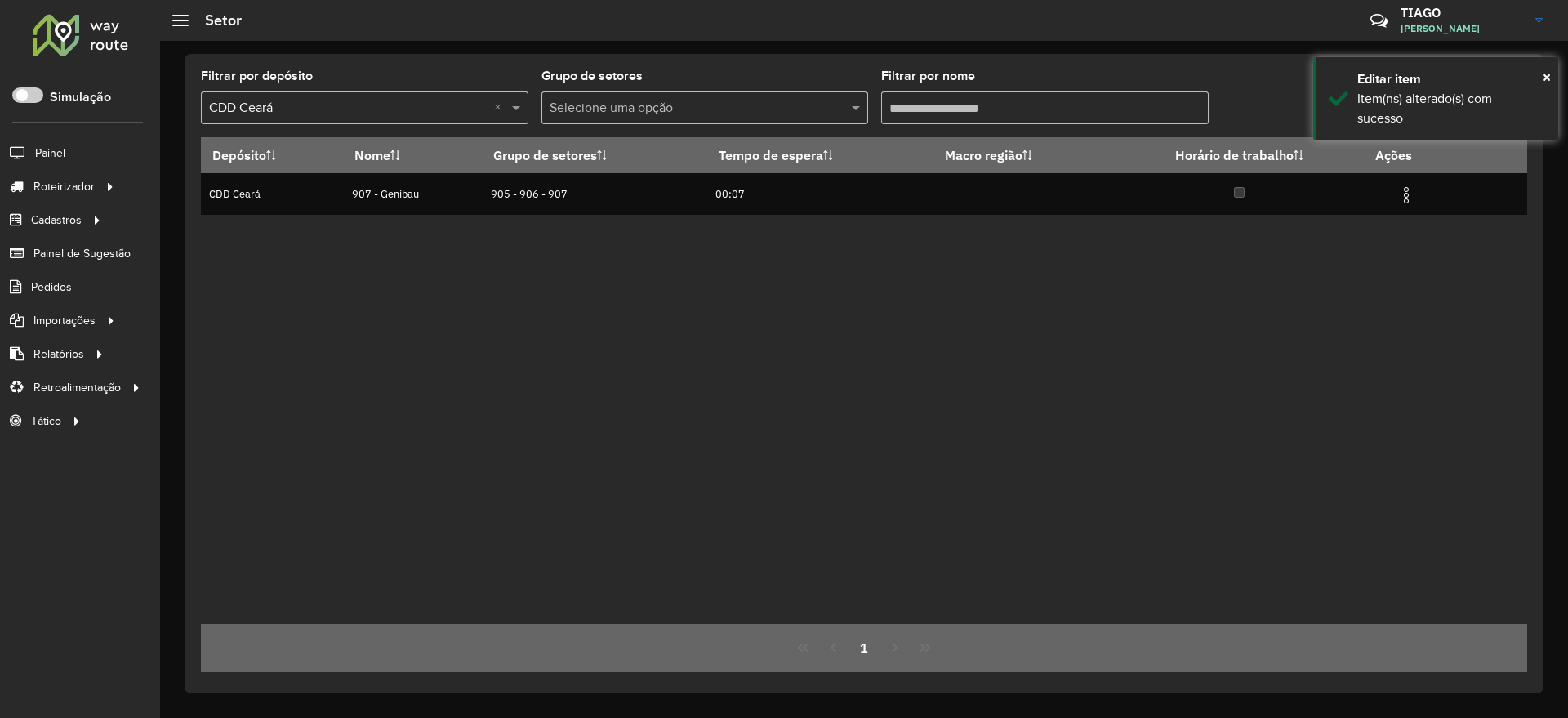
drag, startPoint x: 927, startPoint y: 105, endPoint x: 821, endPoint y: 107, distance: 106.0
click at [821, 107] on formly-group "Filtrar por depósito Selecione um depósito × CDD Ceará × Grupo de setores Selec…" at bounding box center [692, 104] width 982 height 67
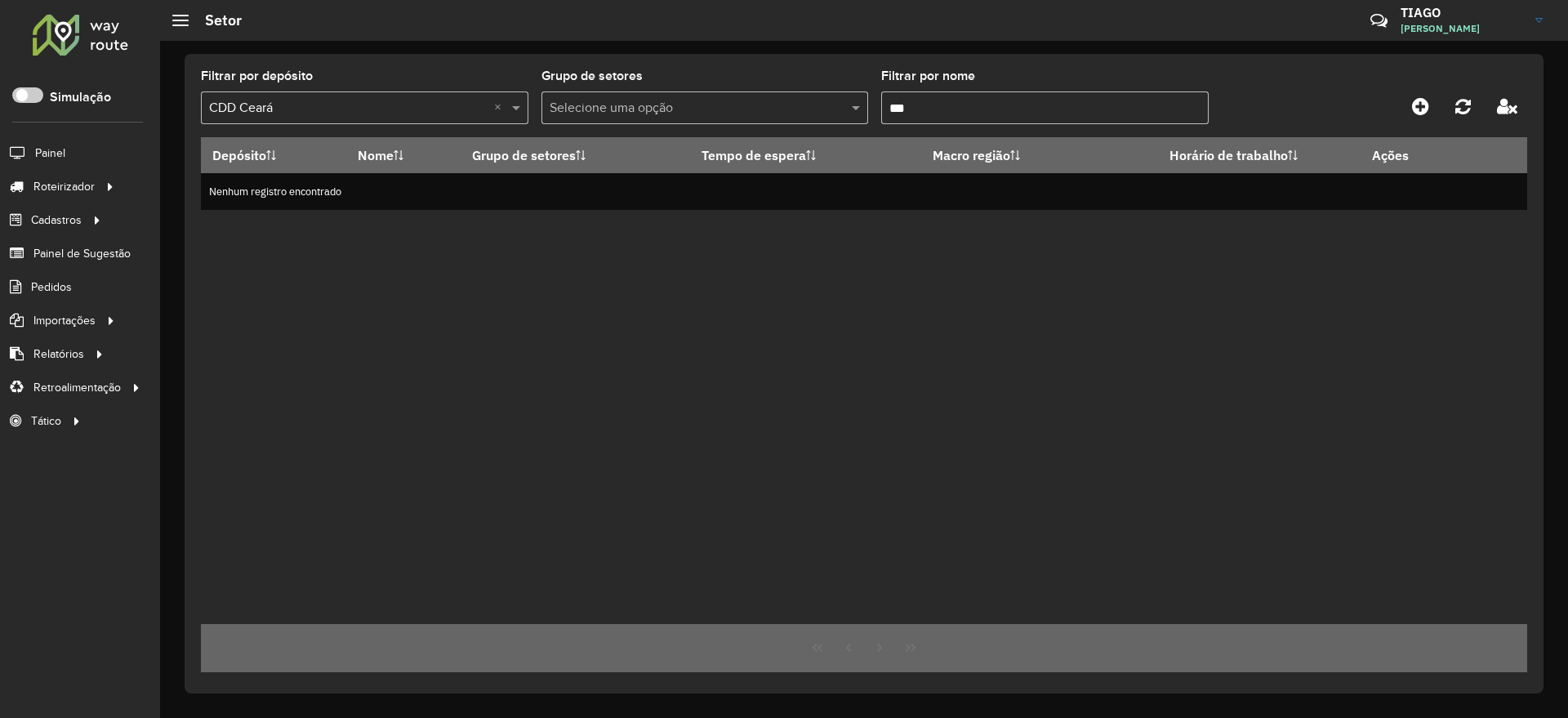
drag, startPoint x: 954, startPoint y: 101, endPoint x: 817, endPoint y: 106, distance: 137.1
click at [817, 106] on formly-group "Filtrar por depósito Selecione um depósito × CDD Ceará × Grupo de setores Selec…" at bounding box center [692, 104] width 982 height 67
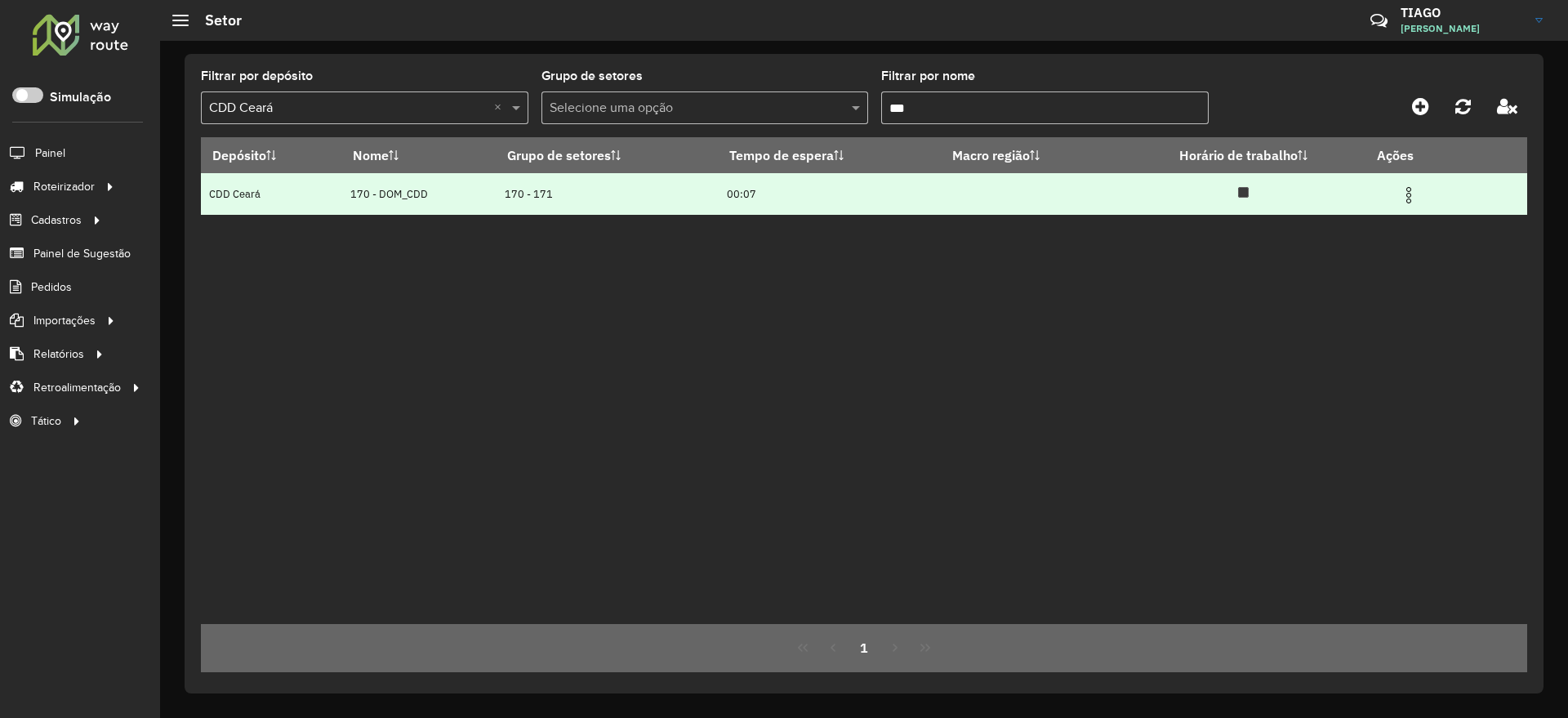
type input "***"
click at [1412, 188] on img at bounding box center [1409, 195] width 20 height 20
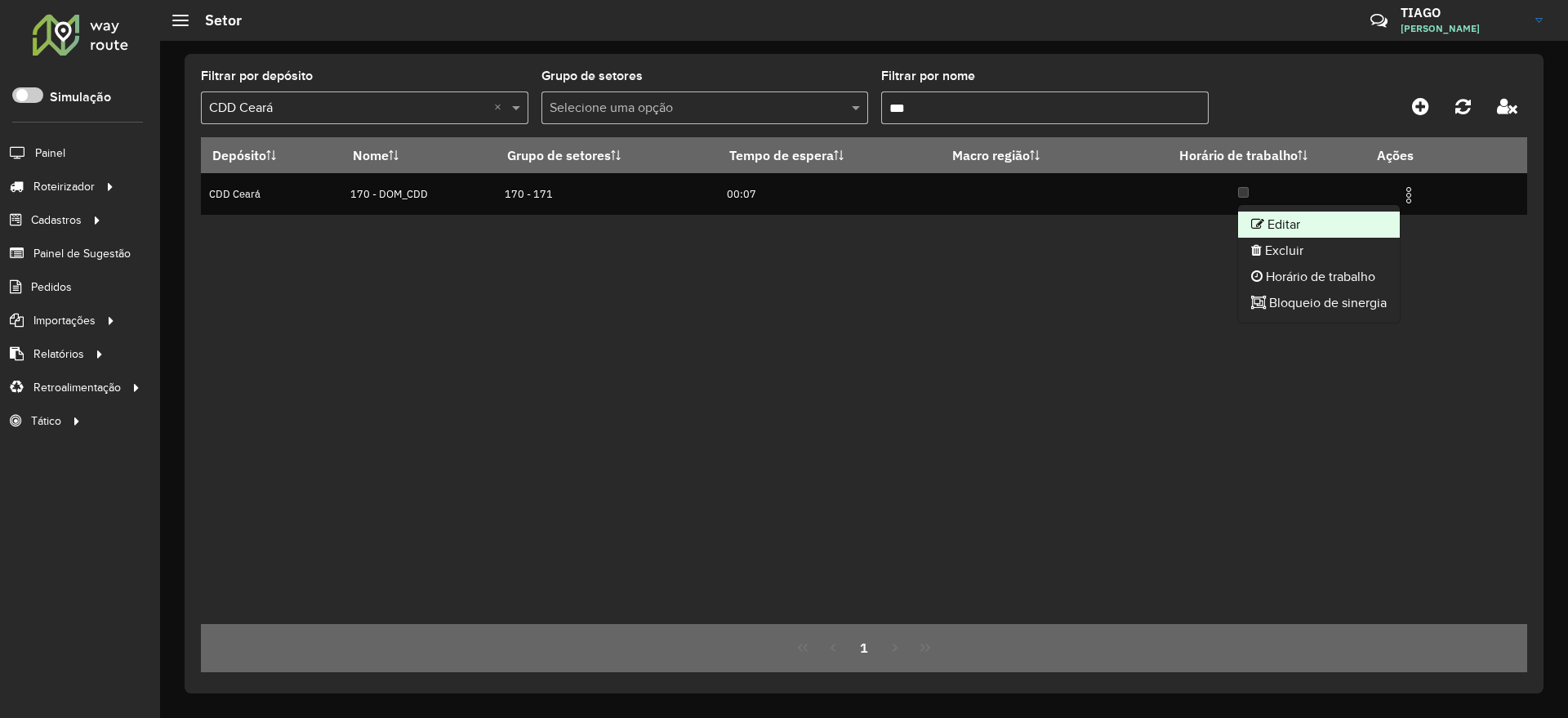
click at [1311, 222] on li "Editar" at bounding box center [1319, 225] width 162 height 26
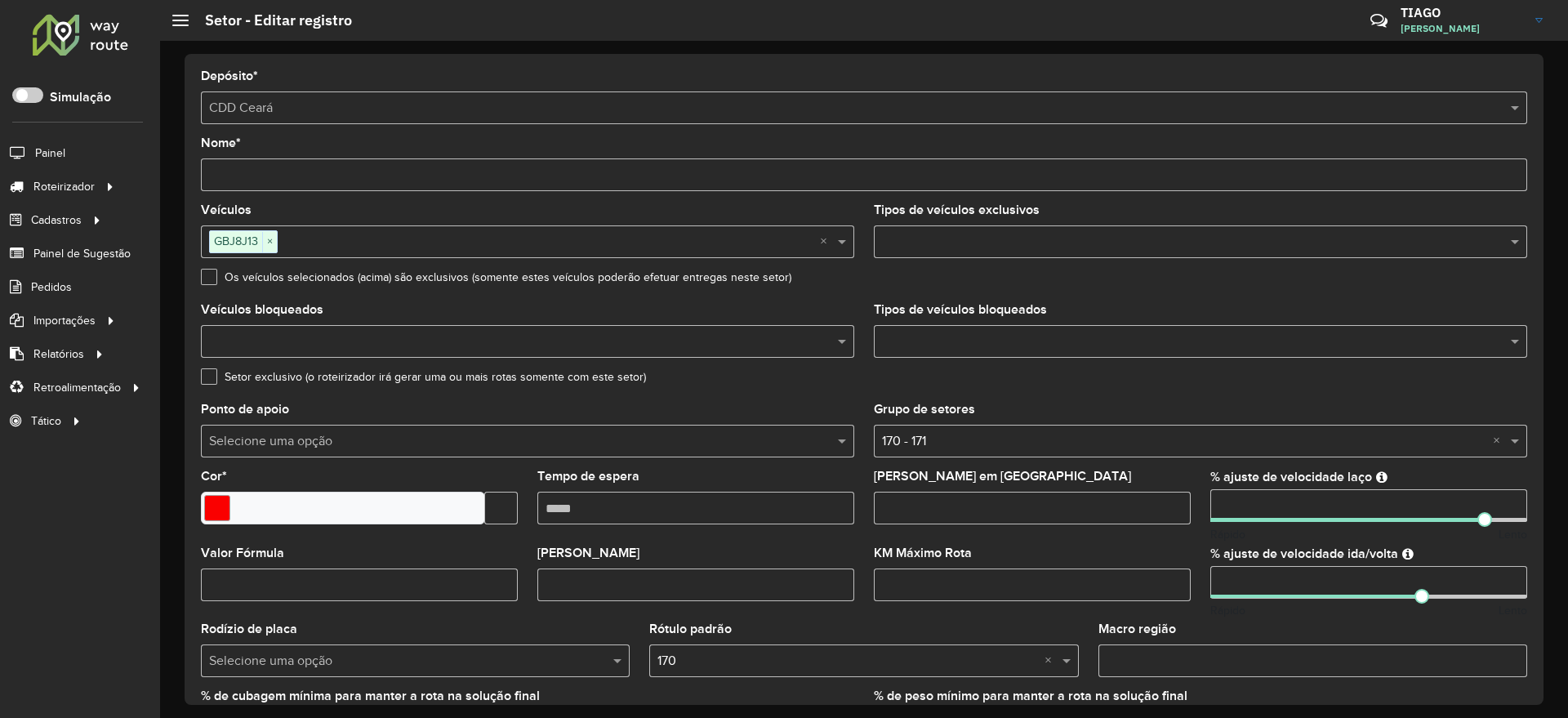
drag, startPoint x: 1253, startPoint y: 500, endPoint x: 1067, endPoint y: 508, distance: 186.2
click at [1067, 508] on formly-group "Veículos GBJ8J13 × × Tipos de veículos exclusivos Os veículos selecionados (aci…" at bounding box center [864, 481] width 1346 height 553
type input "***"
click at [1418, 387] on div "Setor exclusivo (o roteirizador irá gerar uma ou mais rotas somente com este se…" at bounding box center [864, 380] width 1326 height 20
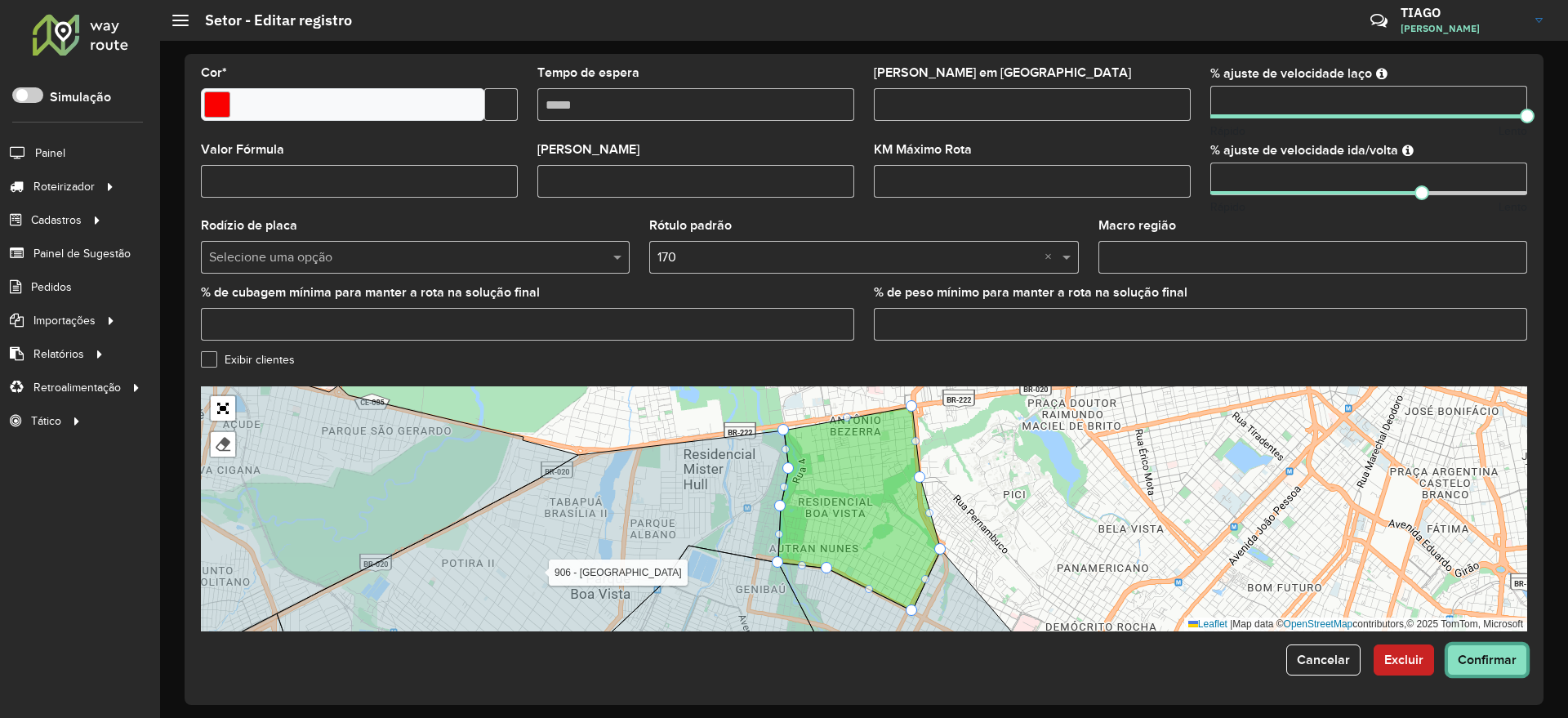
click at [1478, 653] on span "Confirmar" at bounding box center [1487, 659] width 59 height 14
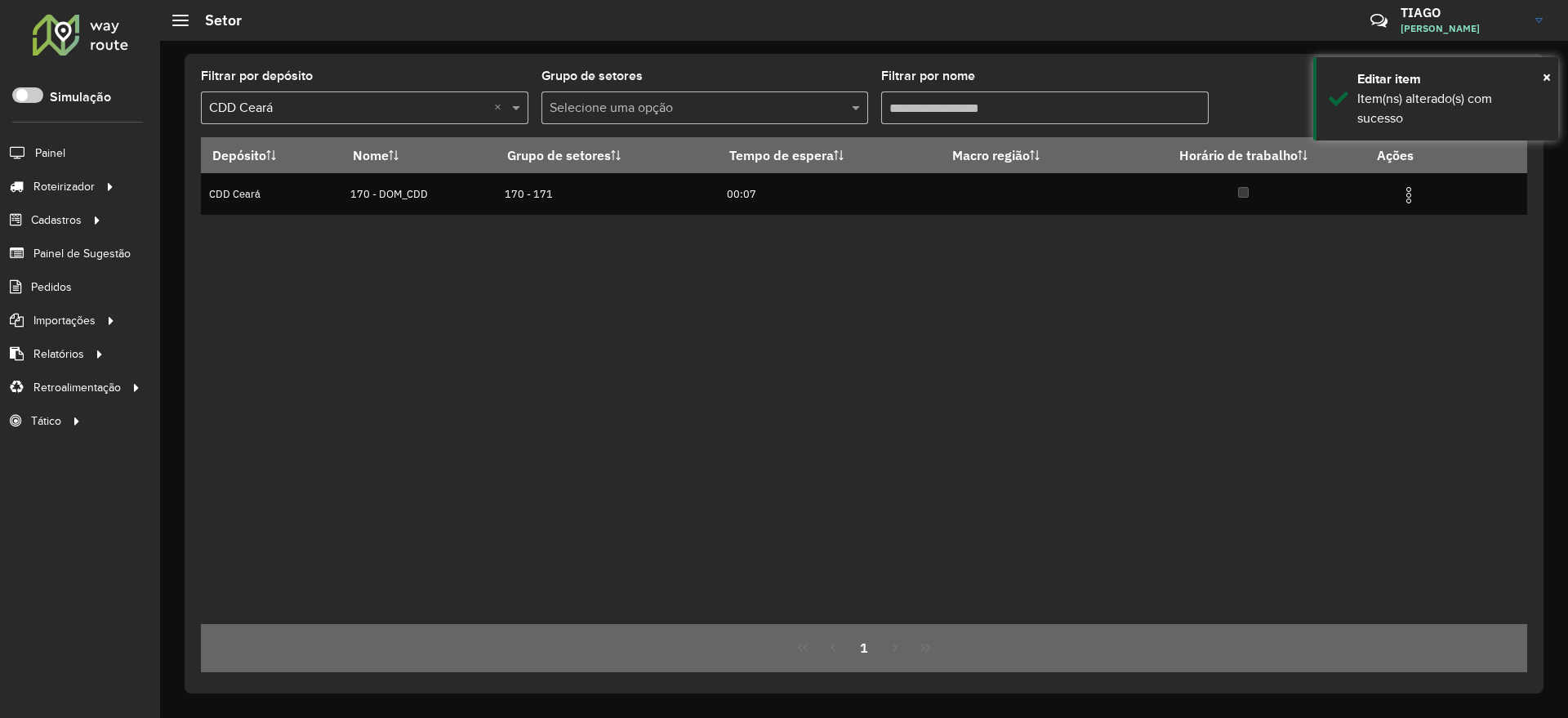
drag, startPoint x: 930, startPoint y: 113, endPoint x: 734, endPoint y: 104, distance: 196.2
click at [746, 101] on formly-group "Filtrar por depósito Selecione um depósito × CDD Ceará × Grupo de setores Selec…" at bounding box center [692, 104] width 982 height 67
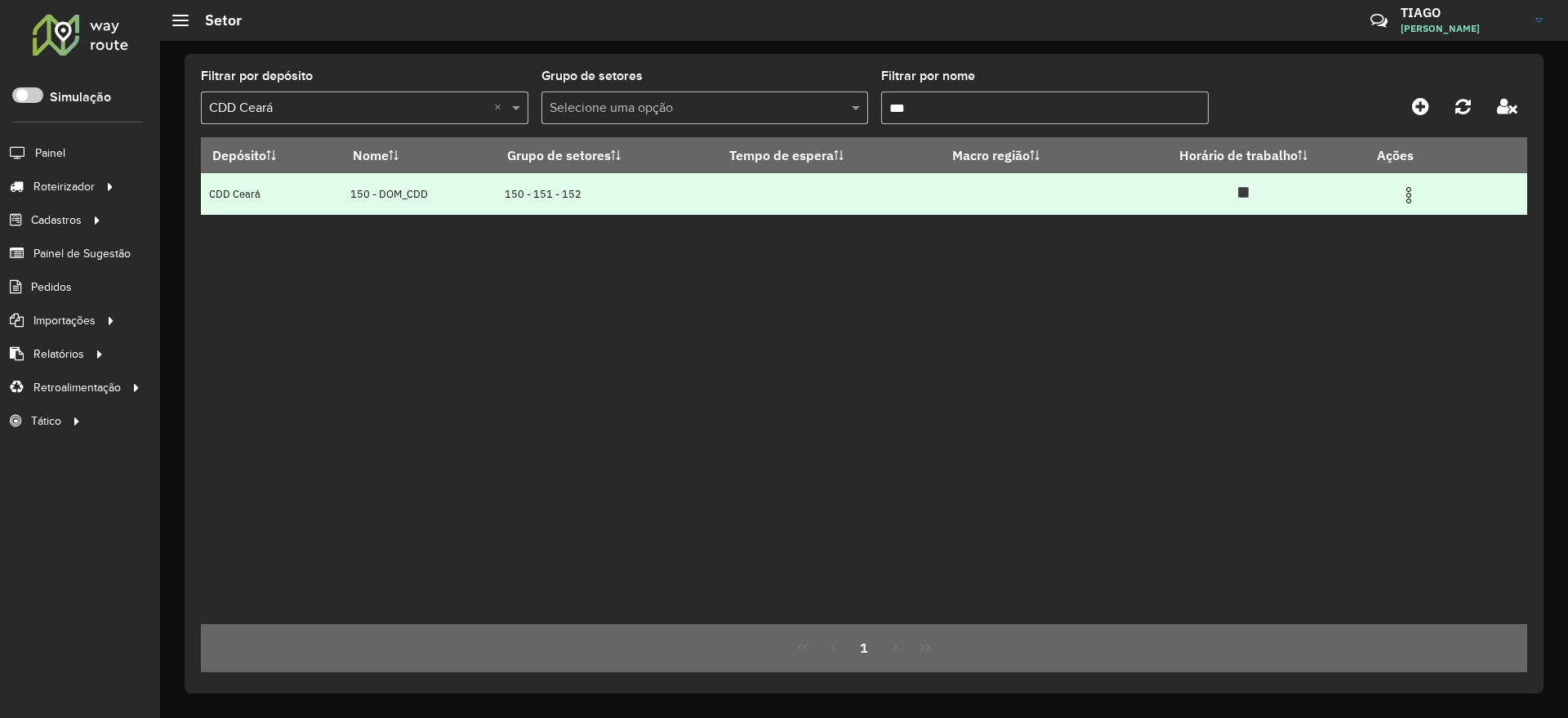
type input "***"
click at [1417, 195] on img at bounding box center [1409, 195] width 20 height 20
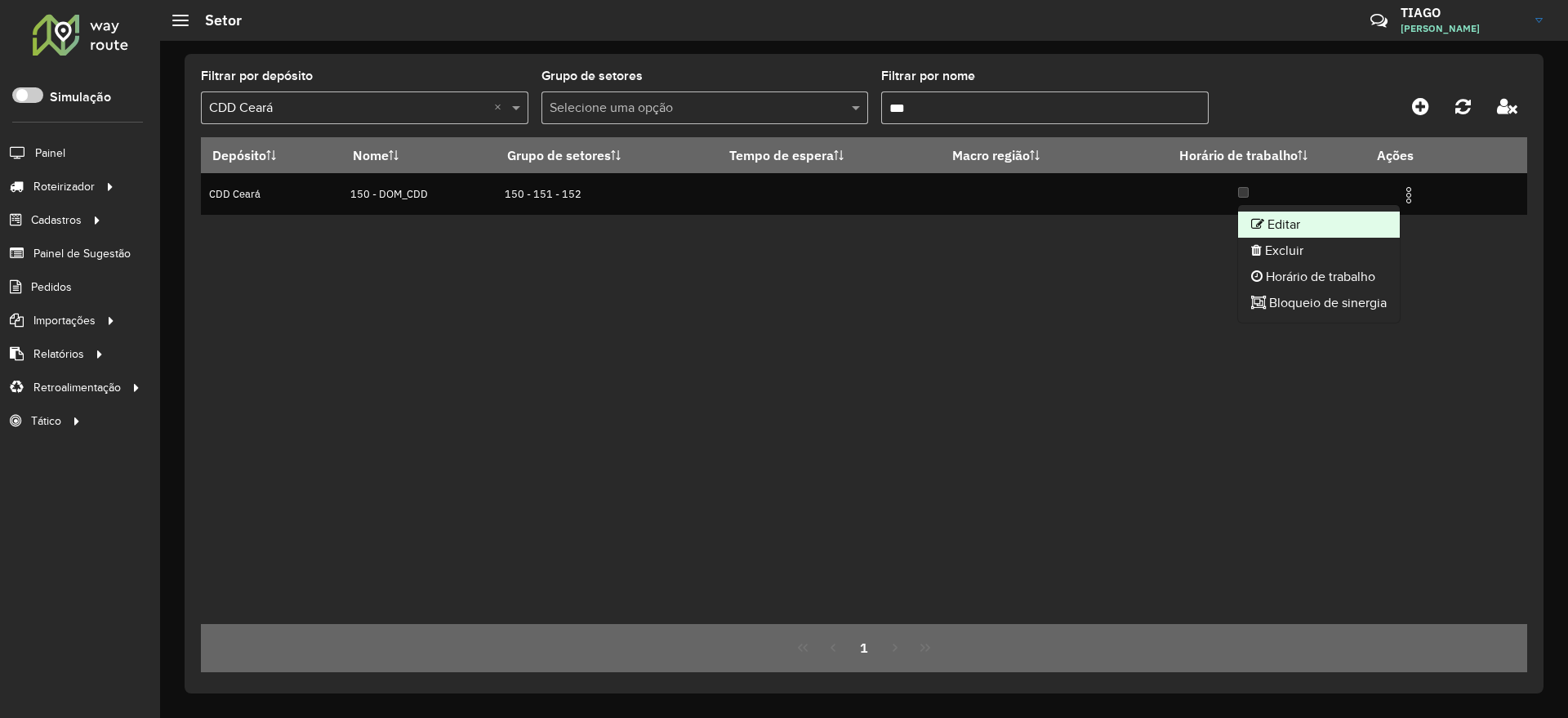
click at [1319, 220] on li "Editar" at bounding box center [1319, 225] width 162 height 26
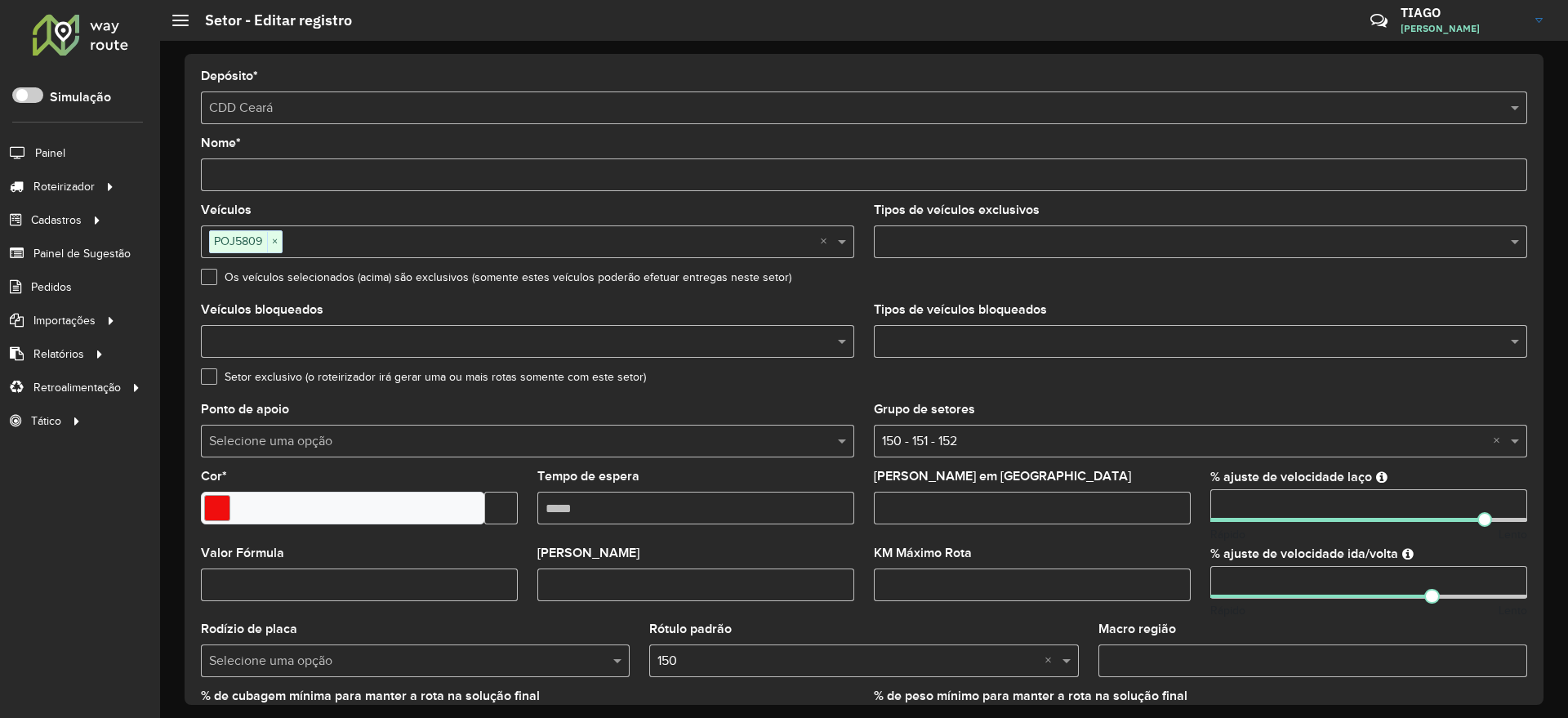
drag, startPoint x: 1248, startPoint y: 505, endPoint x: 1161, endPoint y: 495, distance: 87.6
click at [1161, 495] on formly-group "Veículos POJ5809 × × Tipos de veículos exclusivos Os veículos selecionados (aci…" at bounding box center [864, 481] width 1346 height 553
type input "***"
click at [1498, 378] on div "Setor exclusivo (o roteirizador irá gerar uma ou mais rotas somente com este se…" at bounding box center [864, 380] width 1326 height 20
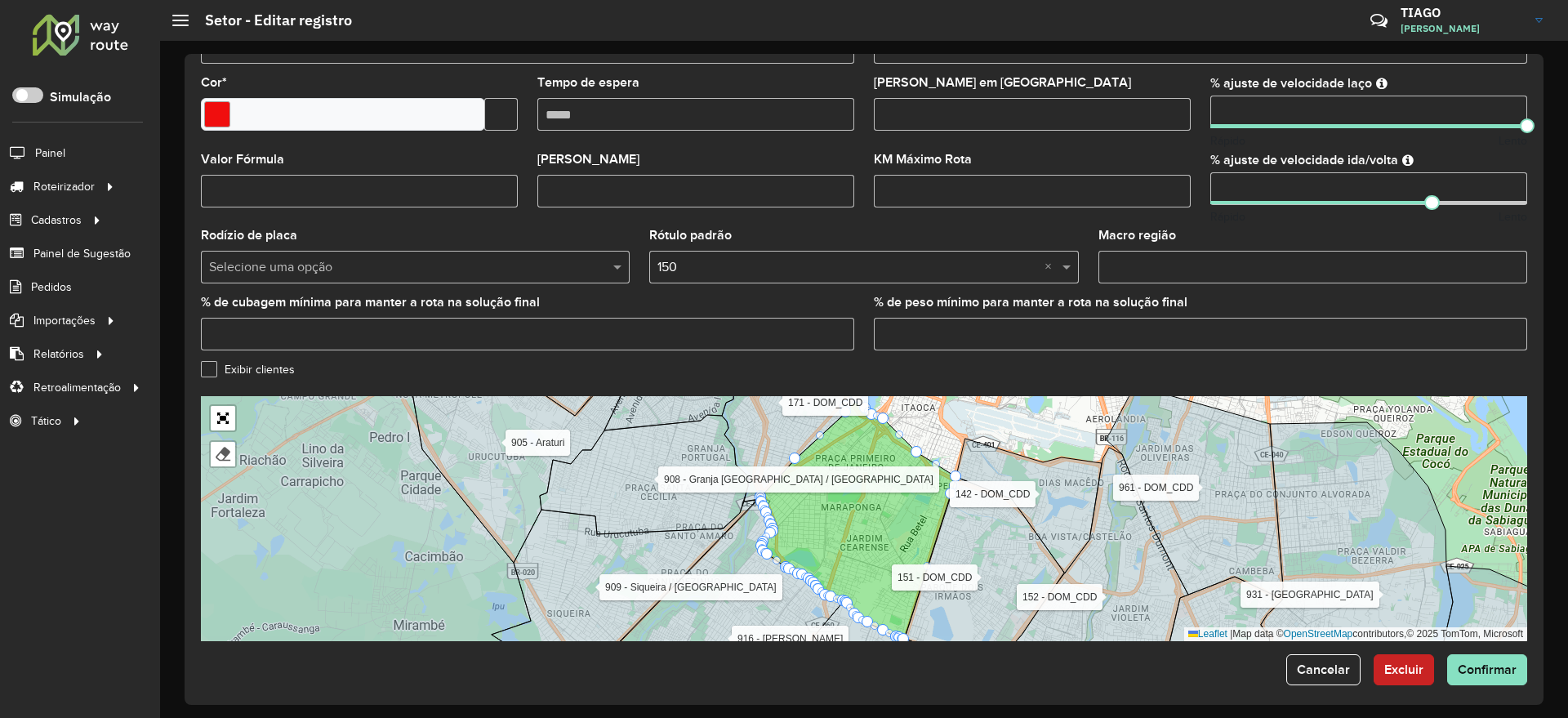
scroll to position [403, 0]
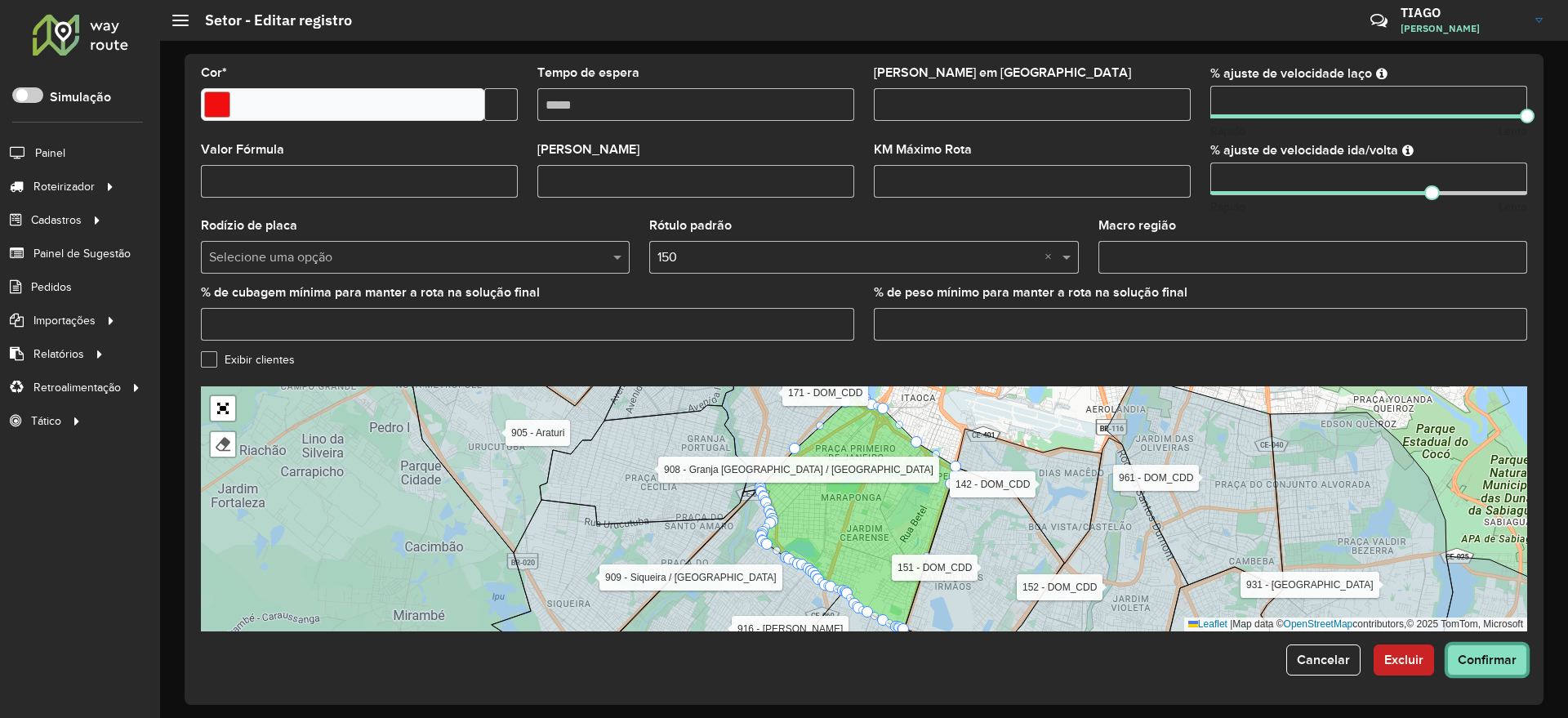
click at [1493, 659] on span "Confirmar" at bounding box center [1487, 659] width 59 height 14
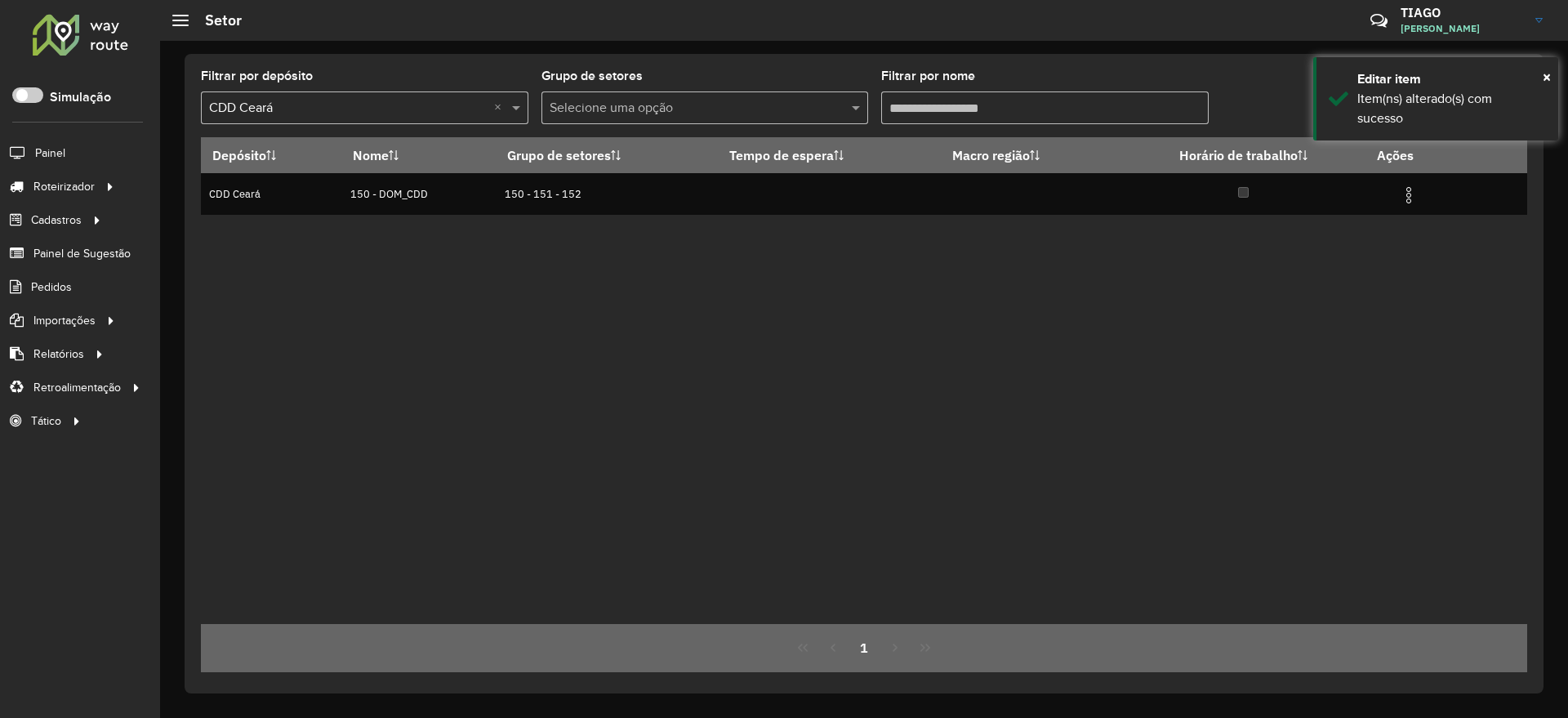
drag, startPoint x: 904, startPoint y: 111, endPoint x: 797, endPoint y: 105, distance: 107.2
click at [797, 105] on formly-group "Filtrar por depósito Selecione um depósito × CDD Ceará × Grupo de setores Selec…" at bounding box center [692, 104] width 982 height 67
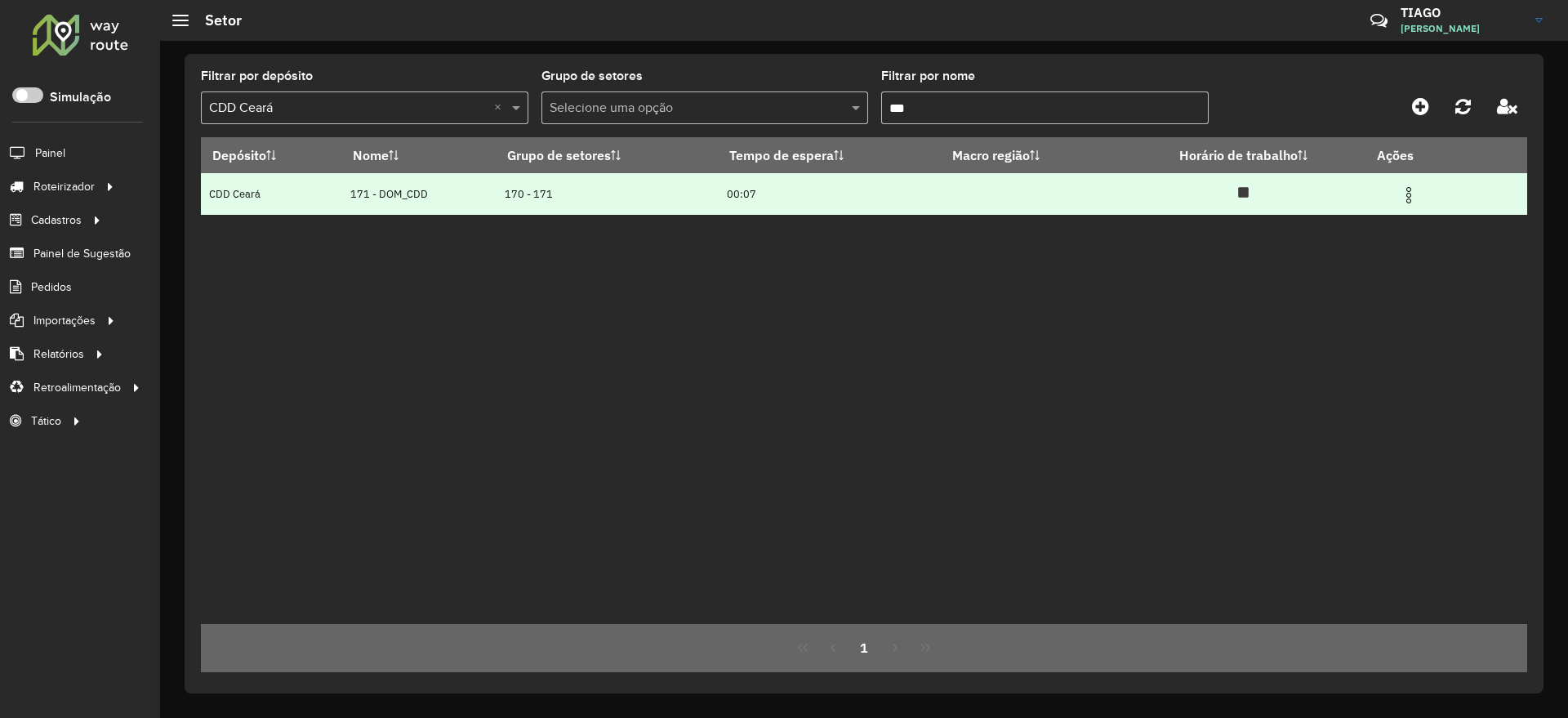
type input "***"
click at [1405, 198] on img at bounding box center [1409, 195] width 20 height 20
click at [1319, 210] on ul "Editar Excluir Horário de trabalho Bloqueio de sinergia" at bounding box center [1319, 264] width 164 height 119
click at [1407, 189] on img at bounding box center [1409, 195] width 20 height 20
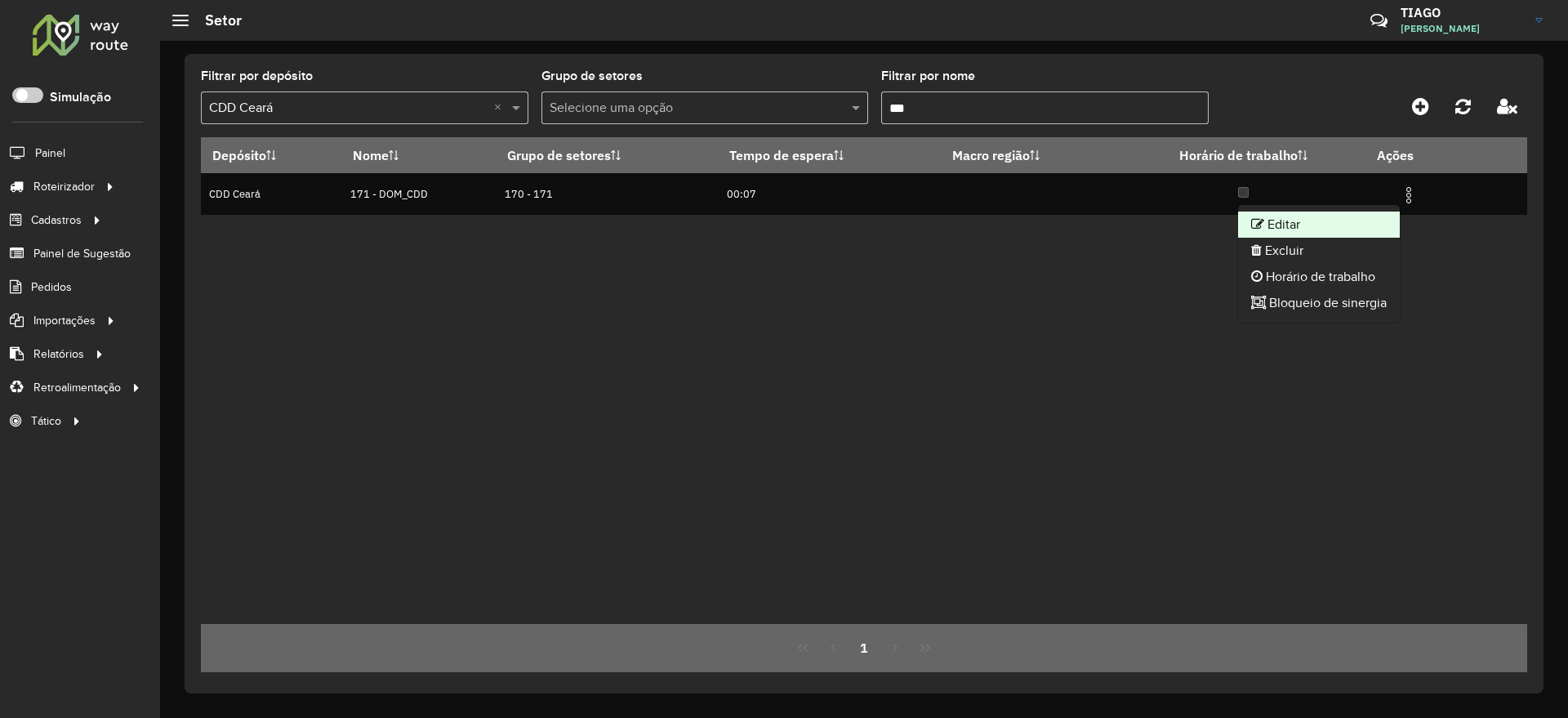
click at [1336, 227] on li "Editar" at bounding box center [1319, 225] width 162 height 26
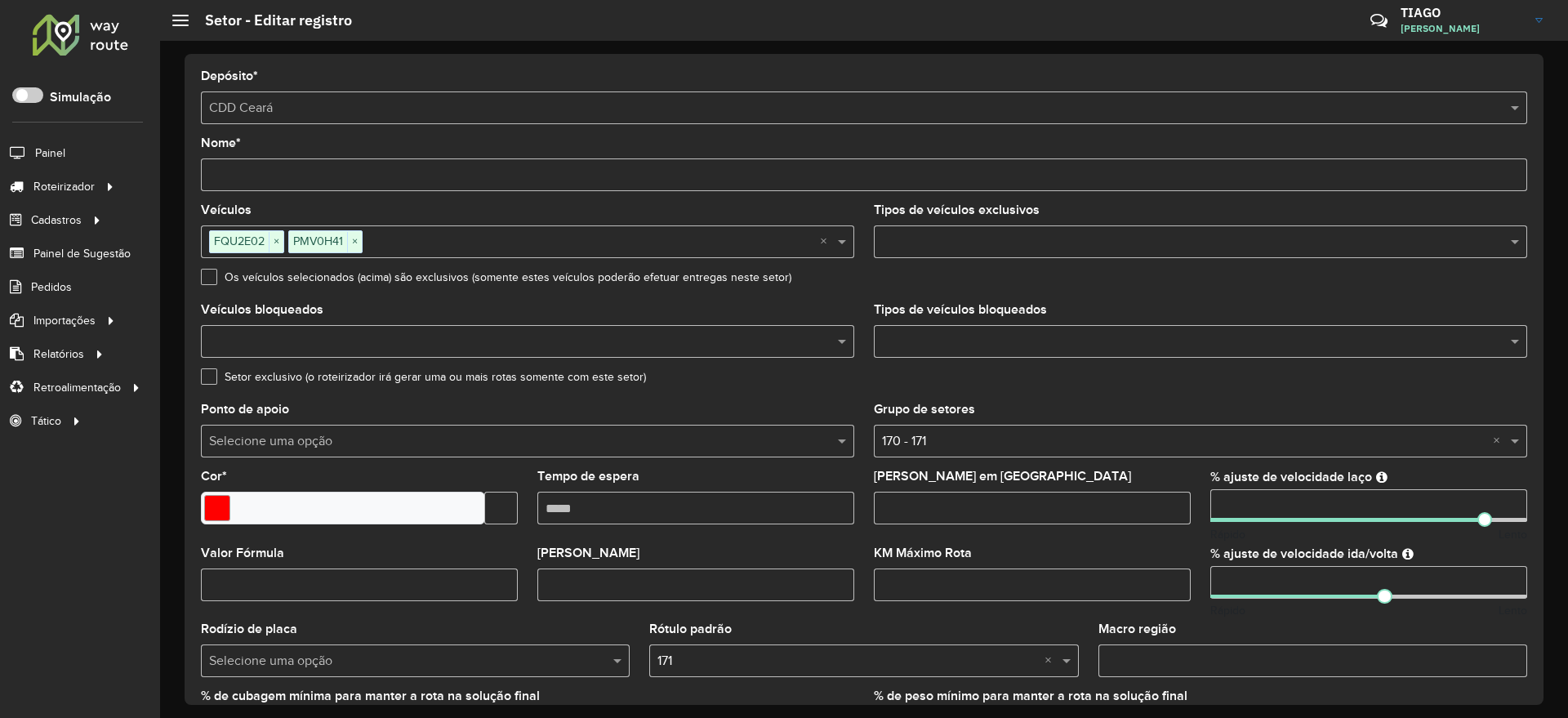
drag, startPoint x: 1260, startPoint y: 504, endPoint x: 1113, endPoint y: 507, distance: 147.0
click at [1113, 507] on formly-group "Veículos FQU2E02 × PMV0H41 × × Tipos de veículos exclusivos Os veículos selecio…" at bounding box center [864, 481] width 1346 height 553
type input "***"
click at [1487, 380] on div "Setor exclusivo (o roteirizador irá gerar uma ou mais rotas somente com este se…" at bounding box center [864, 380] width 1326 height 20
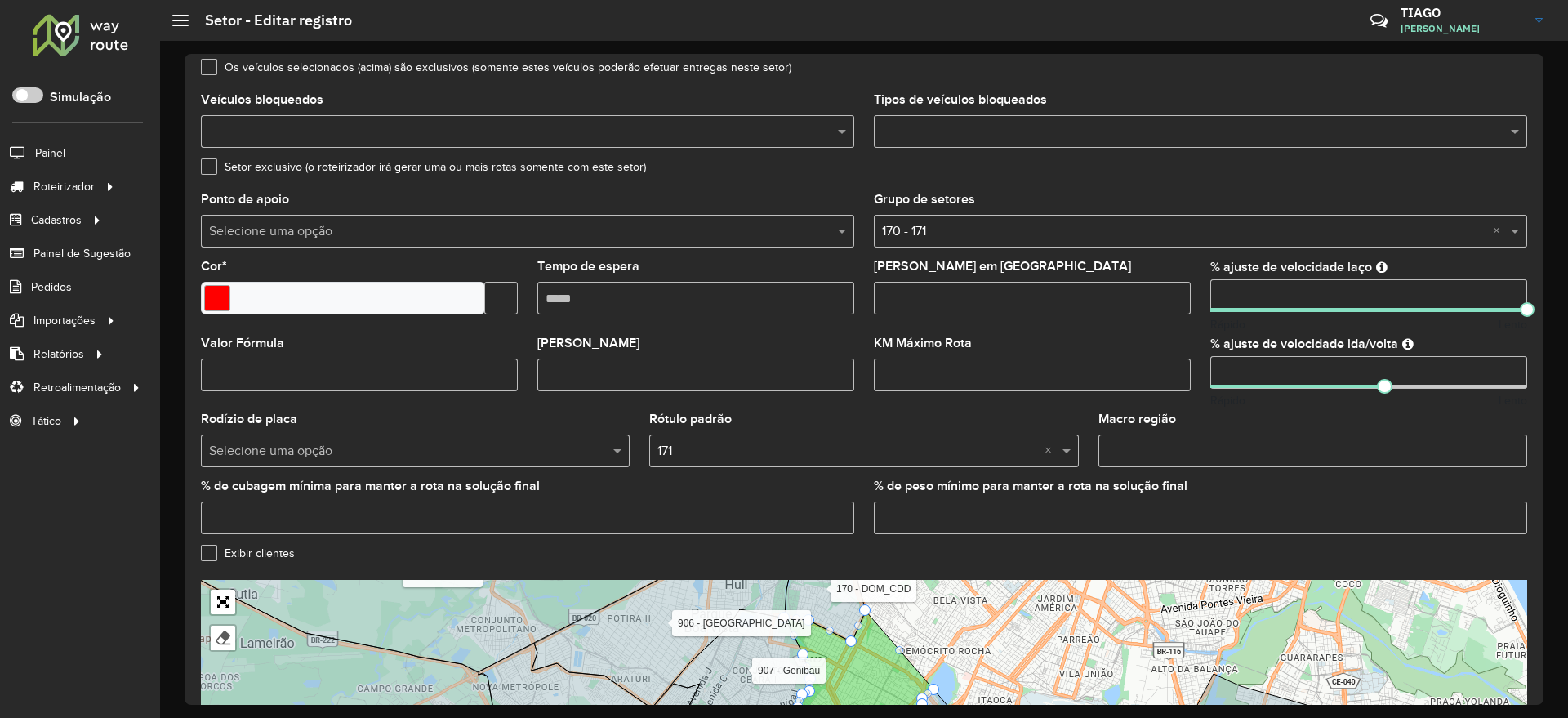
scroll to position [403, 0]
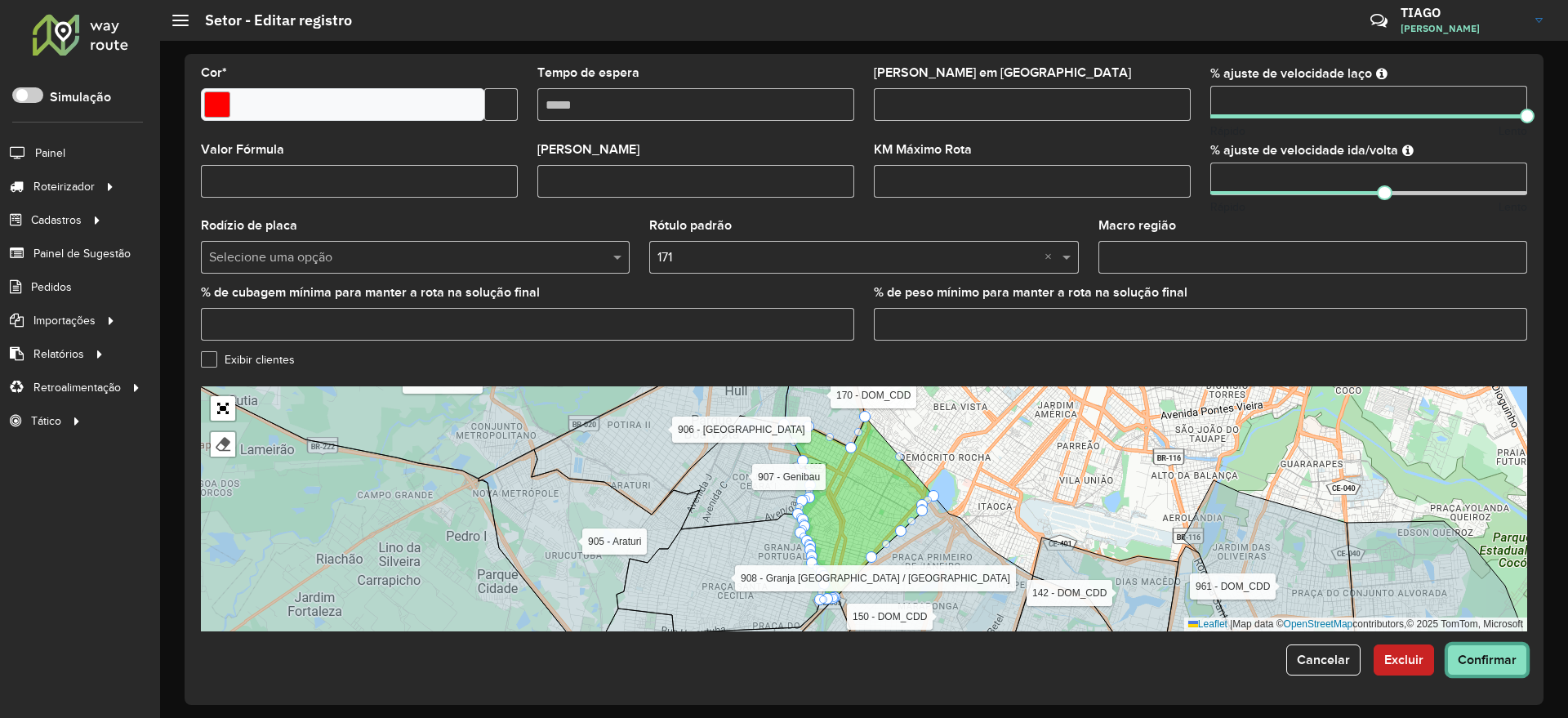
click at [1488, 649] on button "Confirmar" at bounding box center [1487, 660] width 80 height 31
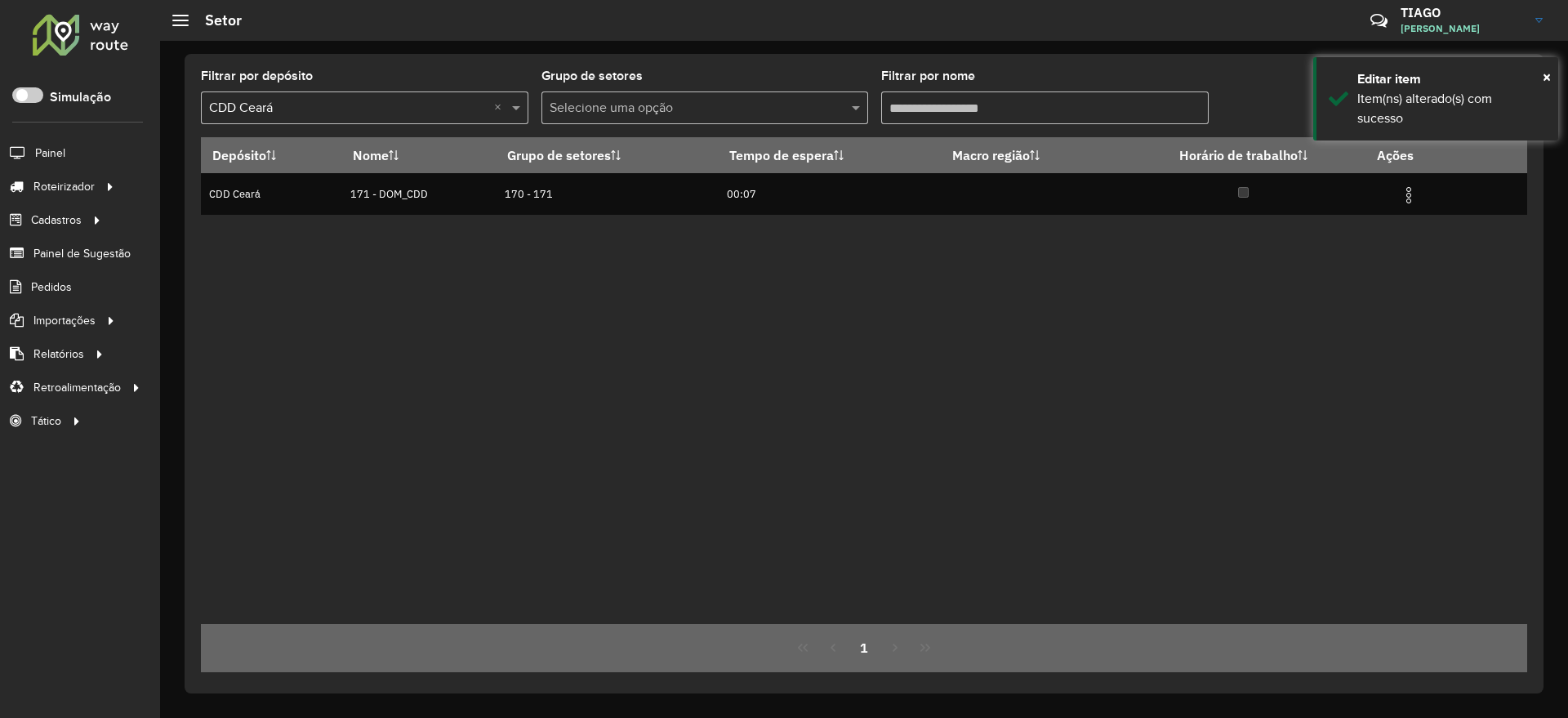
drag, startPoint x: 927, startPoint y: 104, endPoint x: 820, endPoint y: 114, distance: 107.5
click at [820, 114] on formly-group "Filtrar por depósito Selecione um depósito × CDD Ceará × Grupo de setores Selec…" at bounding box center [692, 104] width 982 height 67
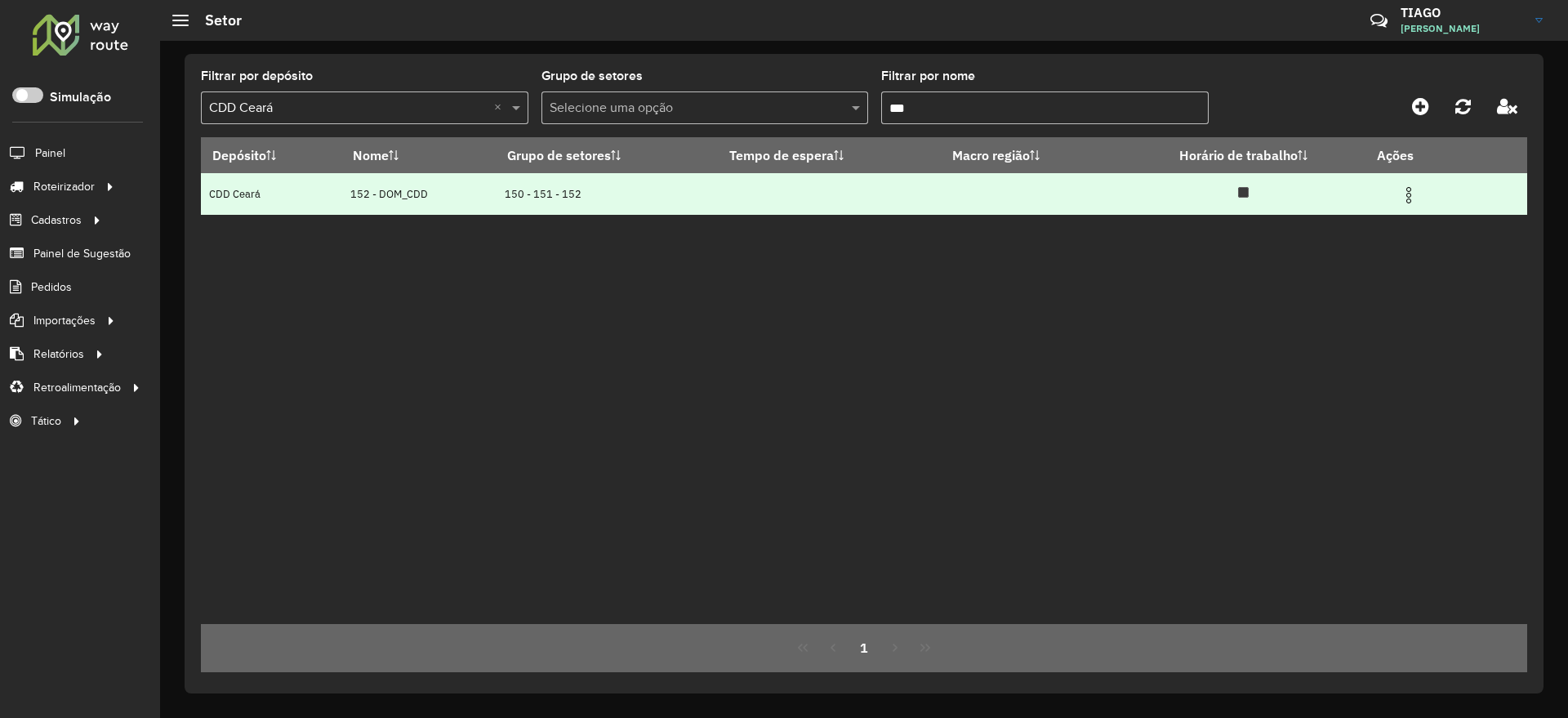
type input "***"
click at [1414, 191] on img at bounding box center [1409, 195] width 20 height 20
click at [1351, 222] on li "Editar" at bounding box center [1319, 225] width 162 height 26
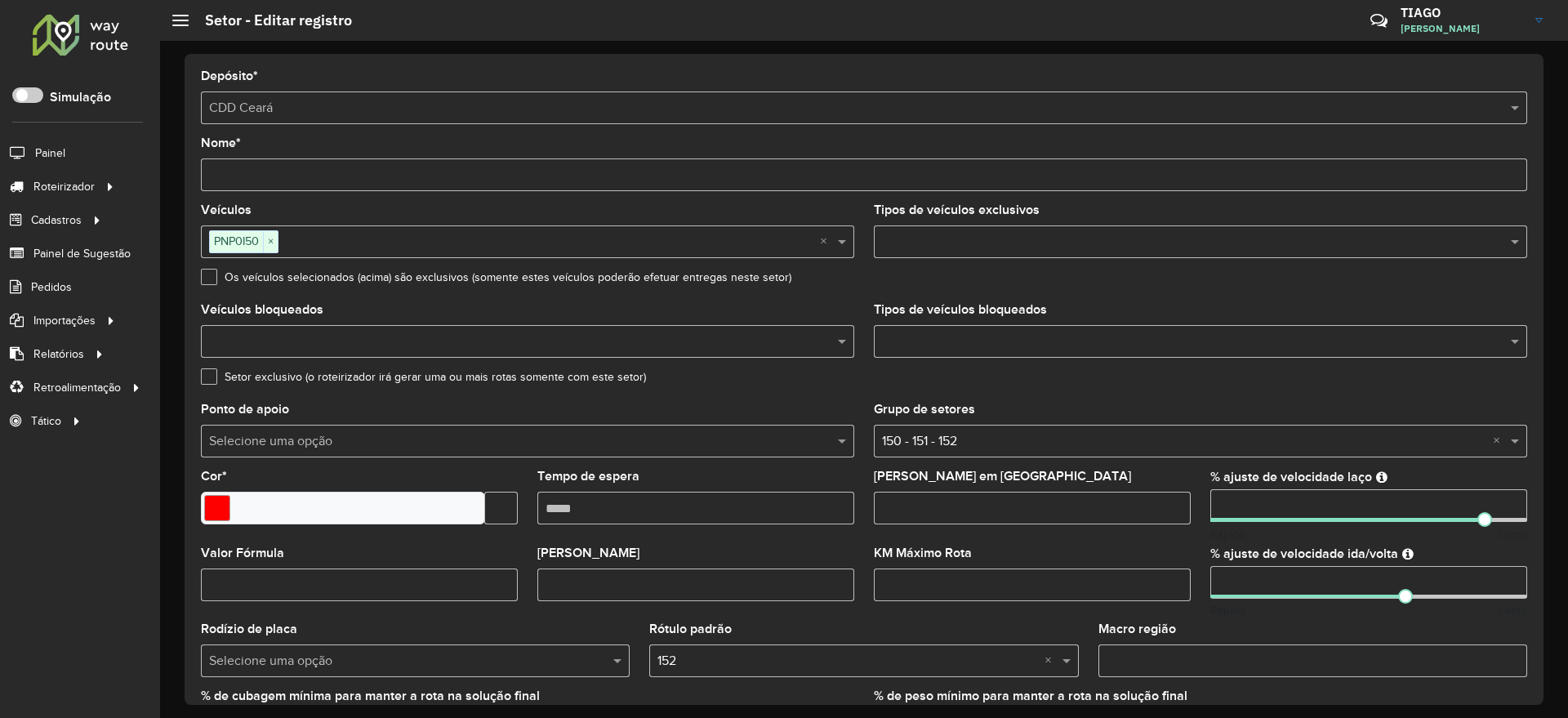
drag, startPoint x: 1254, startPoint y: 502, endPoint x: 1121, endPoint y: 504, distance: 133.0
click at [1121, 504] on formly-group "Veículos PNP0I50 × × Tipos de veículos exclusivos Os veículos selecionados (aci…" at bounding box center [864, 481] width 1346 height 553
type input "***"
click at [1439, 396] on formly-field "Setor exclusivo (o roteirizador irá gerar uma ou mais rotas somente com este se…" at bounding box center [864, 387] width 1346 height 33
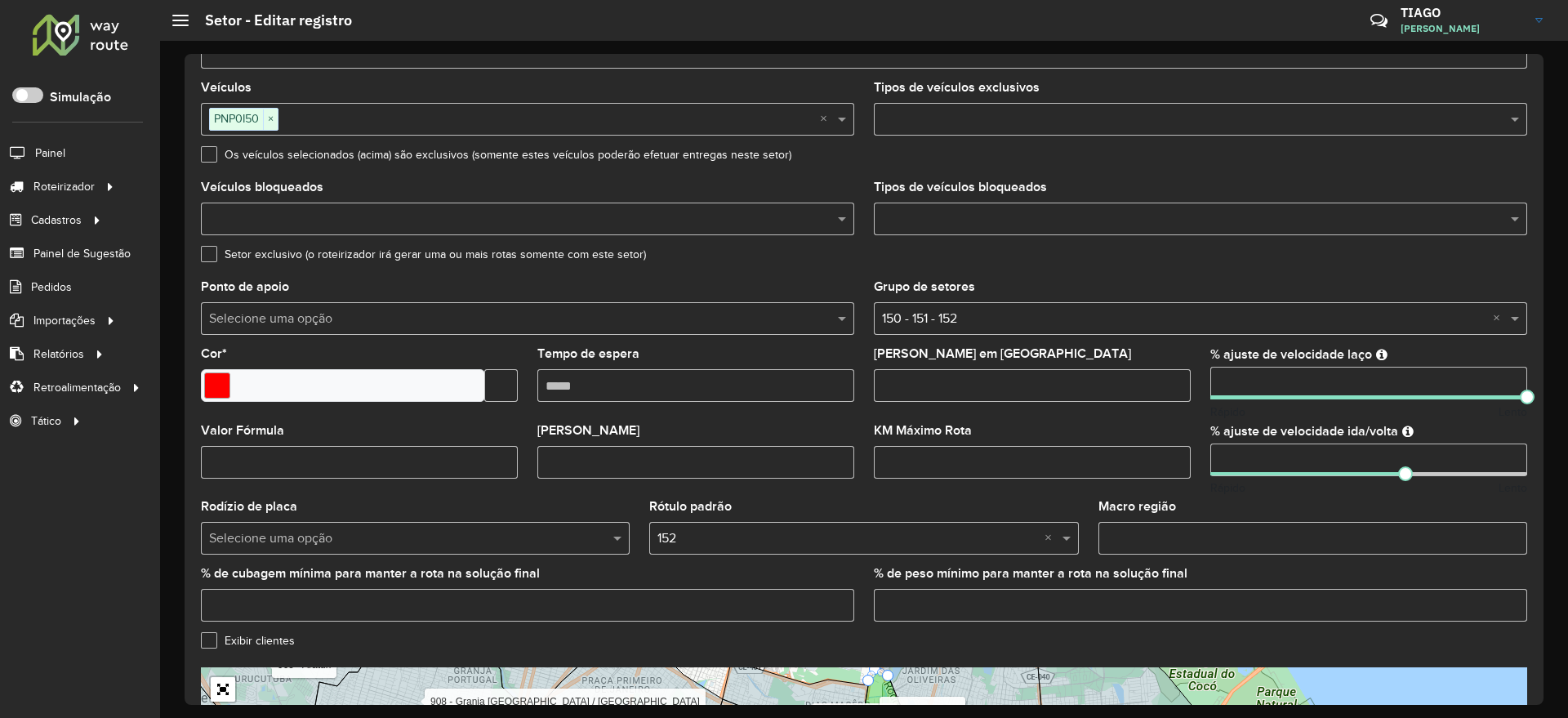
scroll to position [403, 0]
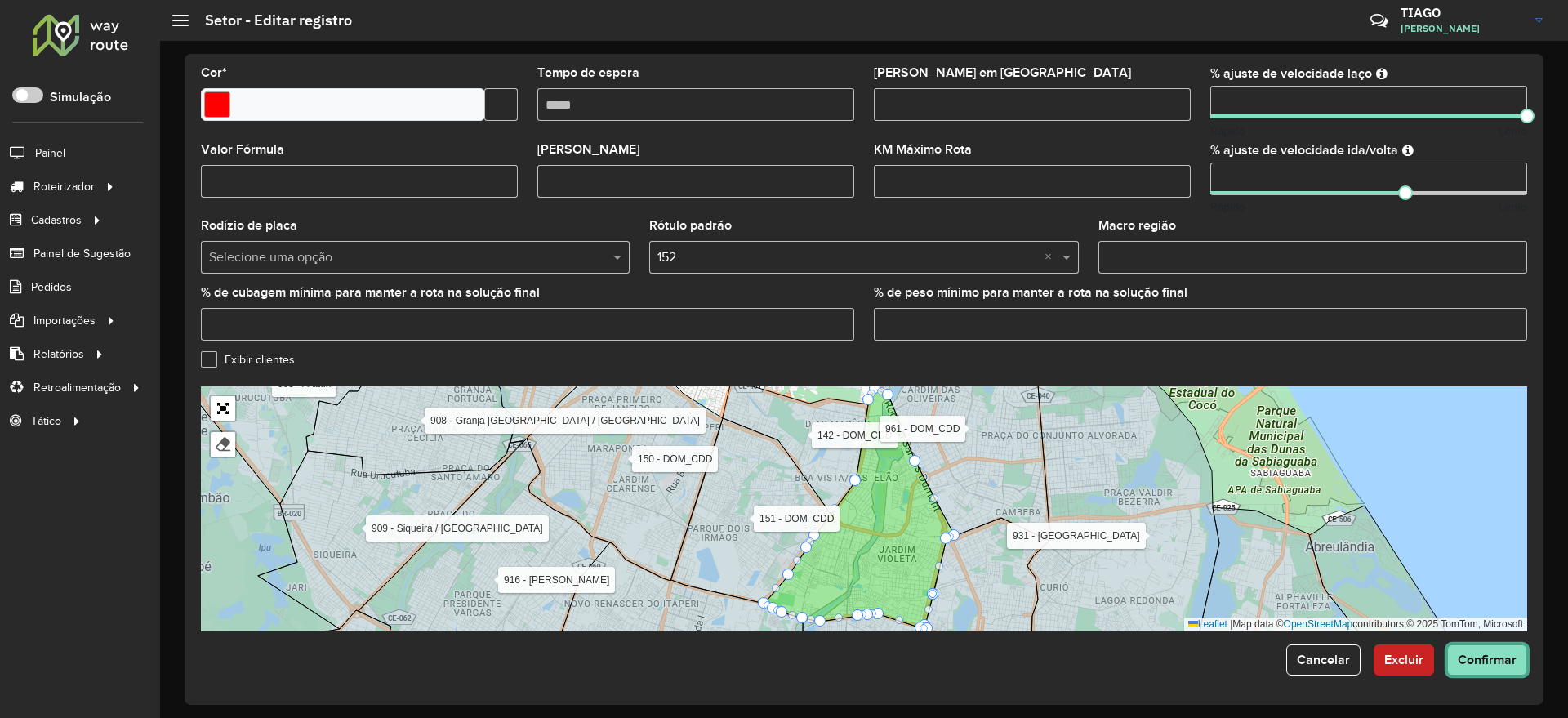
click at [1498, 654] on span "Confirmar" at bounding box center [1487, 659] width 59 height 14
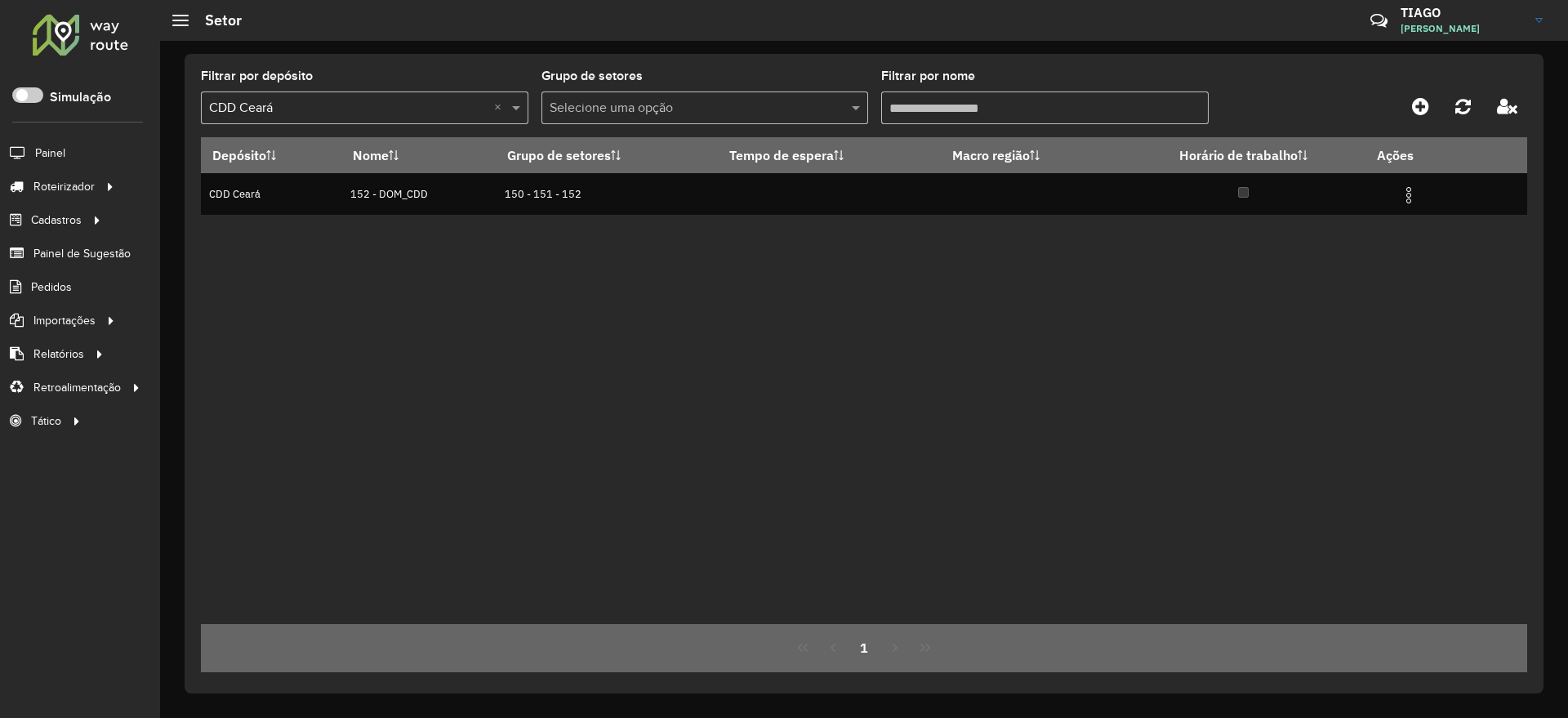
drag, startPoint x: 963, startPoint y: 110, endPoint x: 712, endPoint y: 96, distance: 251.4
click at [712, 96] on formly-group "Filtrar por depósito Selecione um depósito × CDD Ceará × Grupo de setores Selec…" at bounding box center [692, 104] width 982 height 67
type input "***"
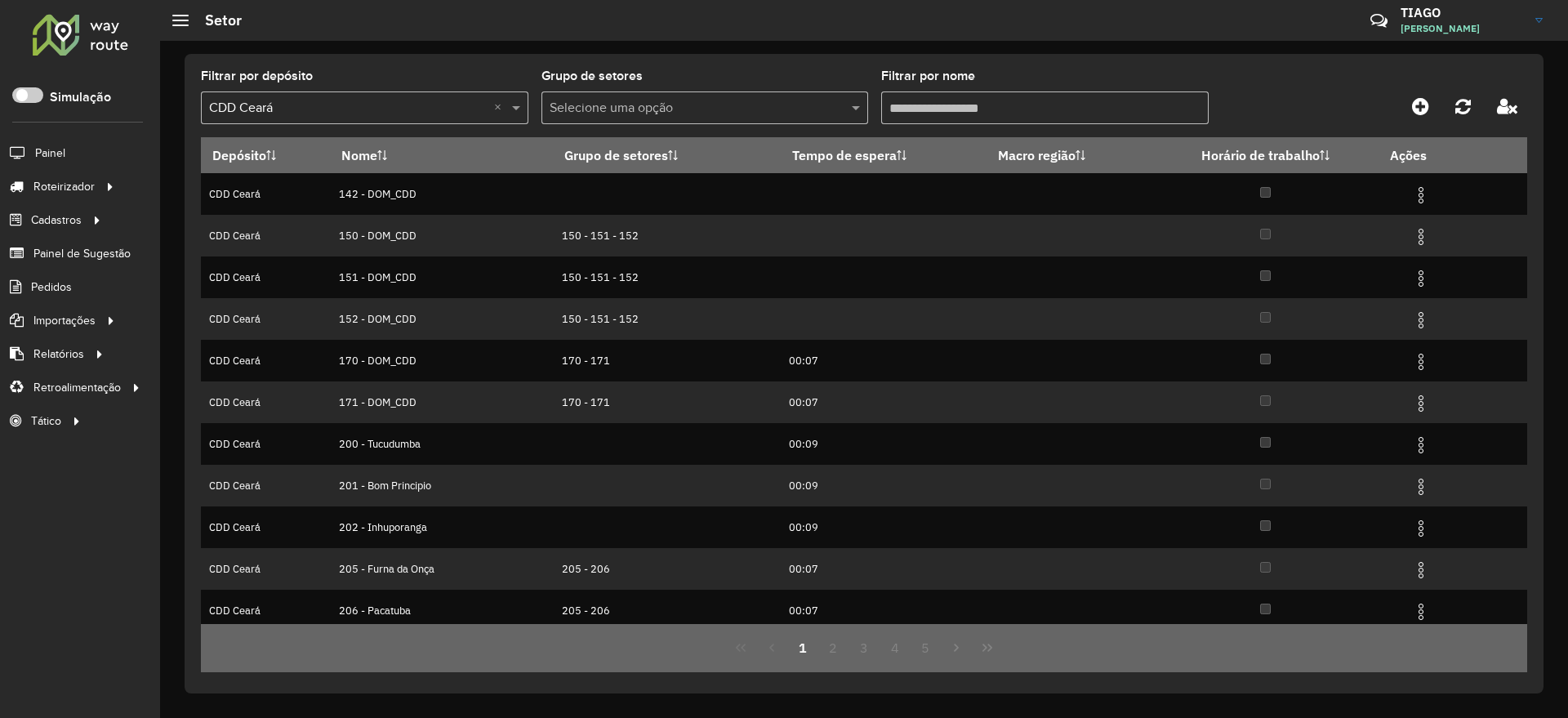
click at [95, 35] on div at bounding box center [80, 34] width 99 height 43
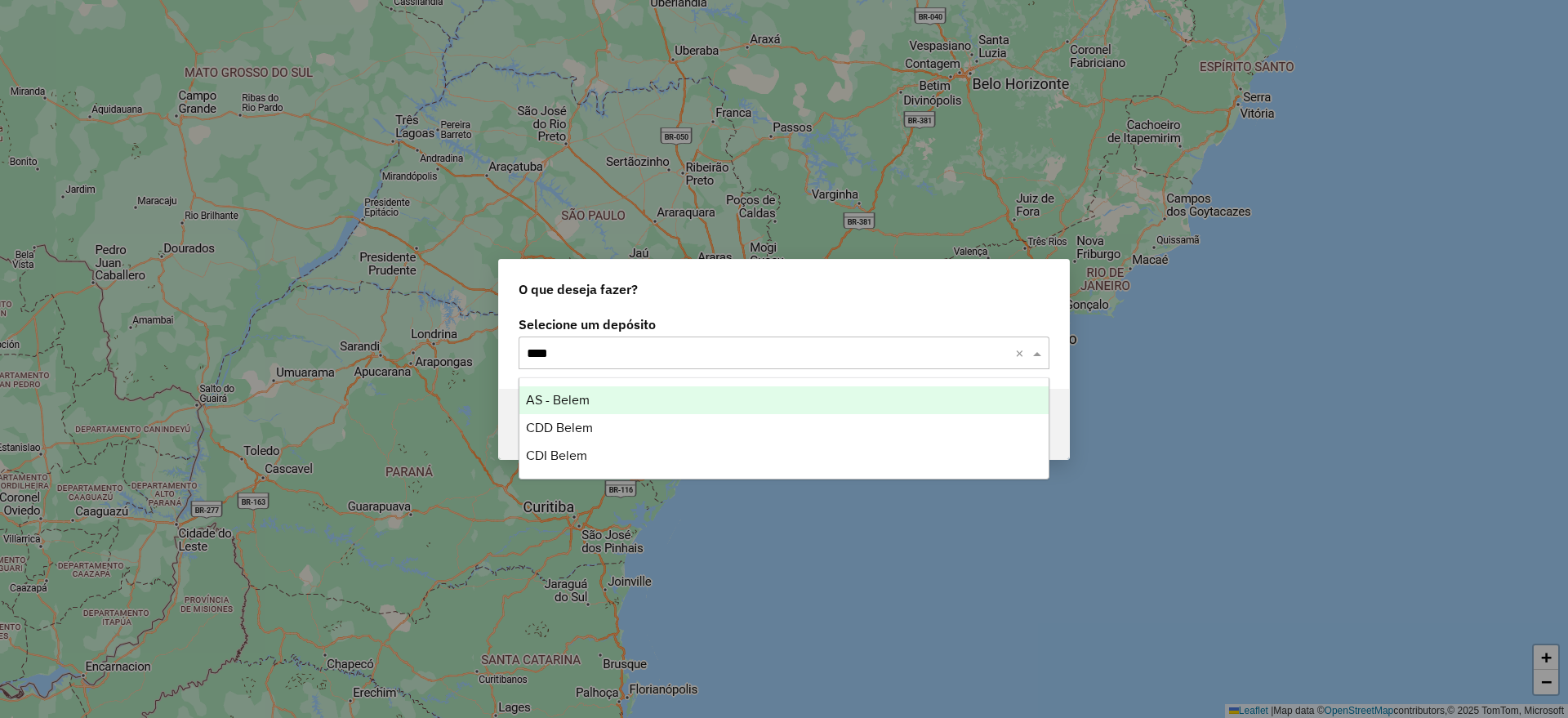
type input "*****"
click at [617, 420] on div "CDD Belem" at bounding box center [784, 428] width 529 height 28
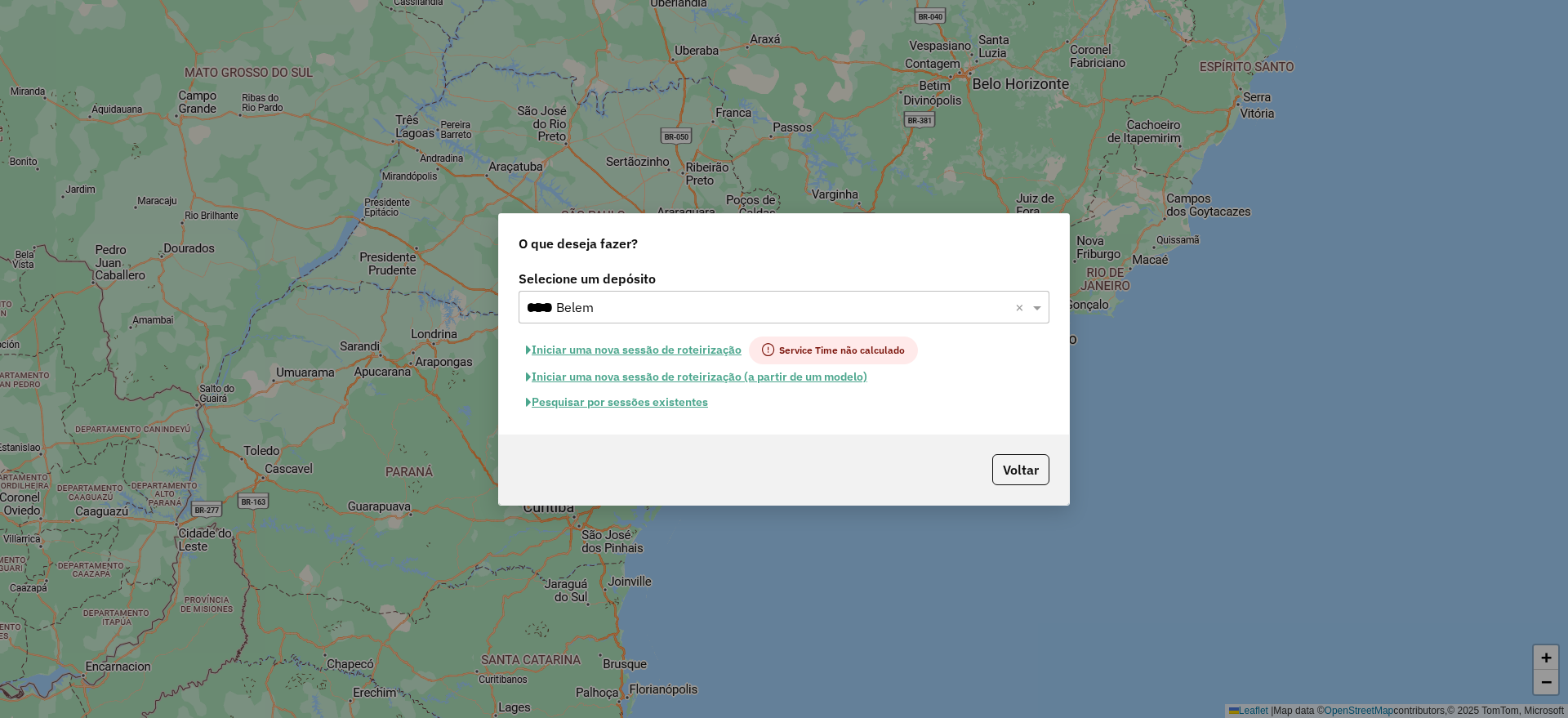
click at [620, 410] on button "Pesquisar por sessões existentes" at bounding box center [617, 402] width 197 height 25
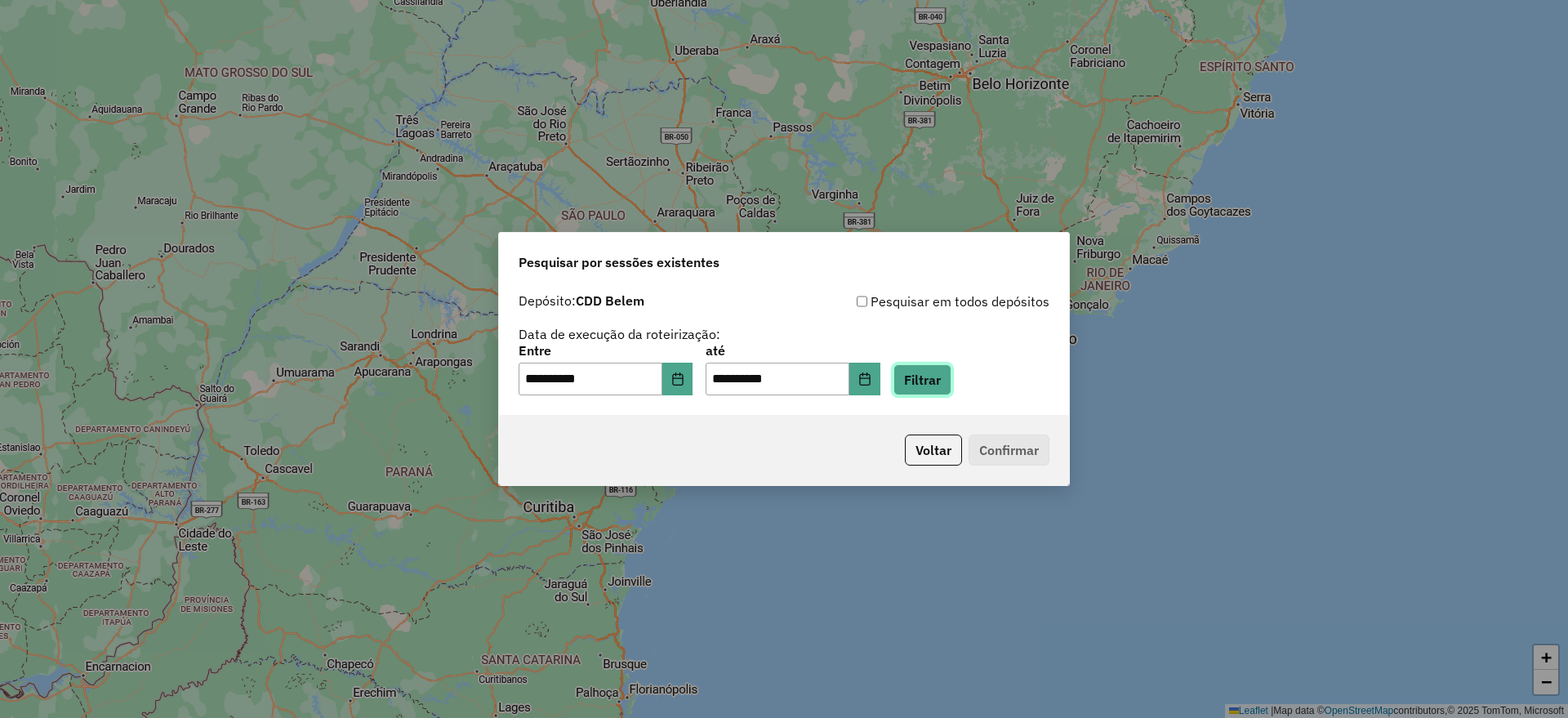
click at [951, 384] on button "Filtrar" at bounding box center [922, 379] width 58 height 31
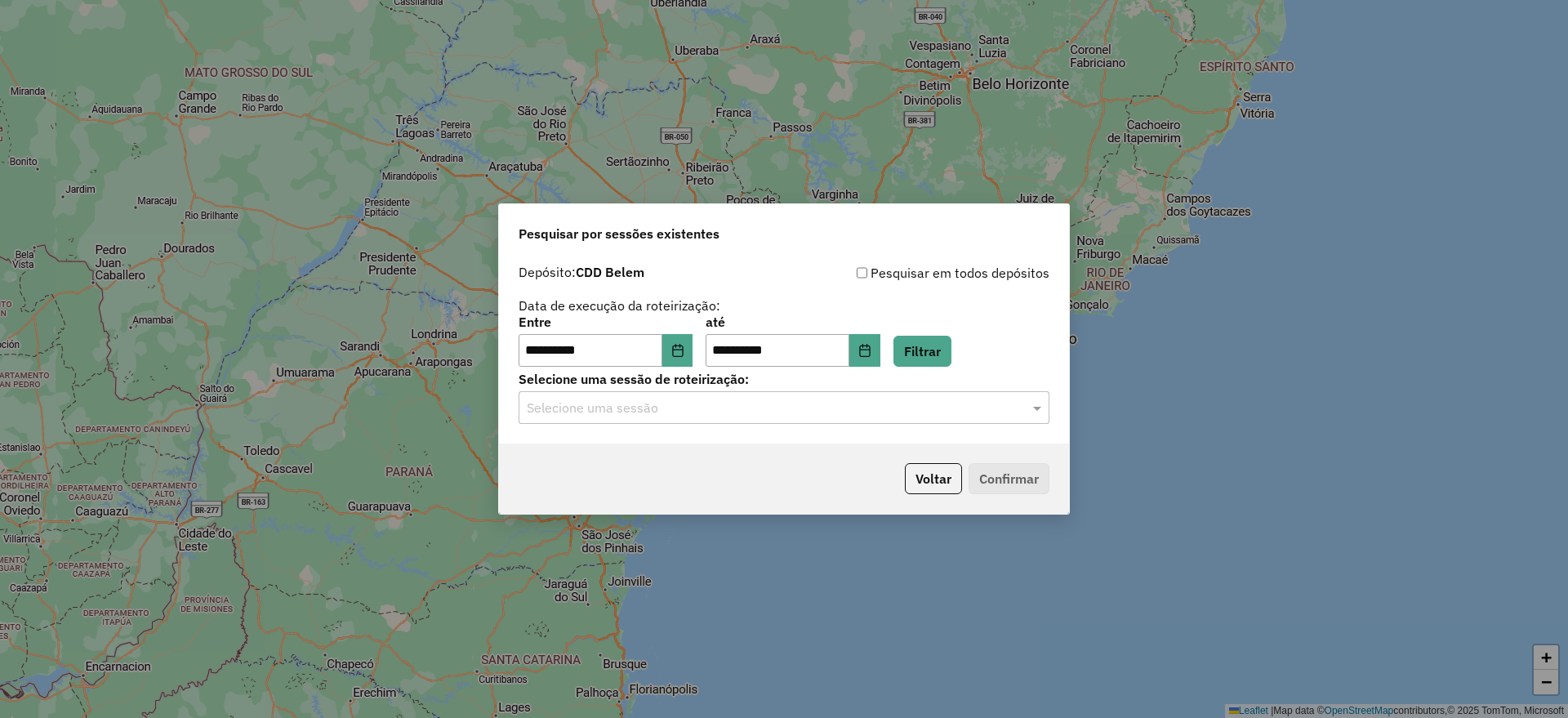
click at [694, 410] on input "text" at bounding box center [767, 408] width 482 height 20
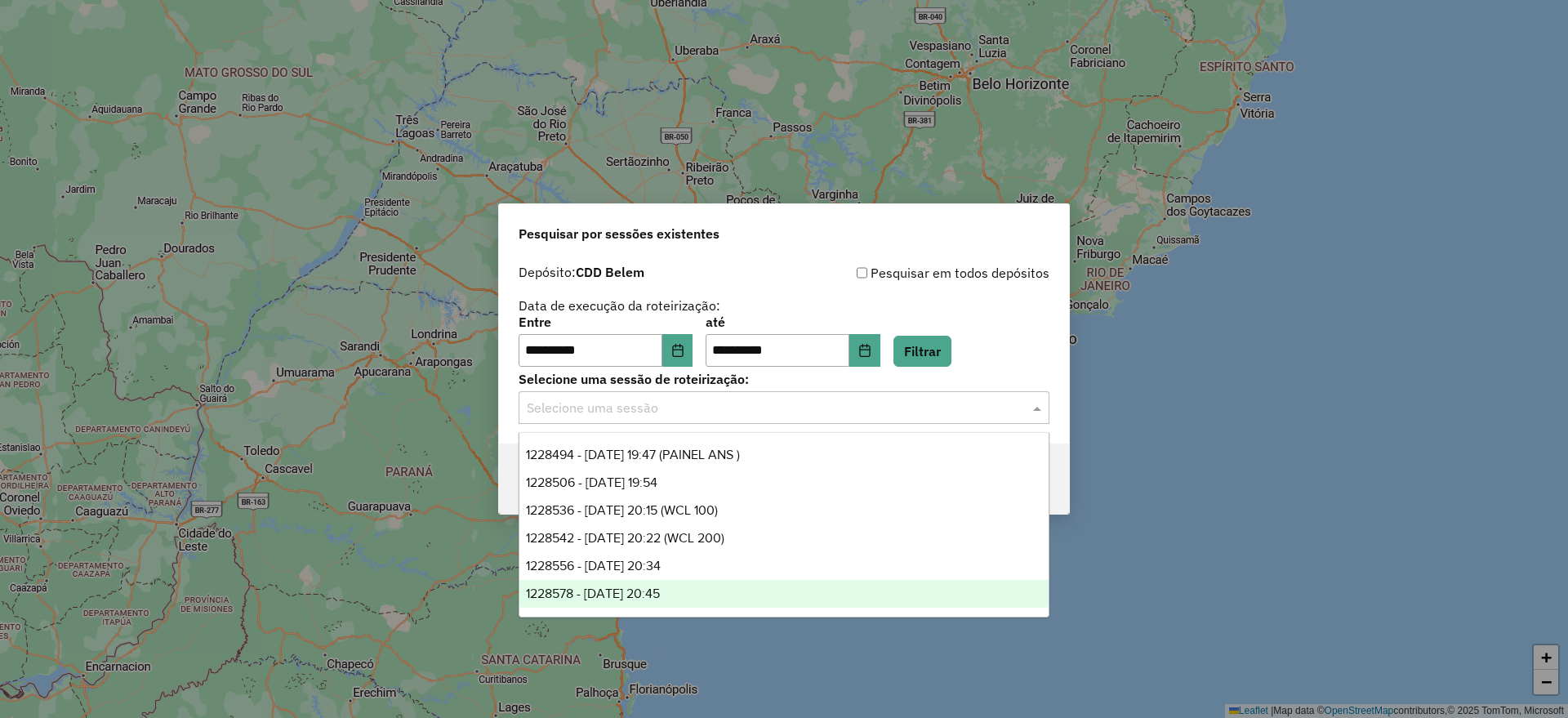
click at [660, 590] on span "1228578 - 12/08/2025 20:45" at bounding box center [593, 593] width 134 height 14
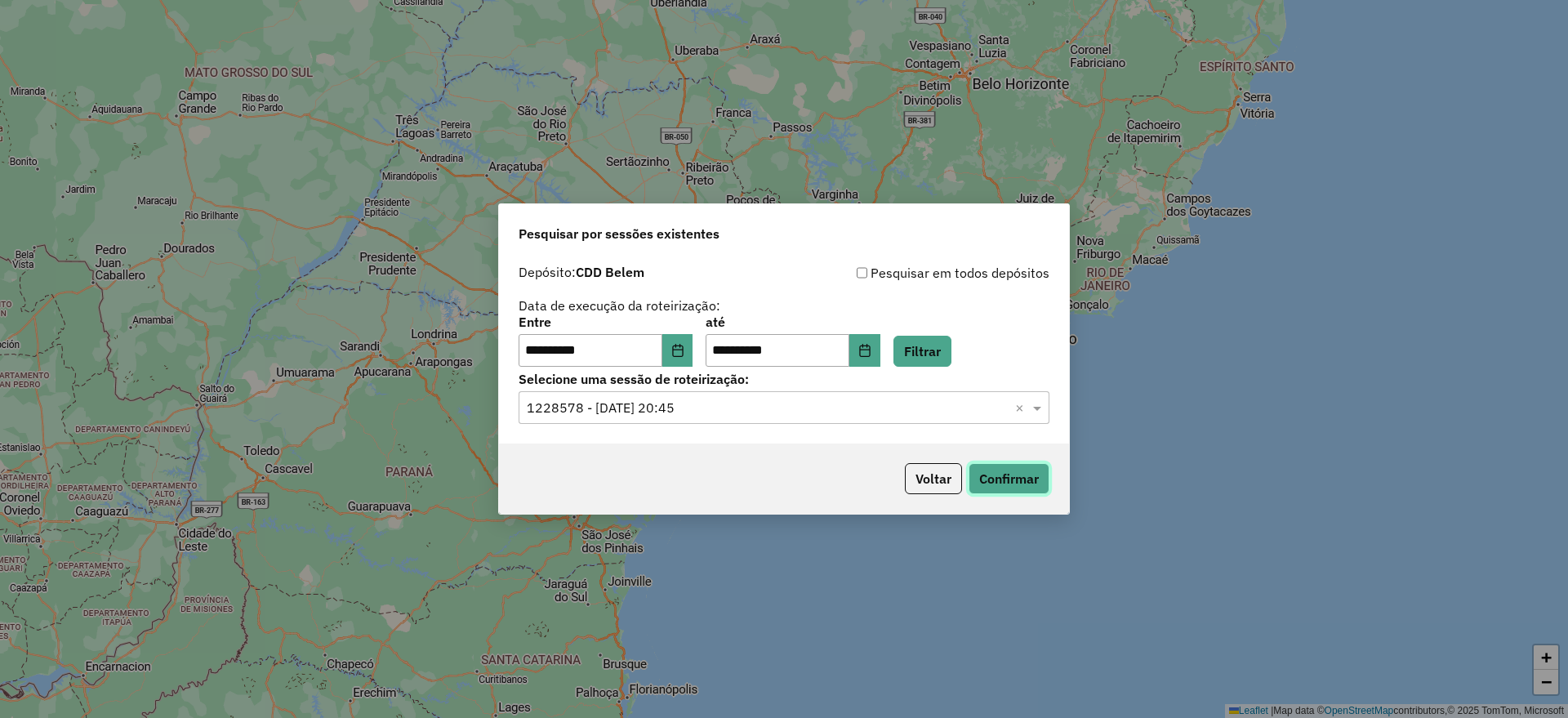
click at [995, 481] on button "Confirmar" at bounding box center [1009, 478] width 81 height 31
click at [694, 355] on button "Choose Date" at bounding box center [678, 350] width 31 height 33
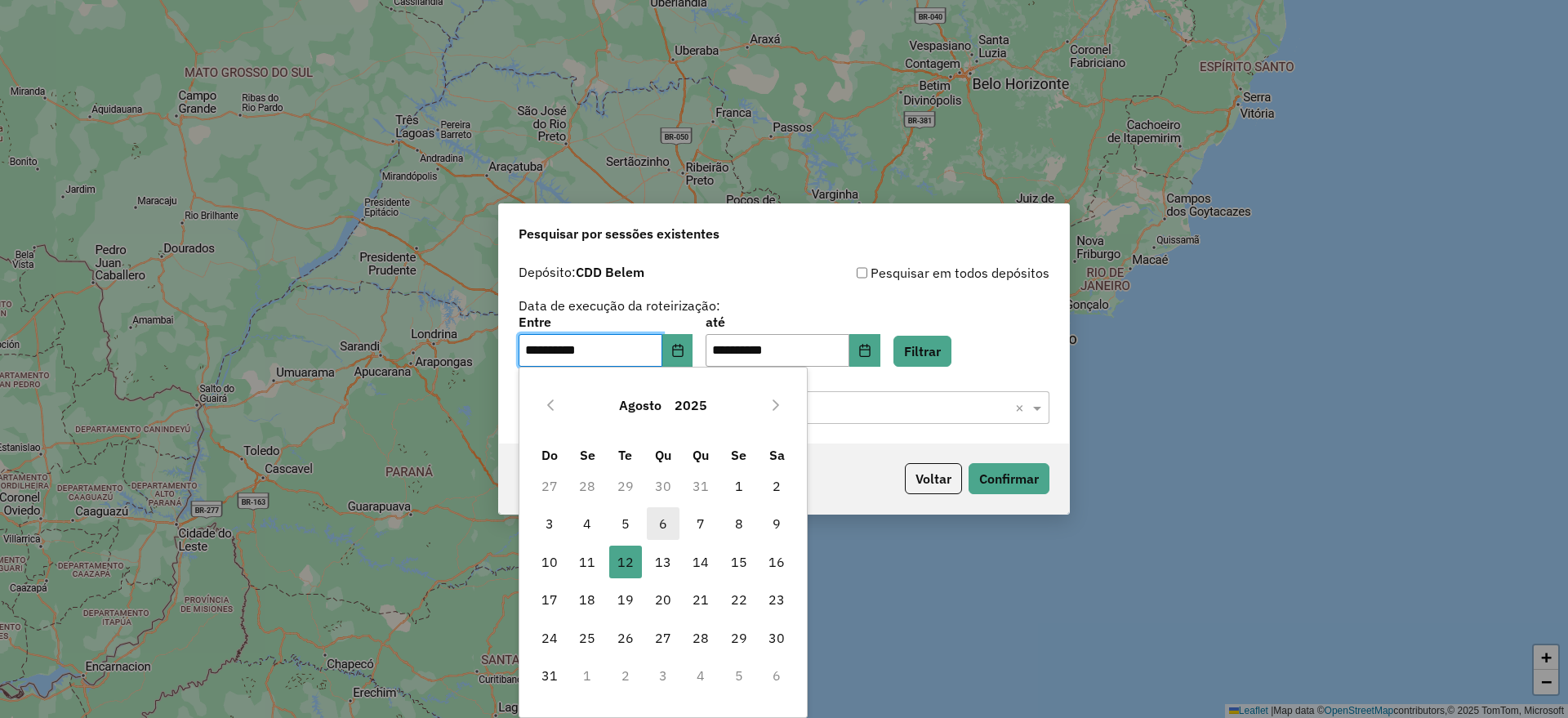
click at [664, 530] on span "6" at bounding box center [663, 523] width 33 height 33
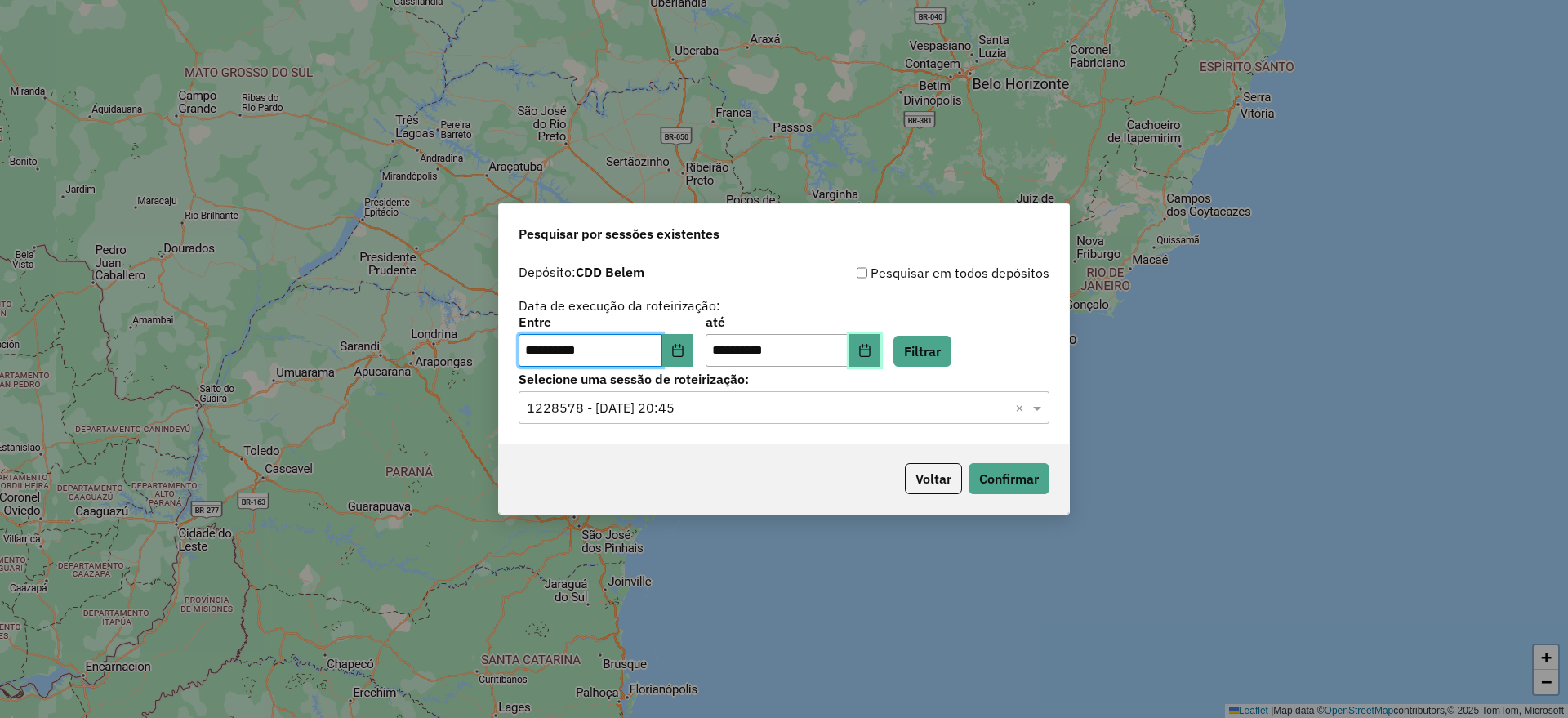
click at [880, 349] on button "Choose Date" at bounding box center [865, 350] width 31 height 33
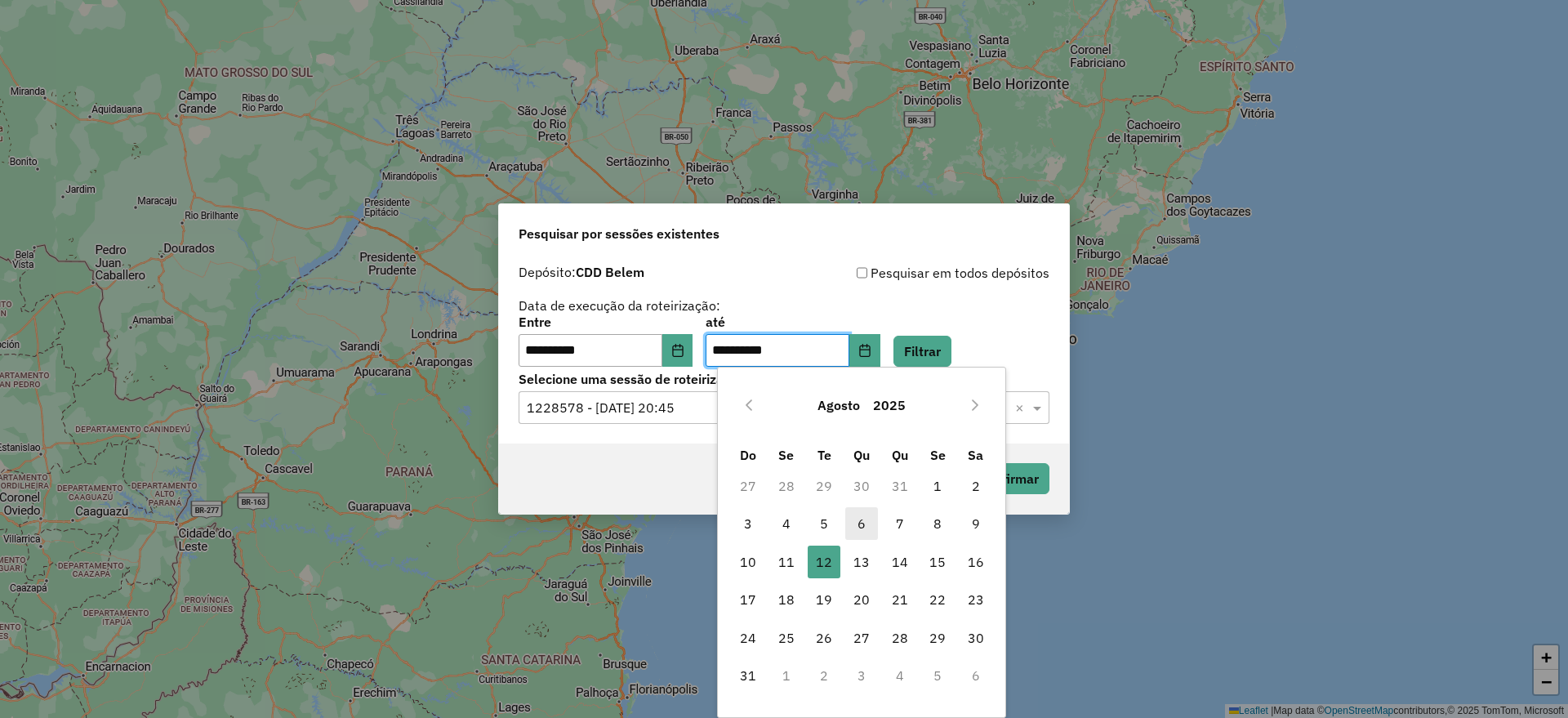
click at [863, 523] on span "6" at bounding box center [861, 523] width 33 height 33
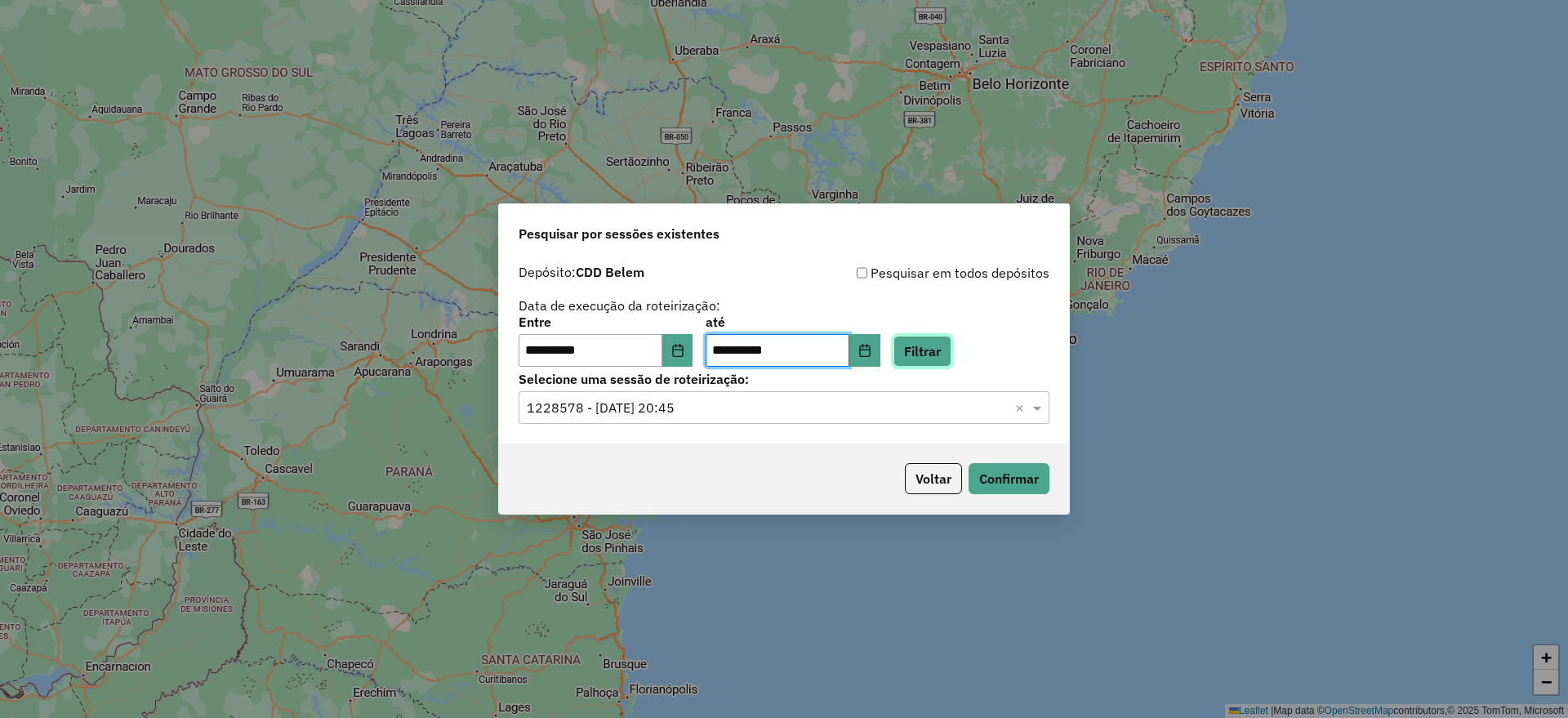
click at [951, 351] on button "Filtrar" at bounding box center [922, 351] width 58 height 31
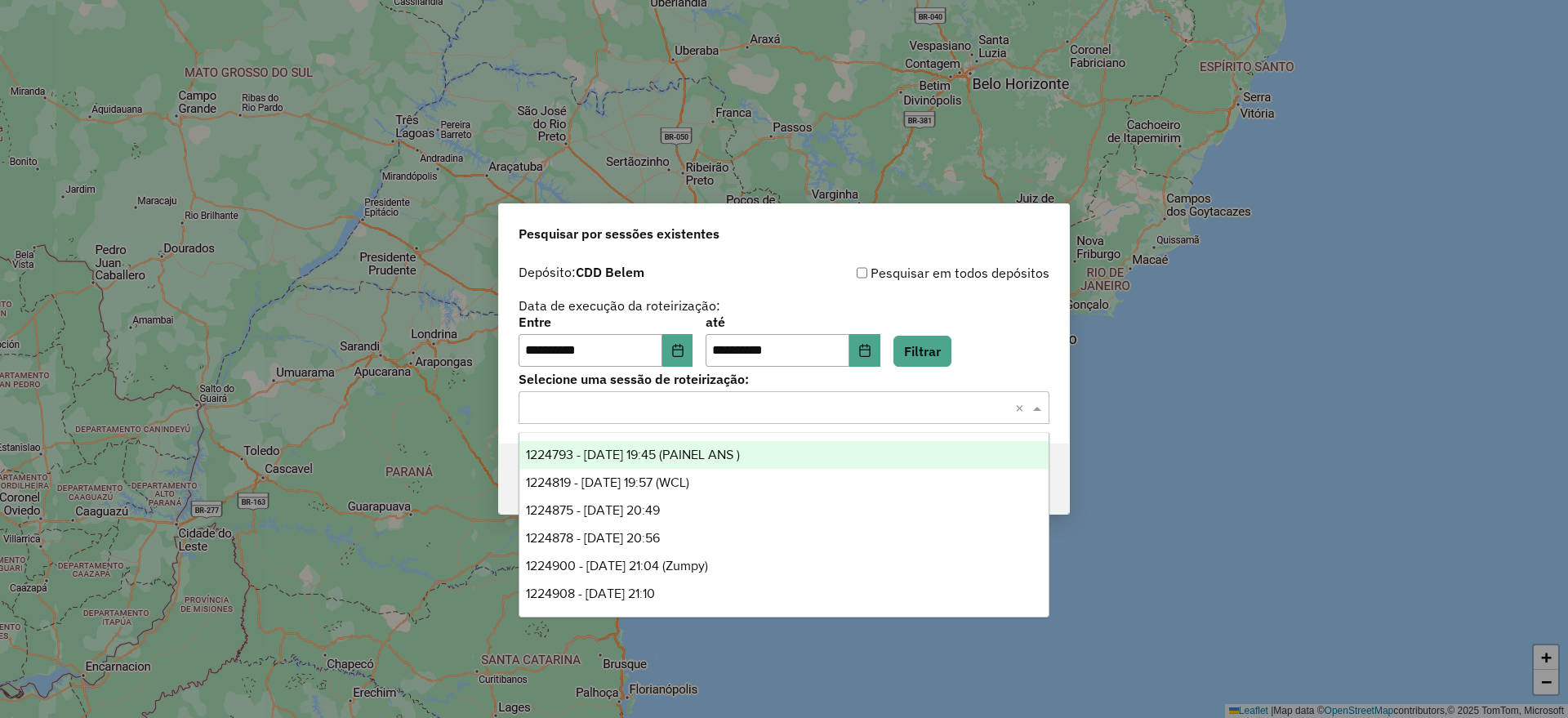
click at [741, 411] on input "text" at bounding box center [767, 408] width 482 height 20
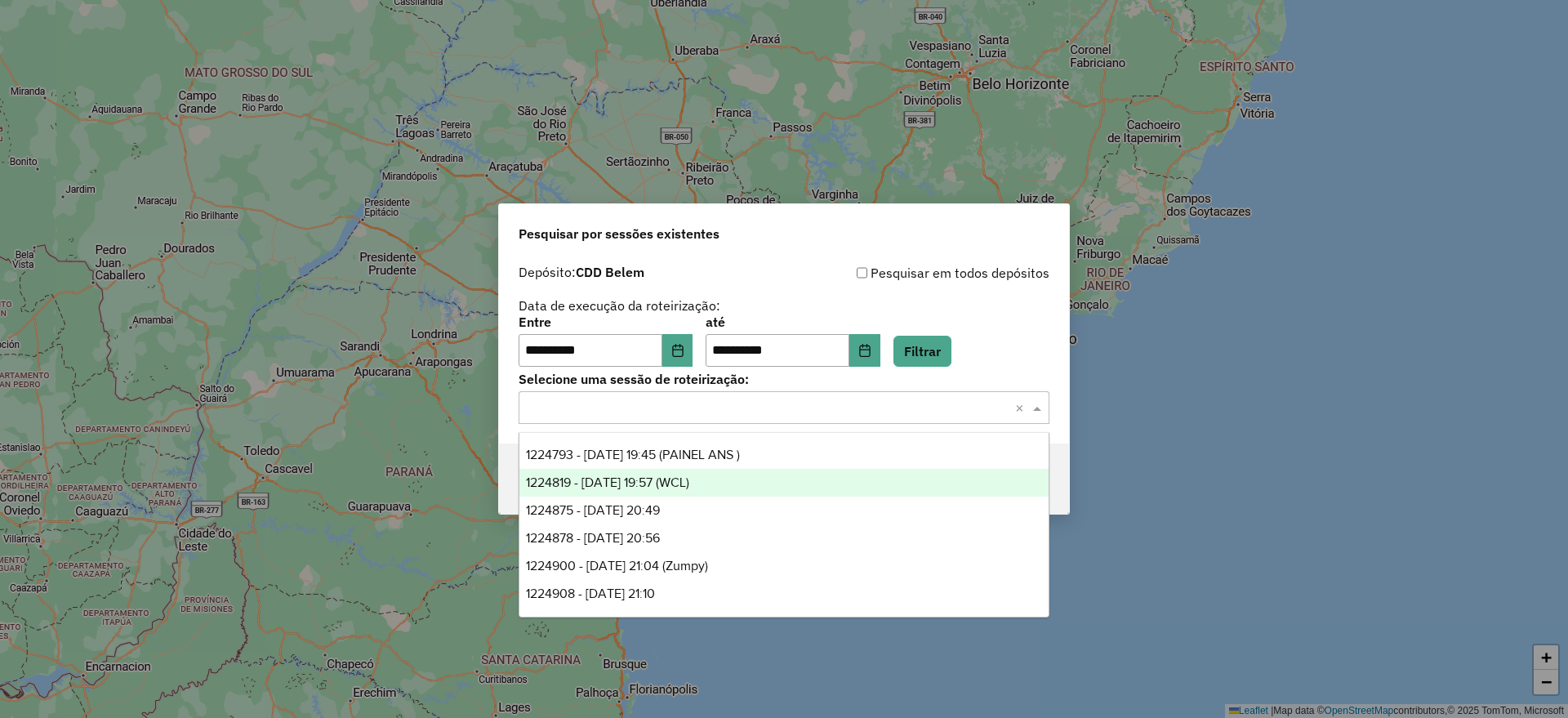
click at [800, 479] on div "1224819 - 06/08/2025 19:57 (WCL)" at bounding box center [784, 482] width 529 height 28
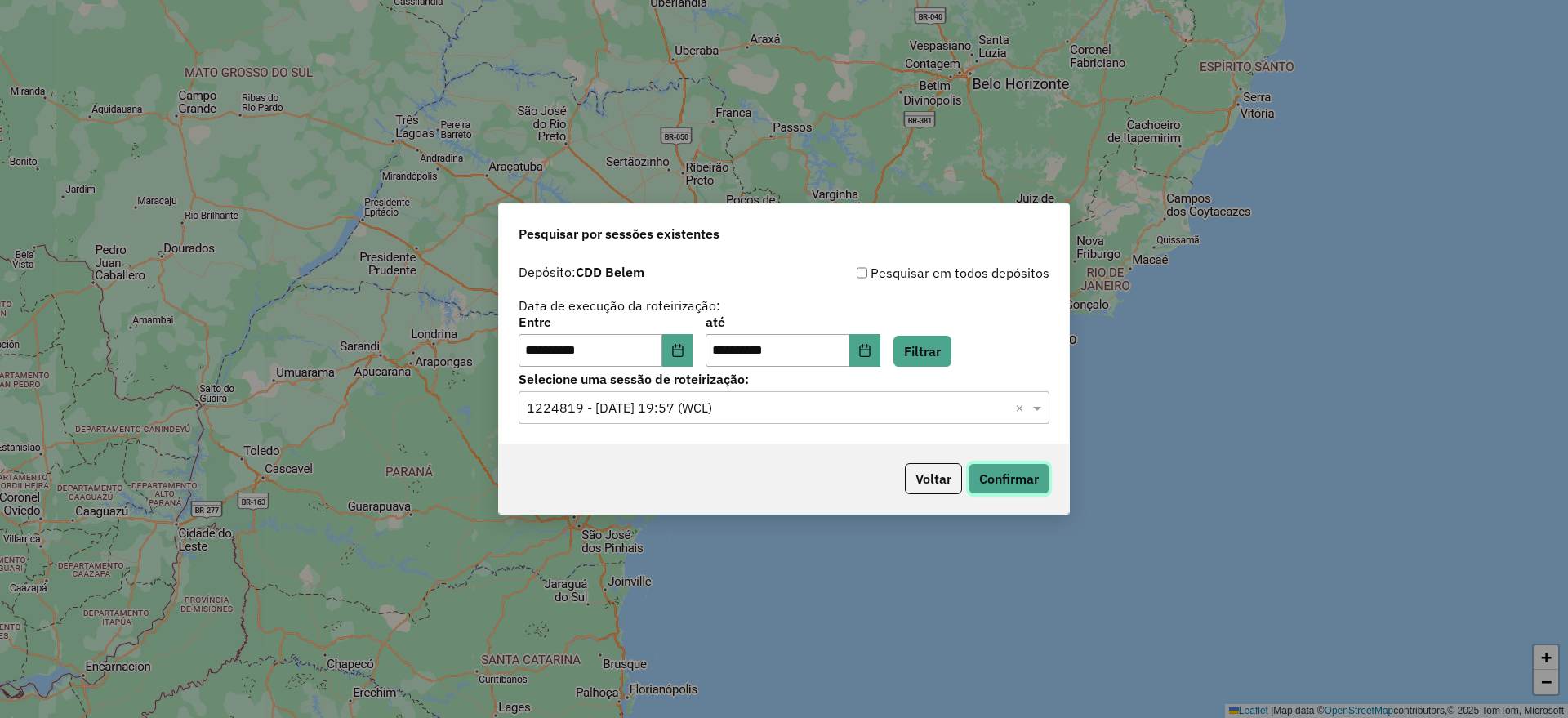
click at [1003, 478] on button "Confirmar" at bounding box center [1009, 478] width 81 height 31
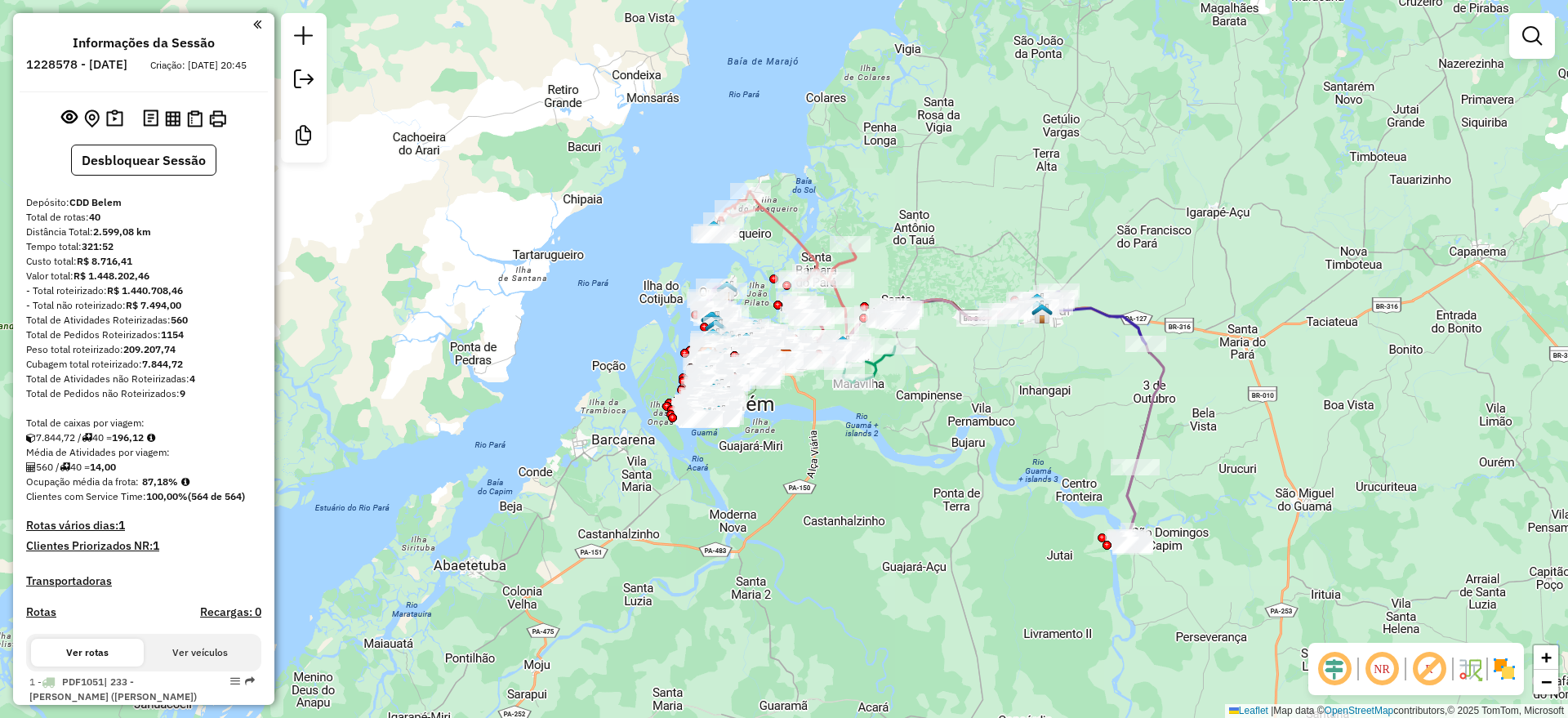
click at [1329, 666] on em at bounding box center [1334, 669] width 39 height 39
click at [1431, 669] on em at bounding box center [1429, 669] width 39 height 39
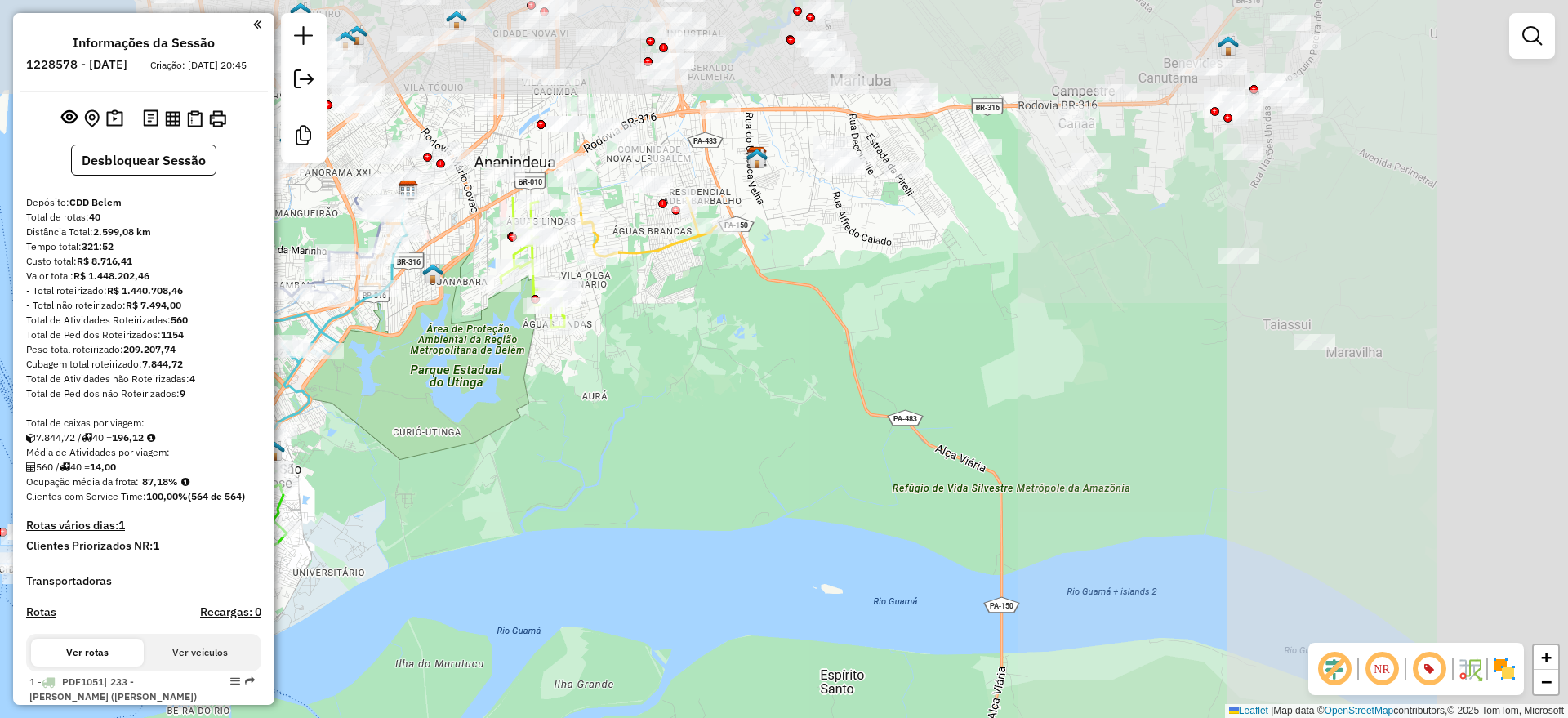
drag, startPoint x: 1121, startPoint y: 295, endPoint x: 1283, endPoint y: 302, distance: 162.2
click at [643, 515] on div "Janela de atendimento Grade de atendimento Capacidade Transportadoras Veículos …" at bounding box center [784, 359] width 1568 height 718
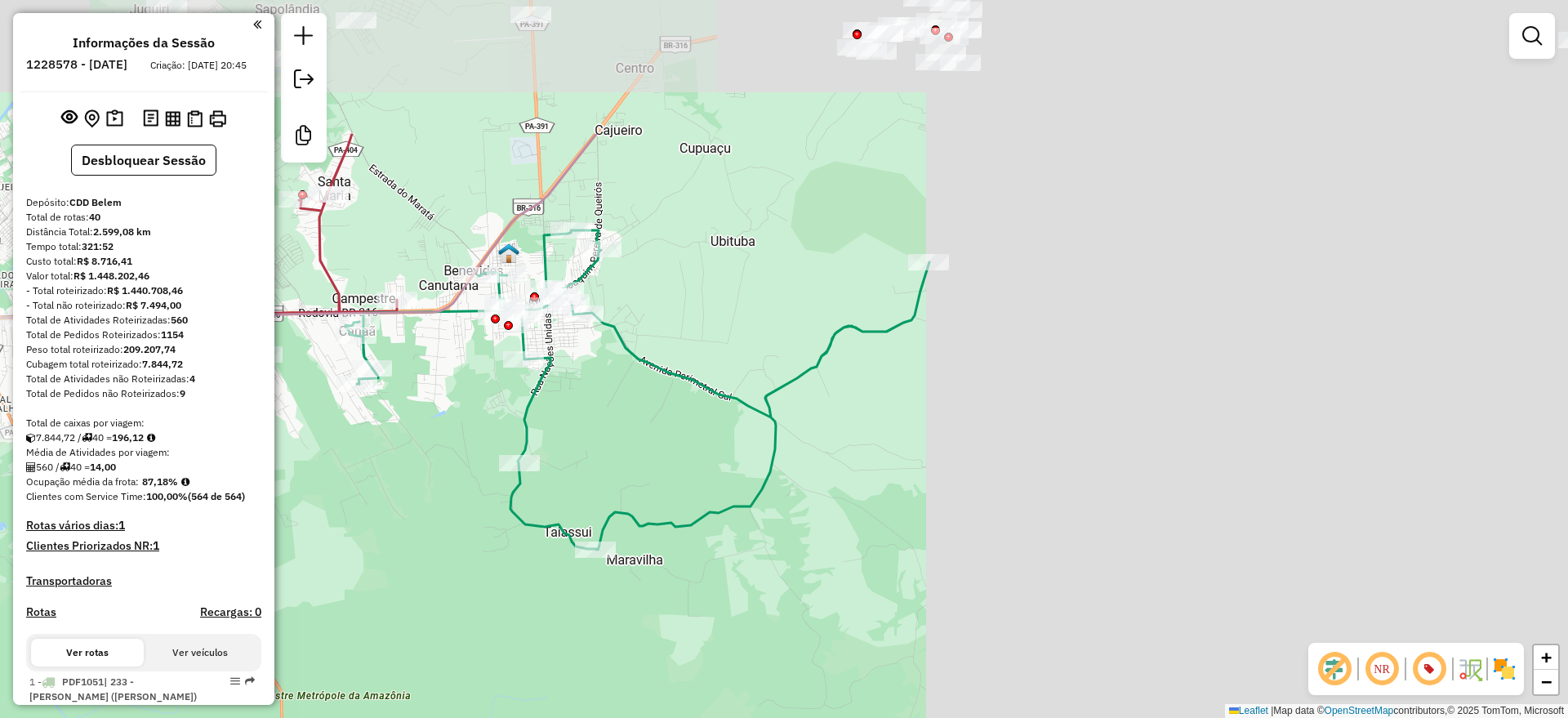
drag, startPoint x: 1407, startPoint y: 183, endPoint x: 651, endPoint y: 321, distance: 768.5
click at [639, 375] on icon at bounding box center [637, 390] width 584 height 319
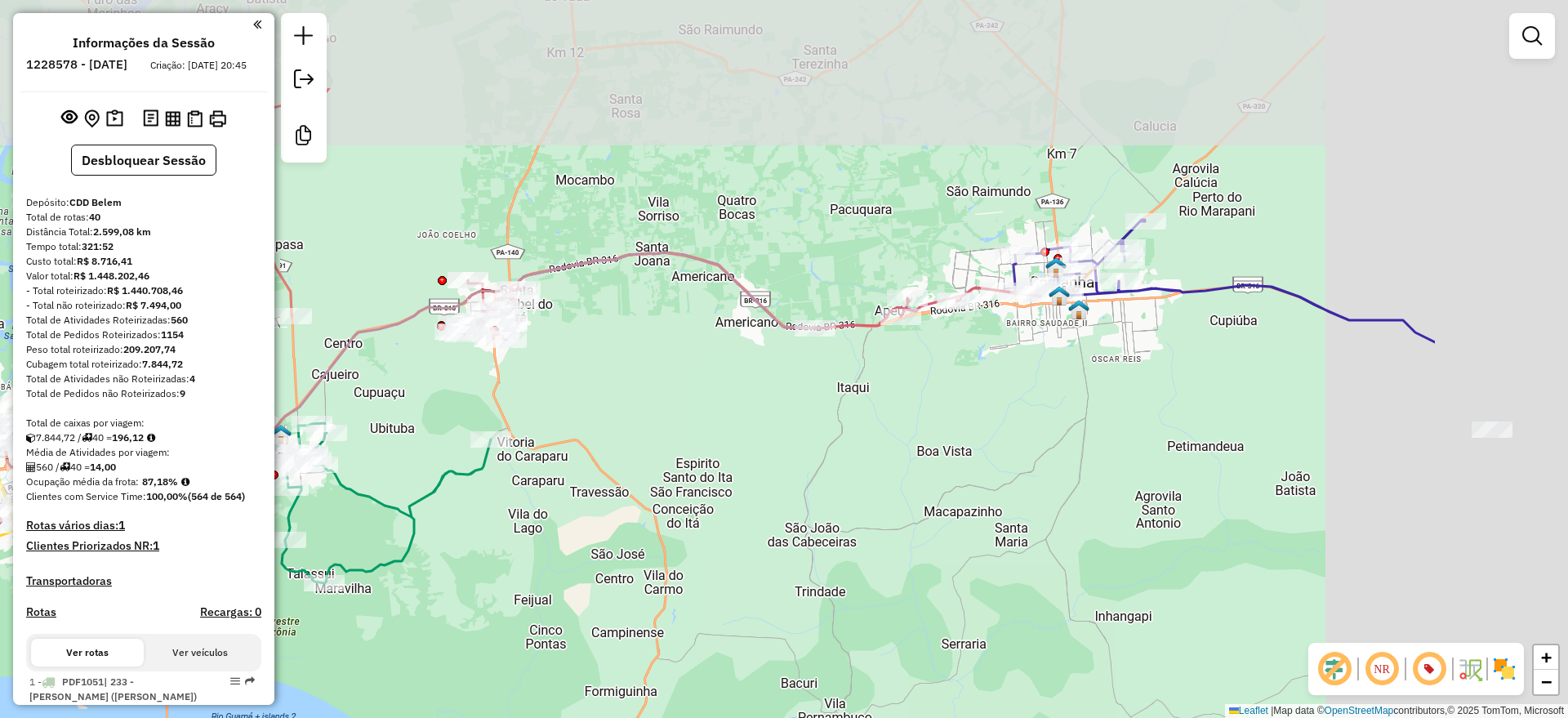
drag, startPoint x: 839, startPoint y: 264, endPoint x: 543, endPoint y: 419, distance: 334.1
click at [543, 419] on div "Janela de atendimento Grade de atendimento Capacidade Transportadoras Veículos …" at bounding box center [784, 359] width 1568 height 718
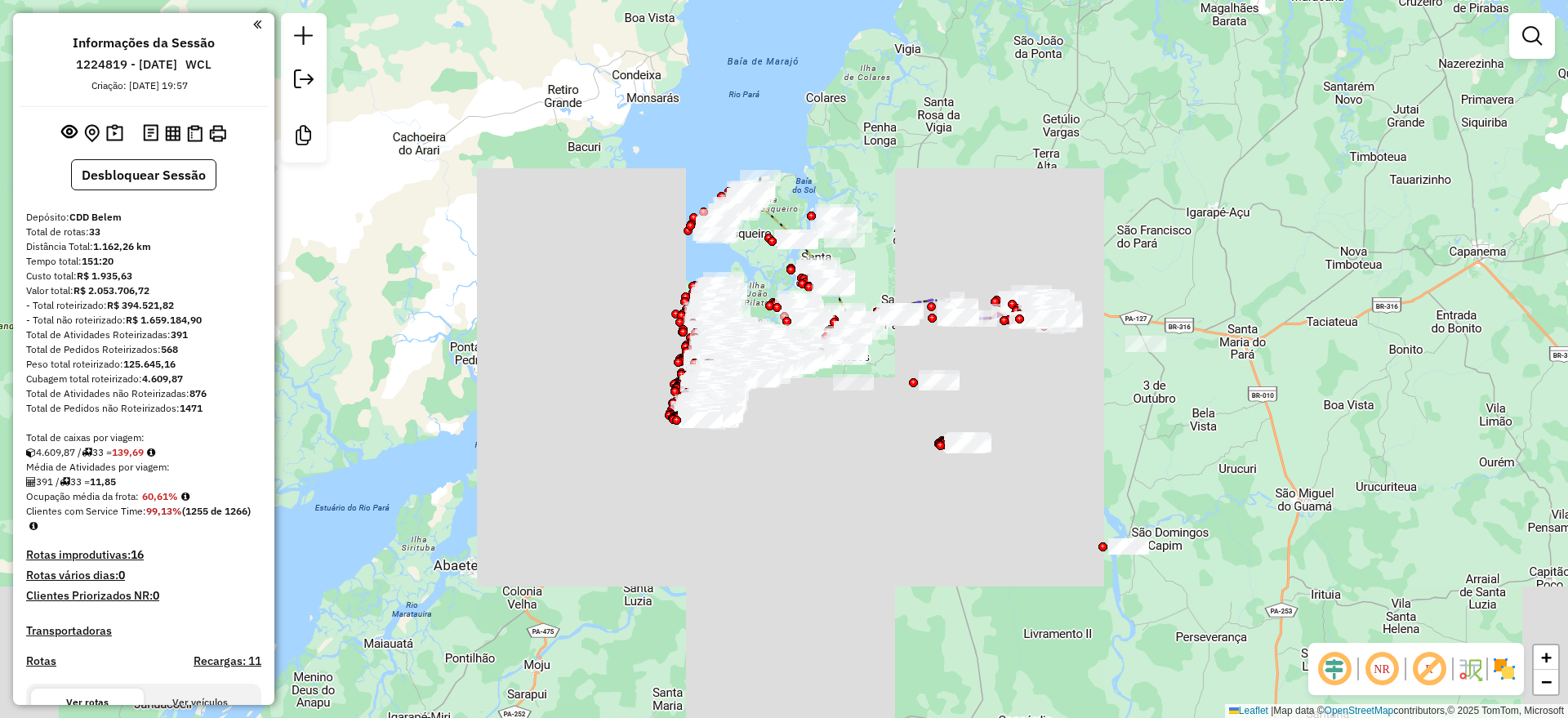
click at [1327, 663] on em at bounding box center [1334, 669] width 39 height 39
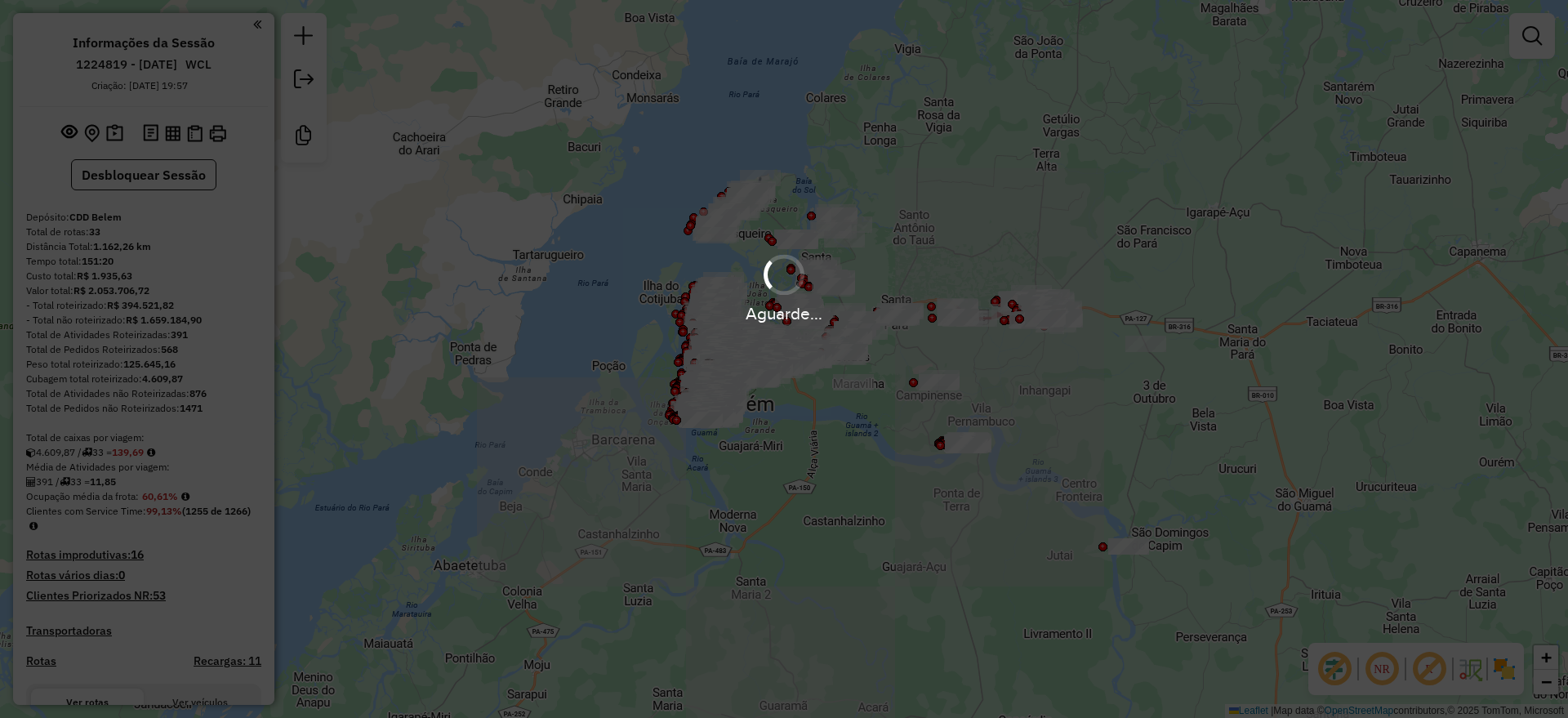
click at [1428, 676] on em at bounding box center [1429, 669] width 39 height 39
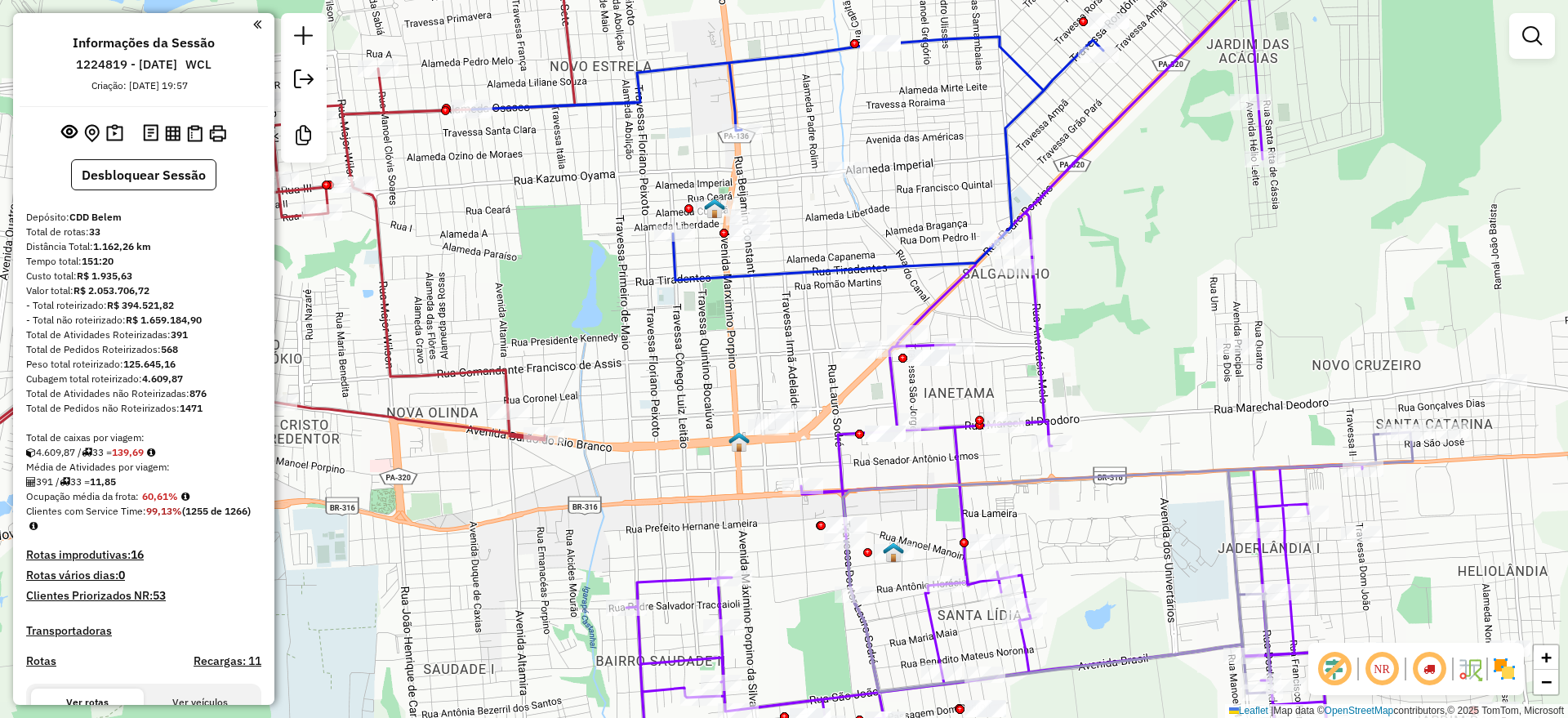
click at [1033, 311] on icon at bounding box center [916, 388] width 915 height 802
select select "**********"
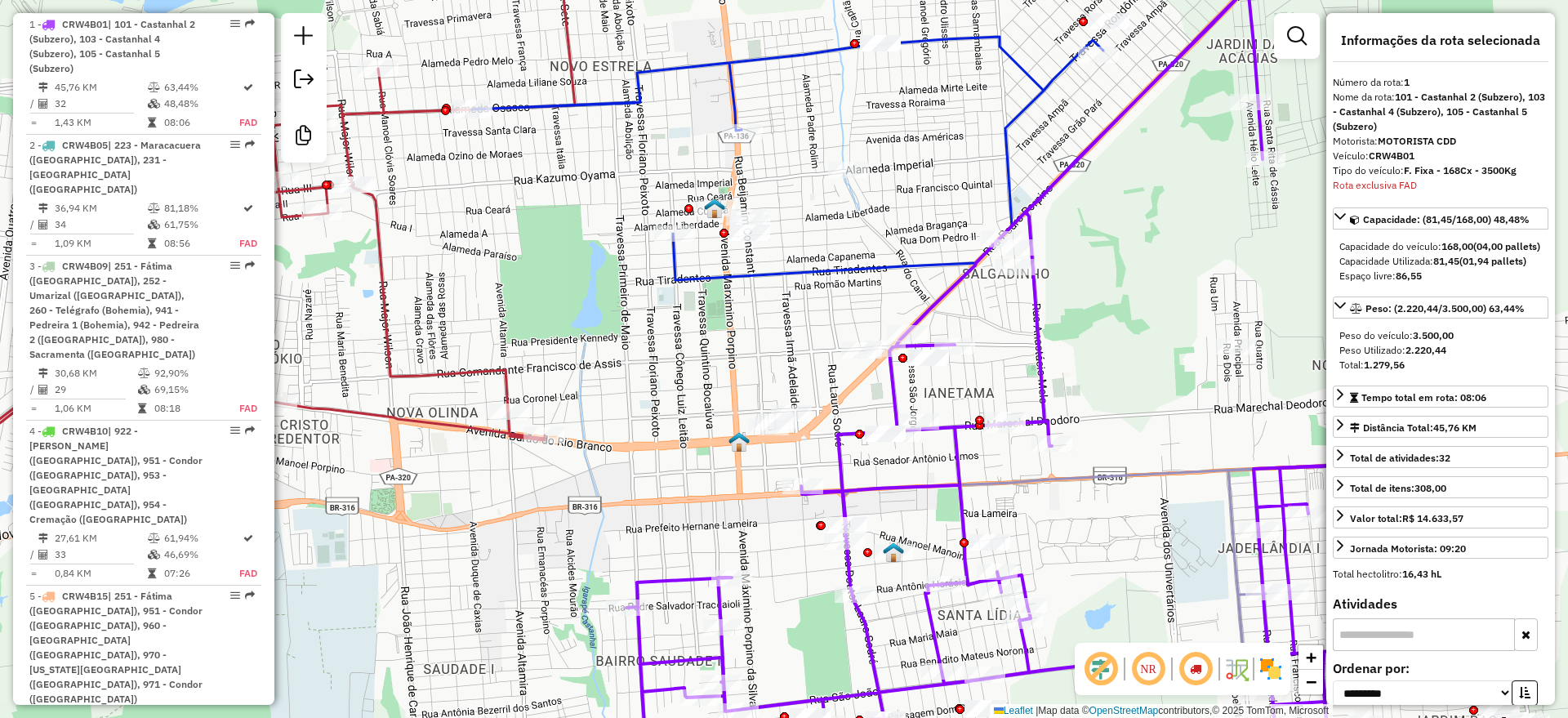
scroll to position [707, 0]
click at [686, 64] on icon at bounding box center [788, 159] width 631 height 244
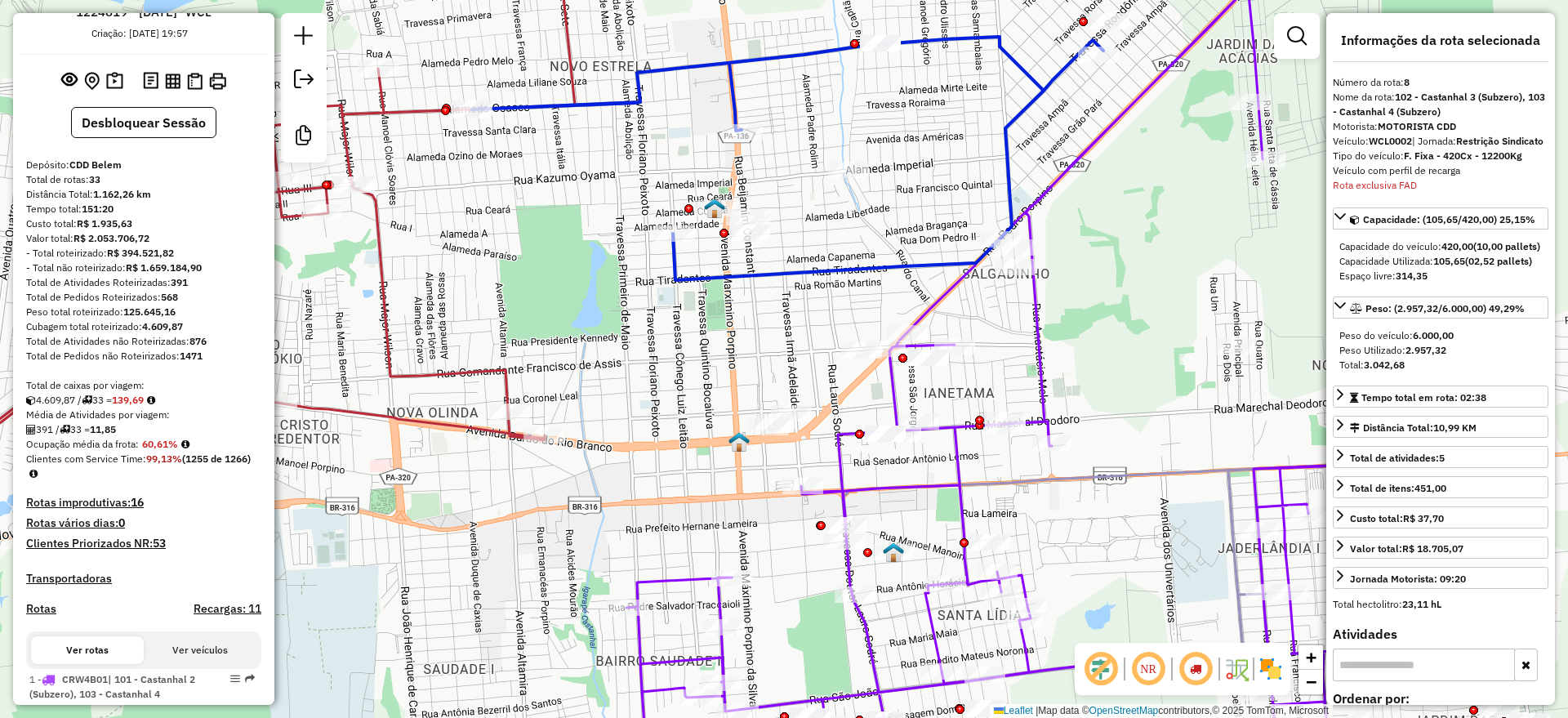
scroll to position [0, 0]
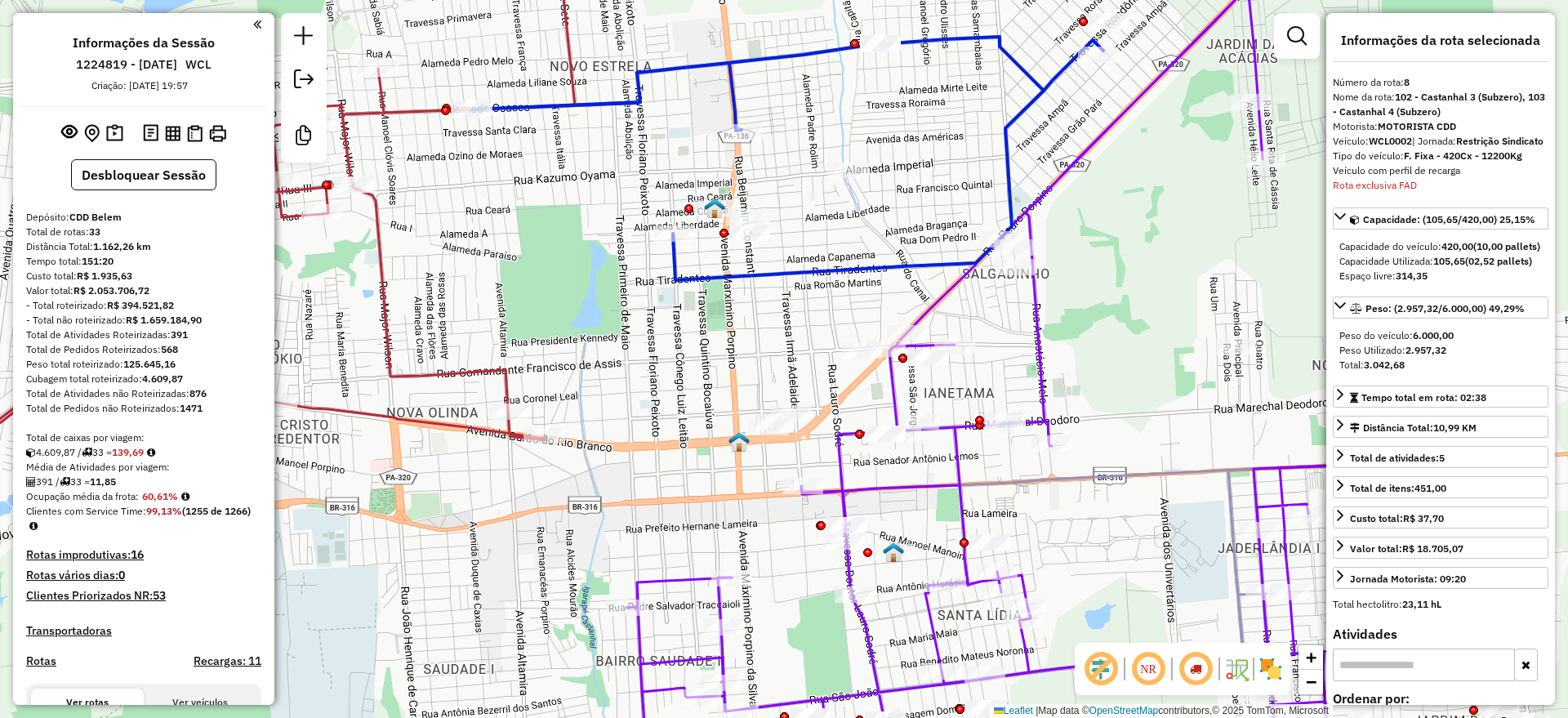
click at [892, 389] on icon at bounding box center [916, 388] width 915 height 802
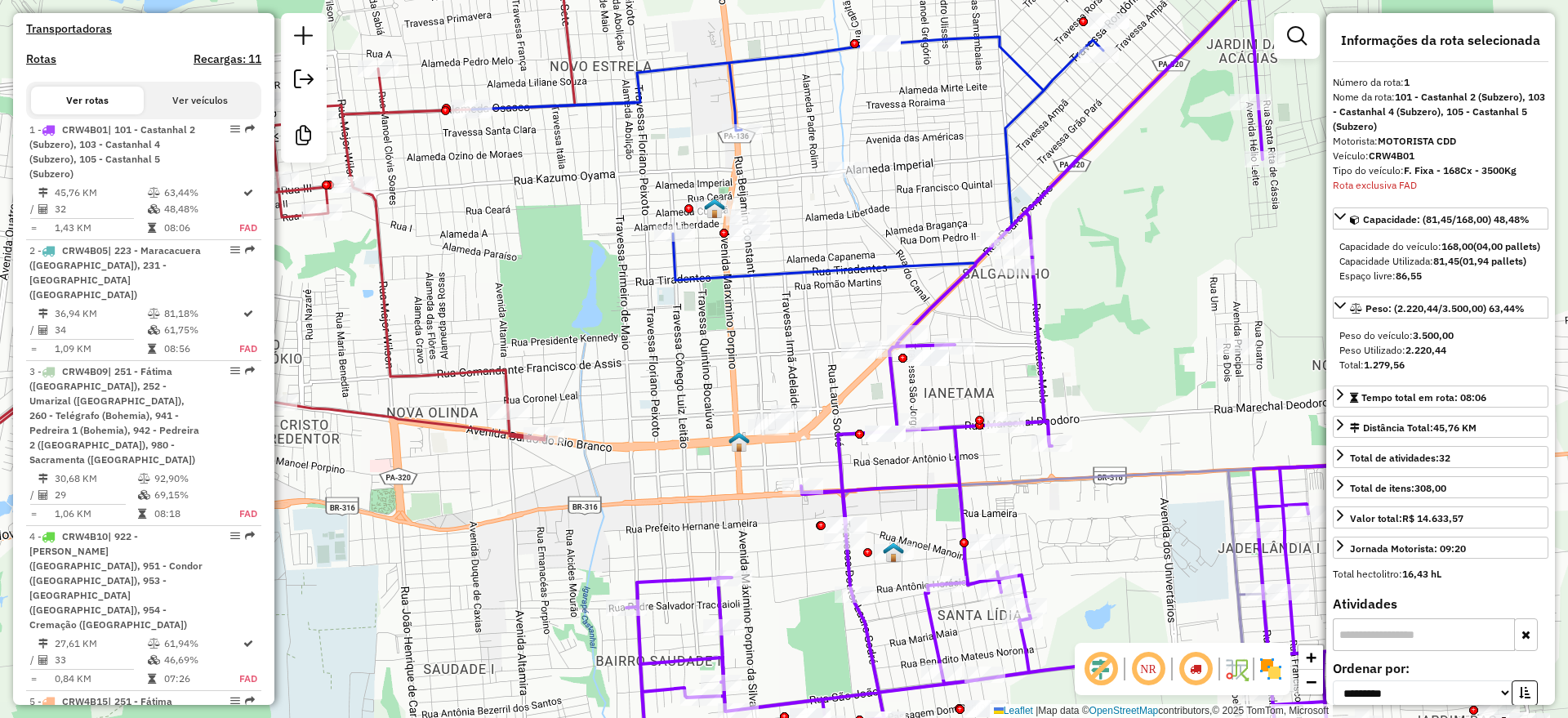
scroll to position [708, 0]
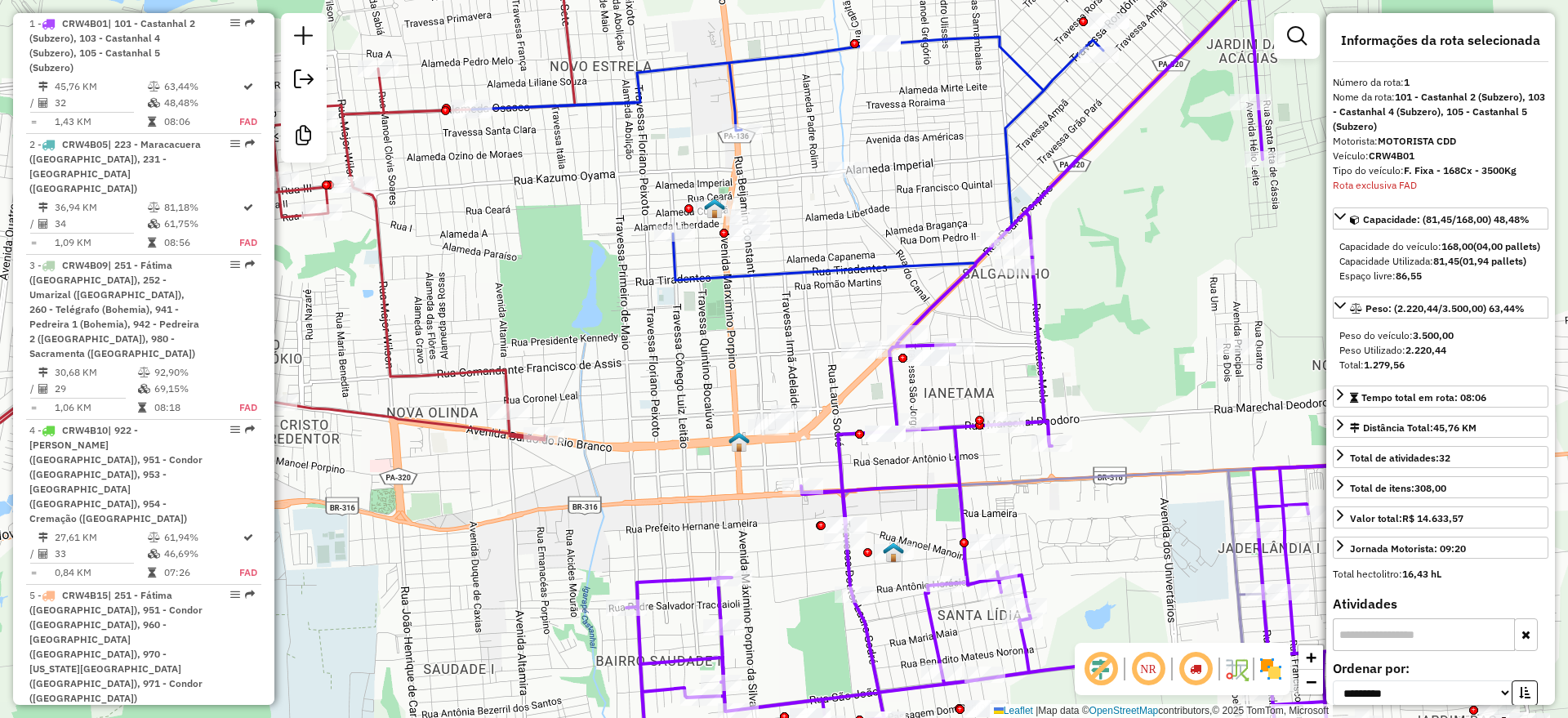
click at [936, 302] on icon at bounding box center [916, 388] width 915 height 802
click at [865, 273] on icon at bounding box center [788, 159] width 631 height 244
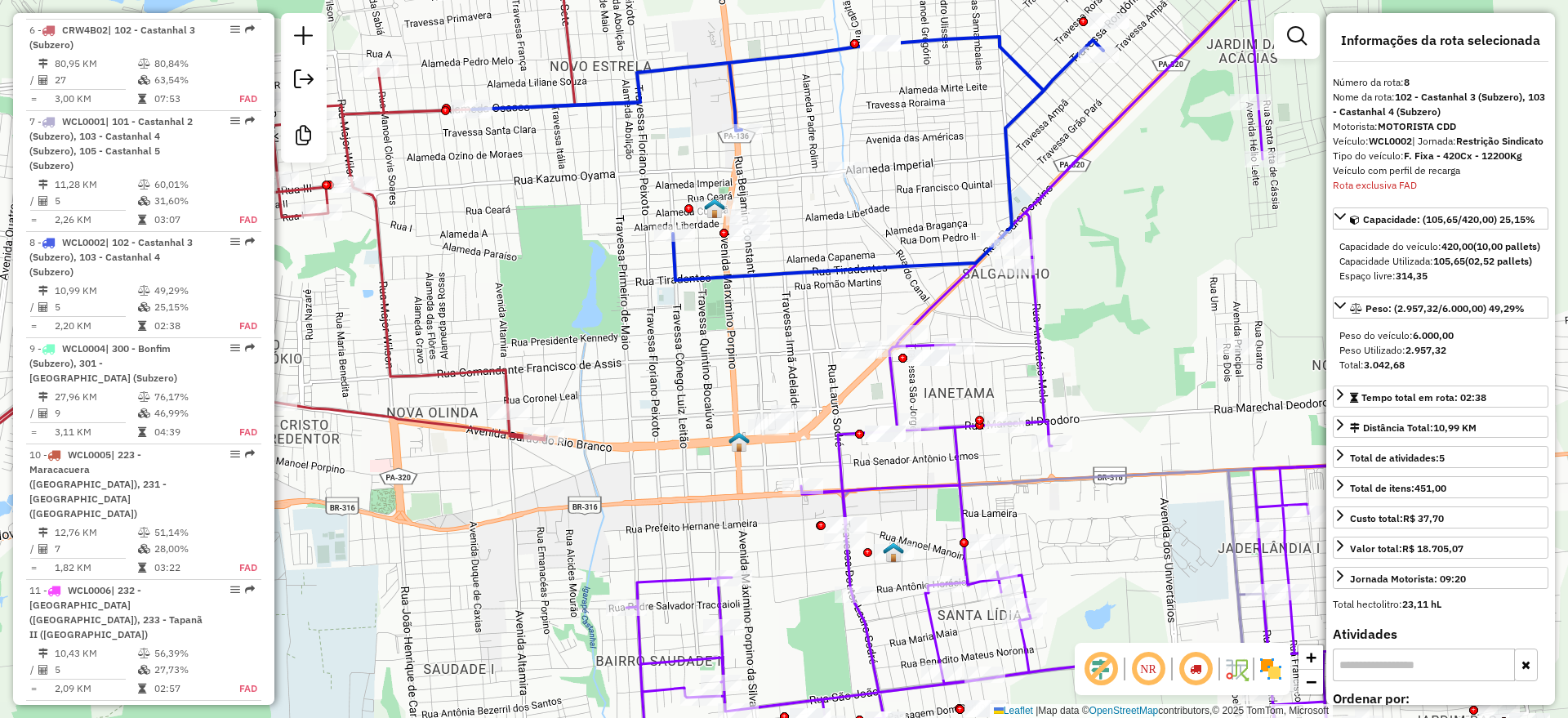
scroll to position [1583, 0]
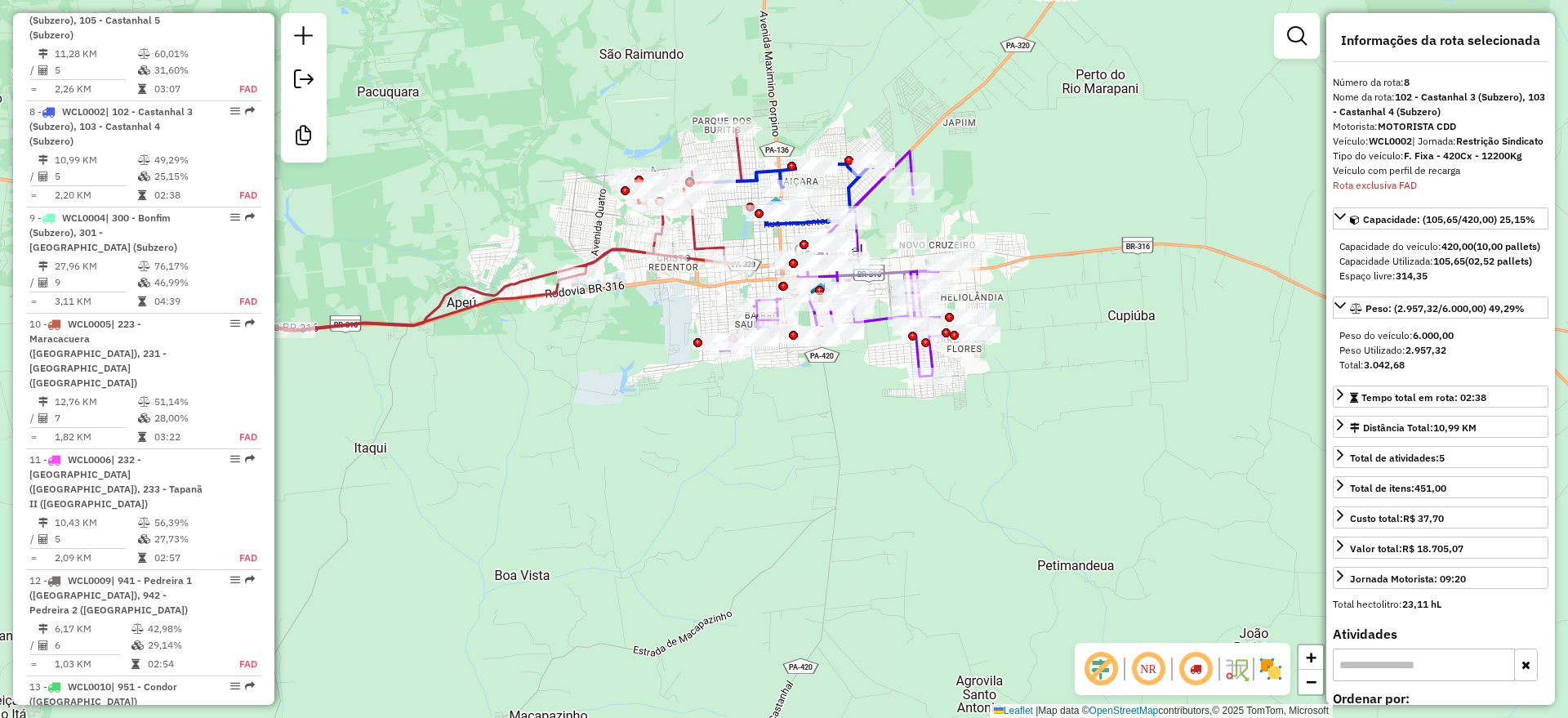
click at [622, 248] on icon at bounding box center [441, 230] width 601 height 202
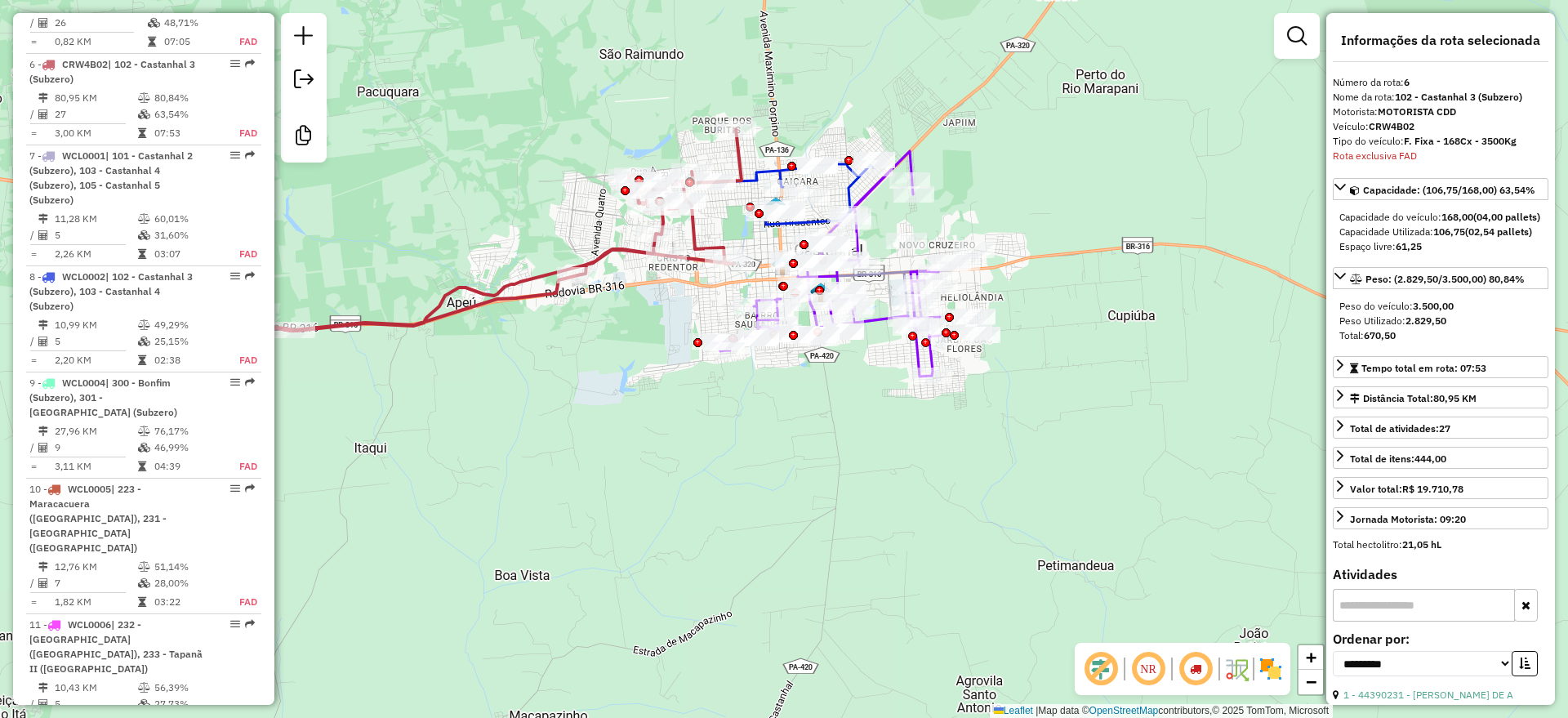
scroll to position [1371, 0]
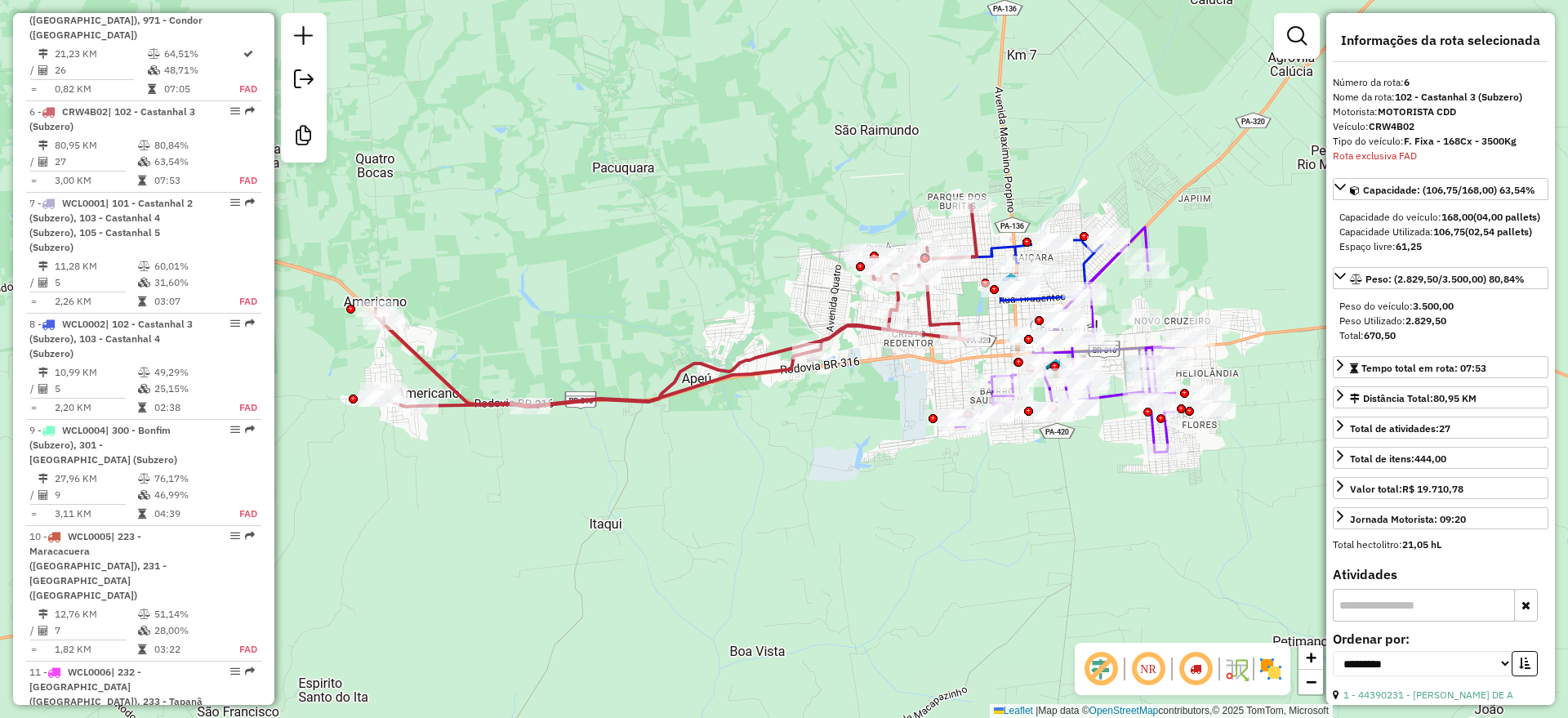
drag, startPoint x: 767, startPoint y: 460, endPoint x: 848, endPoint y: 464, distance: 81.1
click at [848, 464] on div "Janela de atendimento Grade de atendimento Capacidade Transportadoras Veículos …" at bounding box center [784, 359] width 1568 height 718
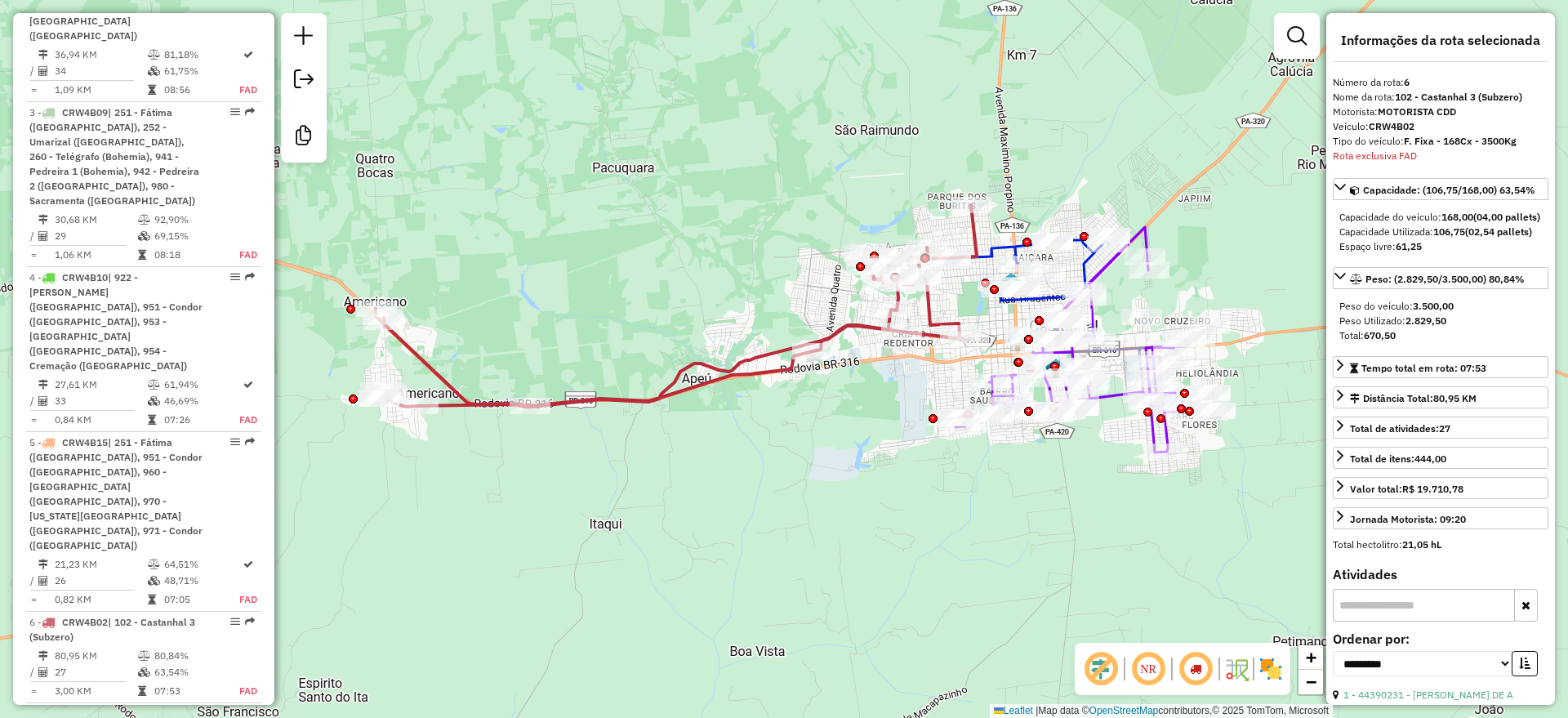
scroll to position [452, 0]
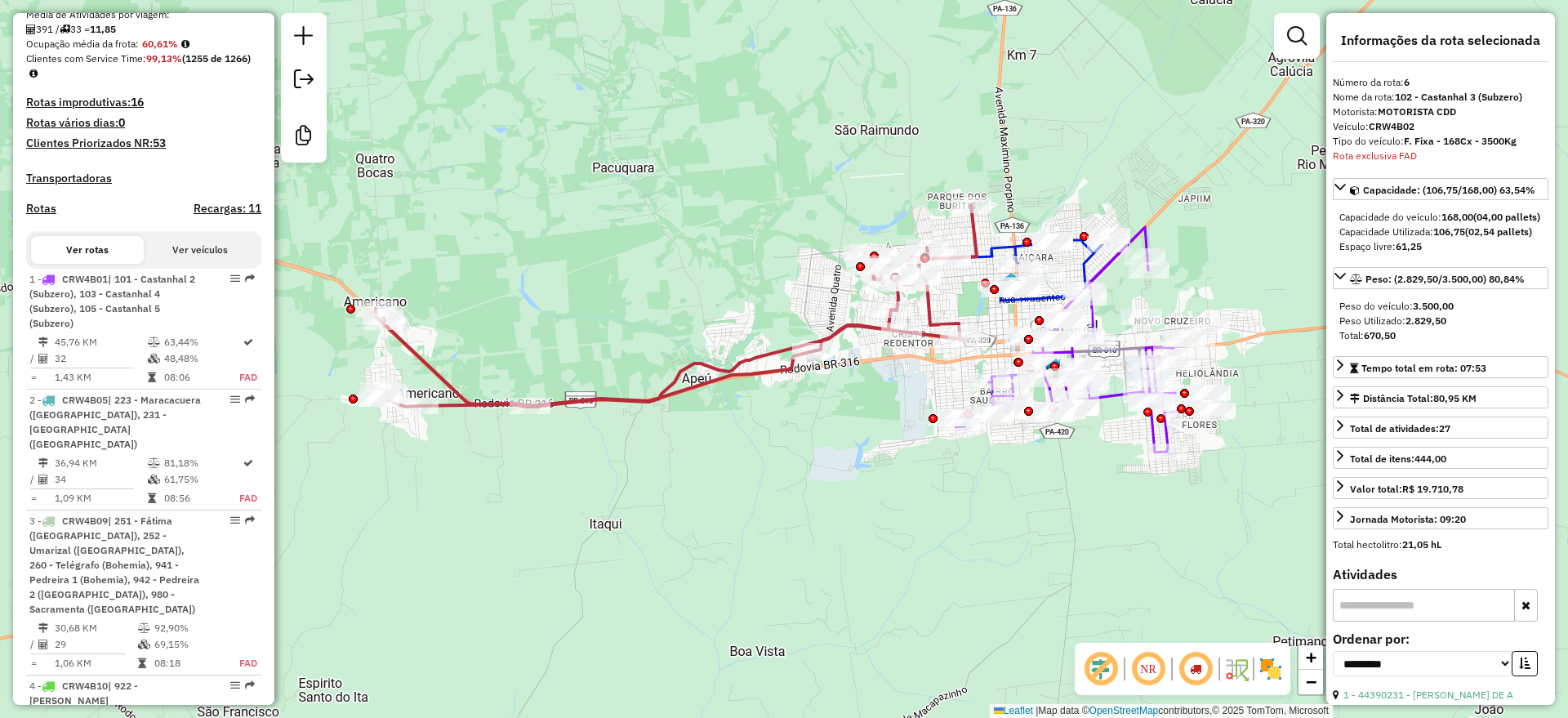
click at [748, 491] on div "Janela de atendimento Grade de atendimento Capacidade Transportadoras Veículos …" at bounding box center [784, 359] width 1568 height 718
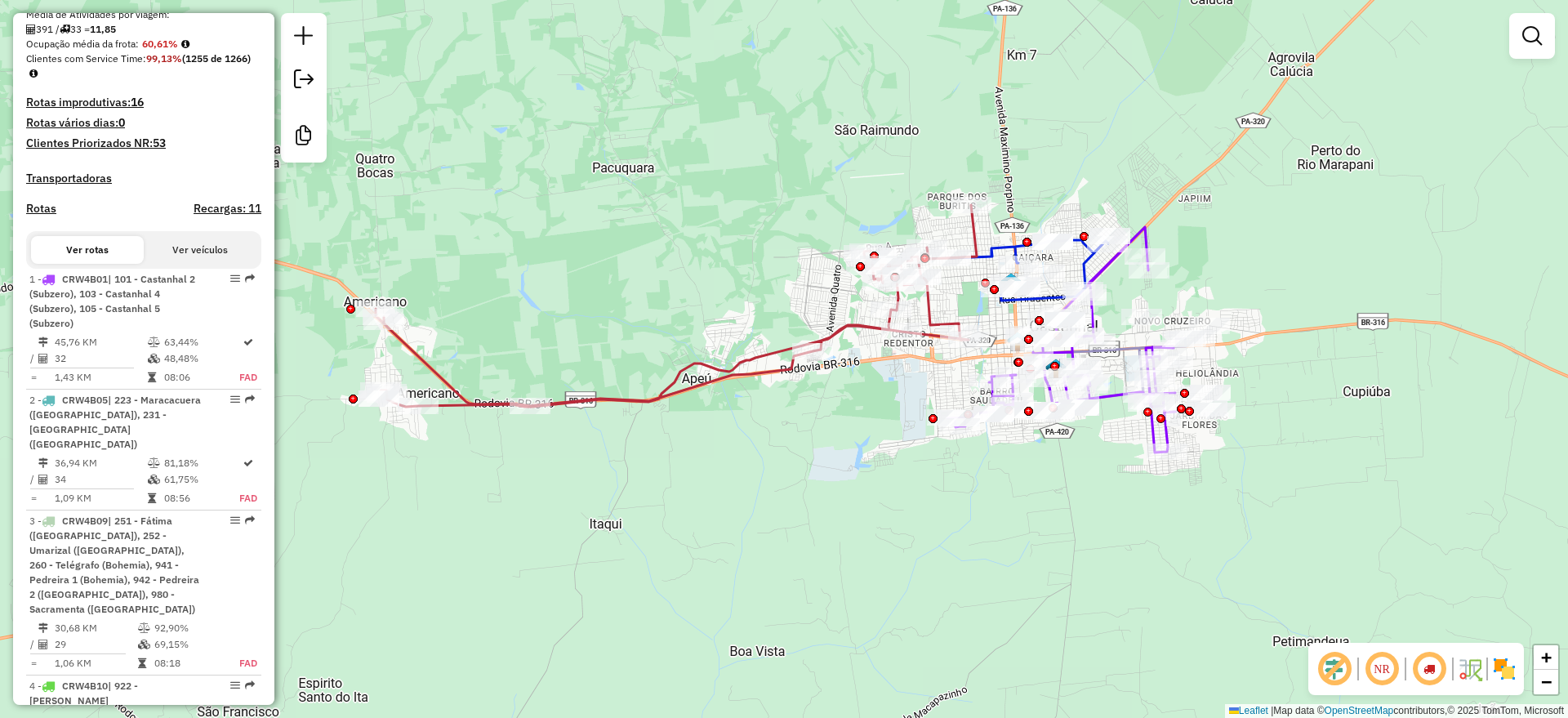
click at [733, 376] on icon at bounding box center [676, 306] width 601 height 202
select select "**********"
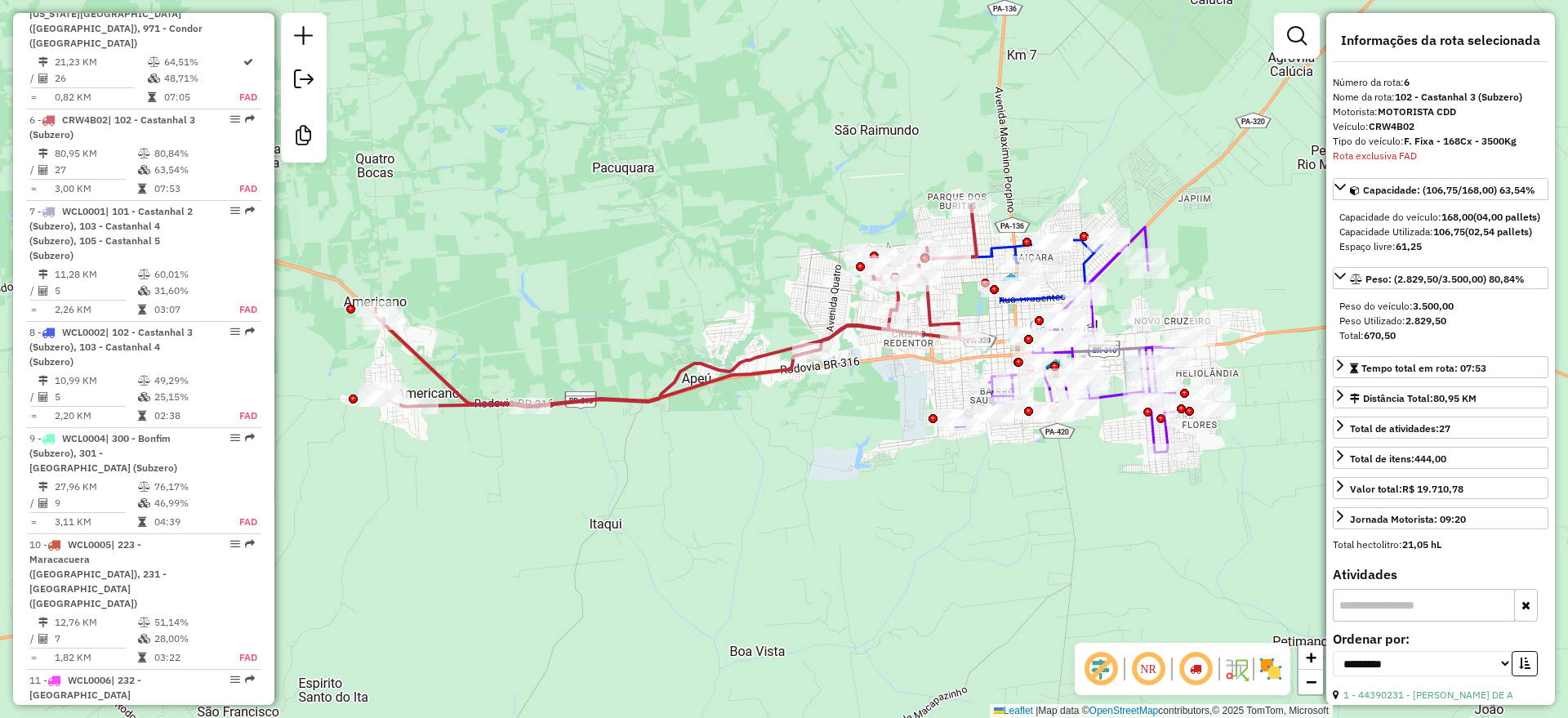
scroll to position [1370, 0]
click at [675, 480] on div "Janela de atendimento Grade de atendimento Capacidade Transportadoras Veículos …" at bounding box center [784, 359] width 1568 height 718
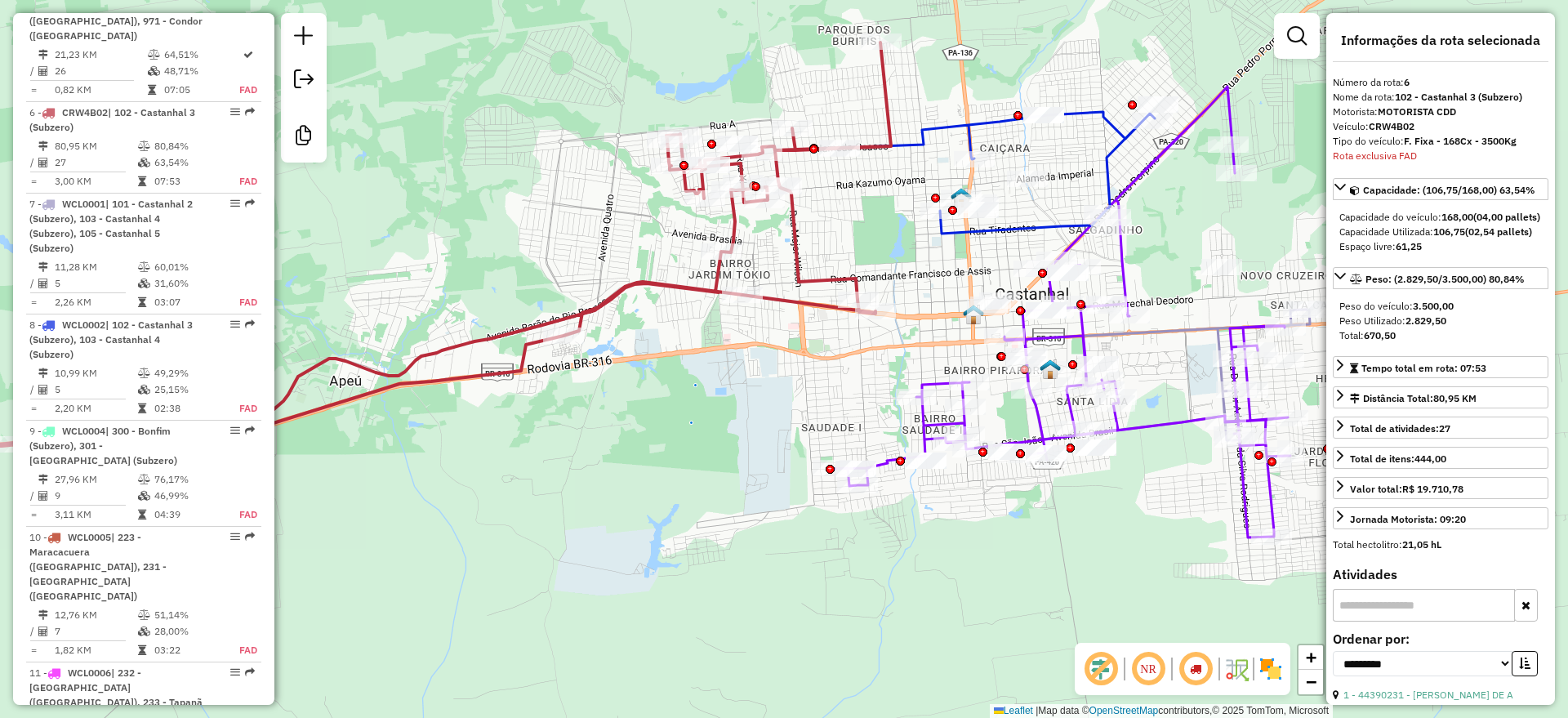
click at [1147, 421] on icon at bounding box center [1061, 312] width 457 height 451
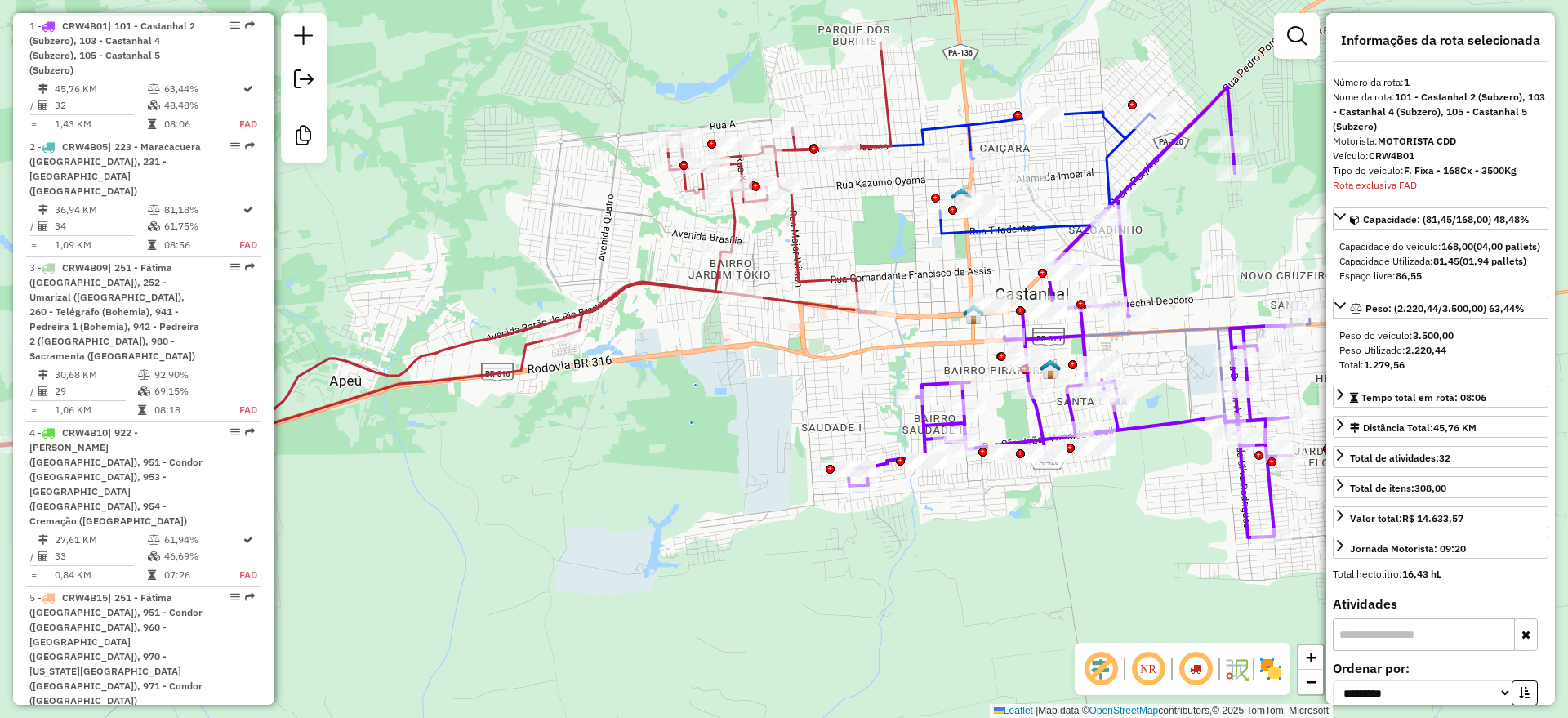
scroll to position [708, 0]
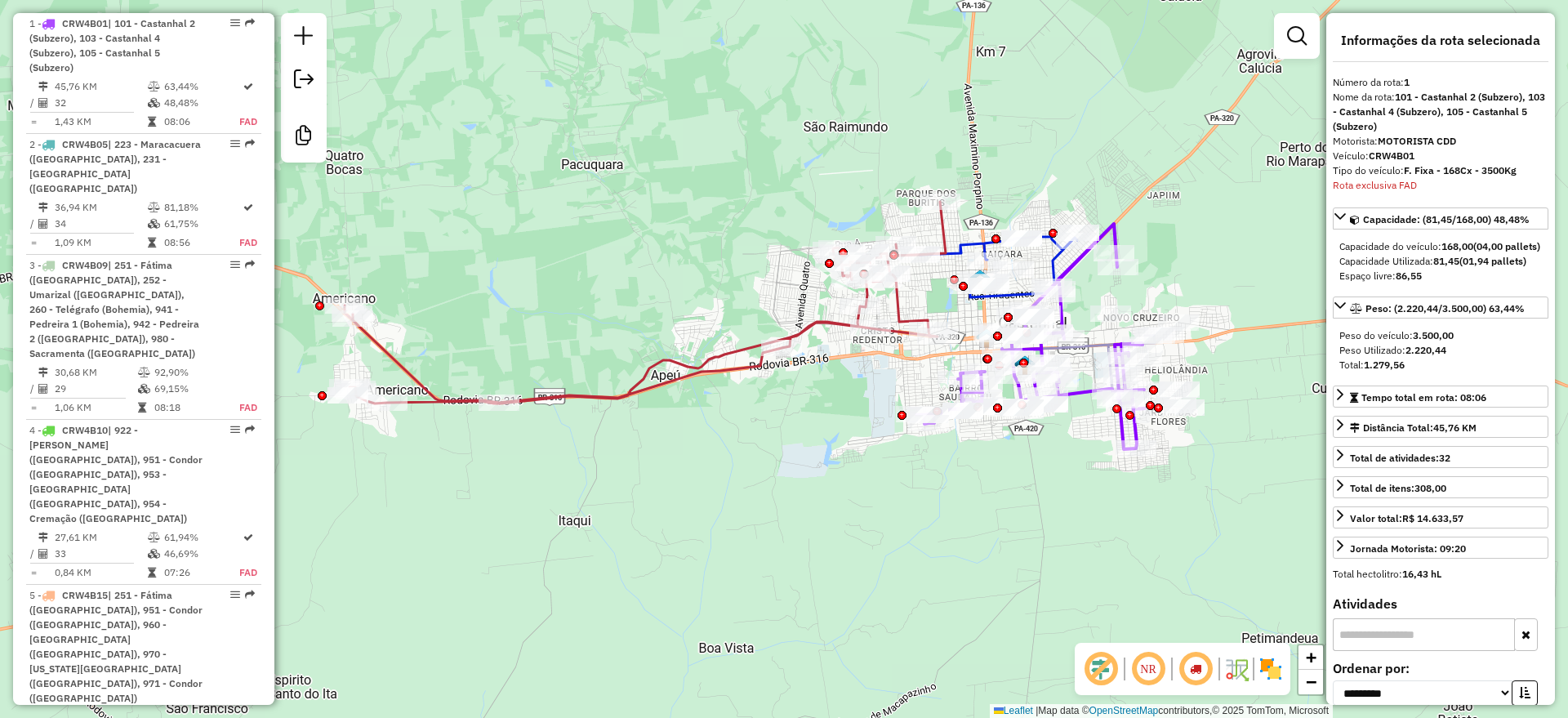
click at [689, 359] on icon at bounding box center [645, 303] width 601 height 202
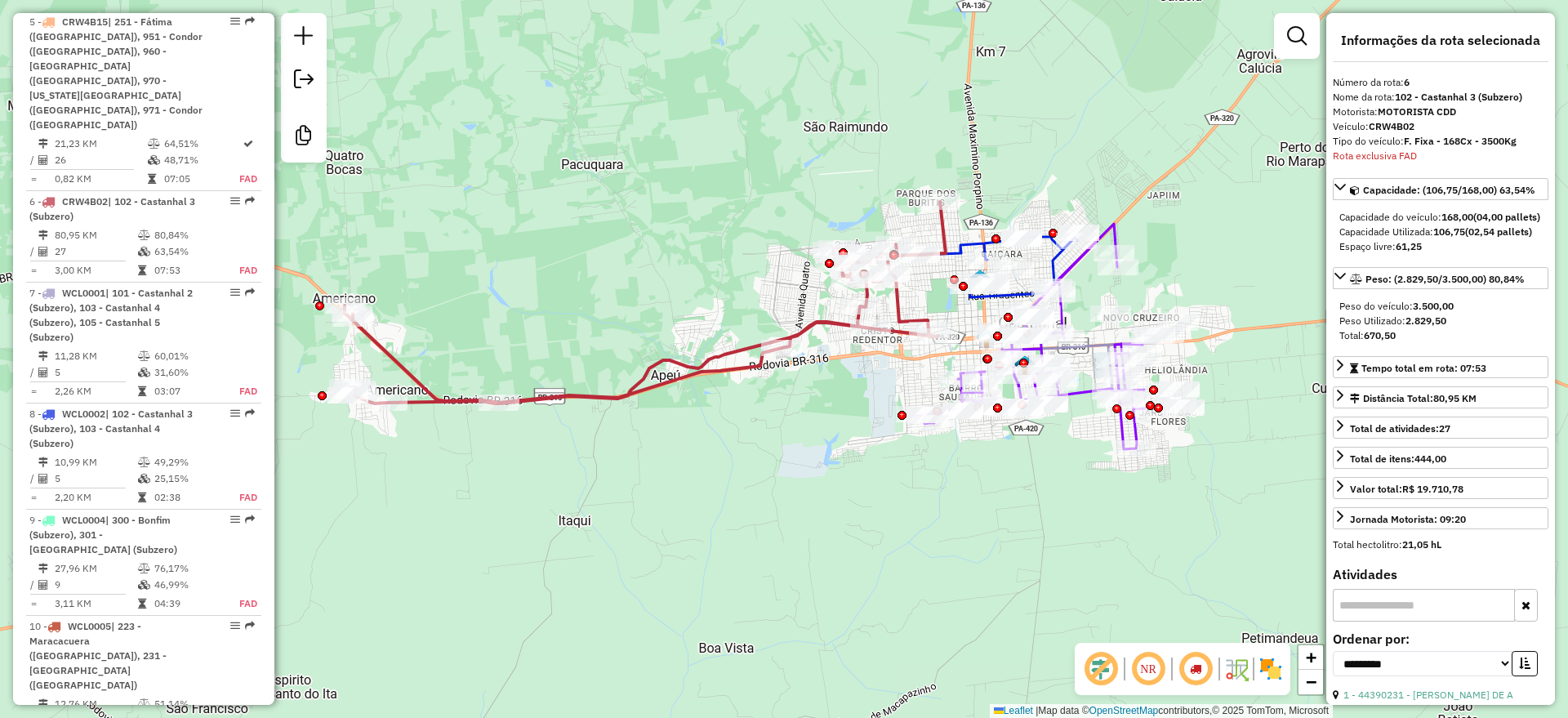
scroll to position [1370, 0]
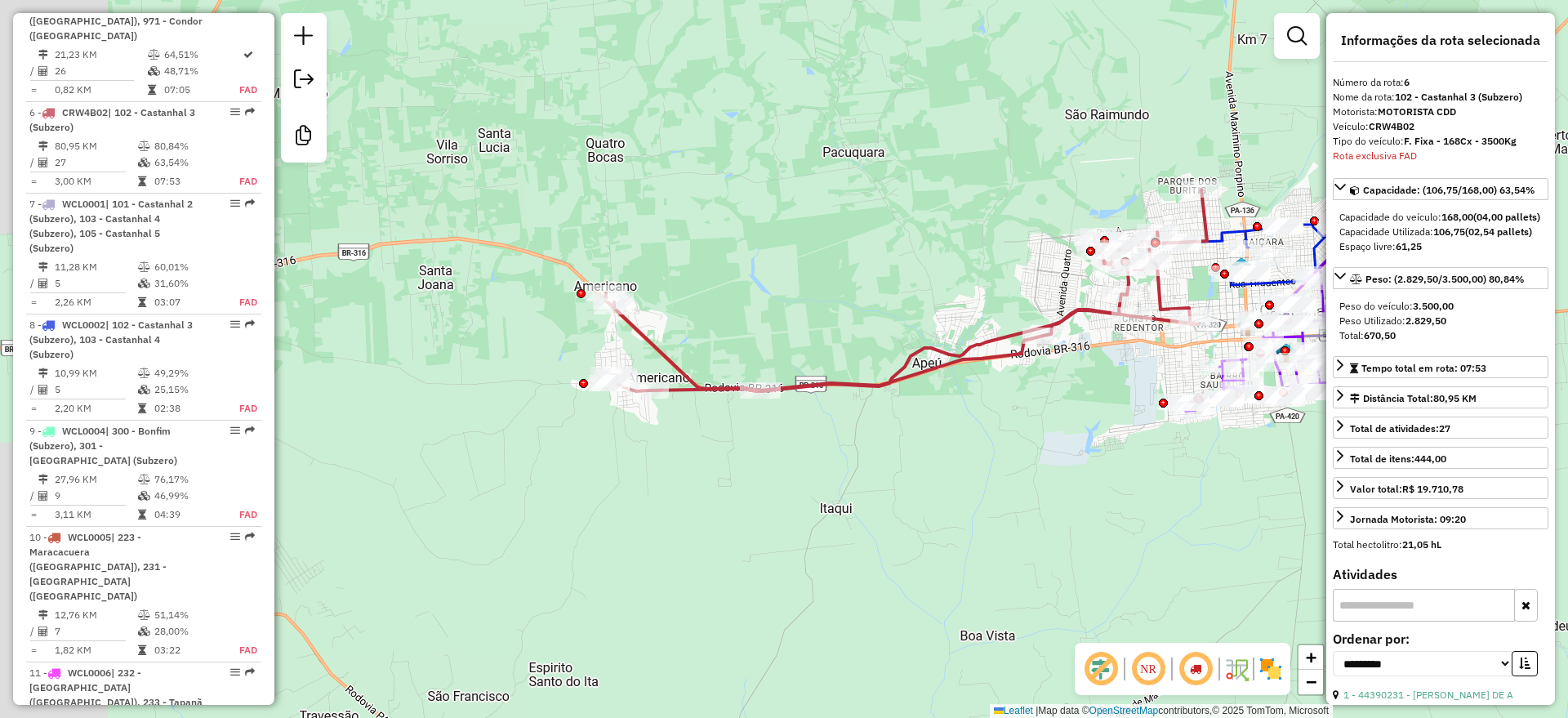
drag, startPoint x: 670, startPoint y: 473, endPoint x: 892, endPoint y: 456, distance: 222.6
click at [892, 456] on div "Janela de atendimento Grade de atendimento Capacidade Transportadoras Veículos …" at bounding box center [784, 359] width 1568 height 718
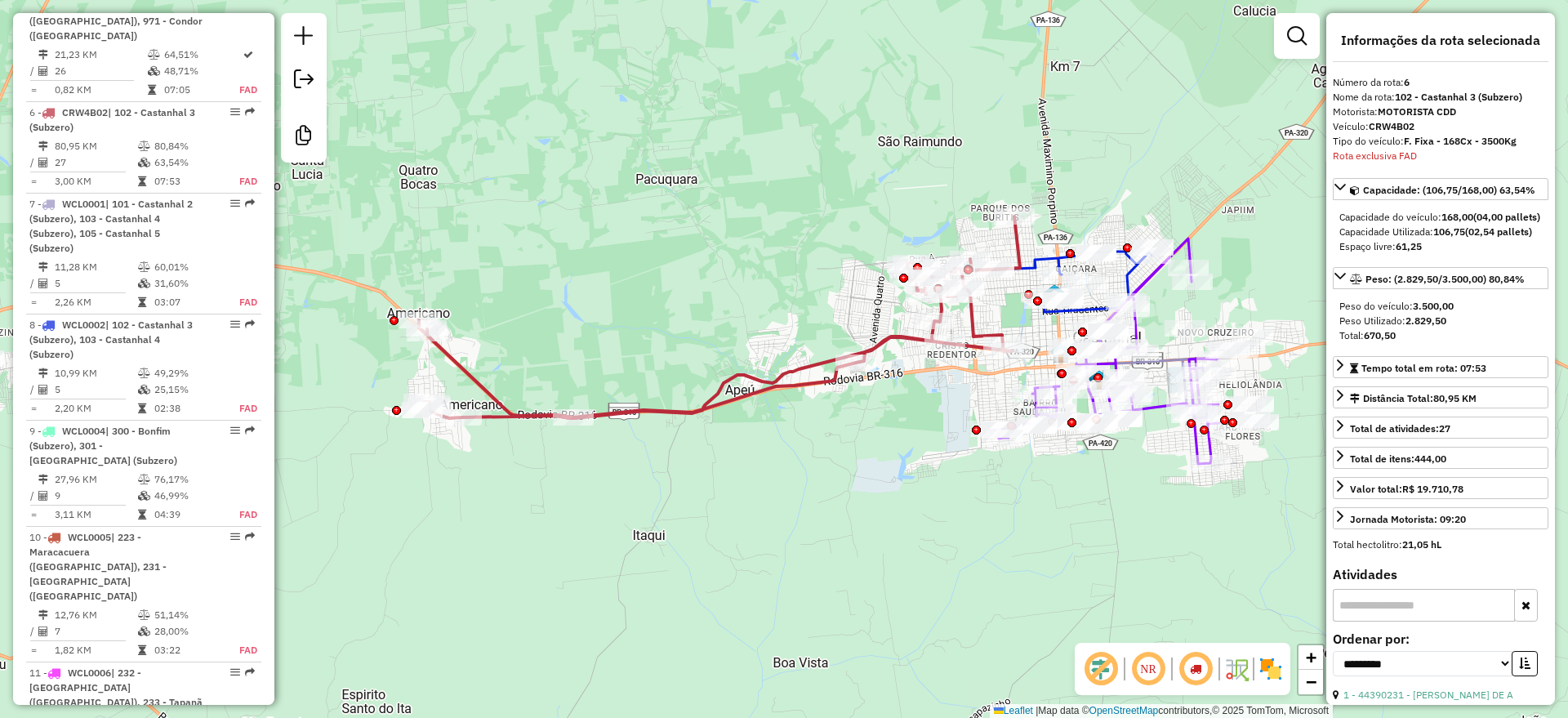
drag, startPoint x: 914, startPoint y: 486, endPoint x: 869, endPoint y: 499, distance: 46.8
click at [869, 499] on div "Janela de atendimento Grade de atendimento Capacidade Transportadoras Veículos …" at bounding box center [784, 359] width 1568 height 718
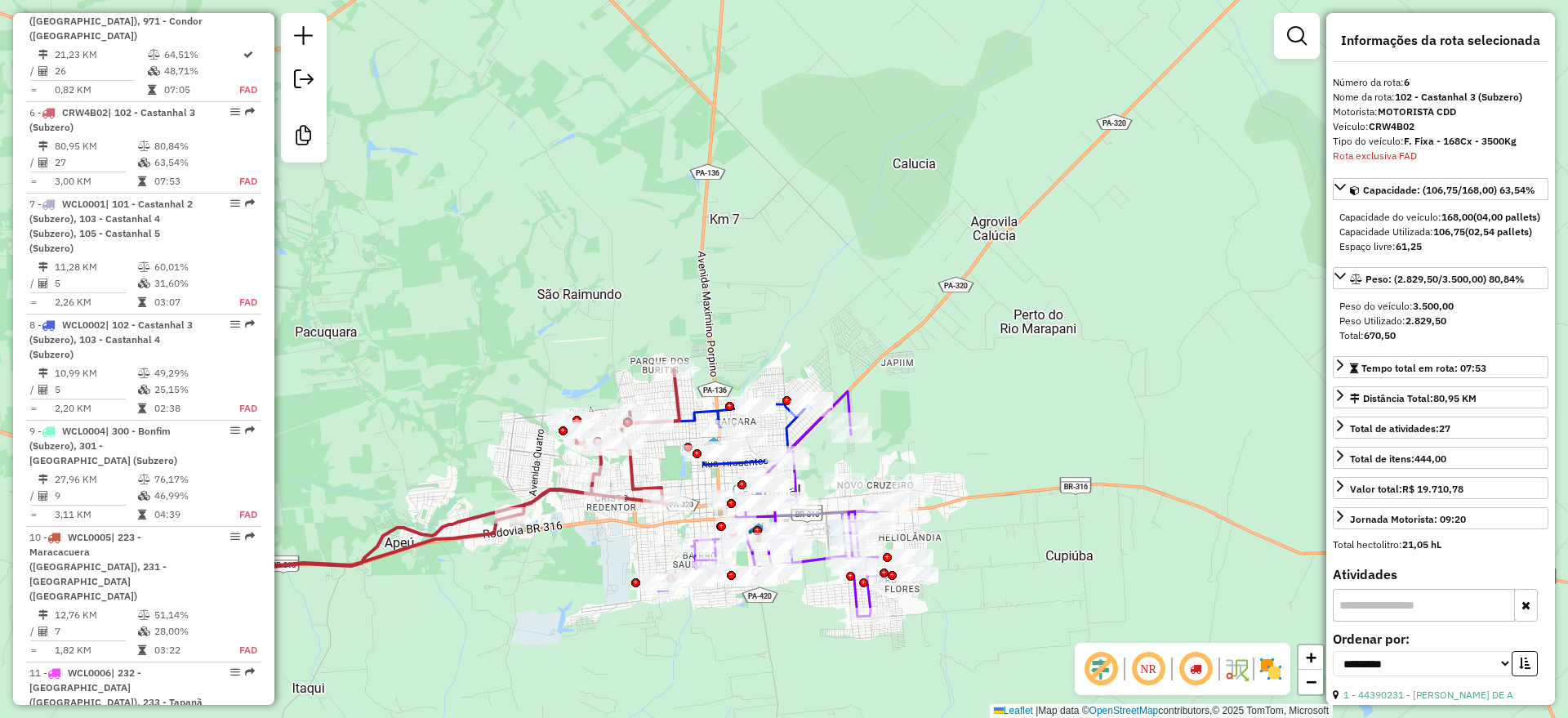
drag, startPoint x: 754, startPoint y: 339, endPoint x: 537, endPoint y: 432, distance: 236.1
click at [537, 432] on div "Janela de atendimento Grade de atendimento Capacidade Transportadoras Veículos …" at bounding box center [784, 359] width 1568 height 718
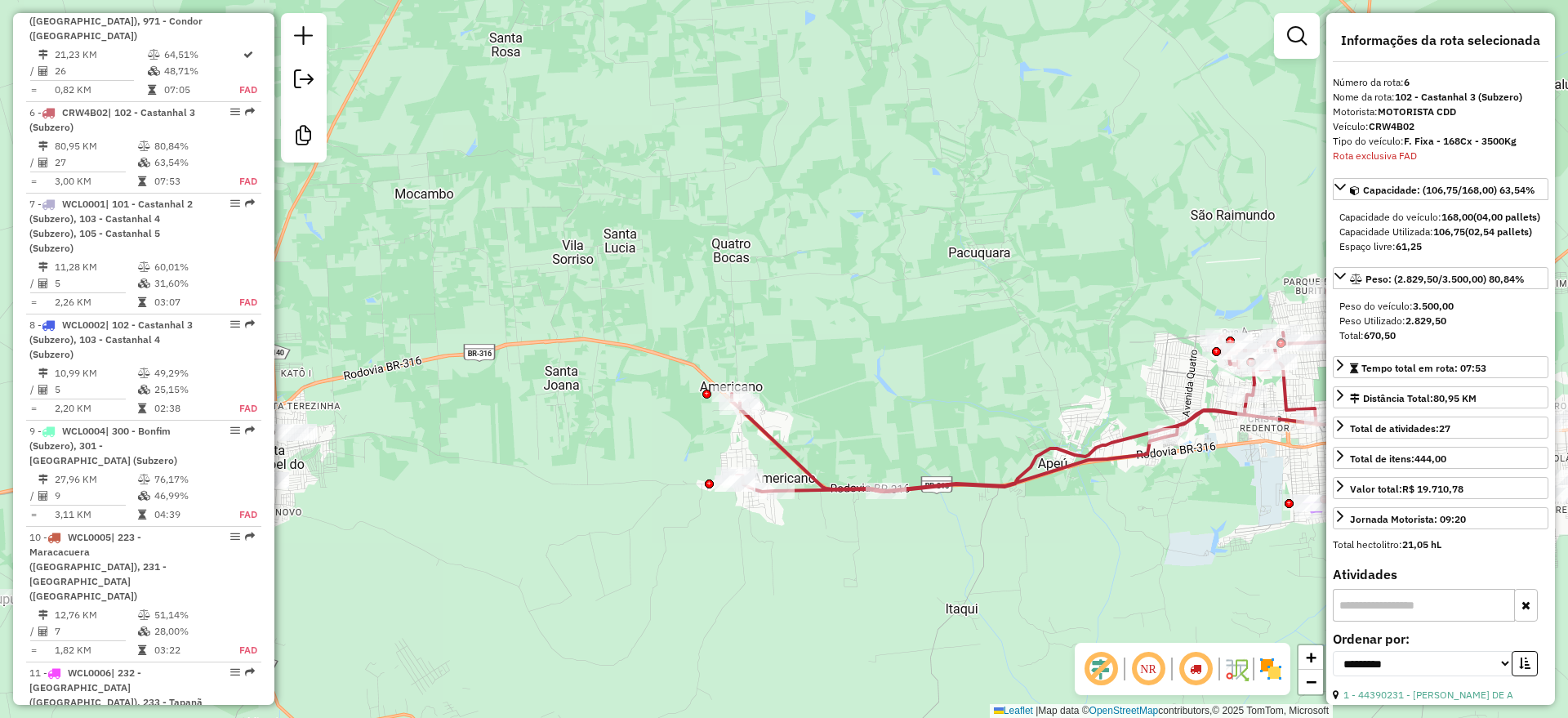
drag, startPoint x: 487, startPoint y: 382, endPoint x: 931, endPoint y: 333, distance: 446.7
click at [1063, 273] on div "Janela de atendimento Grade de atendimento Capacidade Transportadoras Veículos …" at bounding box center [784, 359] width 1568 height 718
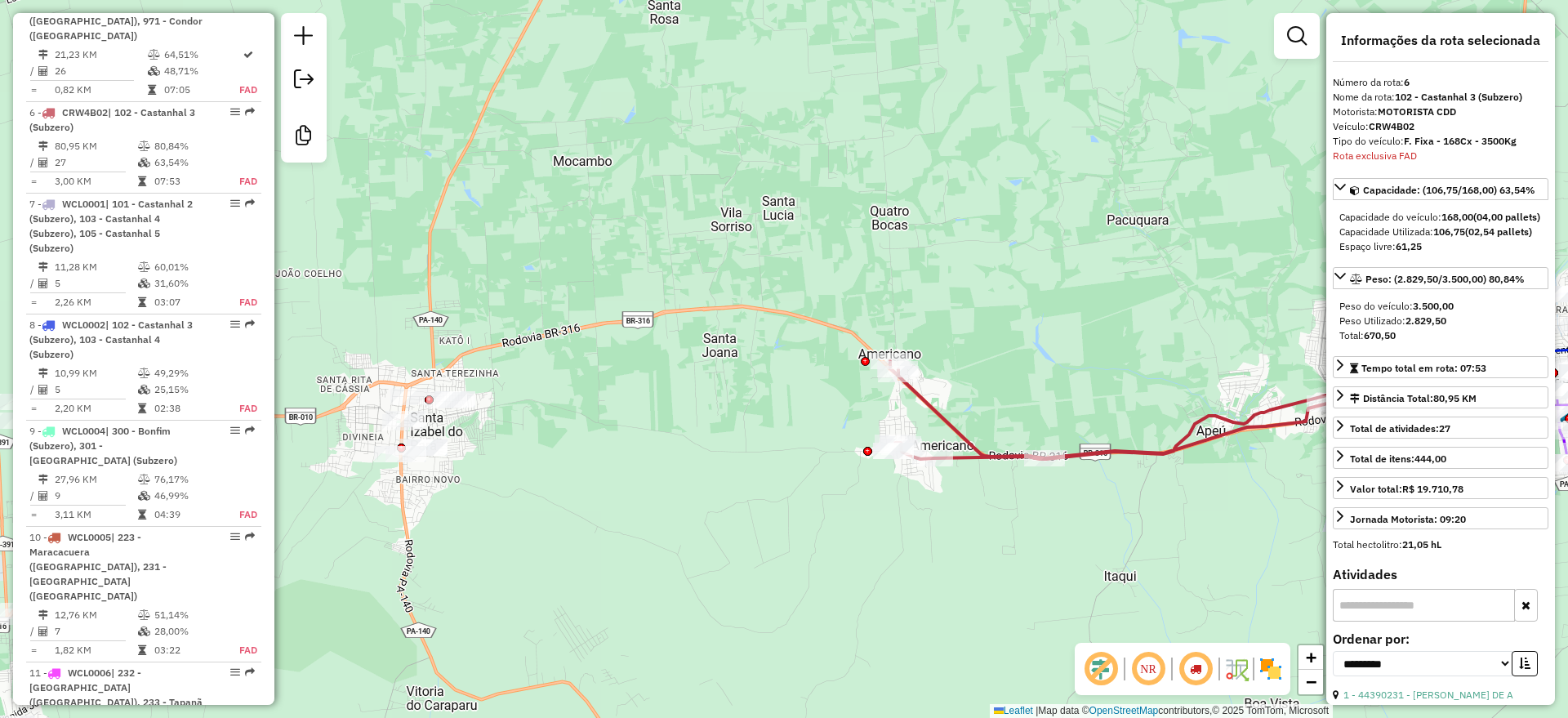
drag, startPoint x: 684, startPoint y: 393, endPoint x: 781, endPoint y: 311, distance: 127.0
click at [831, 289] on div "Janela de atendimento Grade de atendimento Capacidade Transportadoras Veículos …" at bounding box center [784, 359] width 1568 height 718
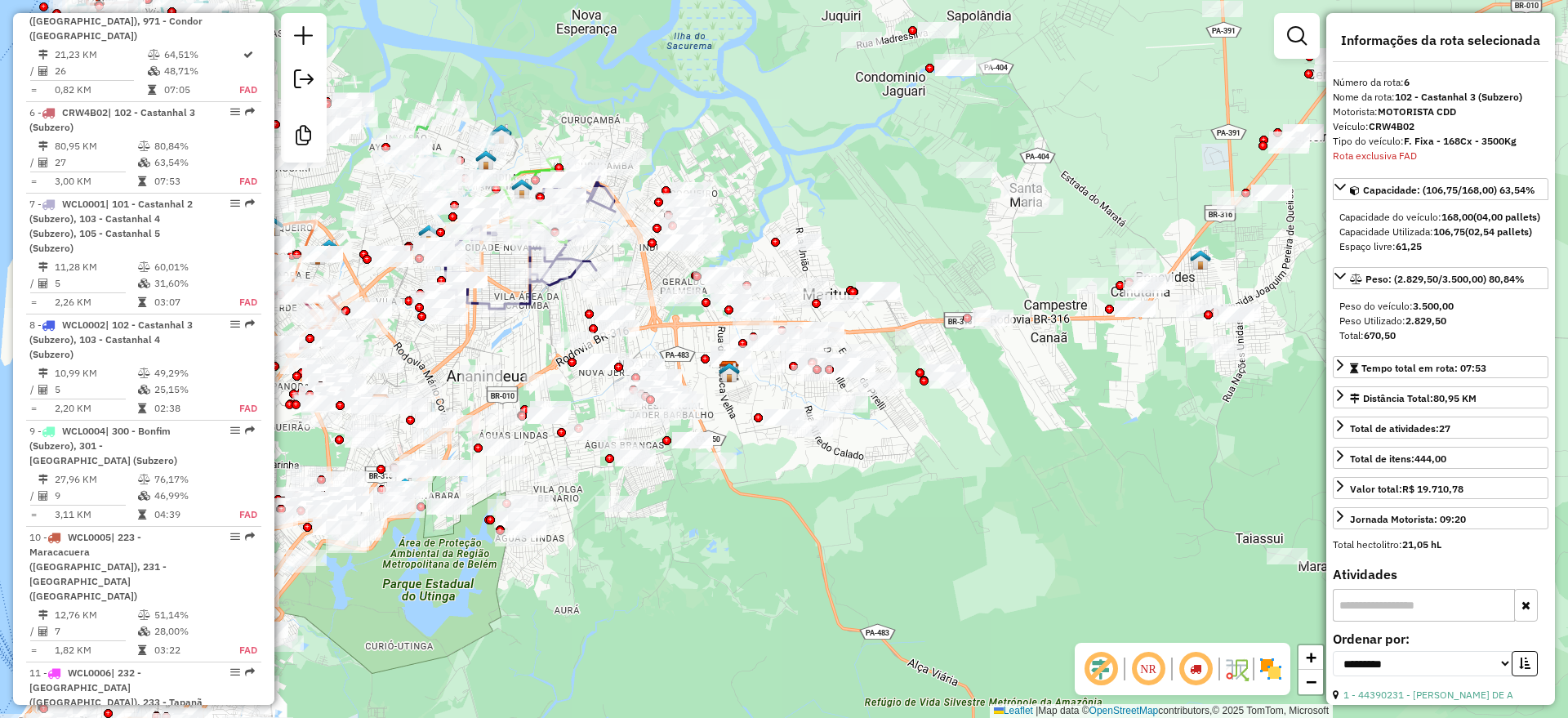
drag, startPoint x: 556, startPoint y: 492, endPoint x: 801, endPoint y: 558, distance: 253.7
click at [801, 558] on div "Janela de atendimento Grade de atendimento Capacidade Transportadoras Veículos …" at bounding box center [784, 359] width 1568 height 718
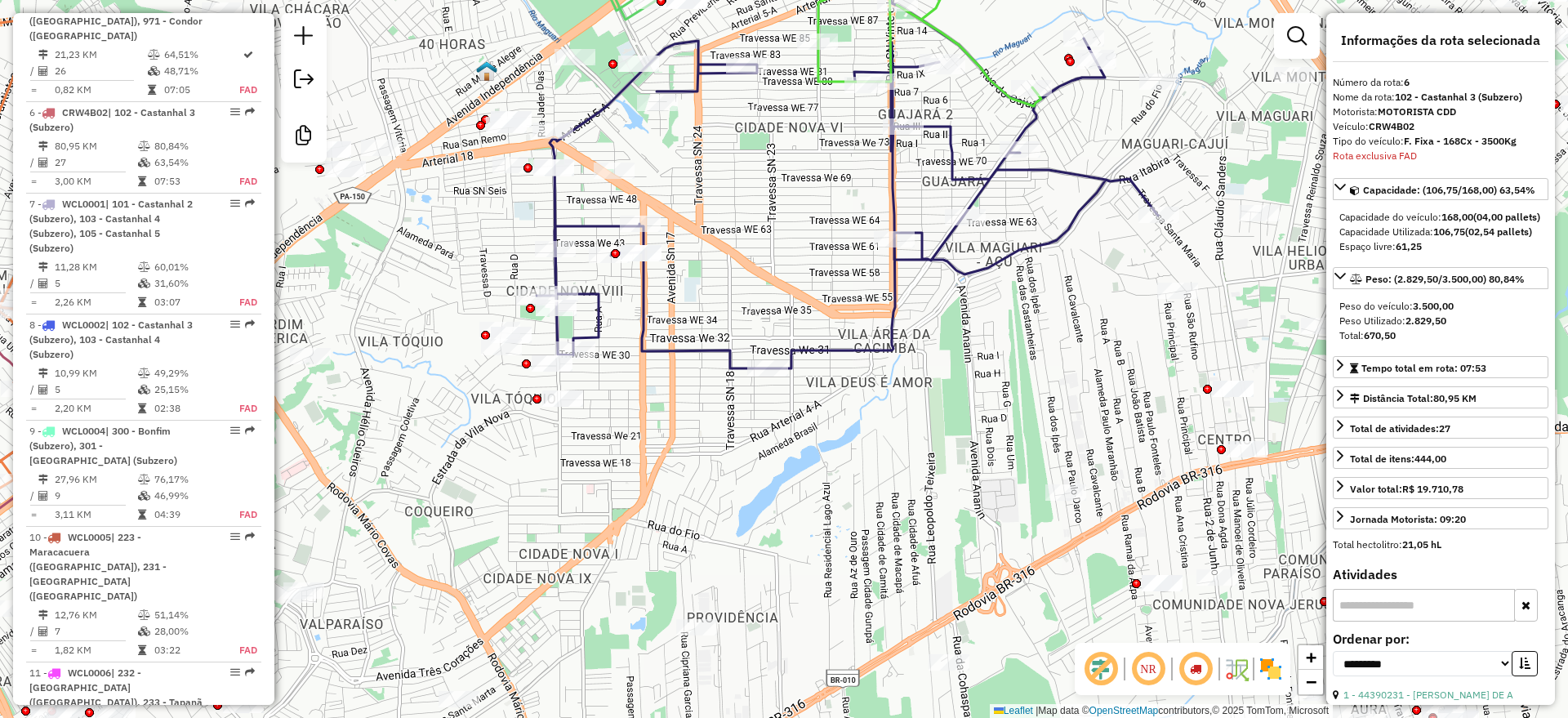
click at [606, 105] on icon at bounding box center [884, 148] width 695 height 440
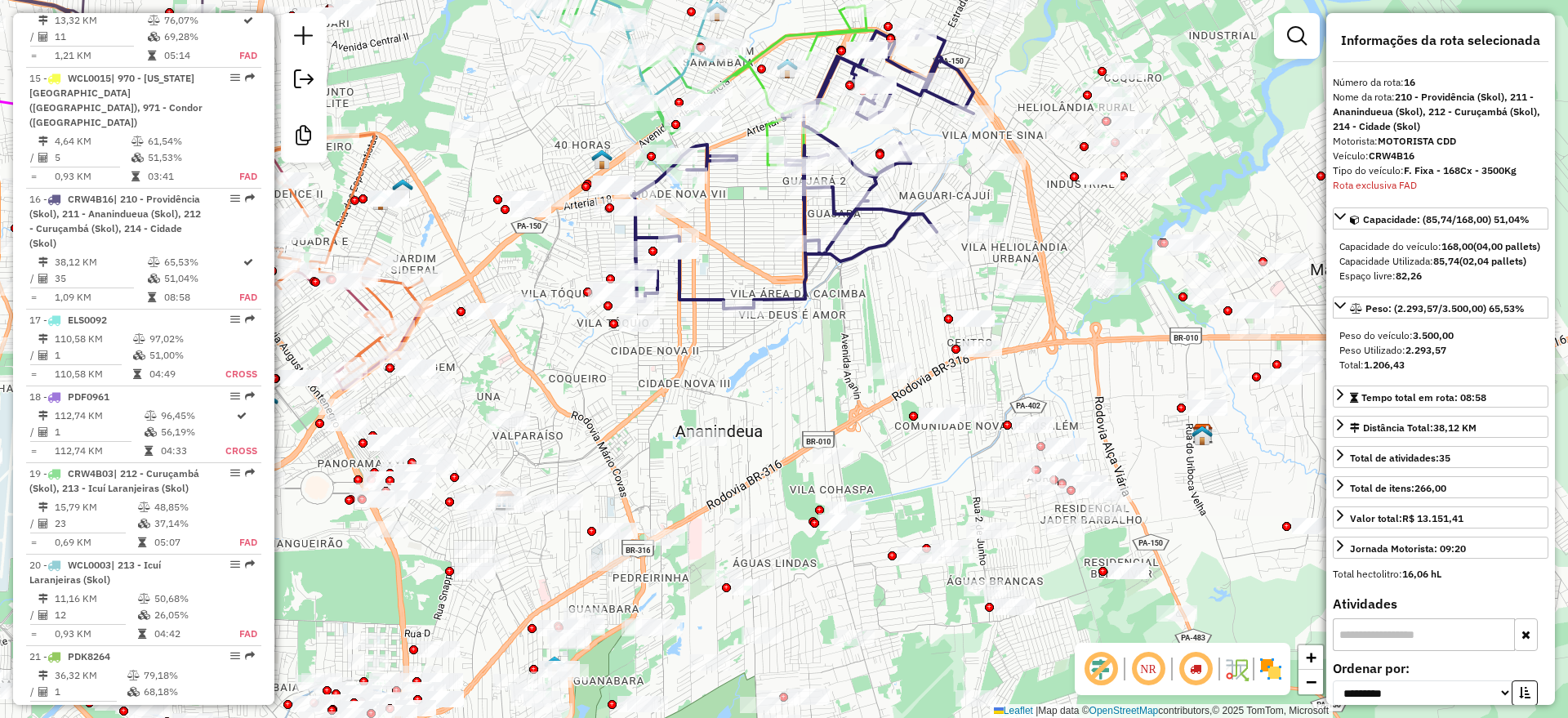
scroll to position [2373, 0]
